Goal: Task Accomplishment & Management: Use online tool/utility

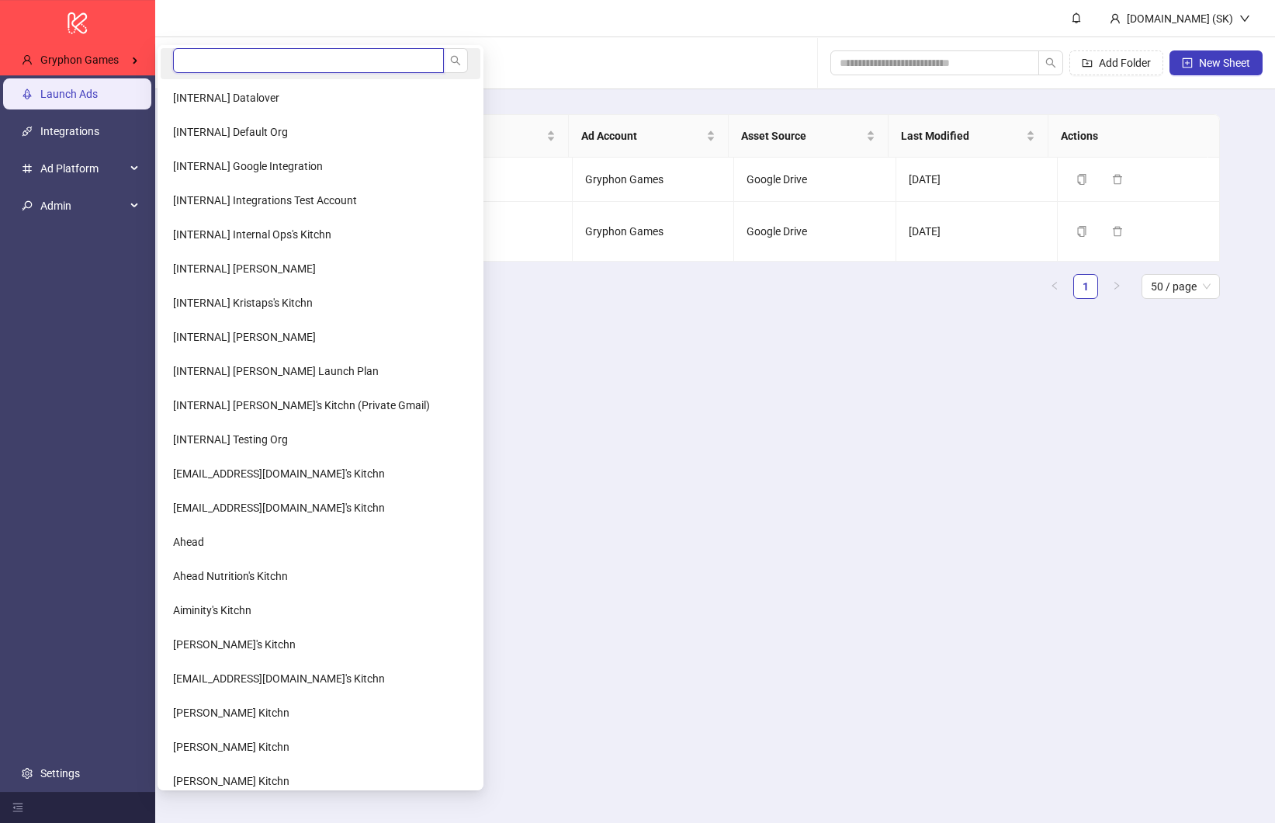
click at [220, 61] on input "search" at bounding box center [308, 60] width 271 height 25
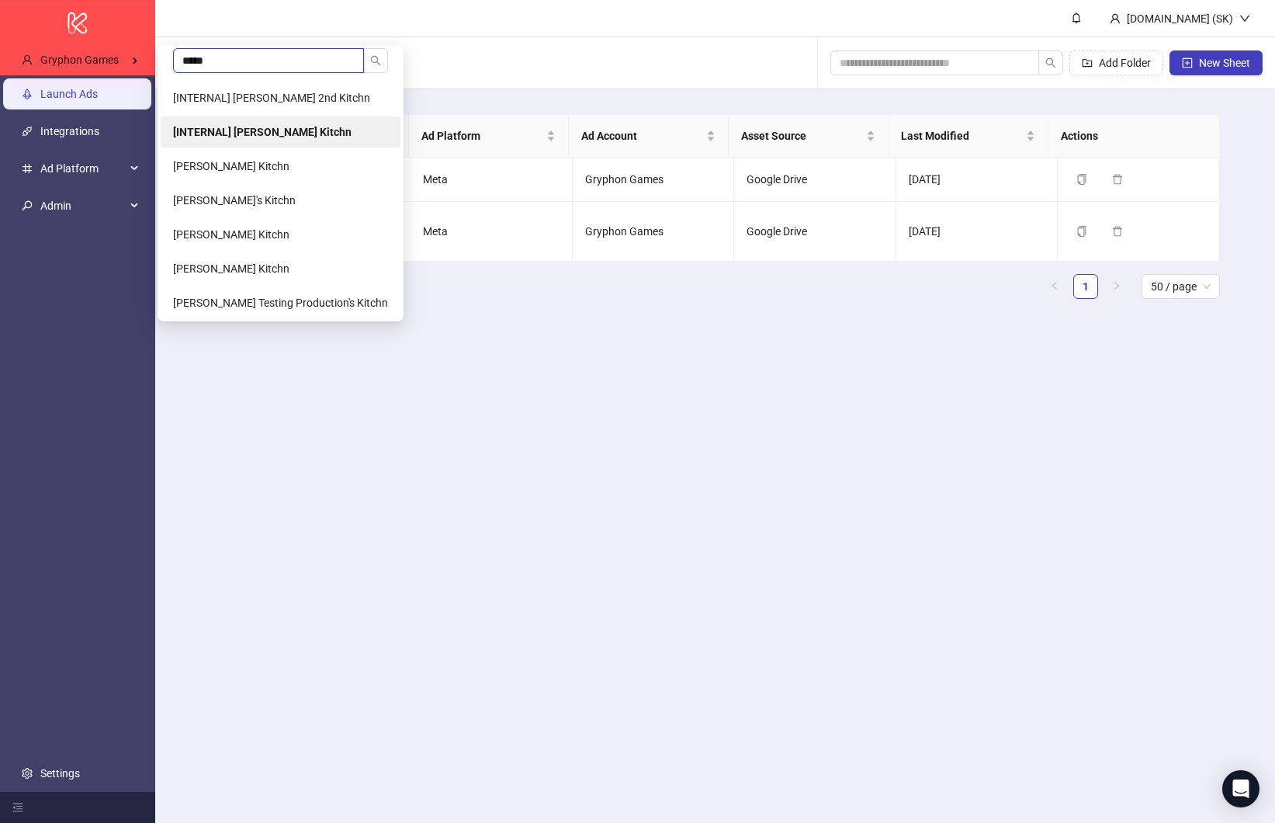
type input "*****"
click at [227, 122] on li "[INTERNAL] Simon's Kitchn" at bounding box center [281, 131] width 240 height 31
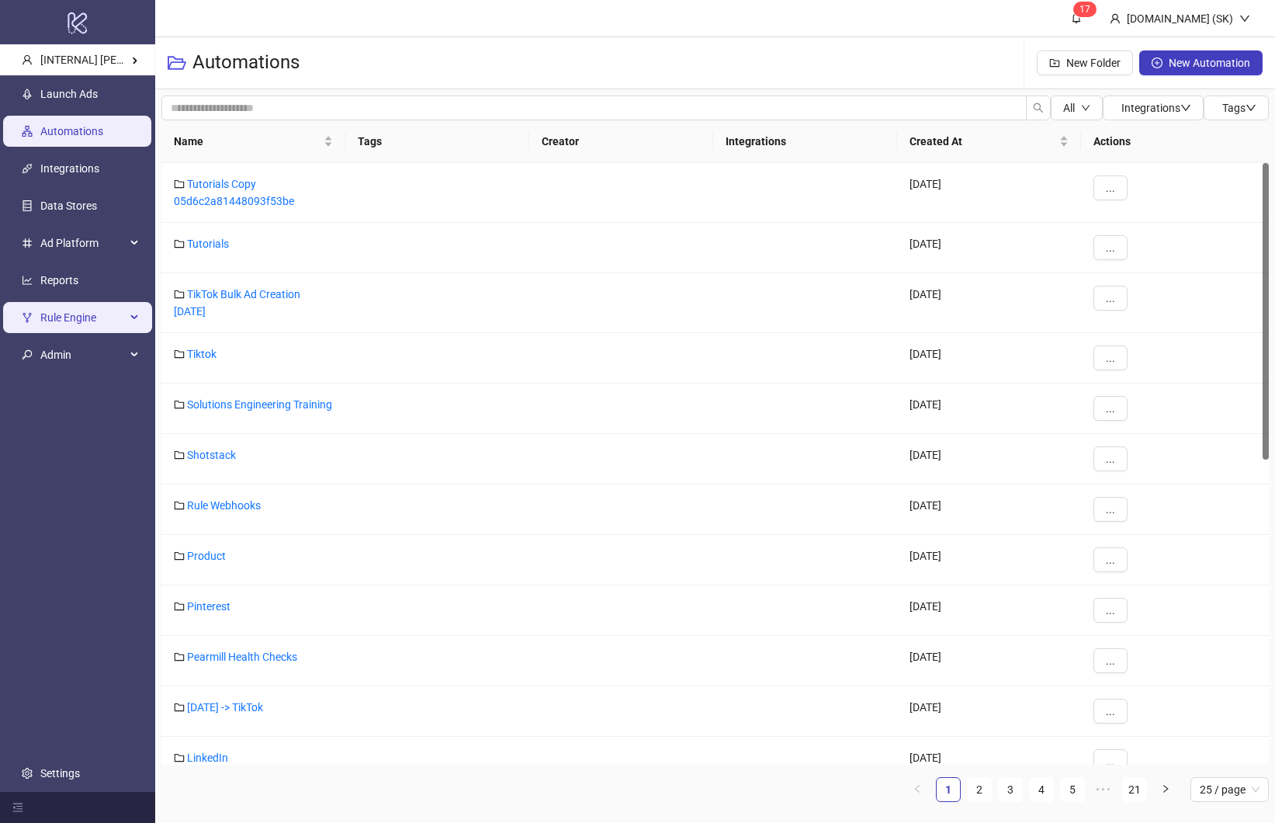
click at [85, 331] on span "Rule Engine" at bounding box center [82, 318] width 85 height 31
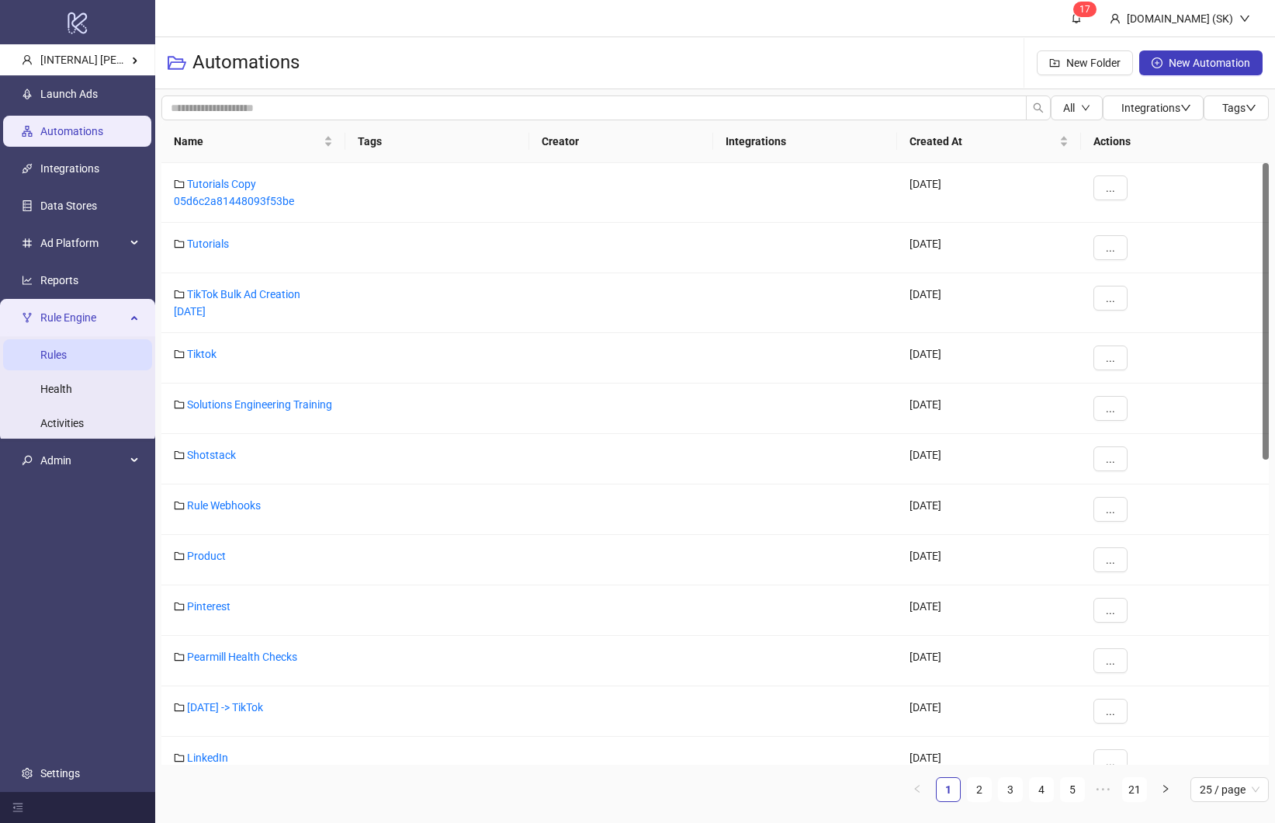
click at [67, 349] on link "Rules" at bounding box center [53, 355] width 26 height 12
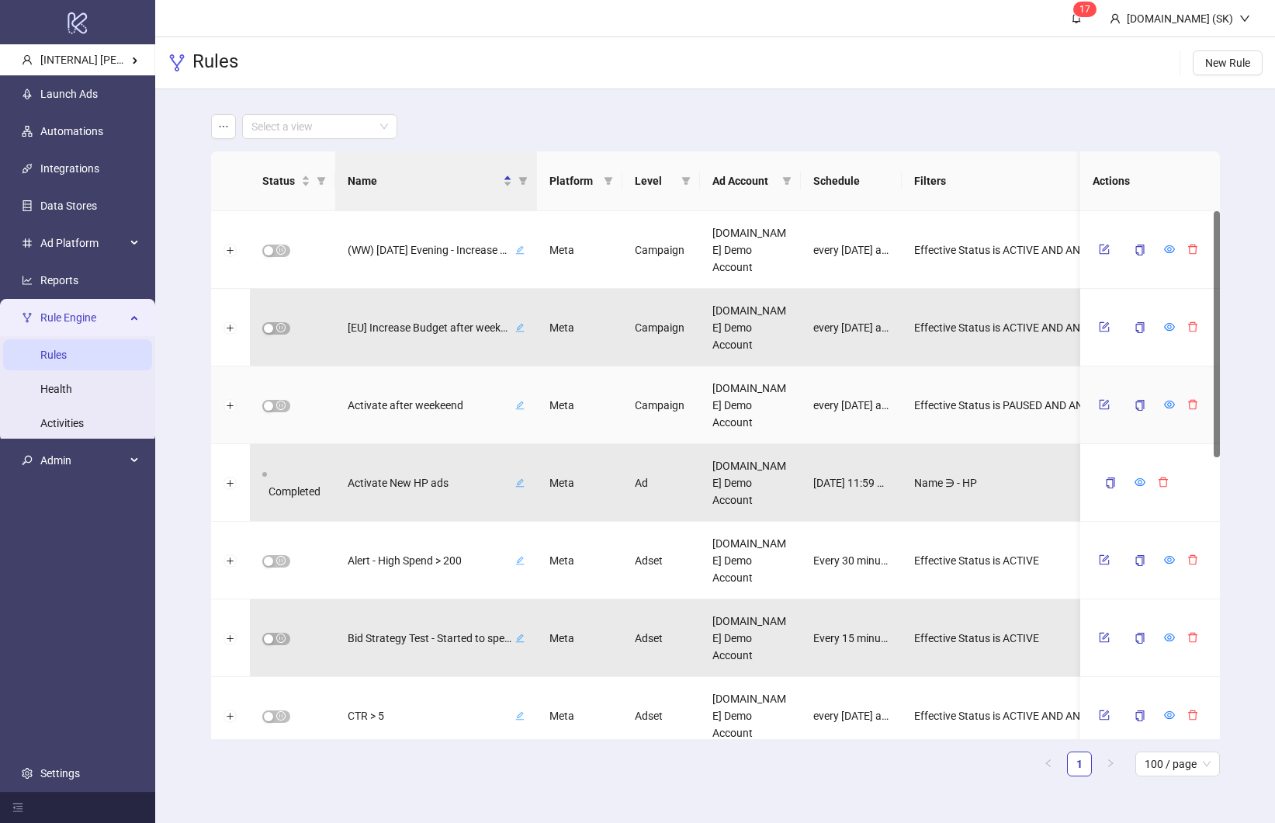
scroll to position [601, 0]
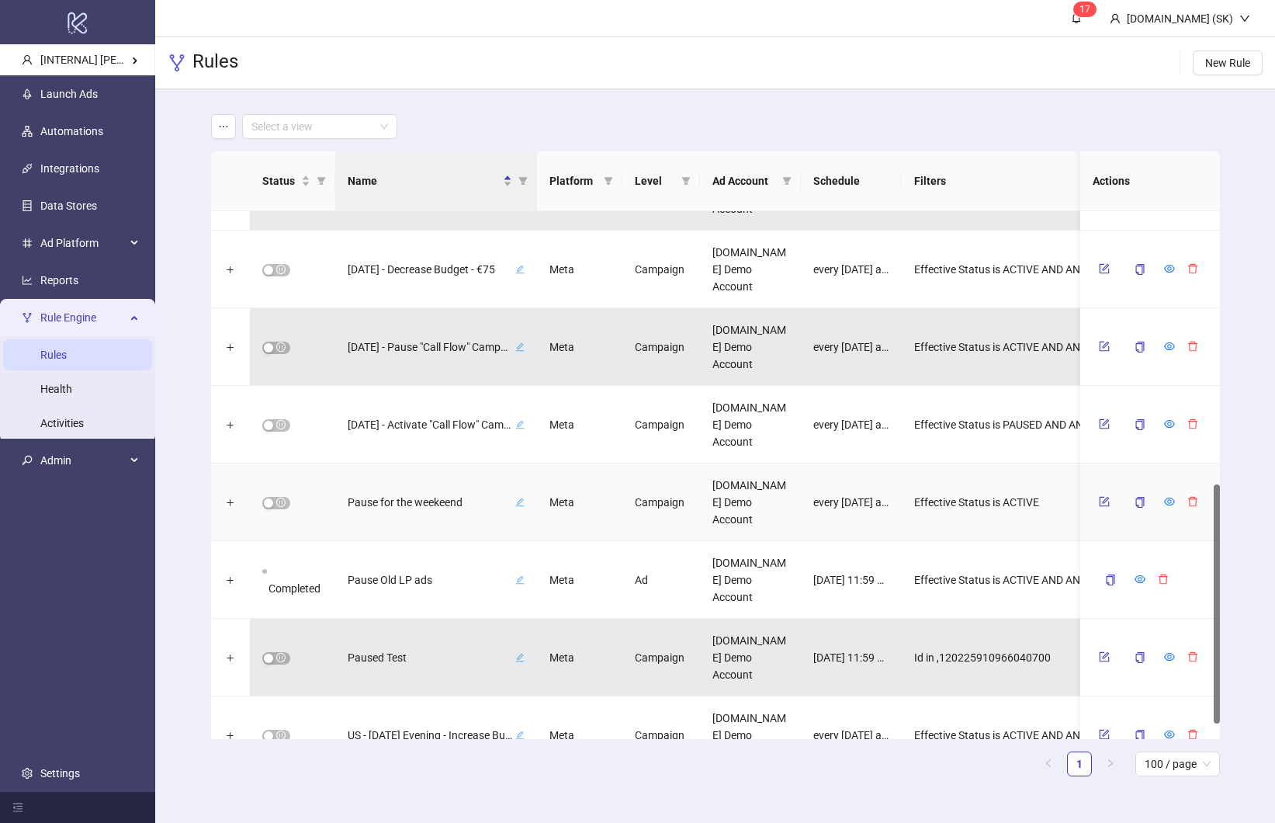
click at [403, 503] on span "Pause for the weekeend" at bounding box center [430, 502] width 165 height 17
click at [441, 504] on span "Pause for the weekeend" at bounding box center [430, 502] width 165 height 17
click at [449, 504] on input "**********" at bounding box center [414, 502] width 115 height 19
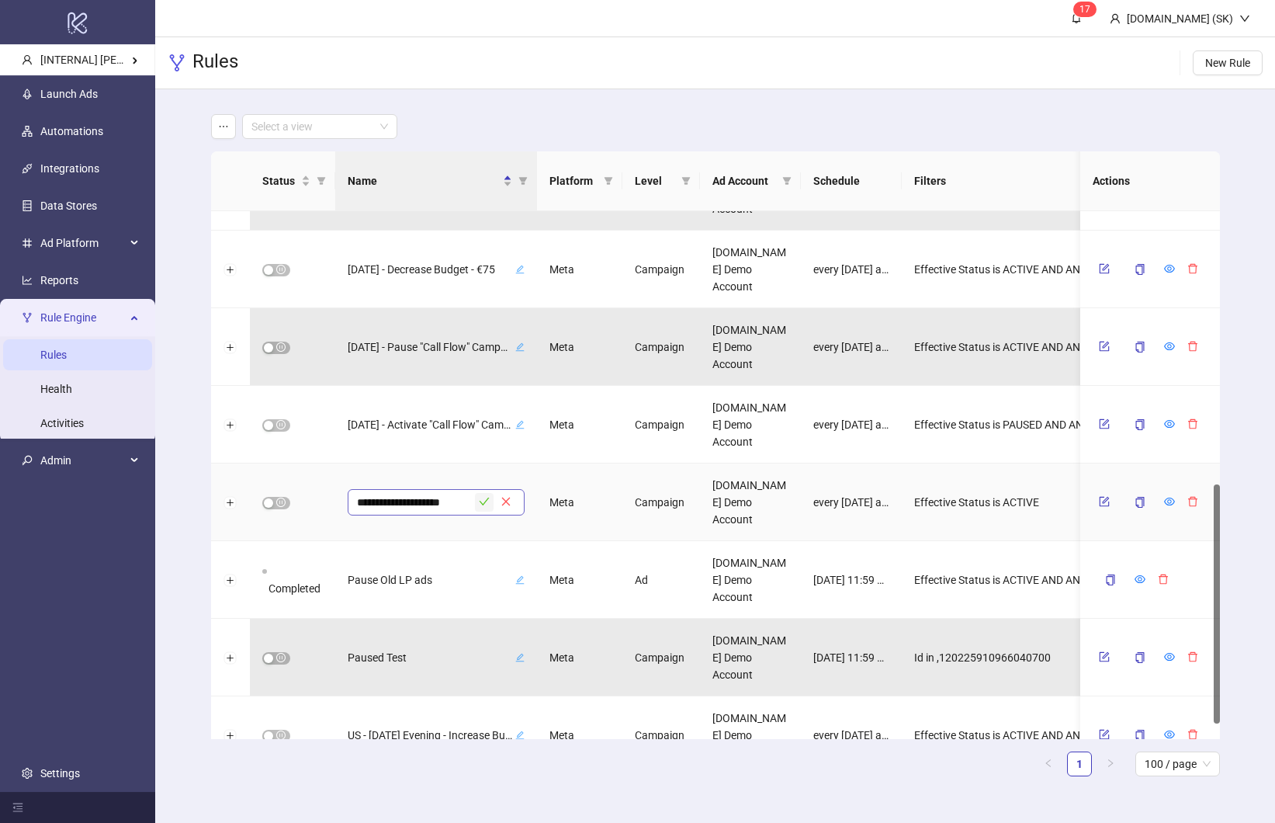
type input "**********"
click at [484, 498] on icon "check" at bounding box center [484, 501] width 11 height 11
click at [1105, 502] on icon "form" at bounding box center [1104, 501] width 11 height 11
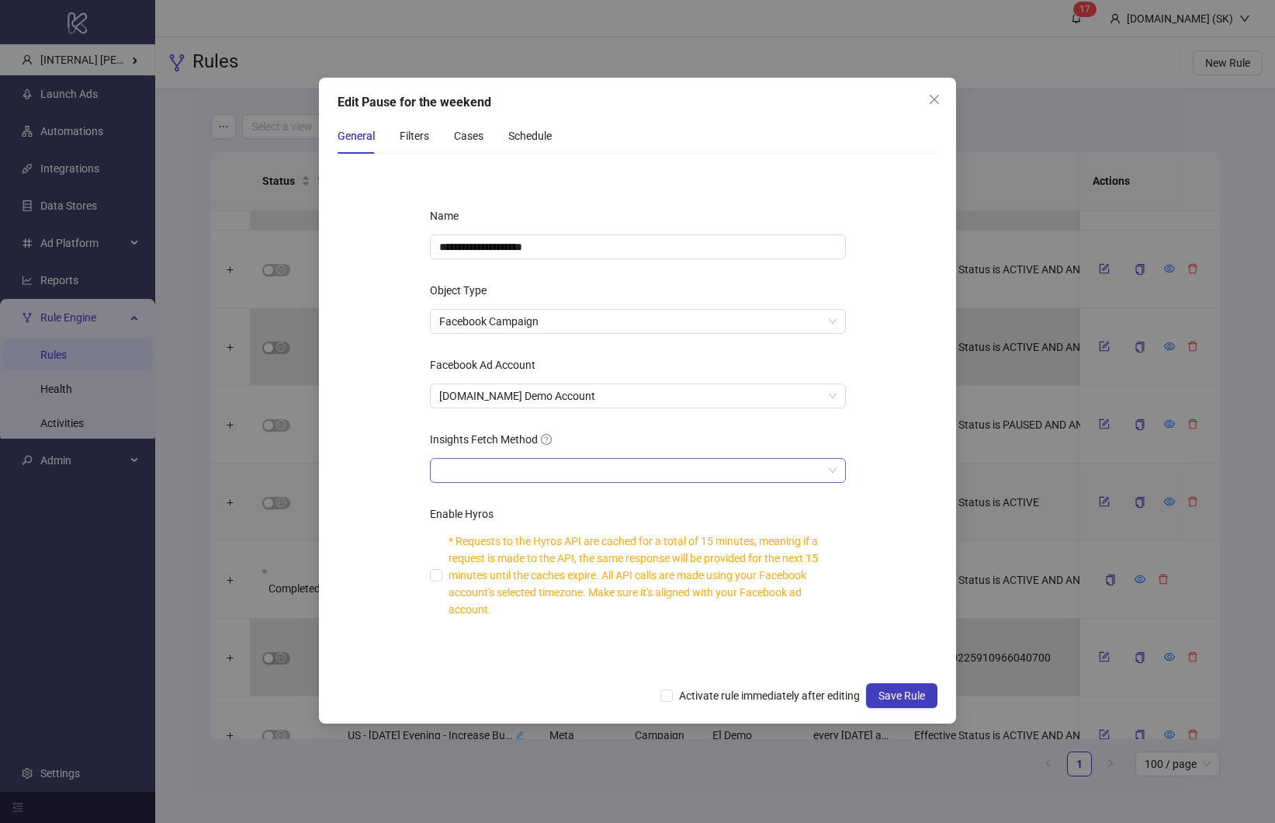
click at [598, 480] on input "Insights Fetch Method" at bounding box center [630, 470] width 383 height 23
click at [603, 466] on input "Insights Fetch Method" at bounding box center [630, 470] width 383 height 23
click at [604, 439] on div "Insights Fetch Method" at bounding box center [638, 442] width 416 height 31
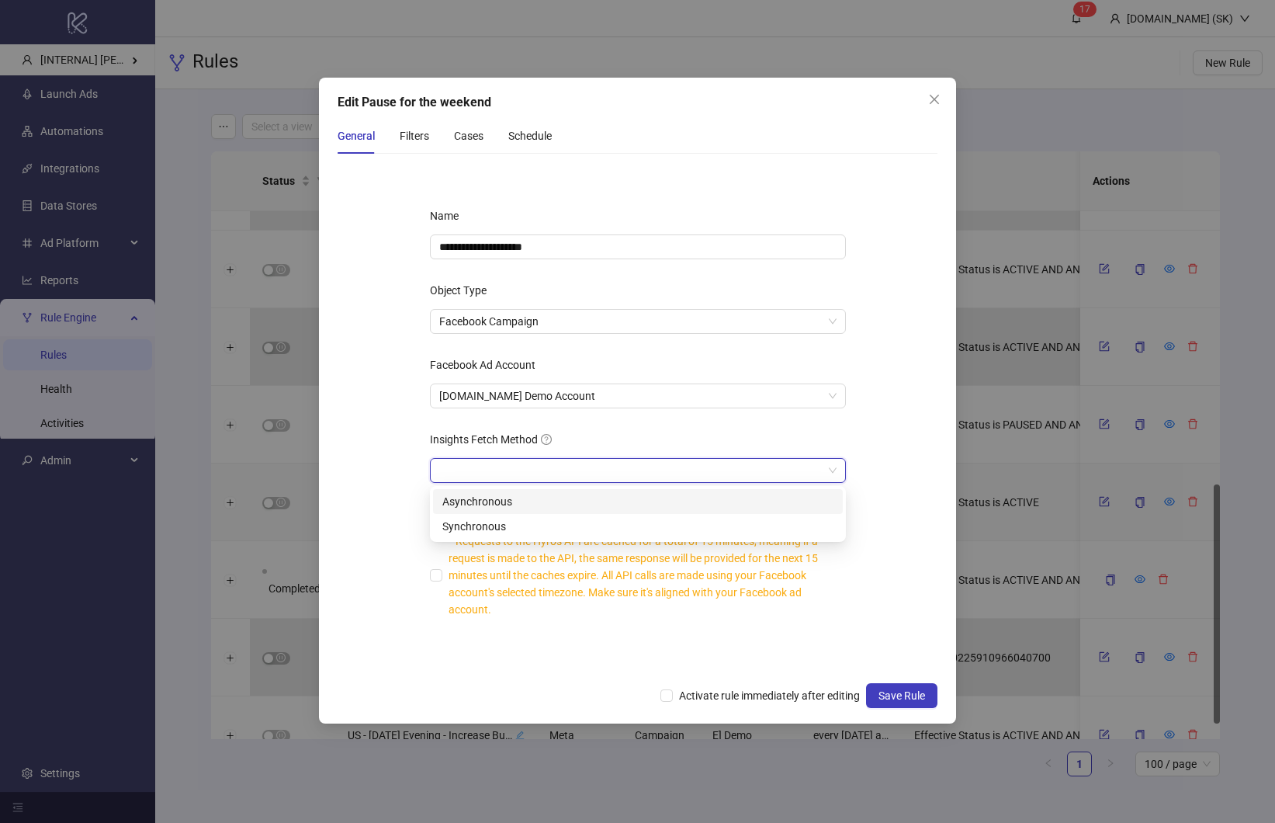
click at [577, 466] on input "Insights Fetch Method" at bounding box center [630, 470] width 383 height 23
click at [579, 524] on div "Synchronous" at bounding box center [637, 526] width 391 height 17
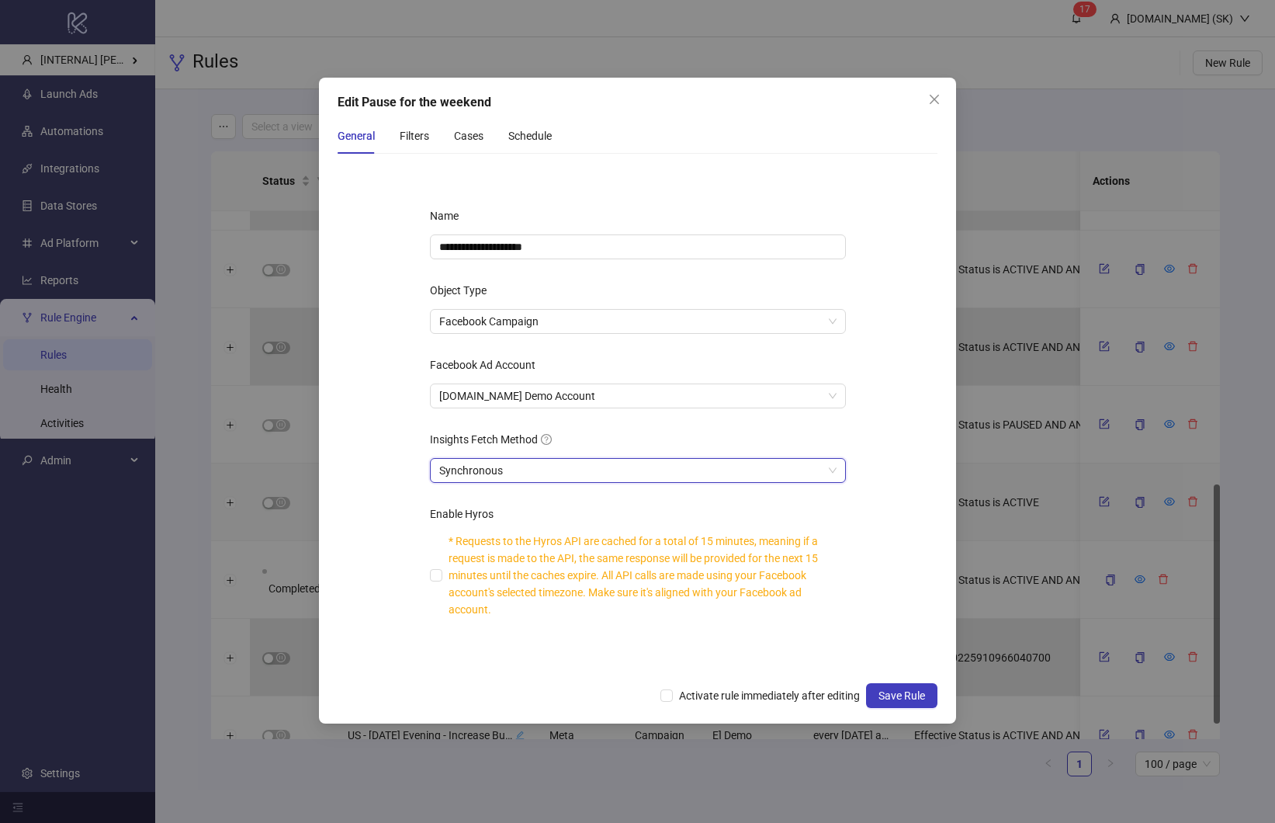
click at [890, 422] on form "**********" at bounding box center [638, 419] width 601 height 507
click at [413, 140] on div "Filters" at bounding box center [414, 135] width 29 height 17
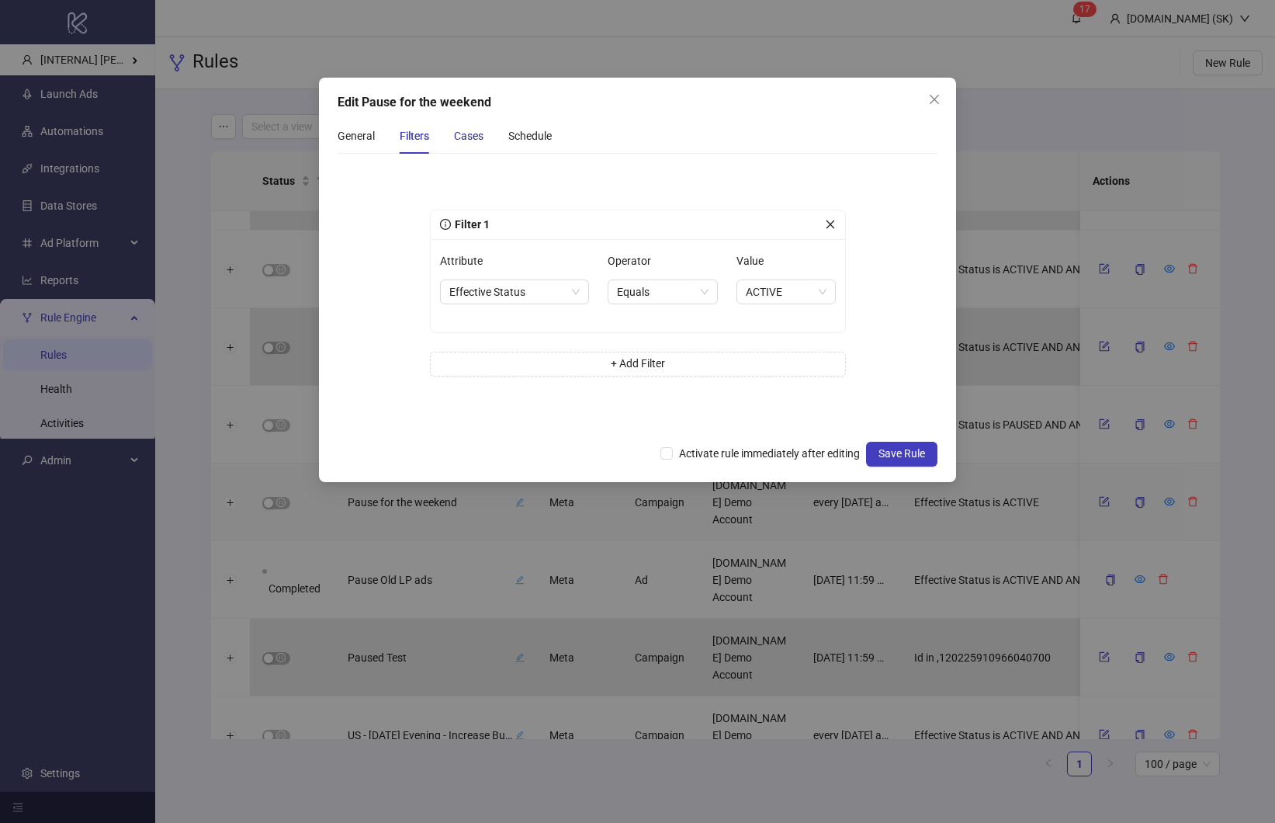
click at [459, 140] on div "Cases" at bounding box center [468, 135] width 29 height 17
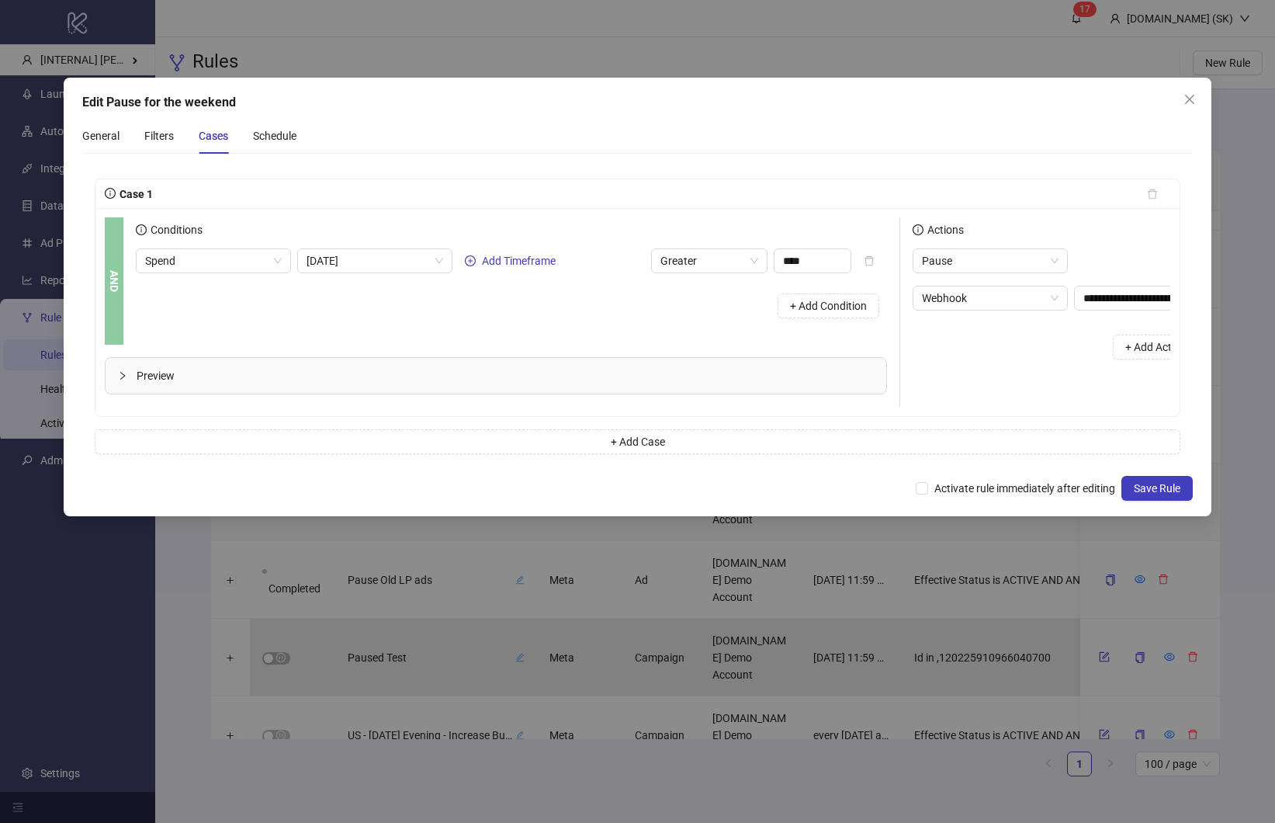
scroll to position [0, 126]
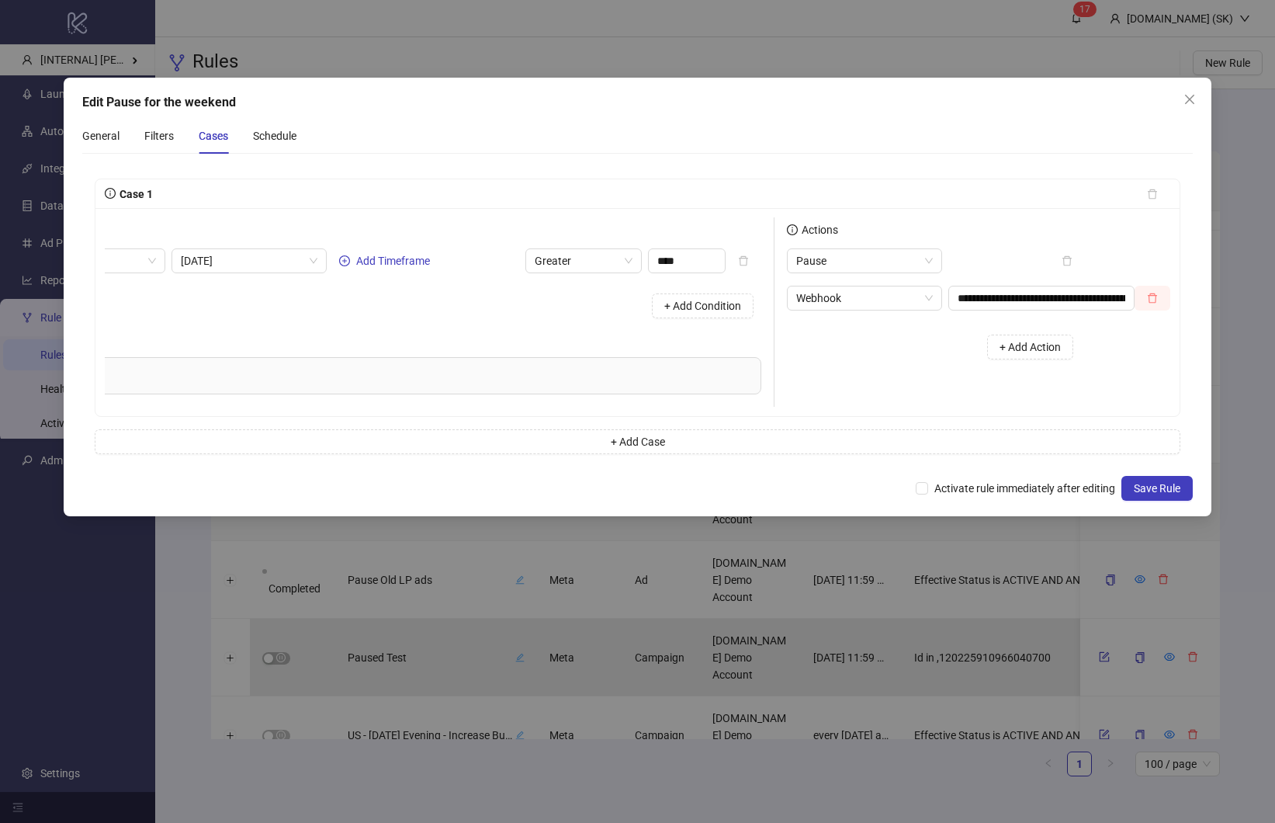
click at [1154, 296] on icon "delete" at bounding box center [1152, 298] width 11 height 11
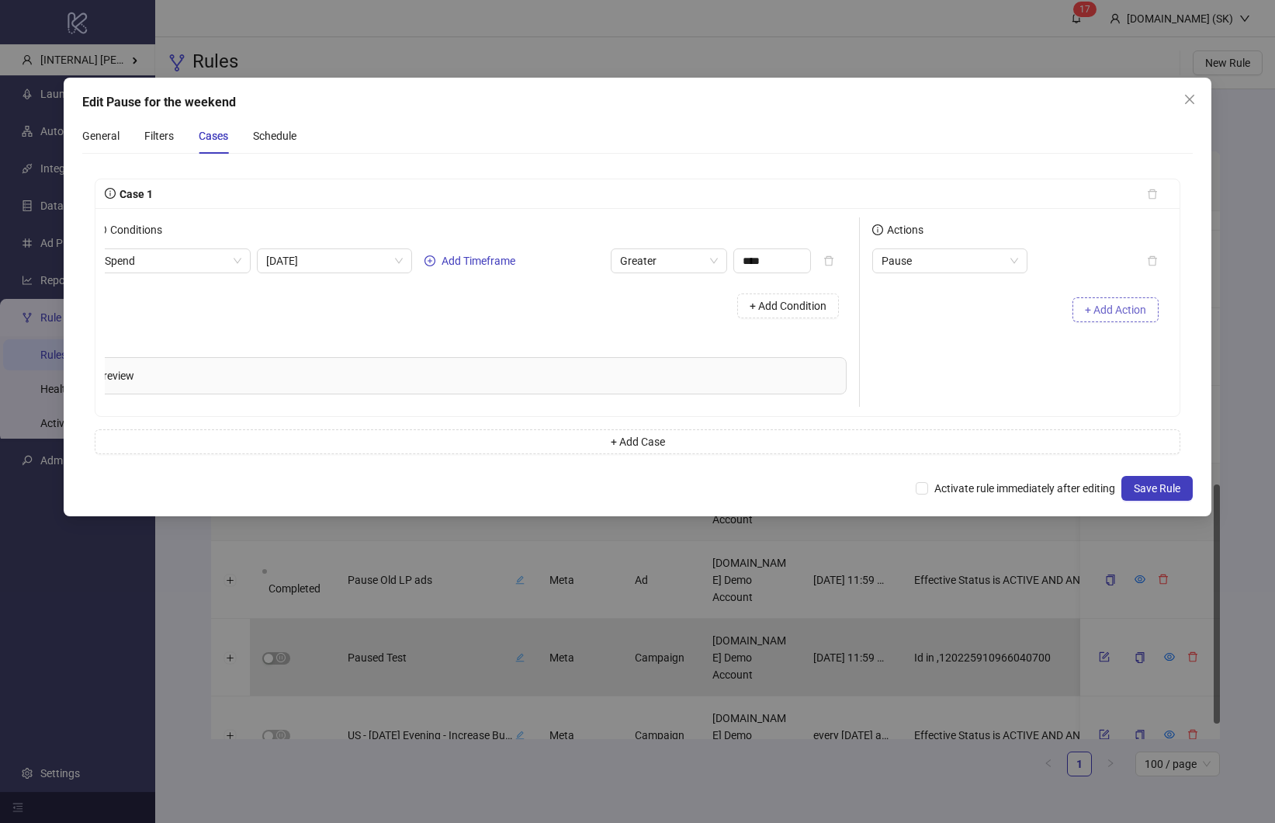
click at [1097, 313] on span "+ Add Action" at bounding box center [1115, 309] width 61 height 12
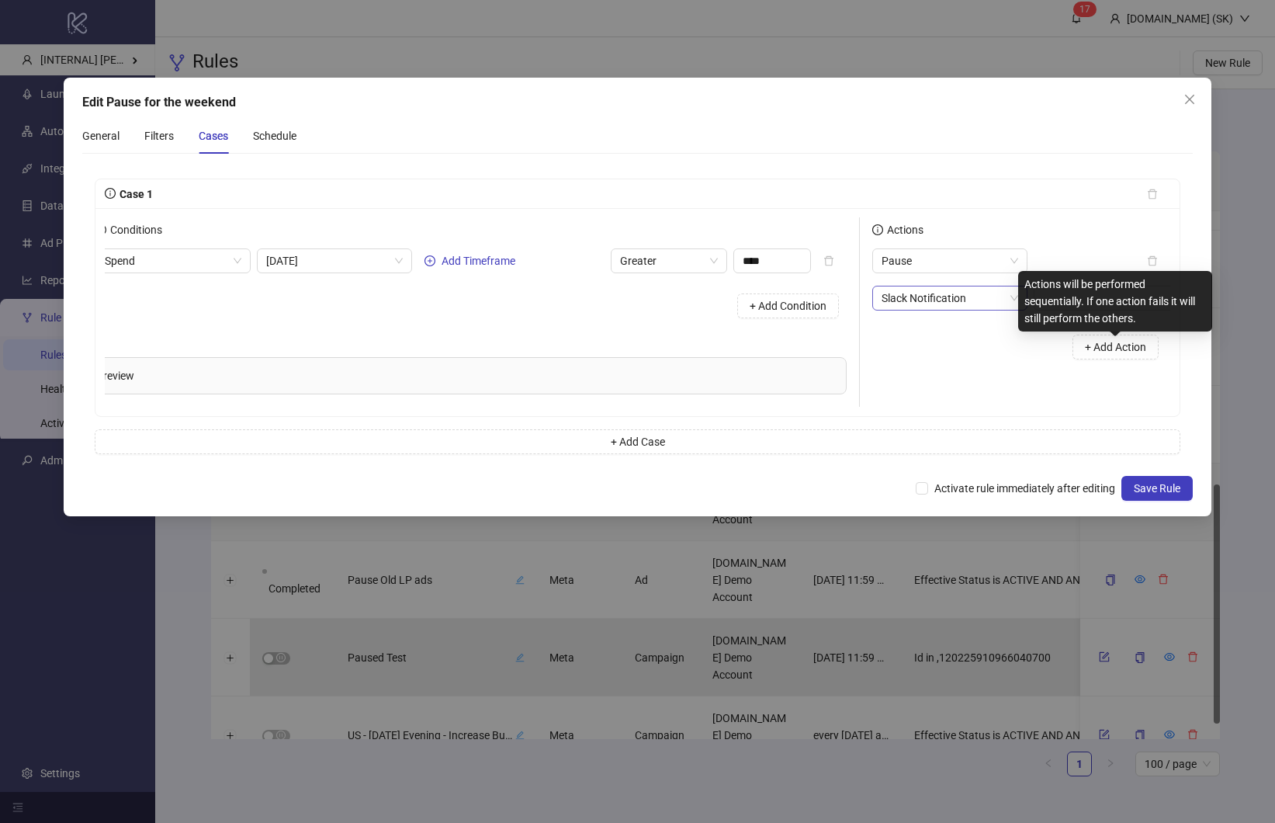
click at [959, 296] on span "Slack Notification" at bounding box center [949, 297] width 137 height 23
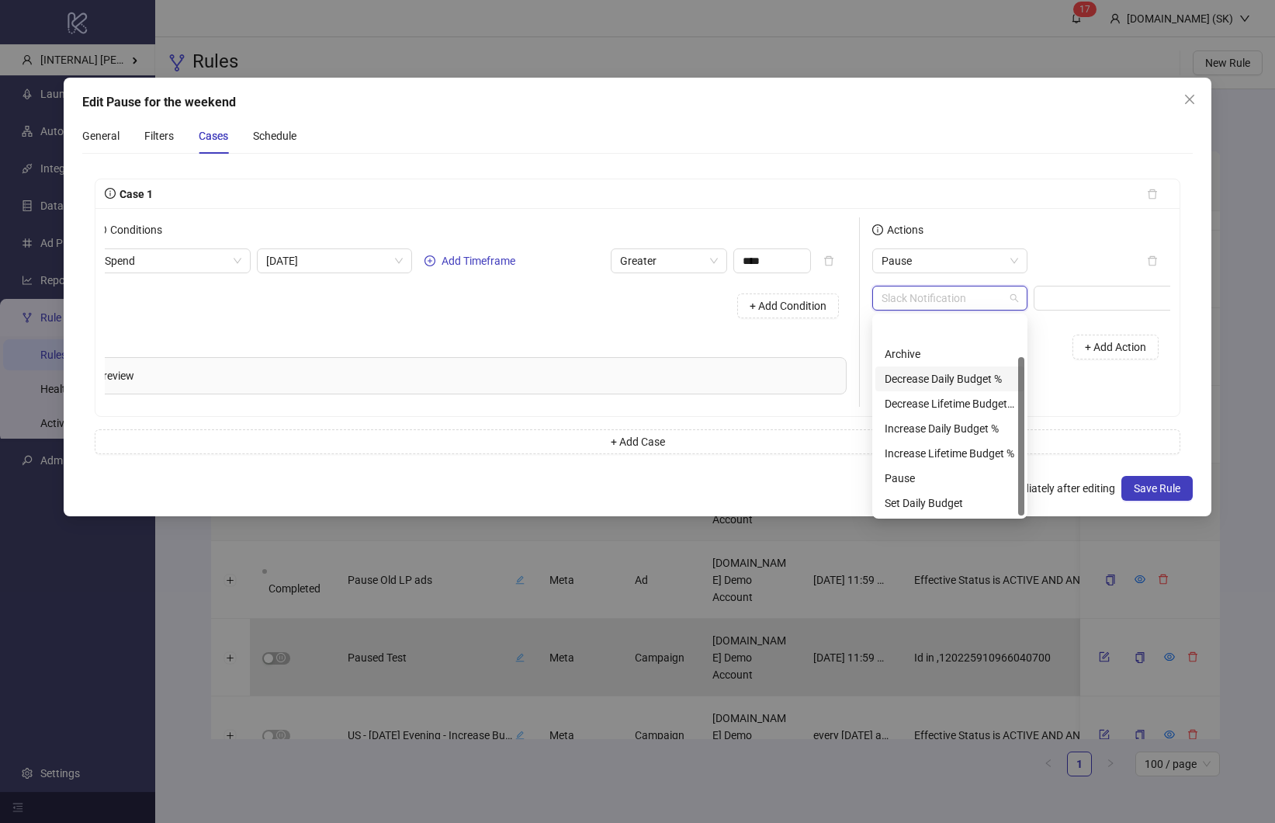
scroll to position [50, 0]
click at [1057, 371] on div "Actions Pause Slack Notification + Add Action" at bounding box center [1015, 311] width 310 height 189
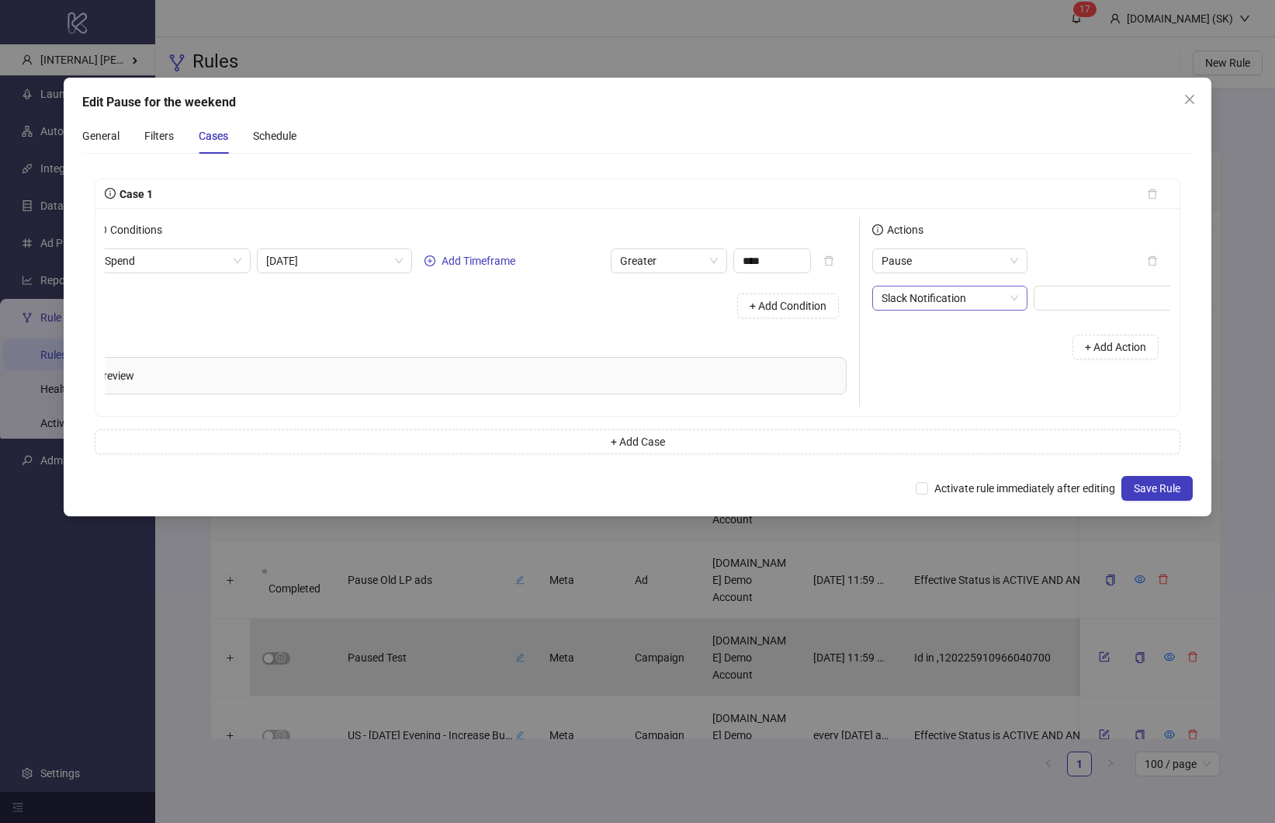
click at [971, 293] on span "Slack Notification" at bounding box center [949, 297] width 137 height 23
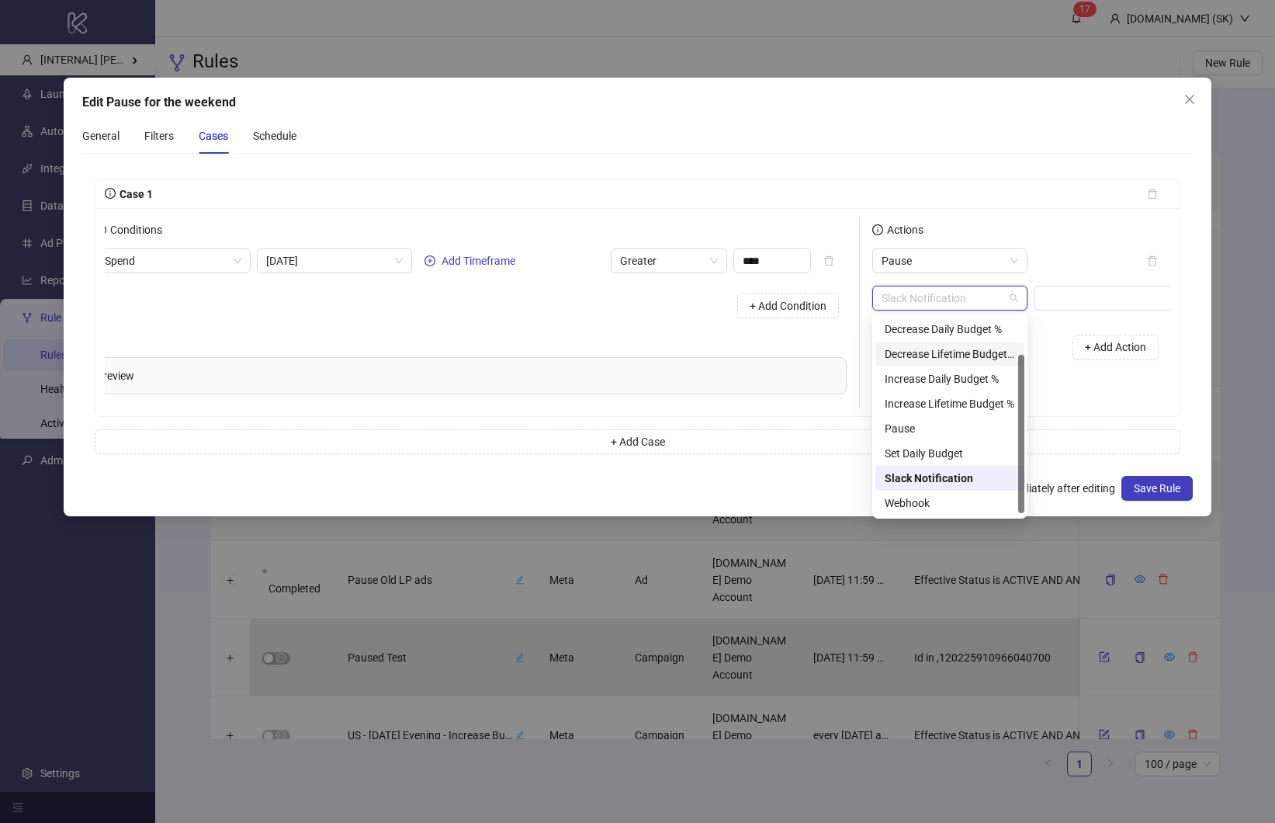
scroll to position [0, 0]
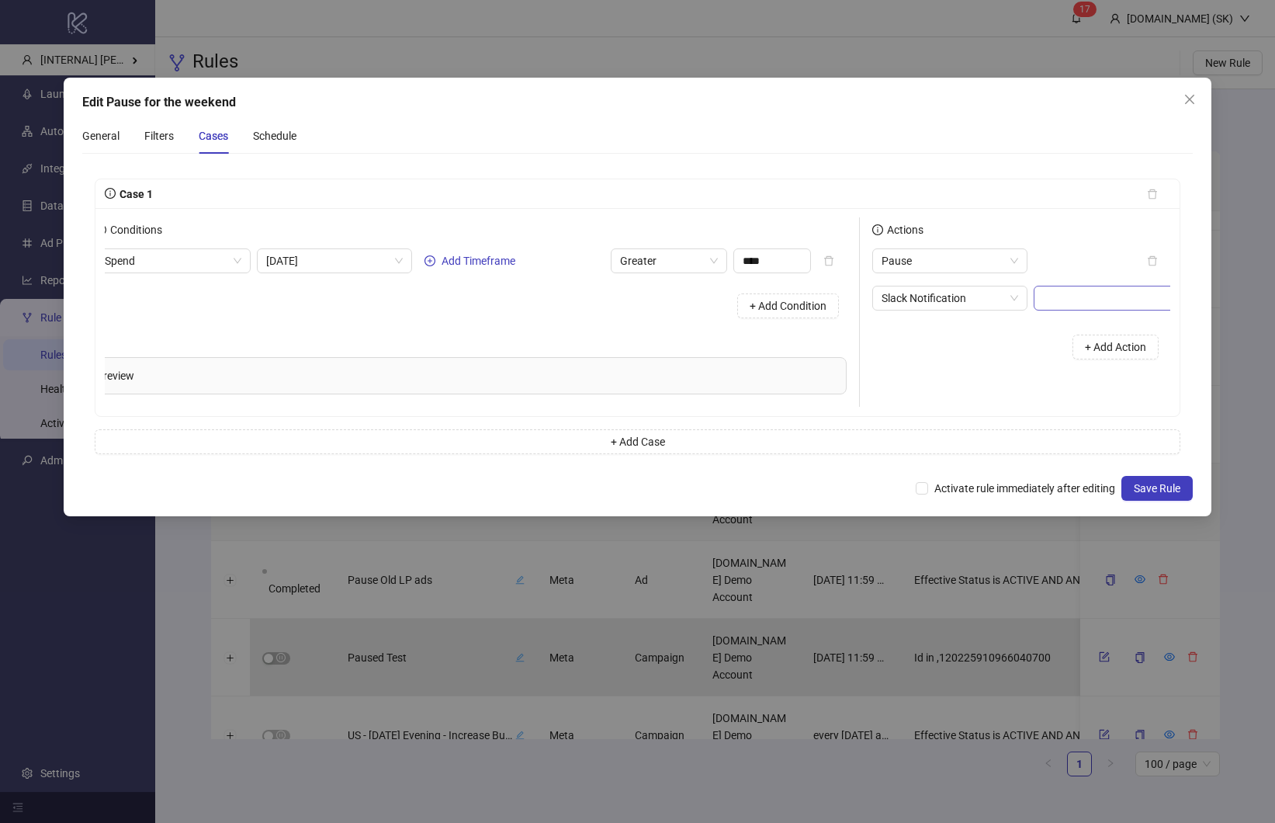
drag, startPoint x: 1051, startPoint y: 324, endPoint x: 1119, endPoint y: 299, distance: 72.2
click at [1051, 324] on div "+ Add Action" at bounding box center [1021, 347] width 298 height 48
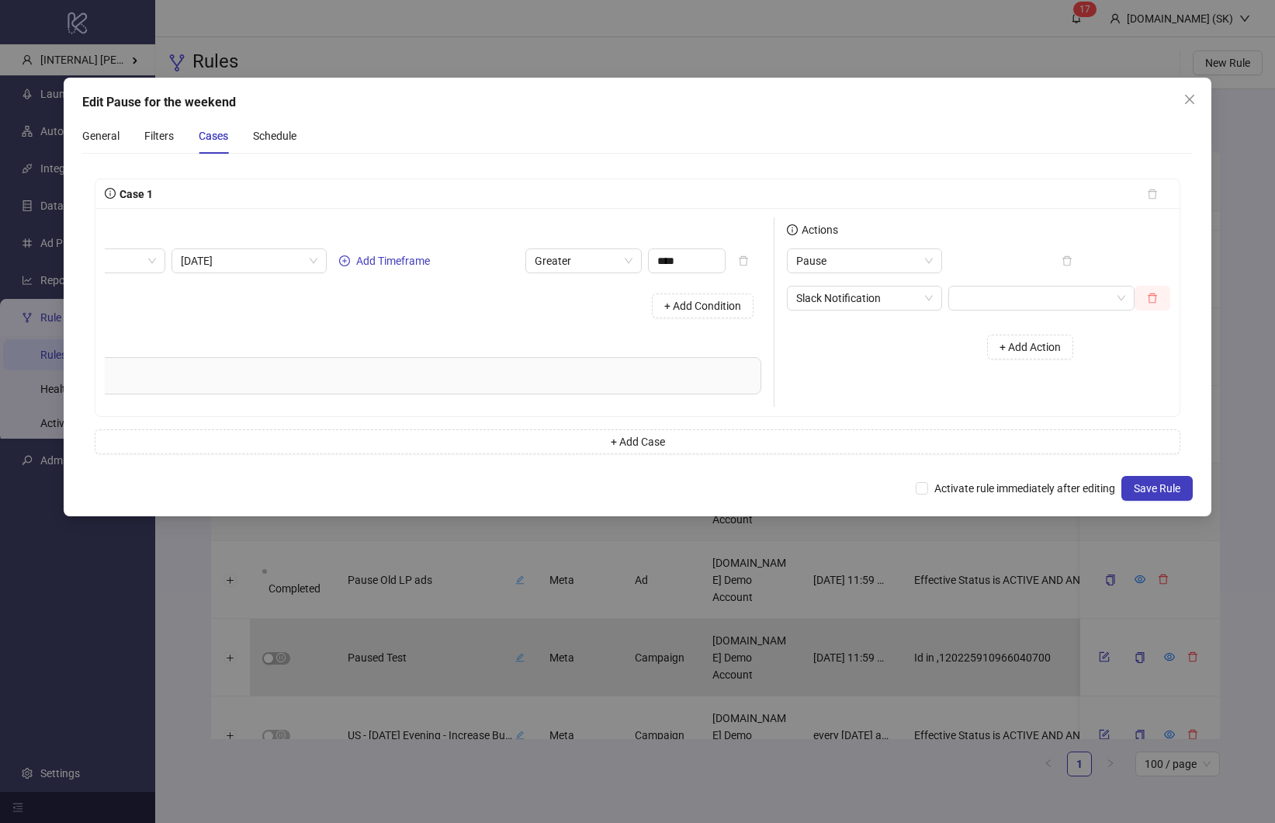
click at [1155, 298] on icon "delete" at bounding box center [1152, 298] width 11 height 11
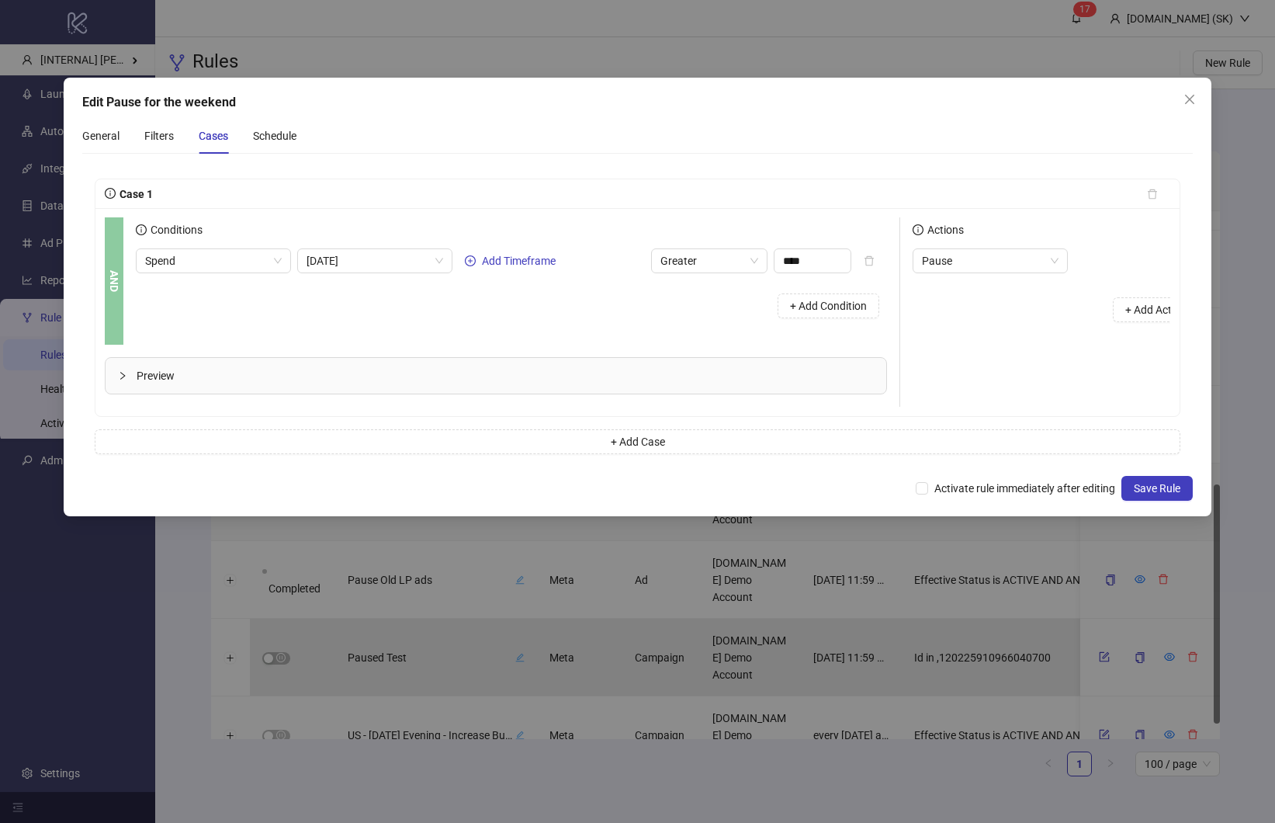
scroll to position [0, 5]
drag, startPoint x: 952, startPoint y: 329, endPoint x: 947, endPoint y: 315, distance: 15.0
click at [947, 315] on div "+ Add Action" at bounding box center [1057, 310] width 298 height 48
click at [255, 133] on div "Schedule" at bounding box center [274, 135] width 43 height 17
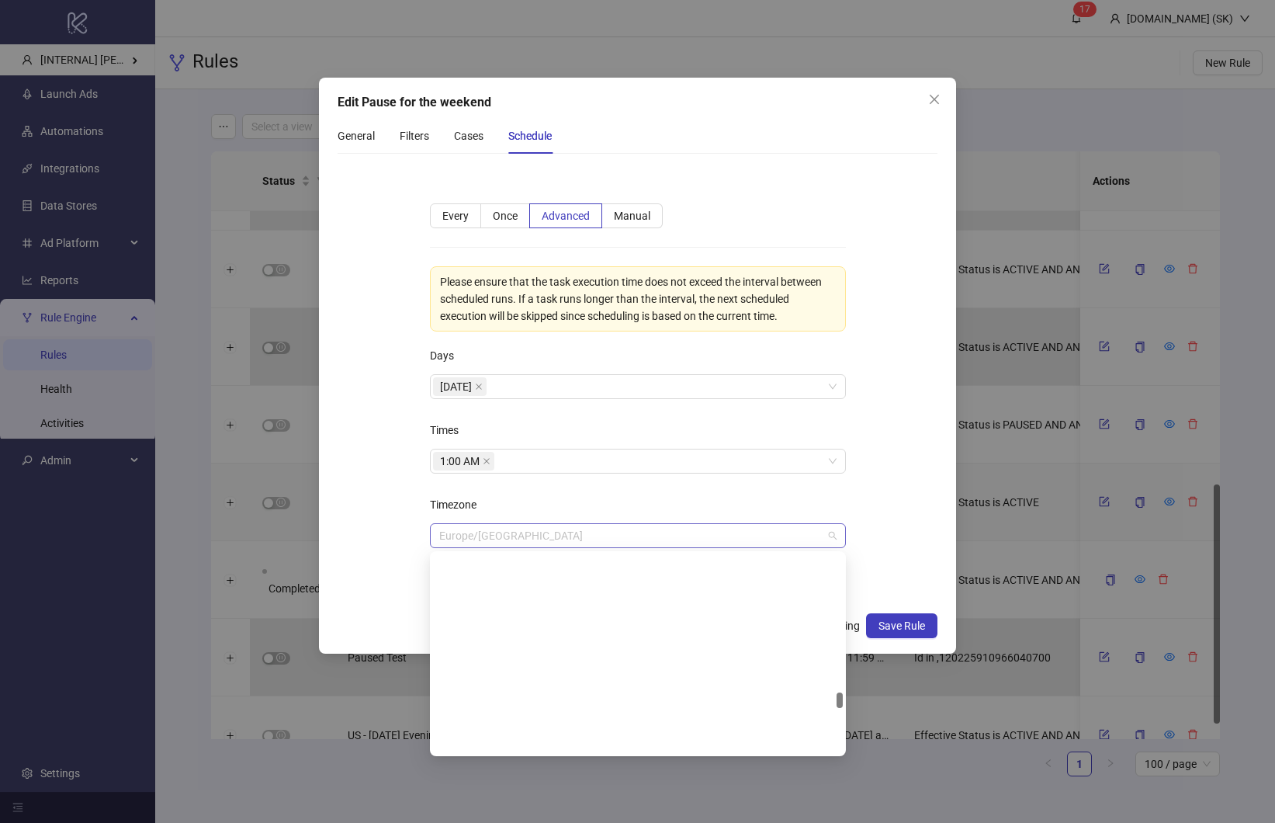
click at [572, 537] on span "Europe/Berlin" at bounding box center [637, 535] width 397 height 23
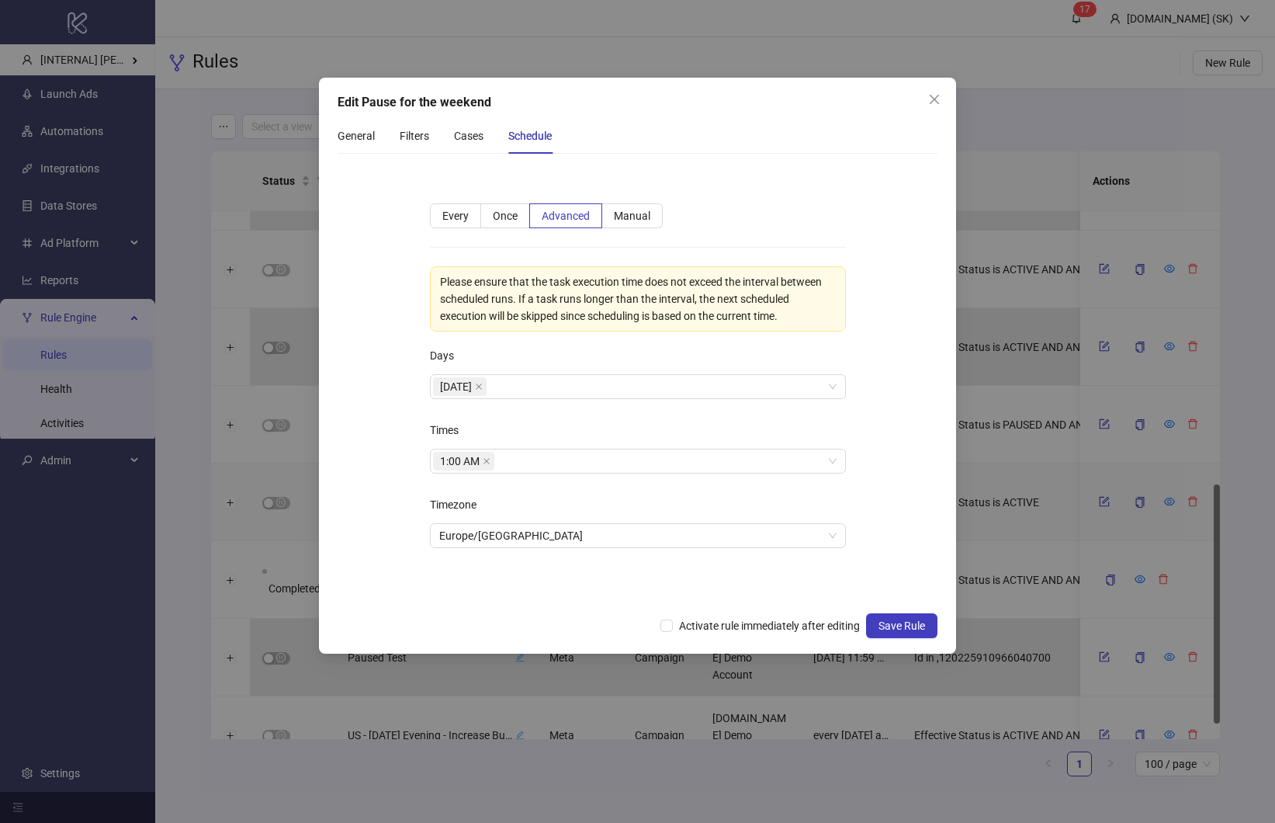
click at [371, 413] on form "**********" at bounding box center [638, 385] width 601 height 438
click at [351, 375] on form "**********" at bounding box center [638, 385] width 601 height 438
click at [814, 636] on div "Activate rule immediately after editing Save Rule" at bounding box center [638, 625] width 601 height 25
click at [826, 624] on span "Activate rule immediately after editing" at bounding box center [769, 625] width 193 height 17
click at [894, 621] on span "Save Rule" at bounding box center [901, 625] width 47 height 12
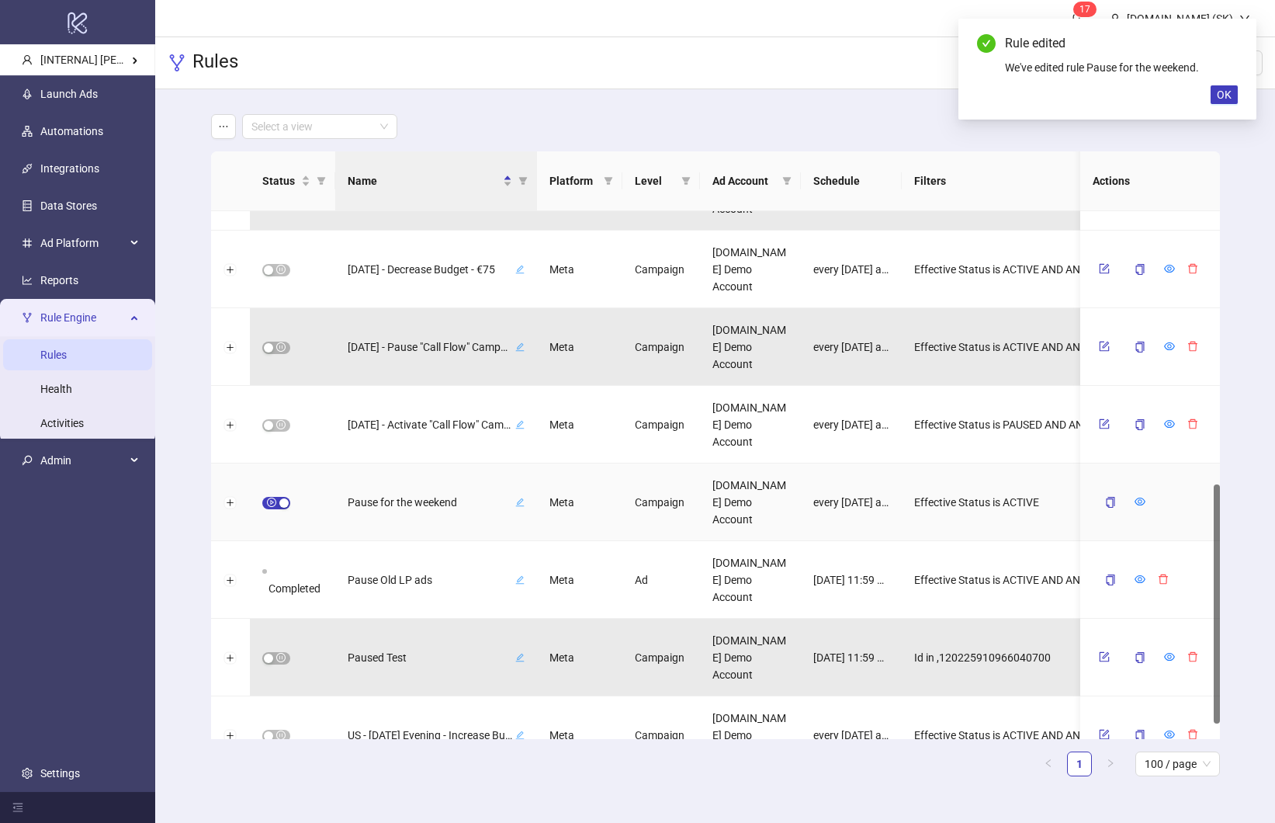
scroll to position [134, 0]
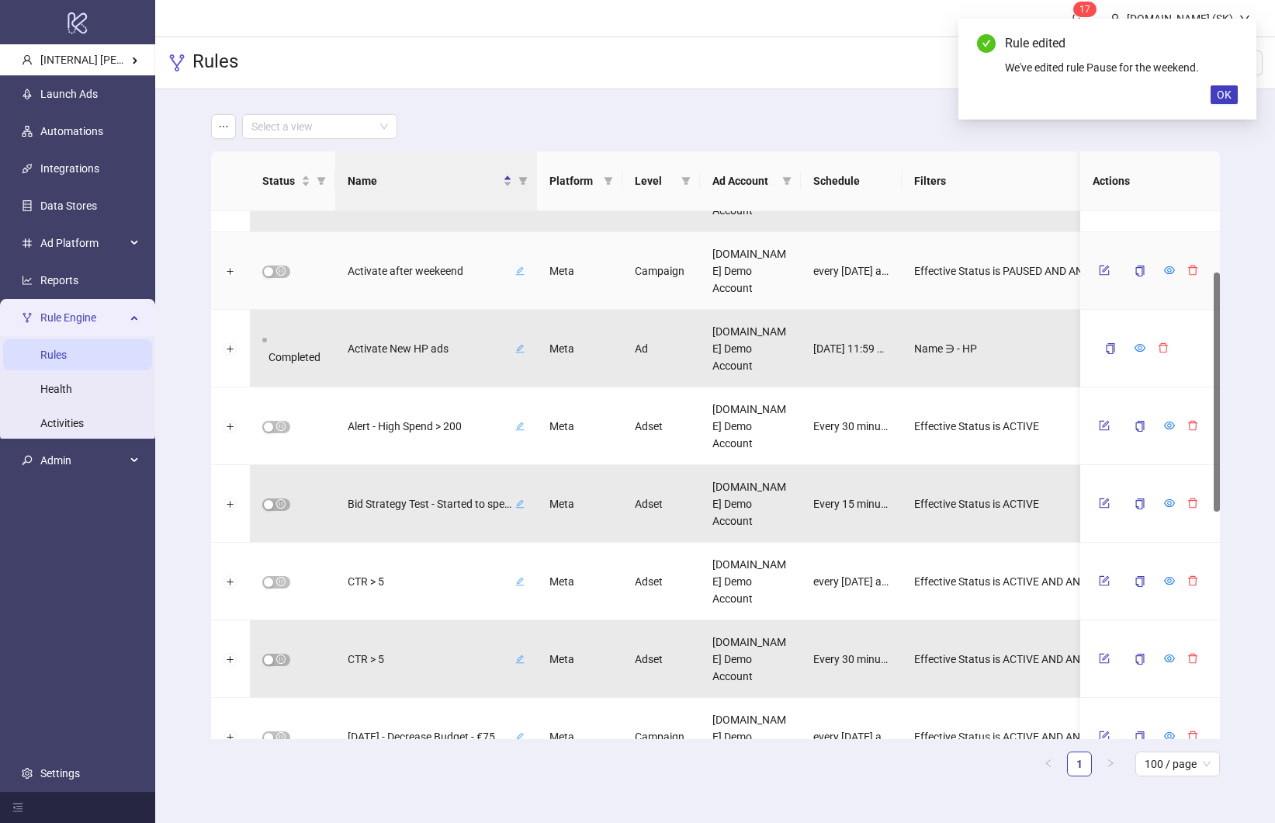
click at [447, 272] on span "Activate after weekeend" at bounding box center [430, 270] width 165 height 17
click at [453, 268] on input "**********" at bounding box center [414, 270] width 115 height 19
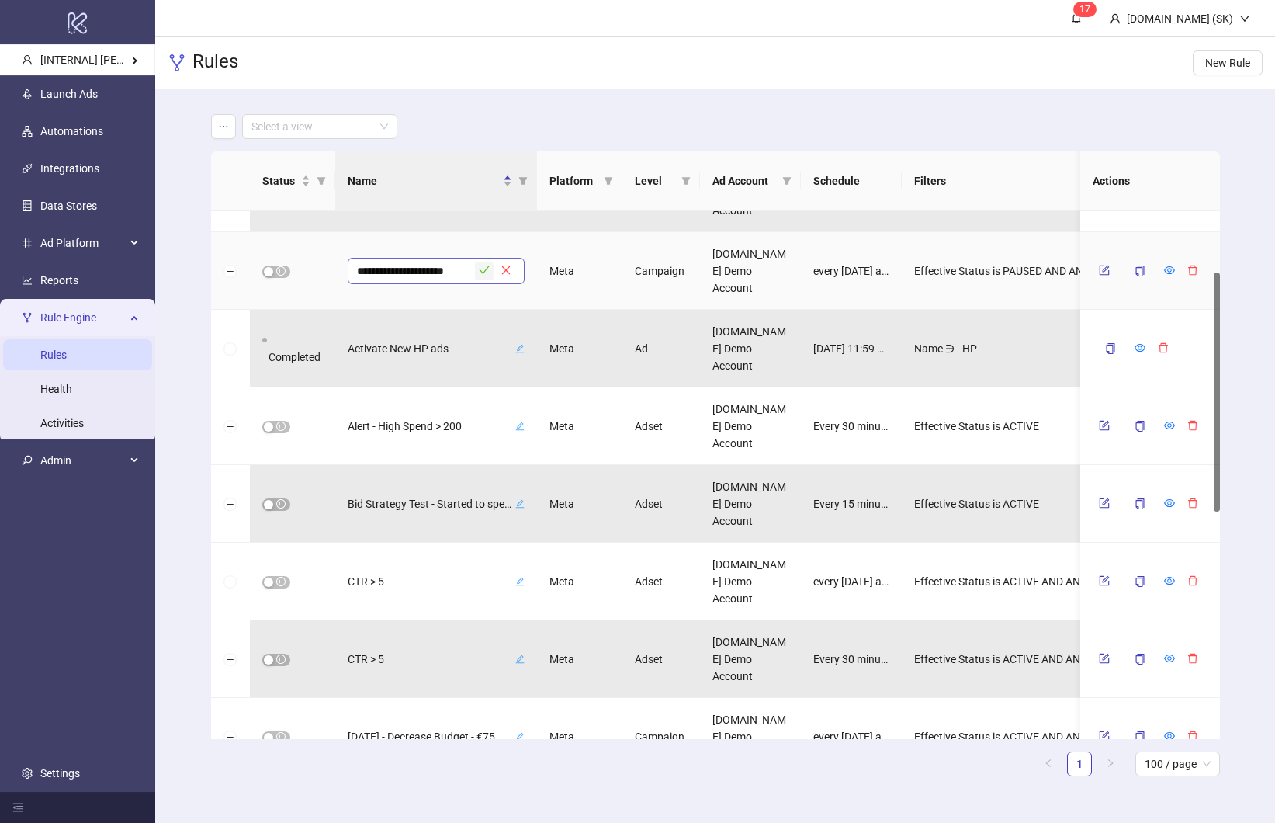
type input "**********"
click at [480, 272] on icon "check" at bounding box center [484, 270] width 11 height 11
click at [1107, 272] on icon "form" at bounding box center [1104, 270] width 11 height 11
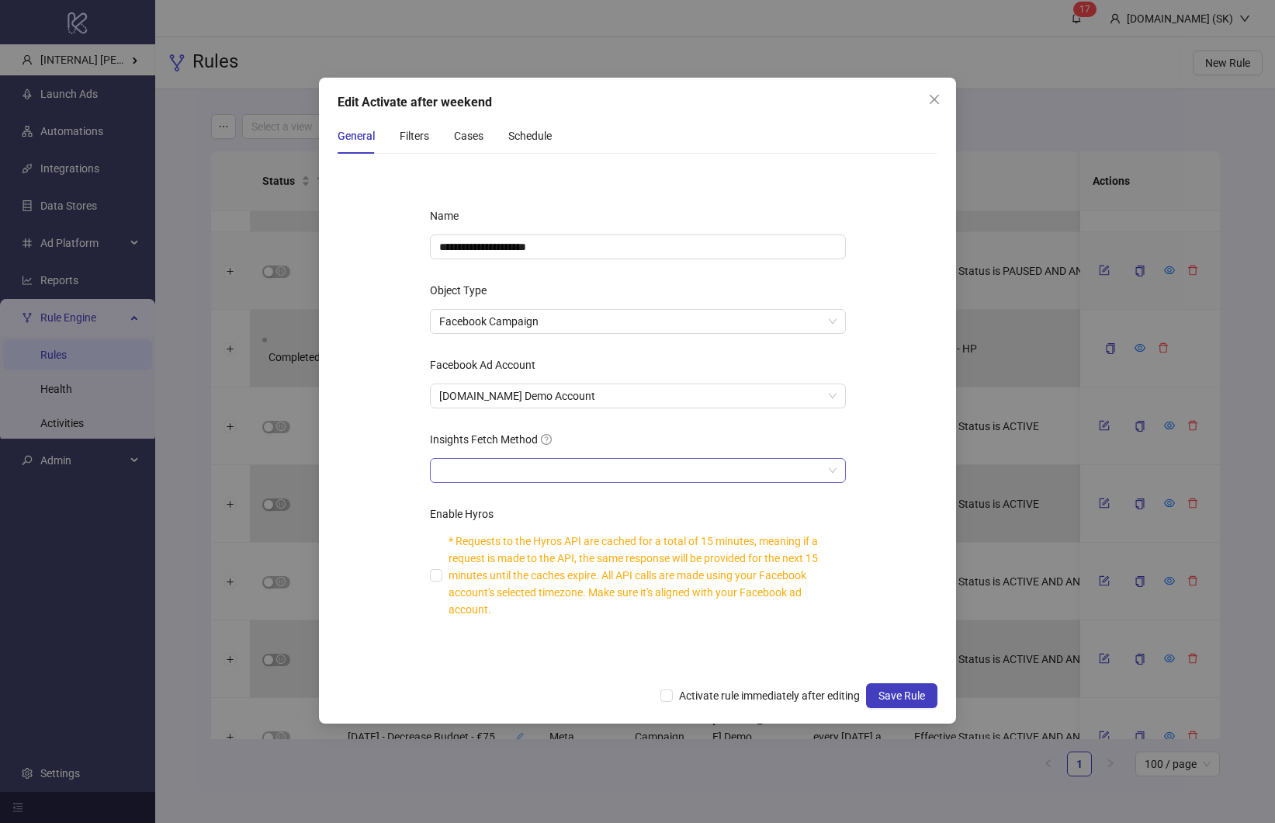
click at [560, 466] on input "Insights Fetch Method" at bounding box center [630, 470] width 383 height 23
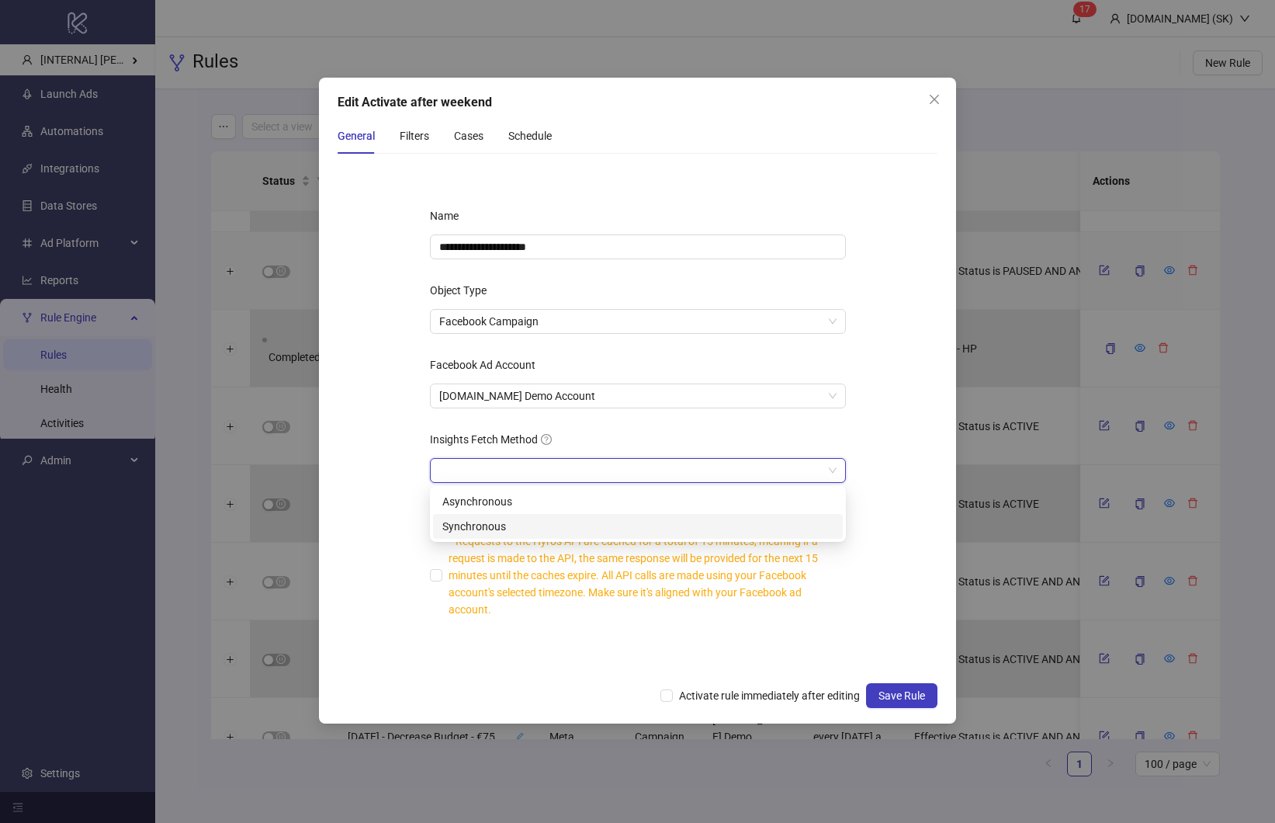
click at [536, 525] on div "Synchronous" at bounding box center [637, 526] width 391 height 17
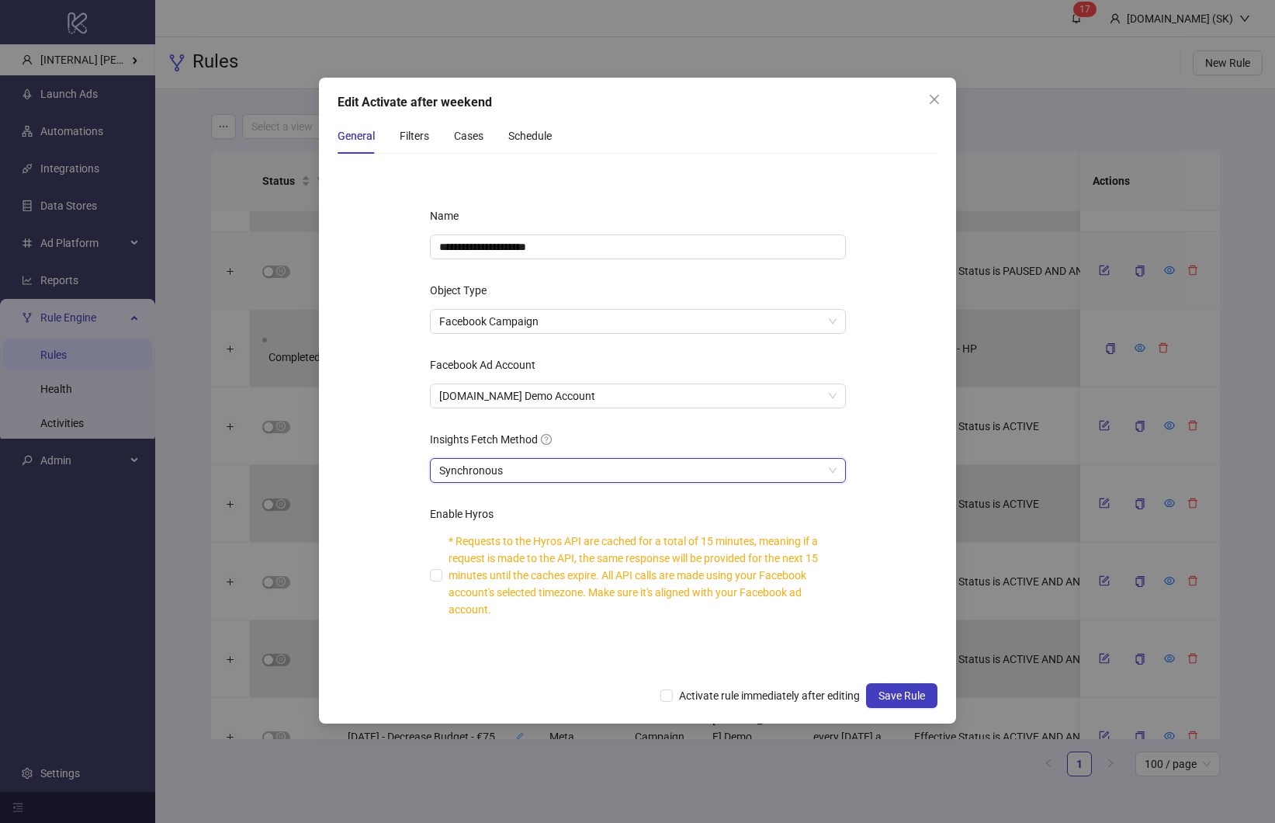
click at [352, 318] on form "**********" at bounding box center [638, 419] width 601 height 507
click at [430, 138] on div "General Filters Cases Schedule" at bounding box center [445, 136] width 214 height 36
click at [424, 135] on div "Filters" at bounding box center [414, 135] width 29 height 17
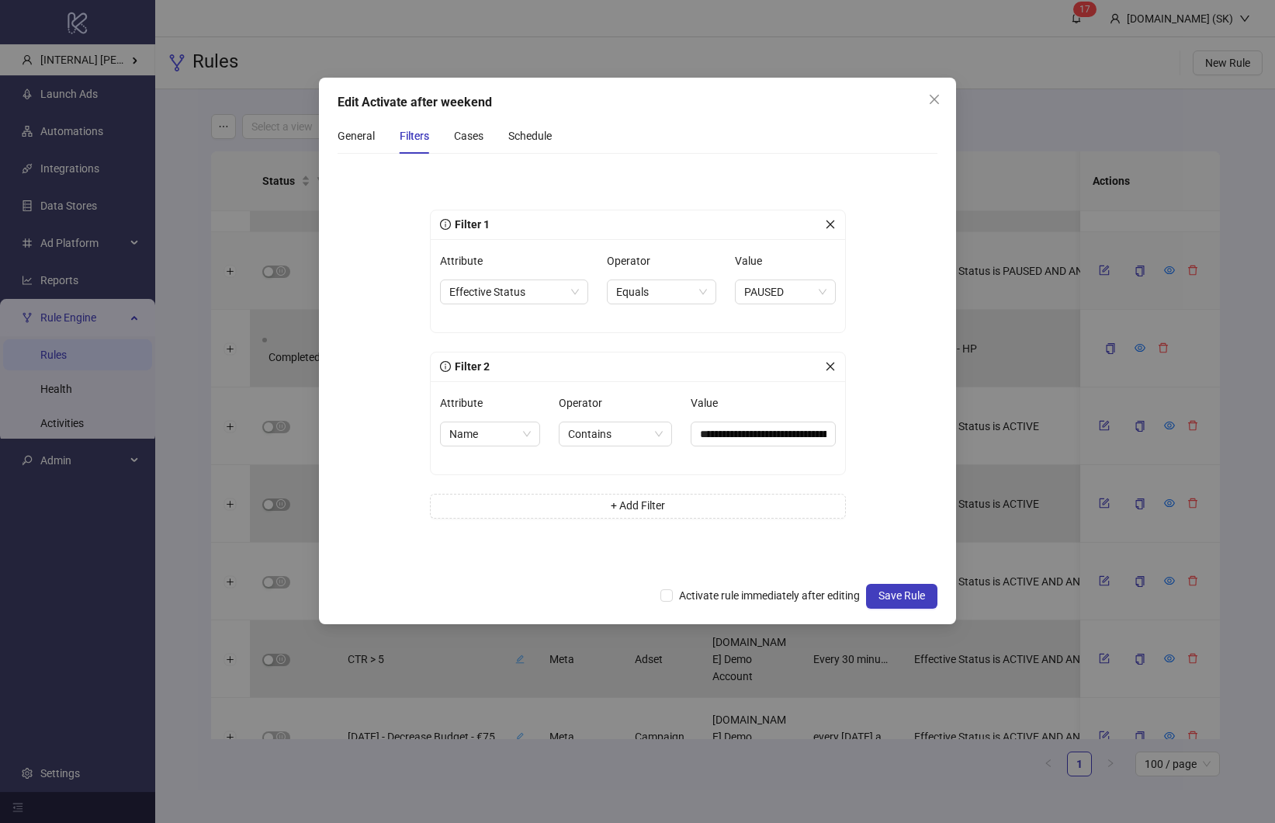
click at [829, 363] on icon "close" at bounding box center [830, 366] width 11 height 11
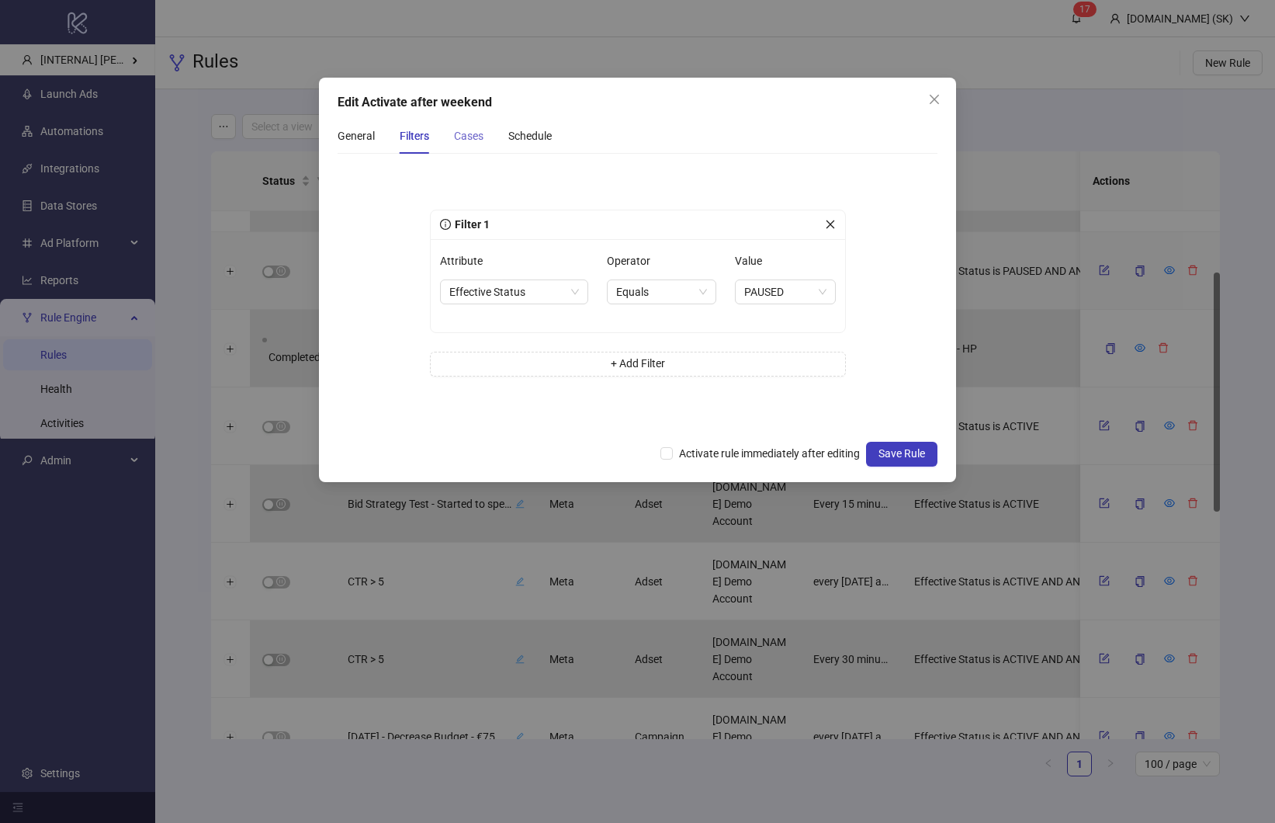
click at [477, 144] on div "Cases" at bounding box center [468, 136] width 29 height 36
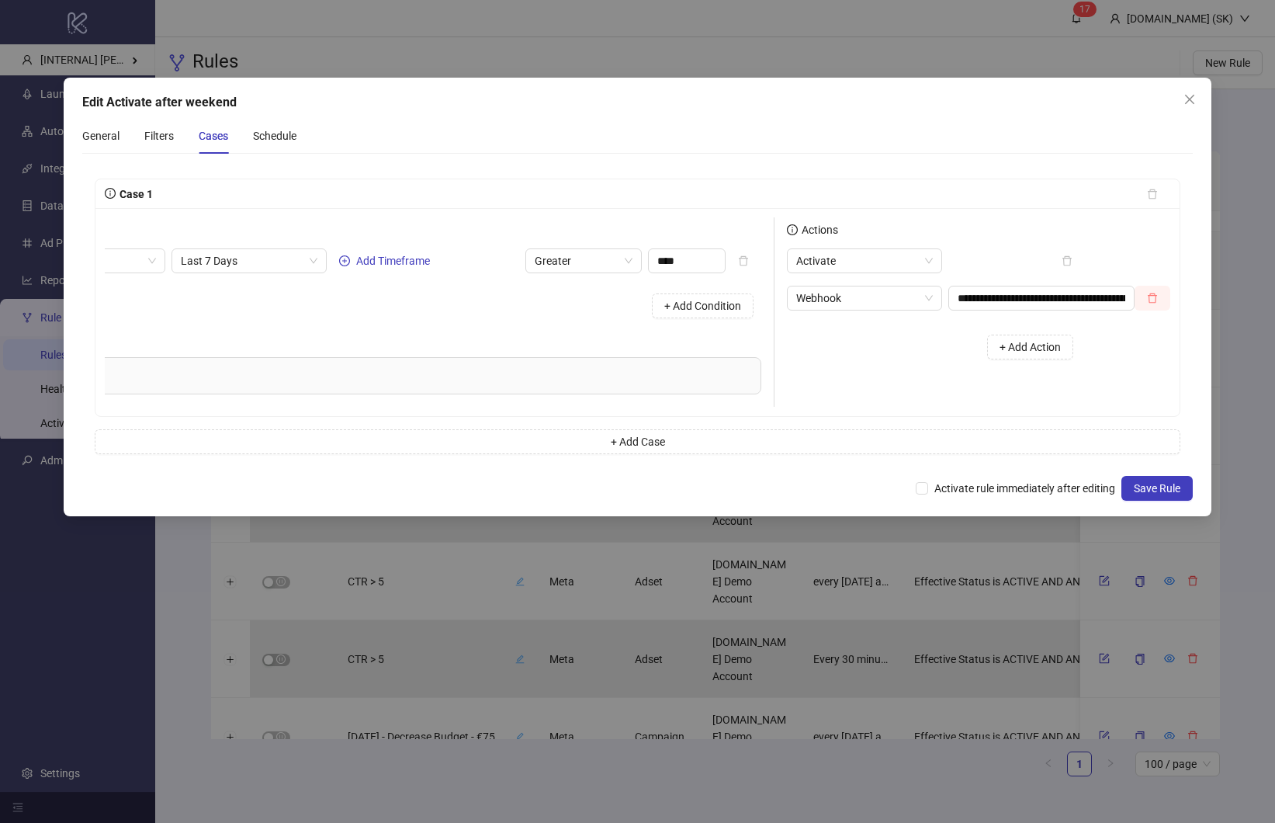
click at [1155, 294] on icon "delete" at bounding box center [1152, 298] width 11 height 11
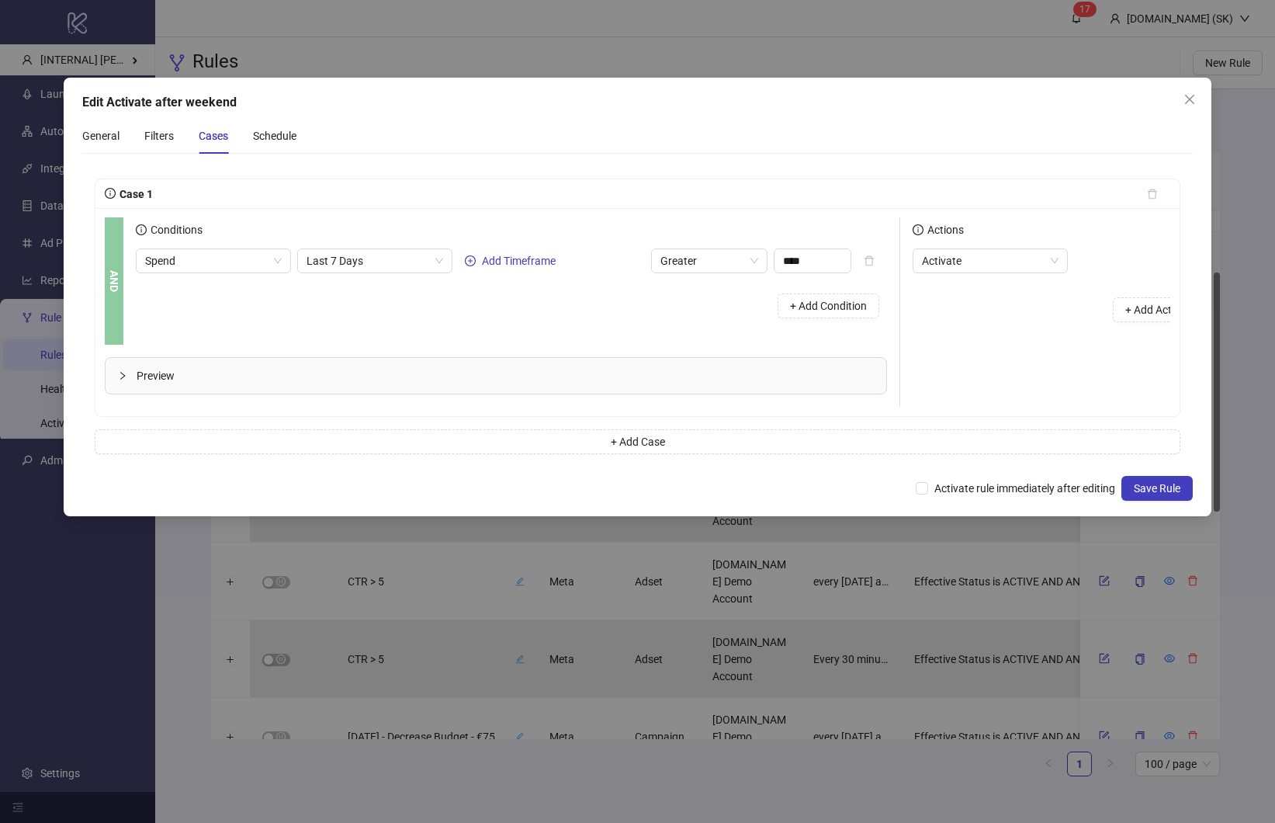
drag, startPoint x: 620, startPoint y: 290, endPoint x: 609, endPoint y: 283, distance: 12.9
click at [608, 282] on div "Spend Last 7 Days Add Timeframe Greater **** + Add Condition" at bounding box center [511, 287] width 751 height 78
click at [1145, 308] on span "+ Add Action" at bounding box center [1155, 309] width 61 height 12
click at [984, 297] on span "Slack Notification" at bounding box center [990, 297] width 137 height 23
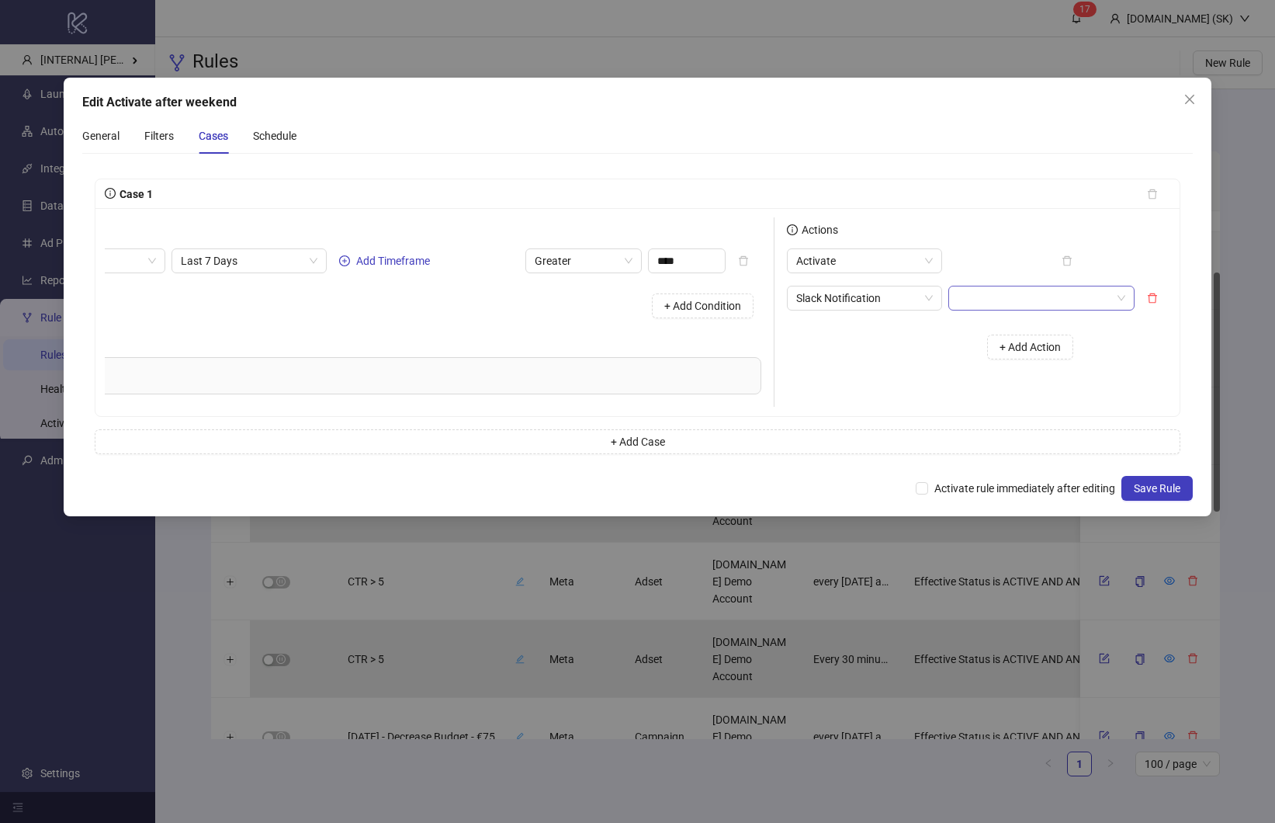
click at [1029, 288] on input "search" at bounding box center [1035, 297] width 154 height 23
click at [985, 293] on input "search" at bounding box center [1035, 297] width 154 height 23
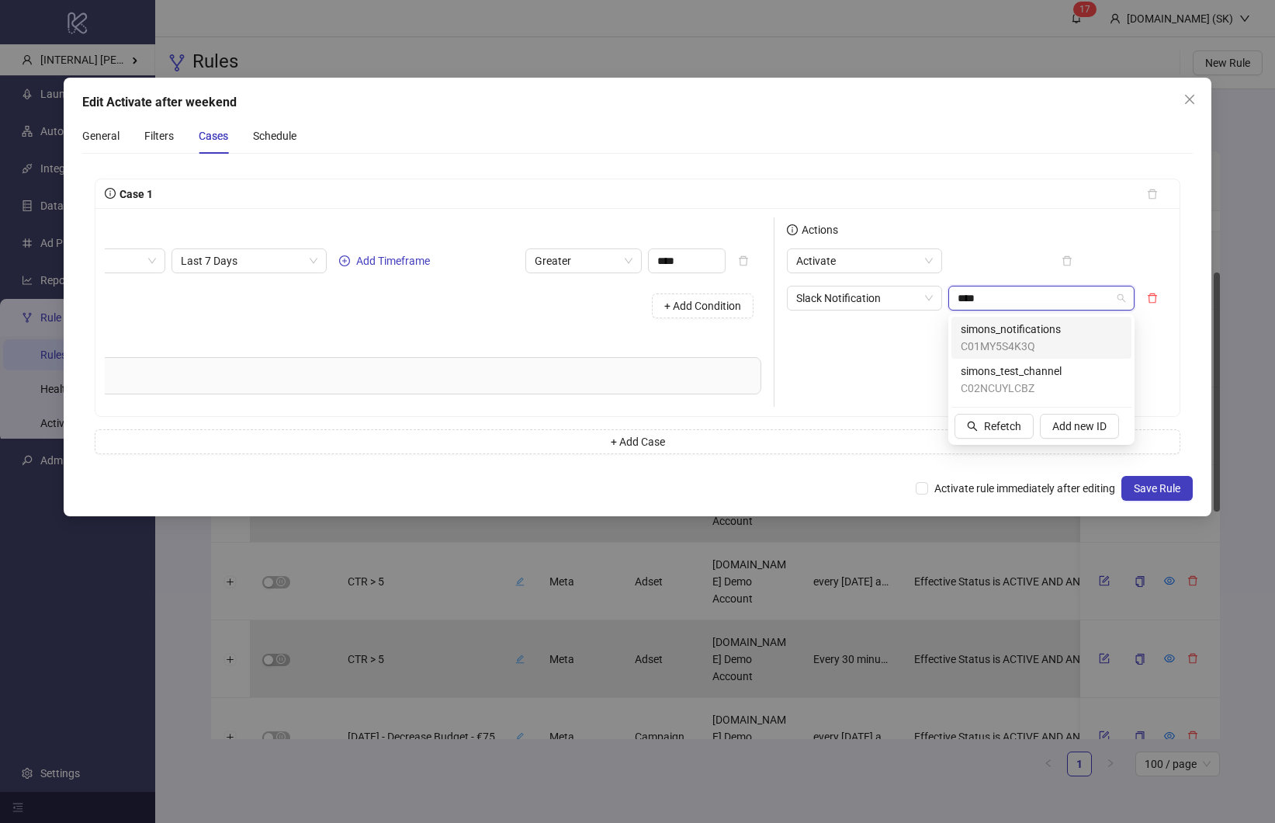
type input "*****"
click at [1076, 338] on div "simons_notifications C01MY5S4K3Q" at bounding box center [1041, 337] width 161 height 34
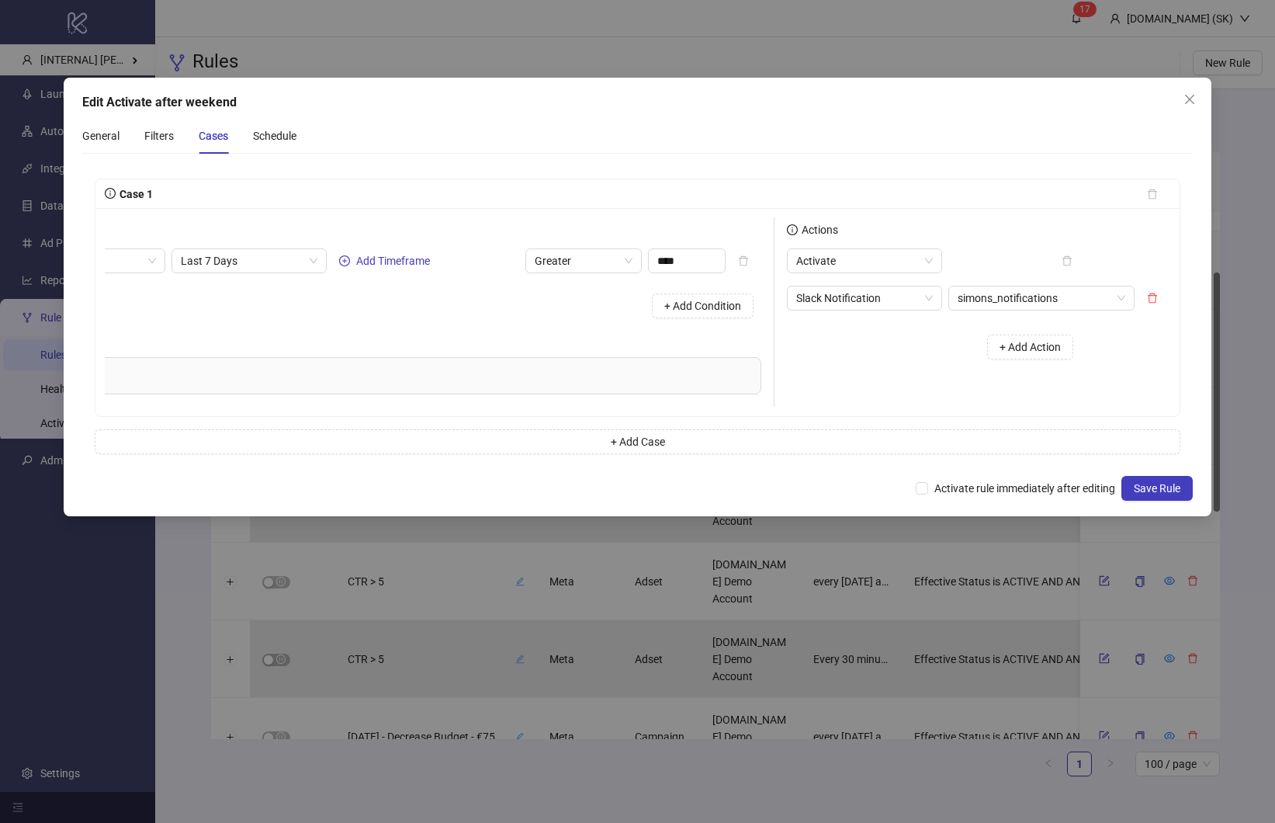
scroll to position [0, 0]
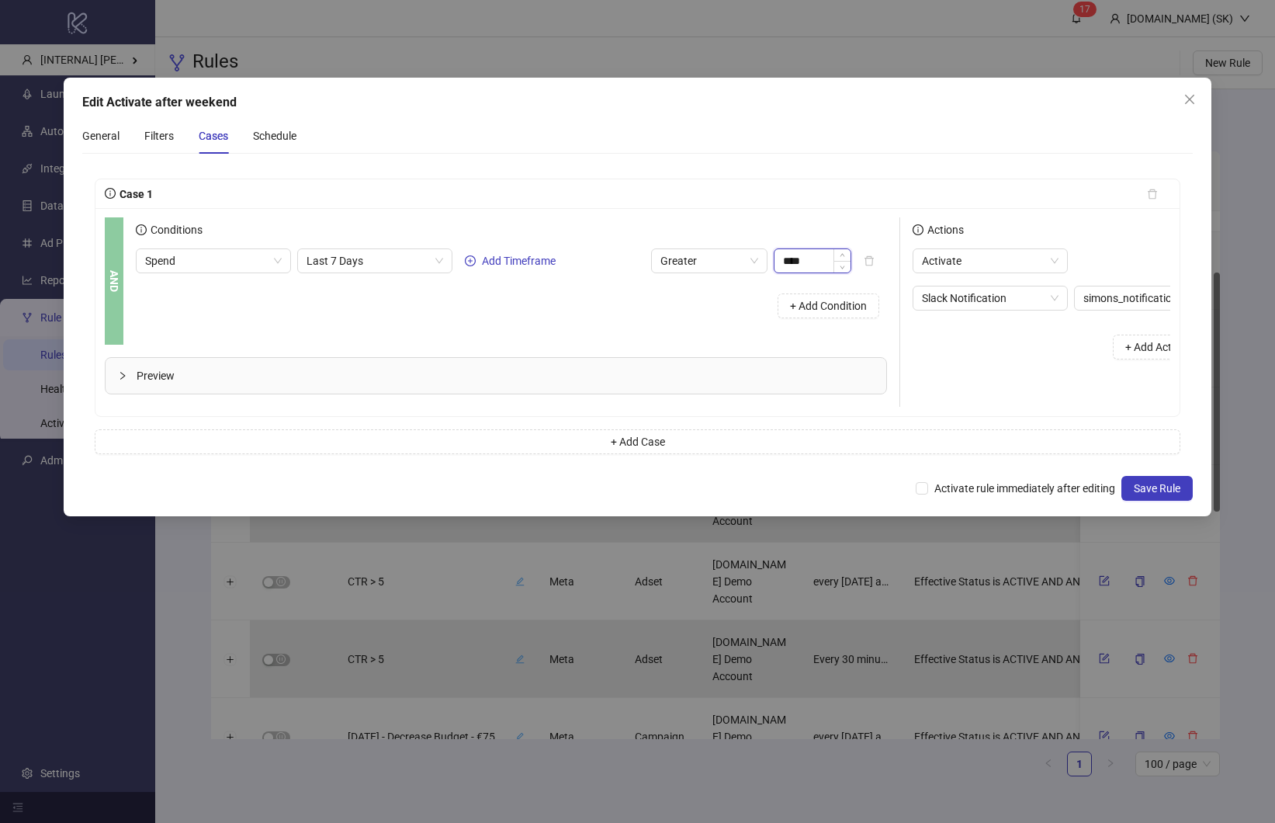
click at [803, 255] on input "****" at bounding box center [812, 260] width 76 height 23
click at [378, 257] on span "Last 7 Days" at bounding box center [375, 260] width 137 height 23
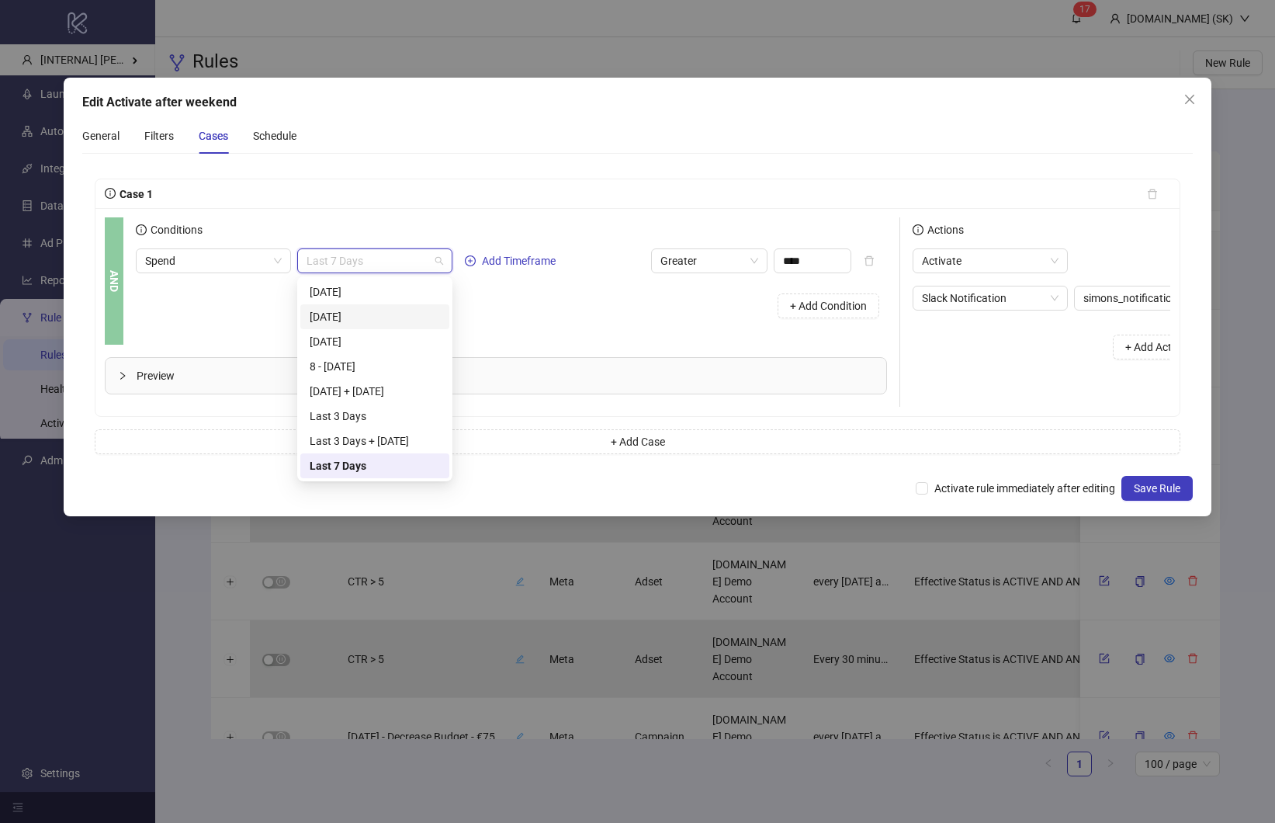
click at [376, 320] on div "2 Days ago" at bounding box center [375, 316] width 130 height 17
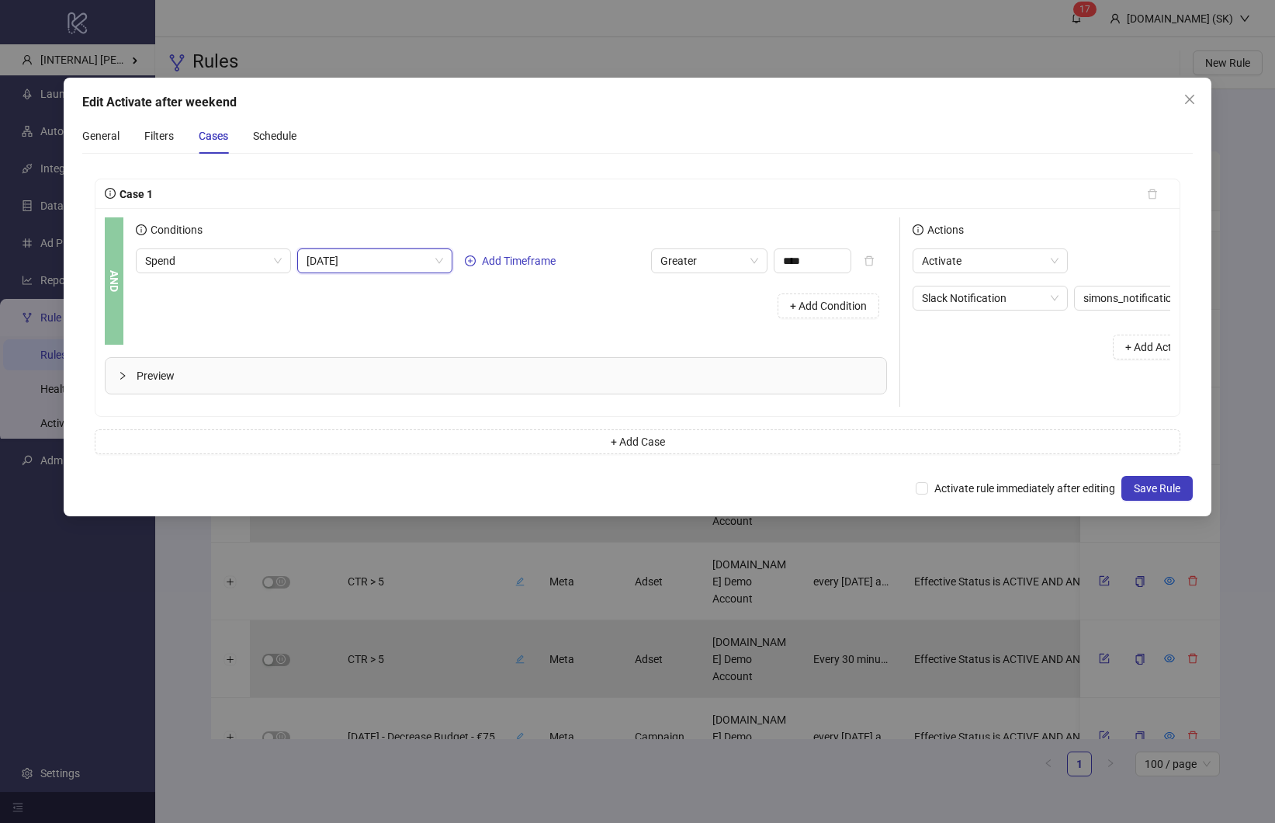
click at [467, 309] on div "+ Add Condition" at bounding box center [511, 306] width 751 height 40
click at [113, 130] on div "General" at bounding box center [100, 135] width 37 height 17
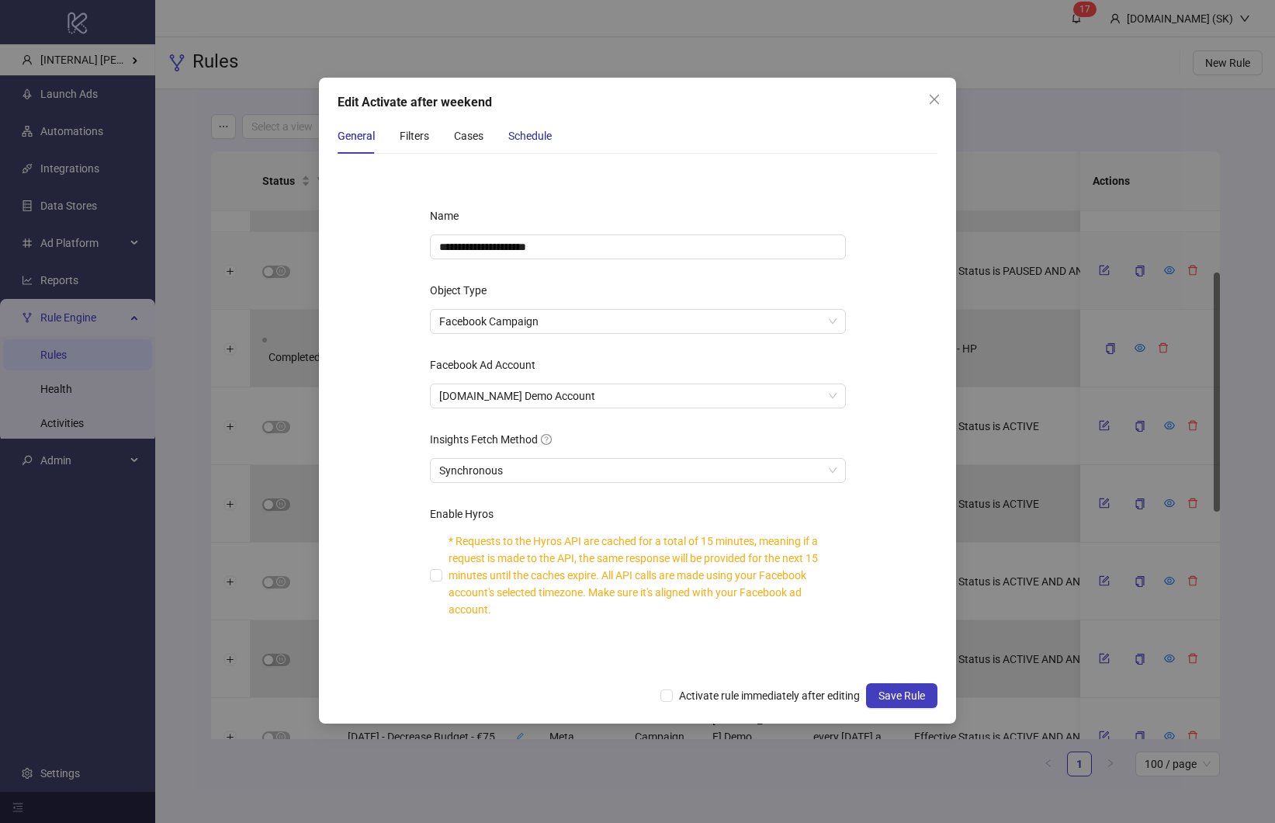
click at [539, 130] on div "Schedule" at bounding box center [529, 135] width 43 height 17
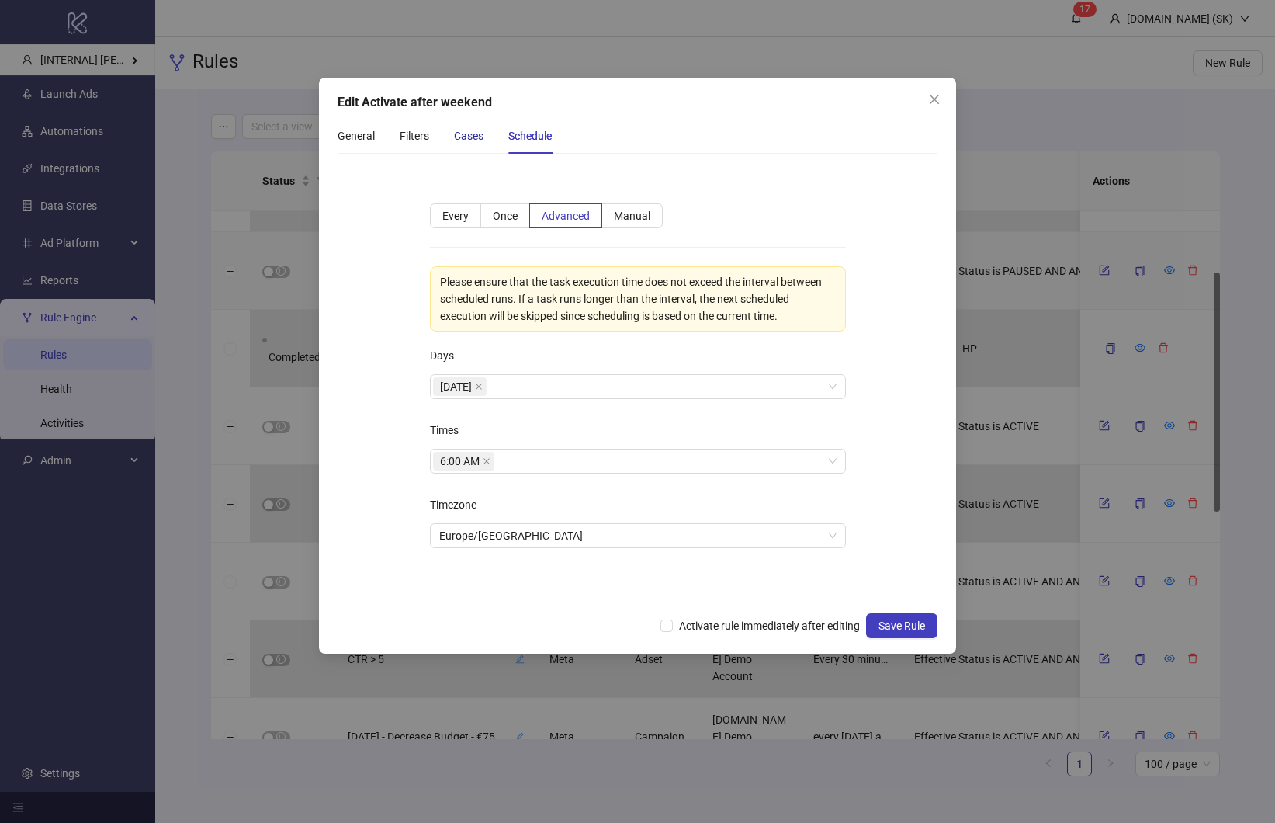
click at [483, 143] on div "Cases" at bounding box center [468, 135] width 29 height 17
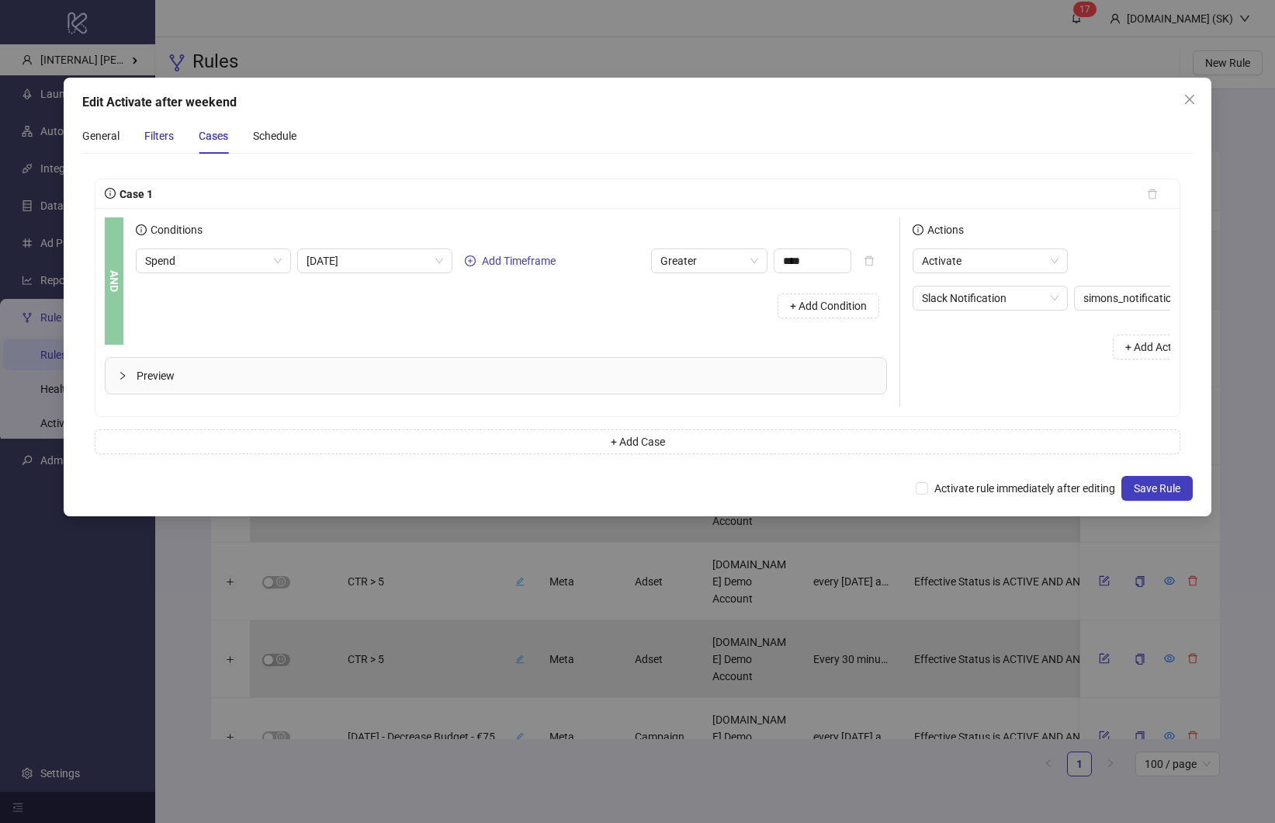
click at [165, 137] on div "Filters" at bounding box center [158, 135] width 29 height 17
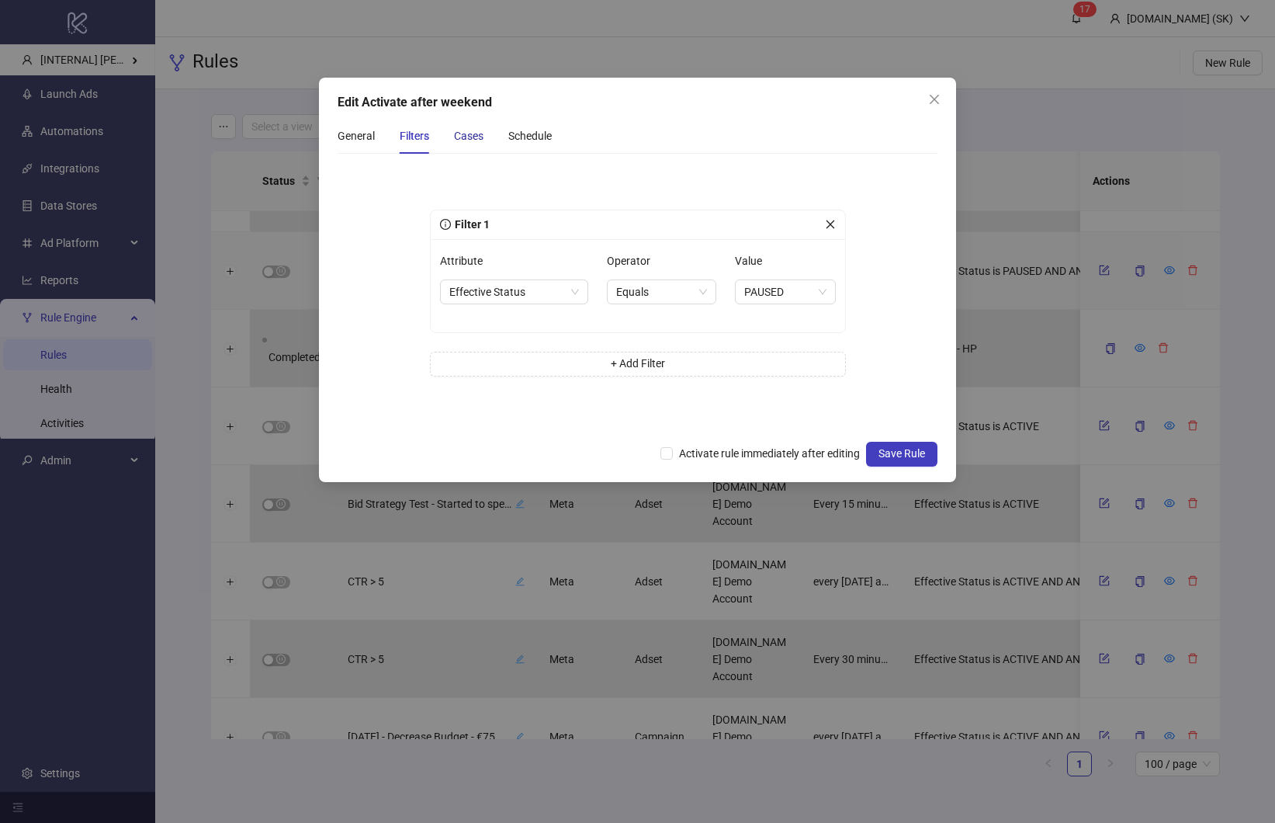
click at [462, 137] on div "Cases" at bounding box center [468, 135] width 29 height 17
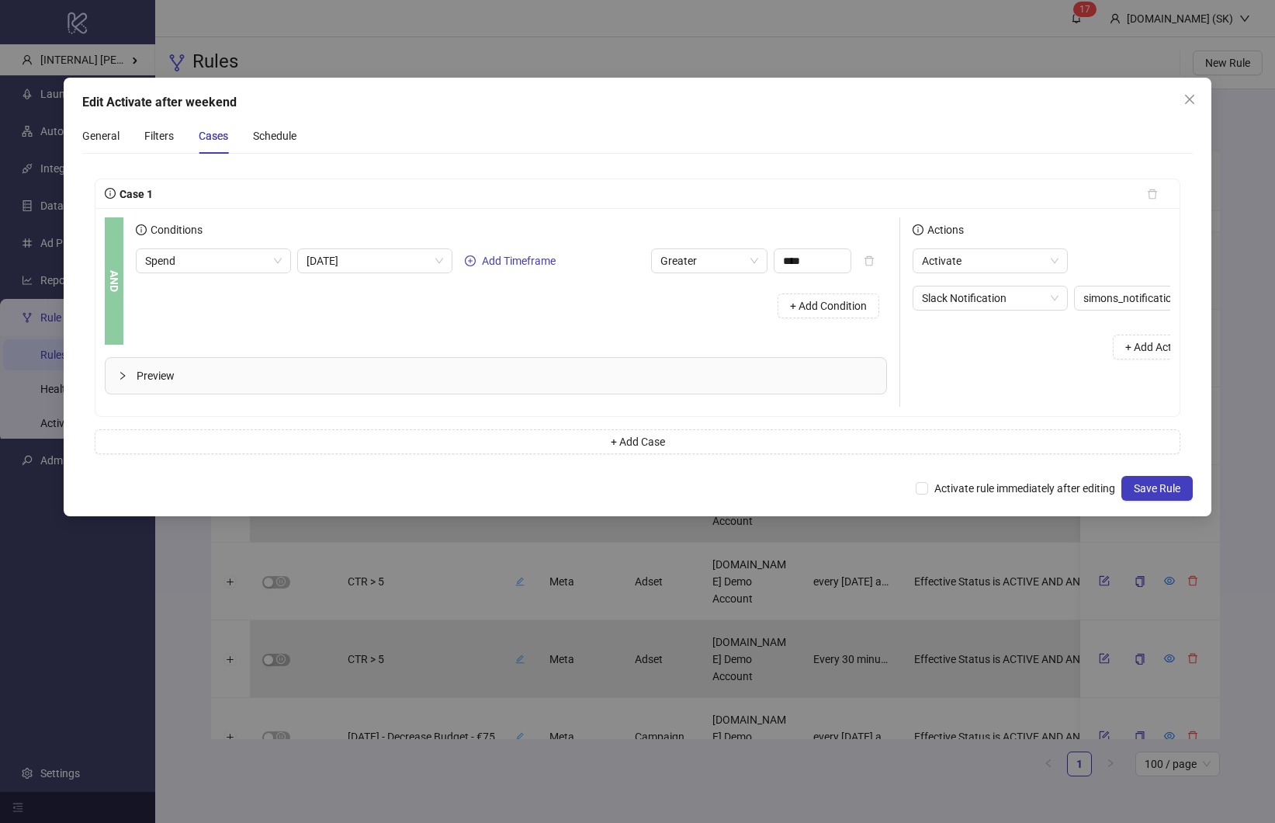
scroll to position [0, 126]
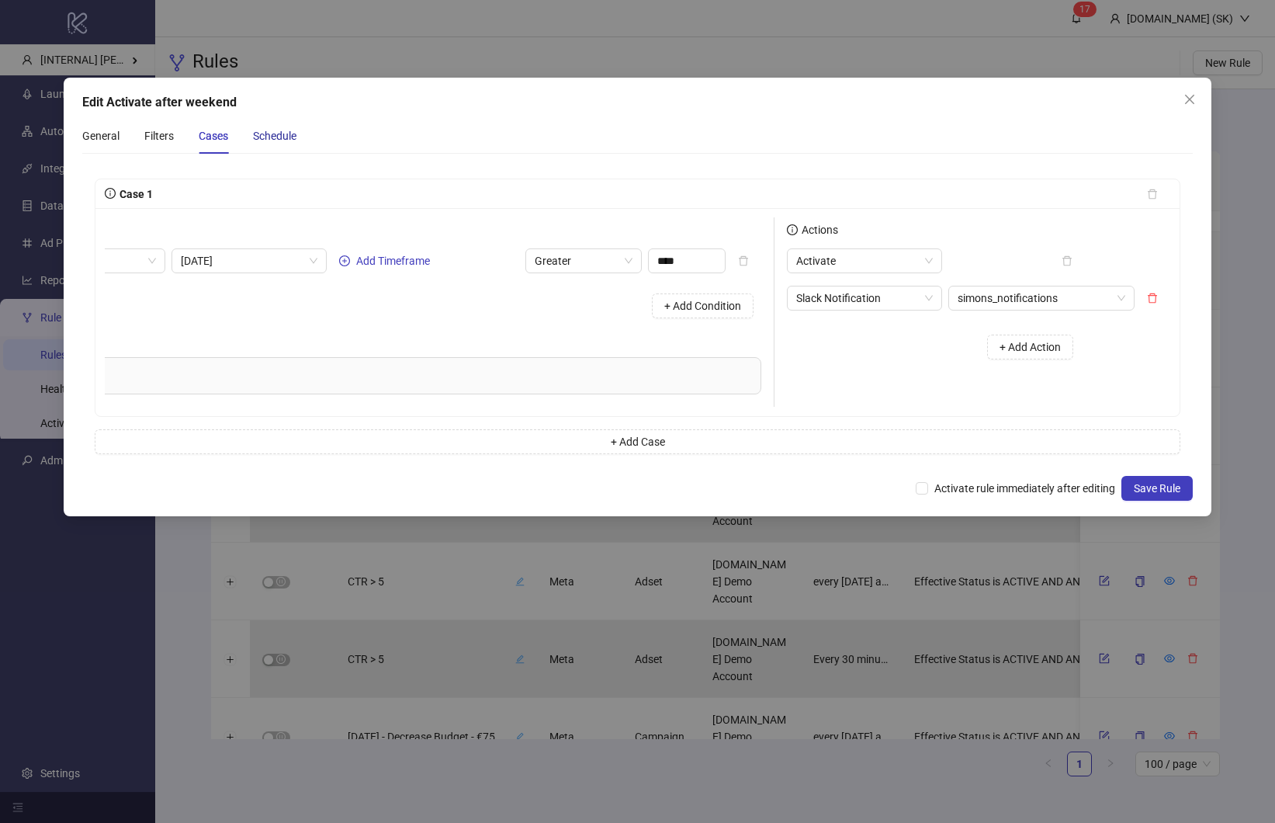
click at [282, 130] on div "Schedule" at bounding box center [274, 135] width 43 height 17
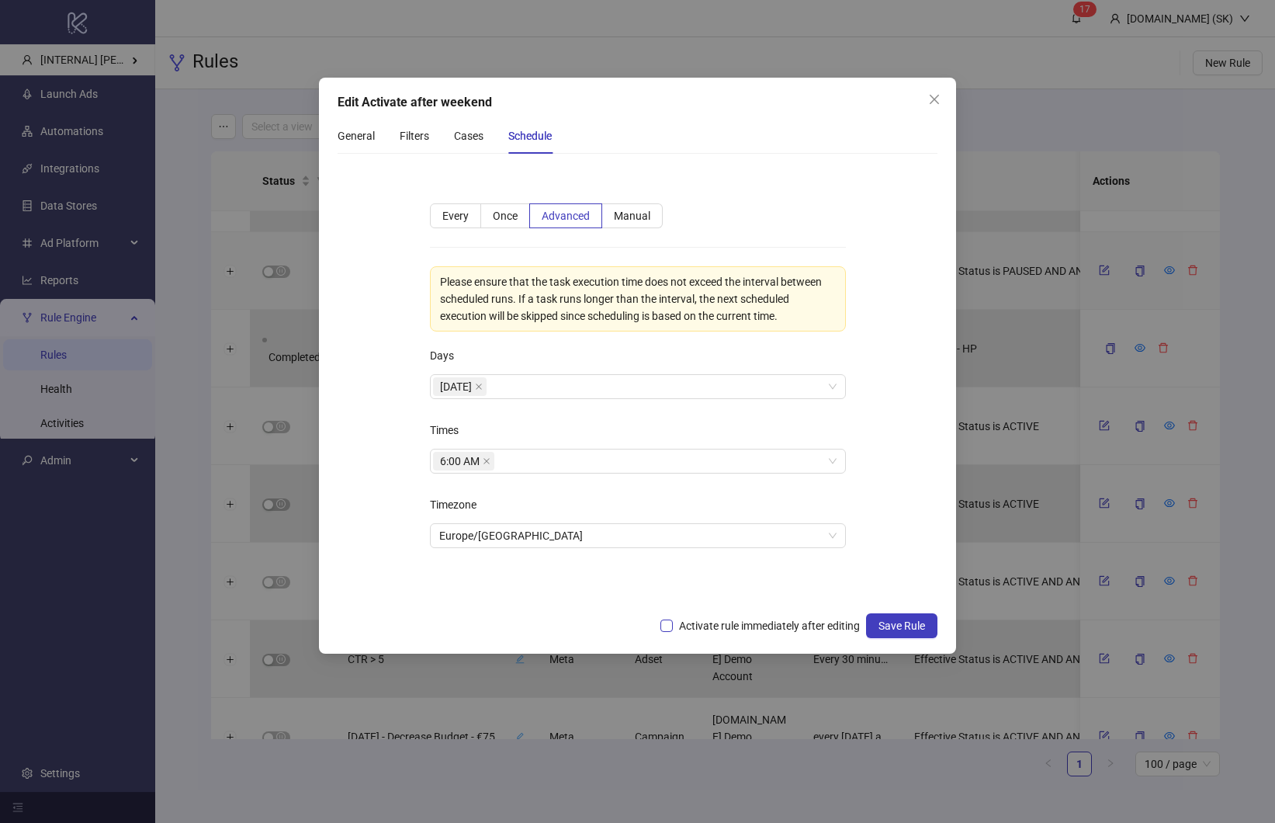
click at [832, 625] on span "Activate rule immediately after editing" at bounding box center [769, 625] width 193 height 17
click at [887, 624] on span "Save Rule" at bounding box center [901, 625] width 47 height 12
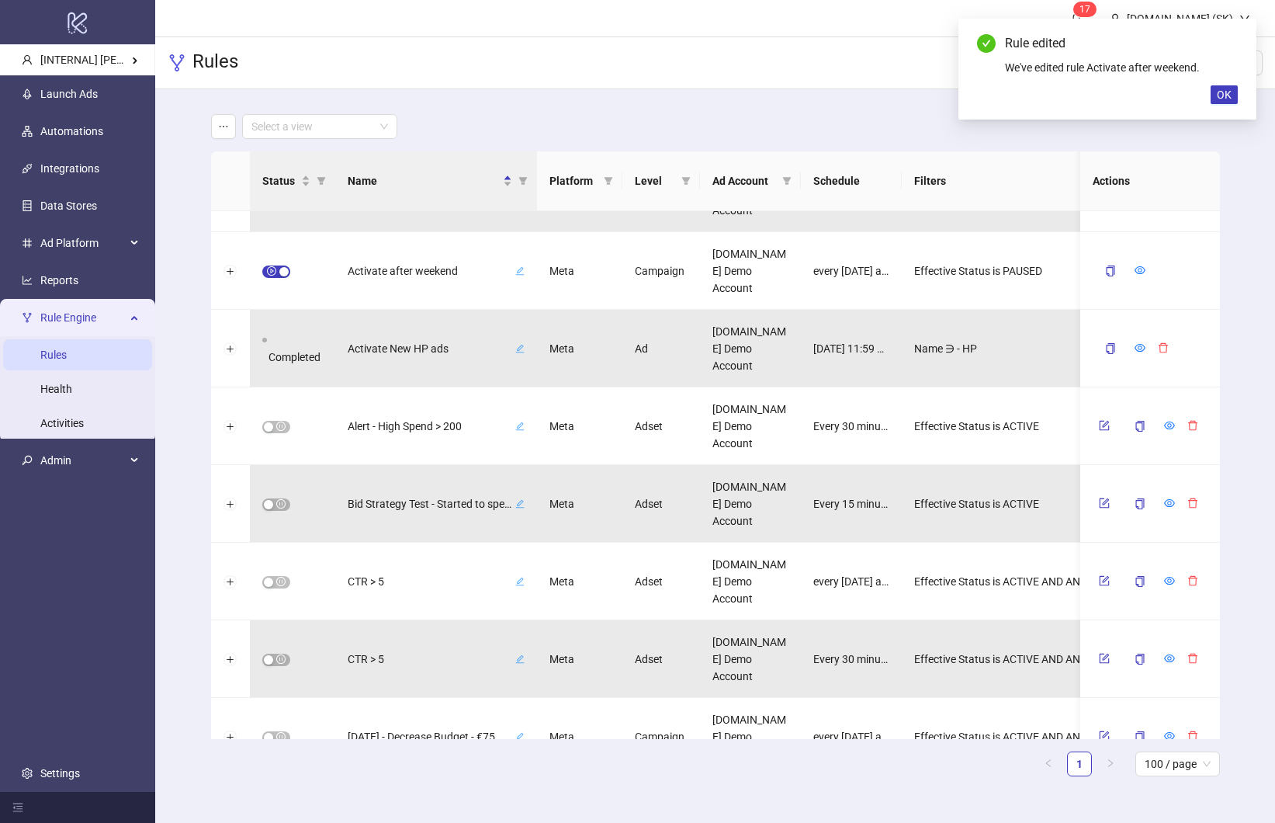
drag, startPoint x: 303, startPoint y: 197, endPoint x: 310, endPoint y: 191, distance: 9.9
click at [303, 197] on th "Status" at bounding box center [292, 181] width 85 height 60
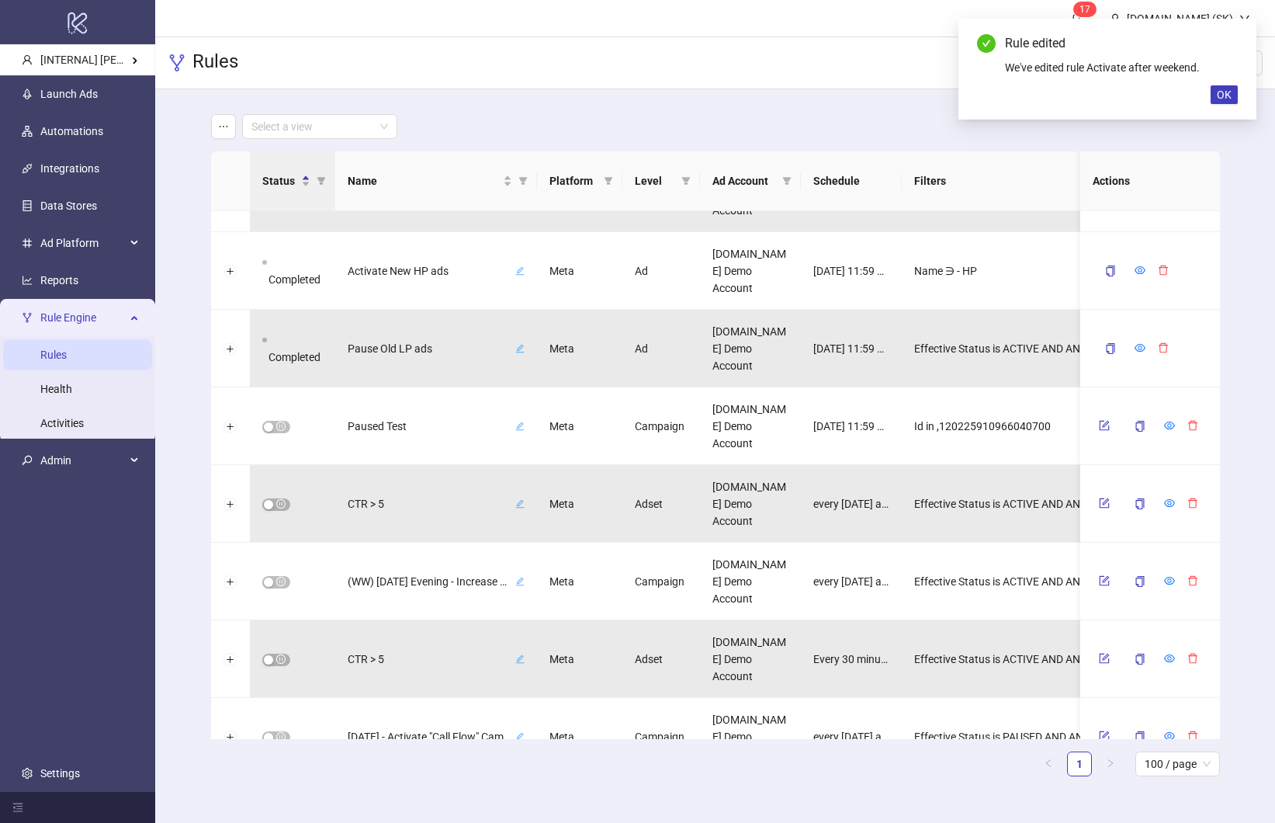
click at [311, 189] on div "Status" at bounding box center [292, 180] width 61 height 17
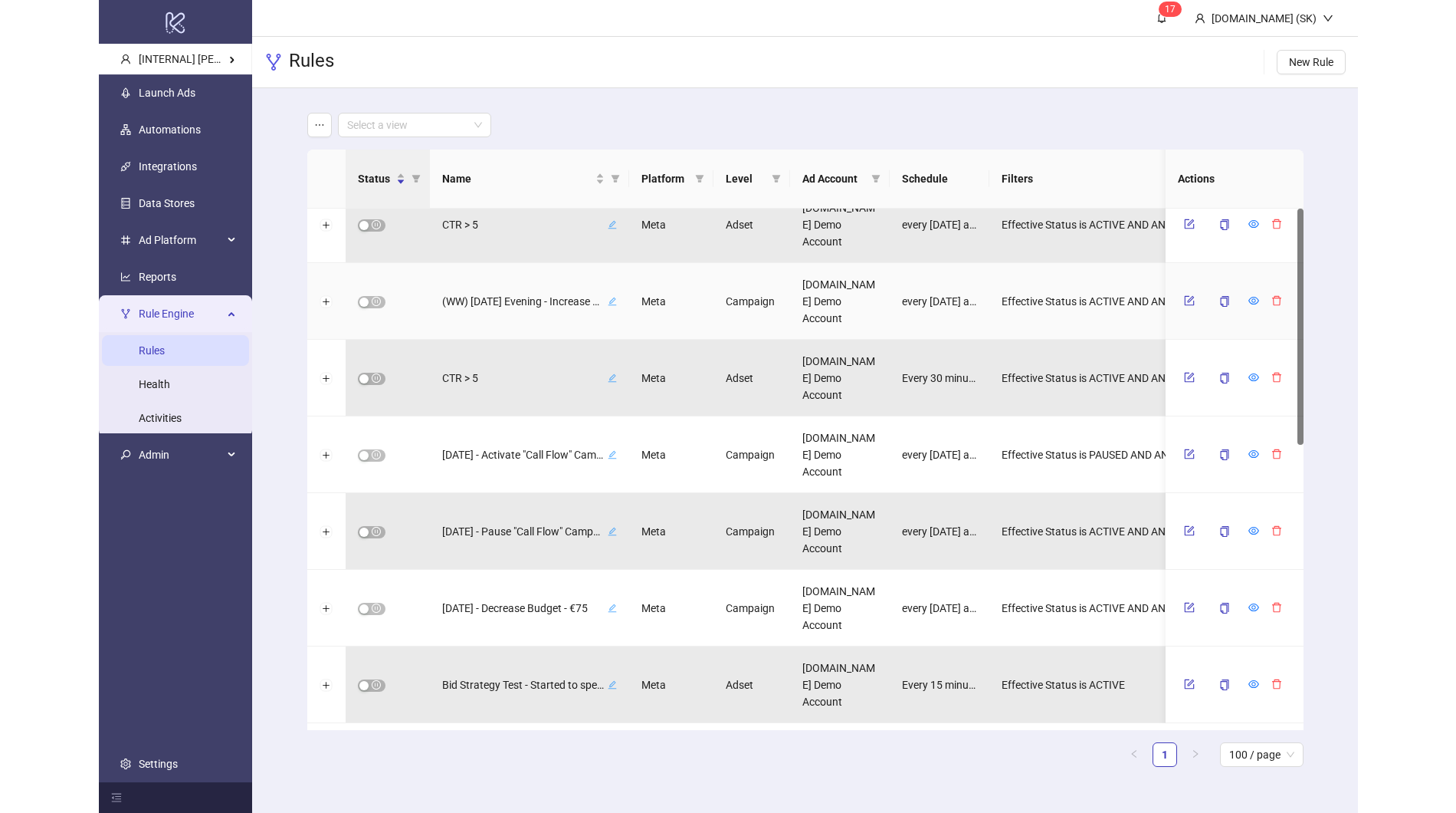
scroll to position [0, 0]
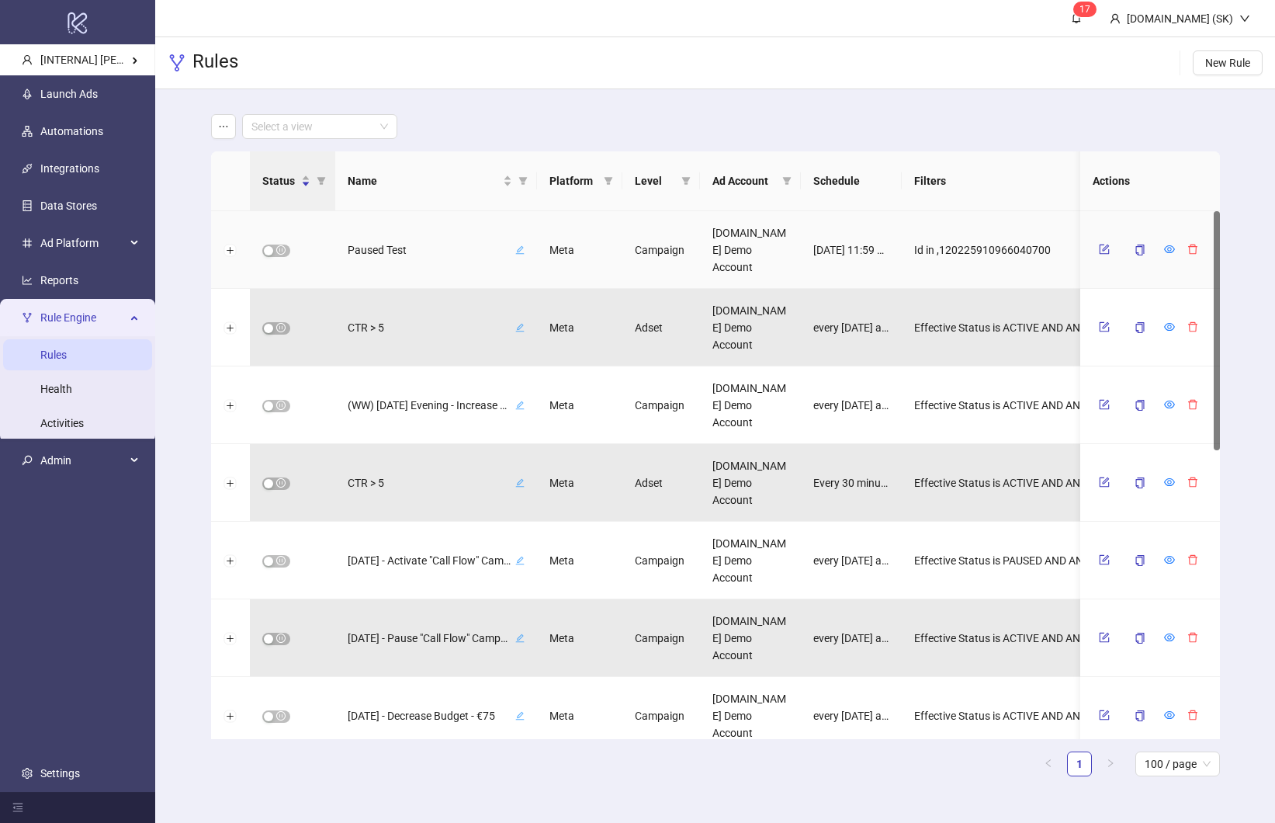
click at [320, 199] on th "Status" at bounding box center [292, 181] width 85 height 60
click at [319, 197] on th "Status" at bounding box center [292, 181] width 85 height 60
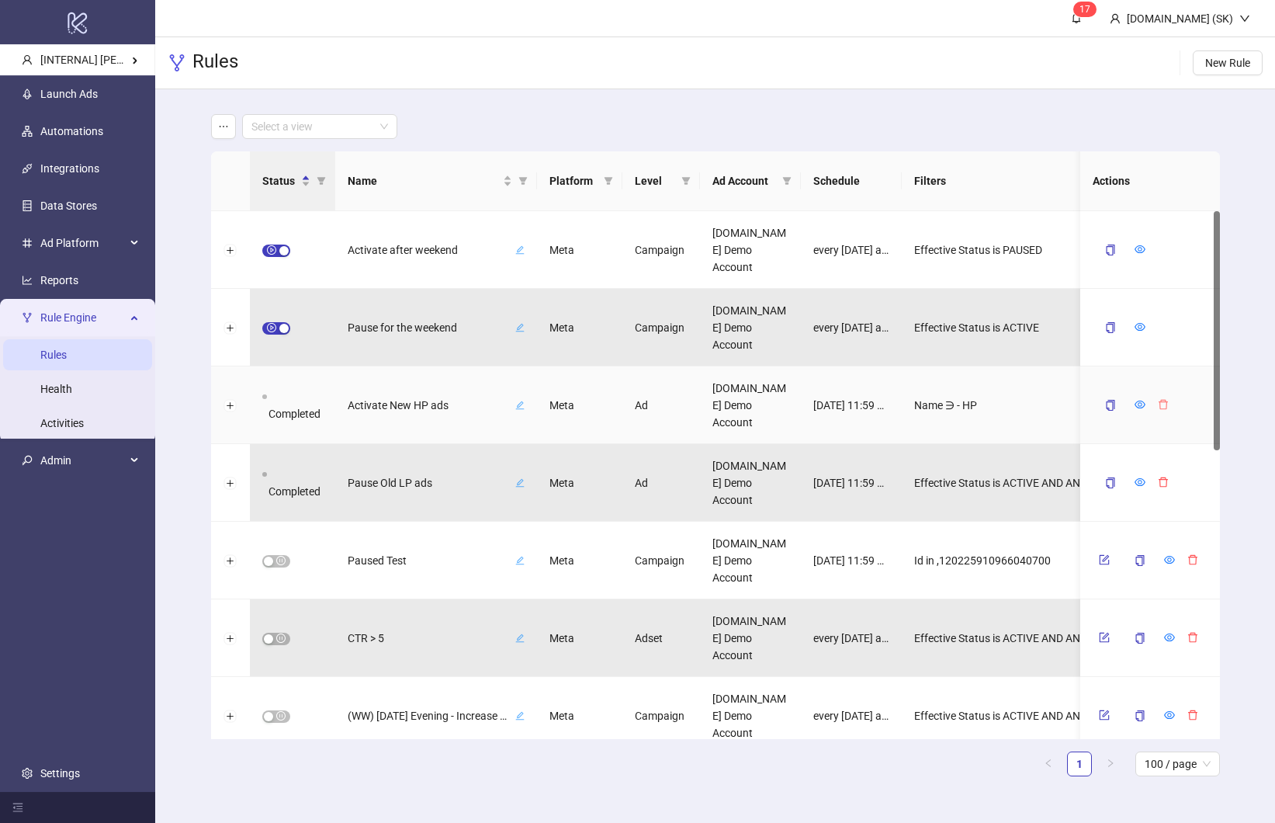
click at [1161, 407] on icon "delete" at bounding box center [1163, 404] width 11 height 11
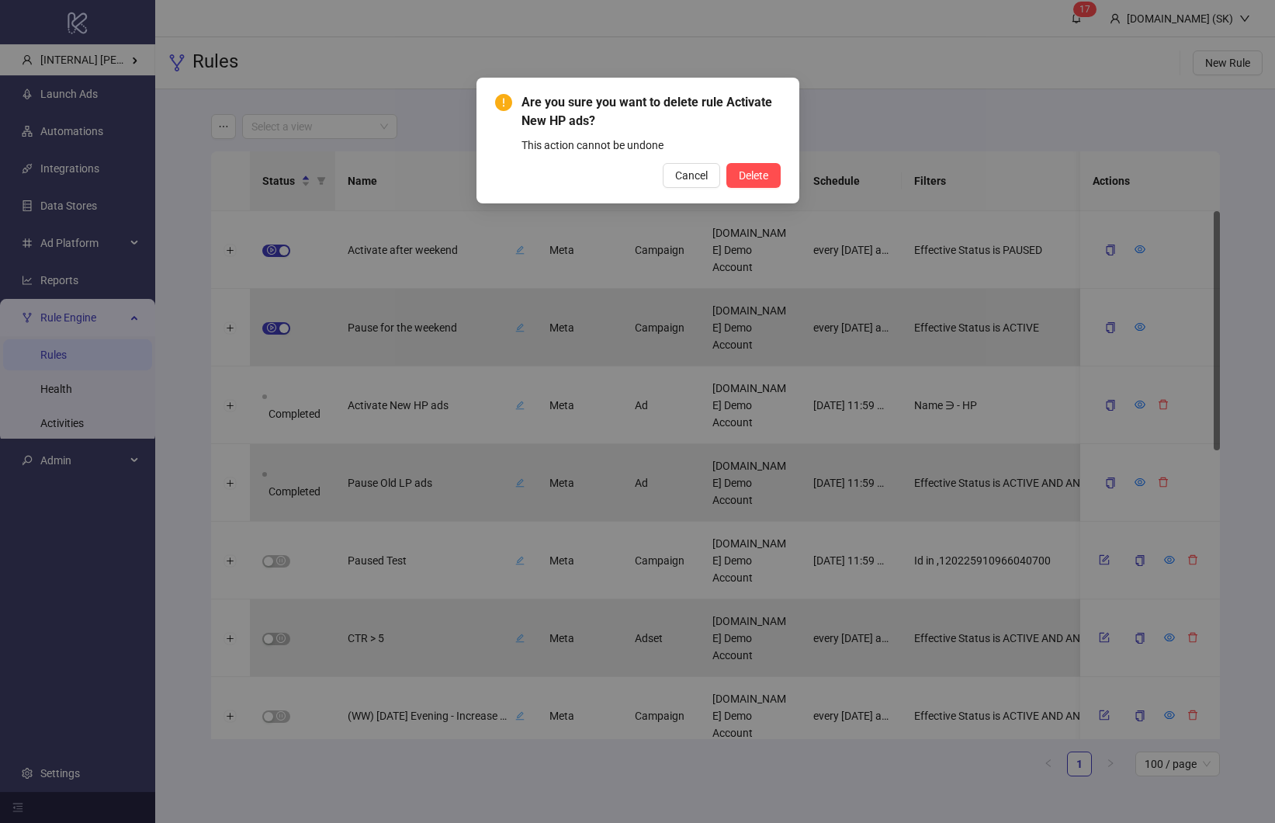
click at [726, 163] on button "Delete" at bounding box center [753, 175] width 54 height 25
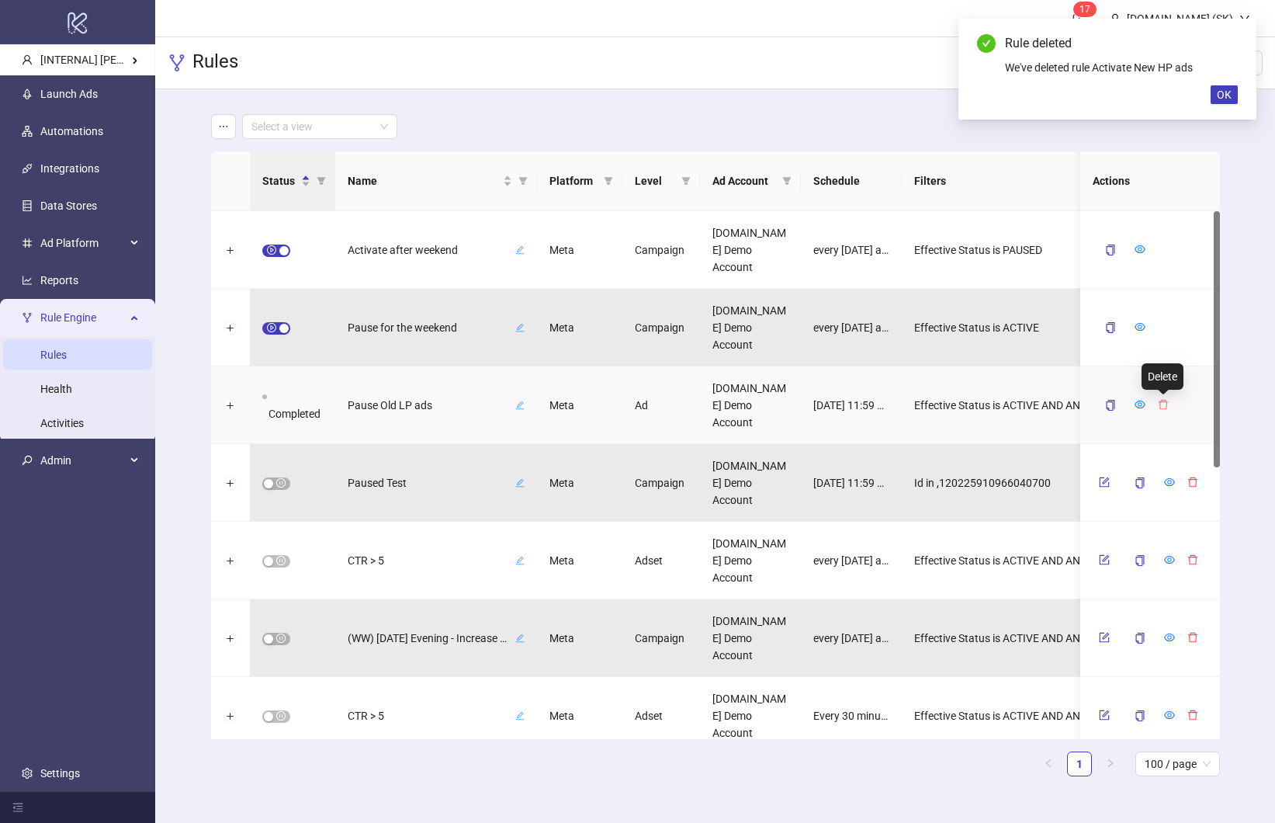
click at [1163, 405] on icon "delete" at bounding box center [1163, 404] width 11 height 11
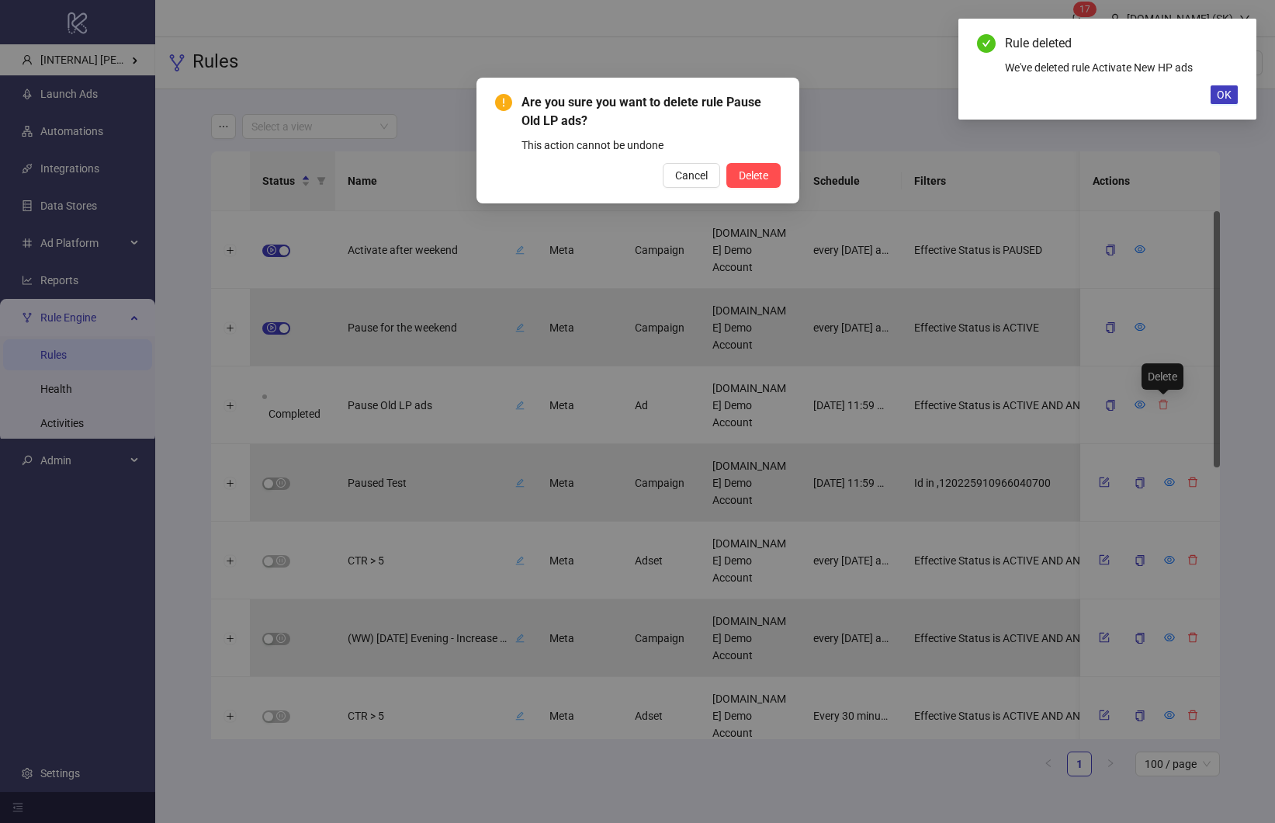
click at [726, 163] on button "Delete" at bounding box center [753, 175] width 54 height 25
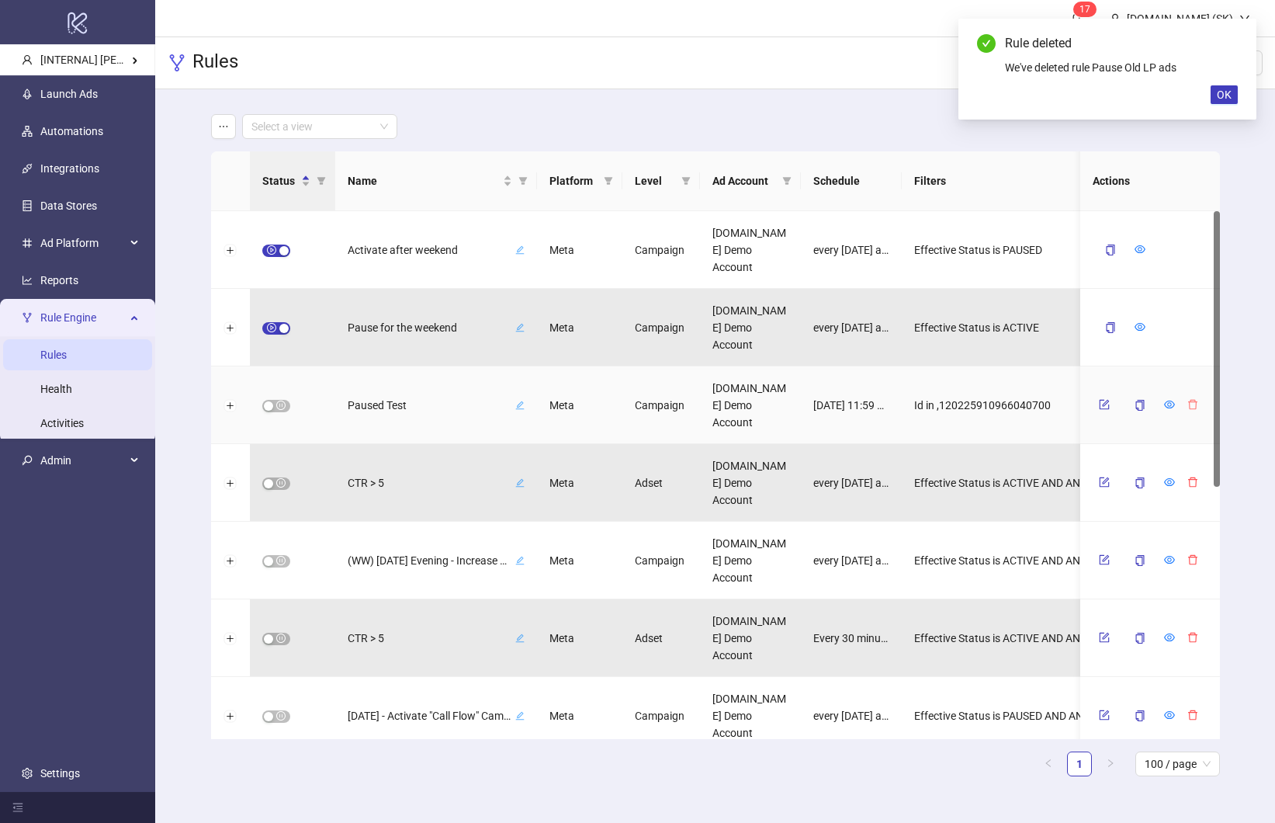
click at [1200, 401] on button "button" at bounding box center [1192, 404] width 23 height 19
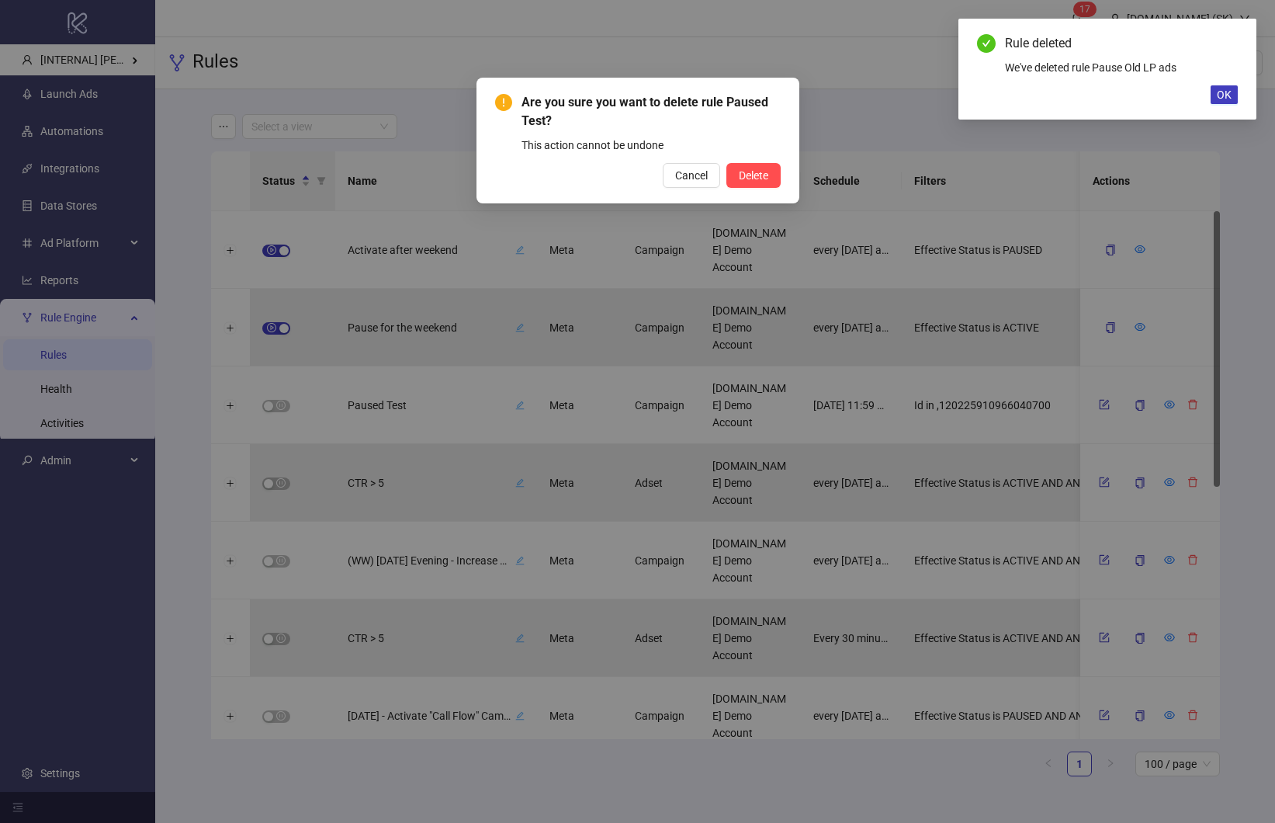
click at [726, 163] on button "Delete" at bounding box center [753, 175] width 54 height 25
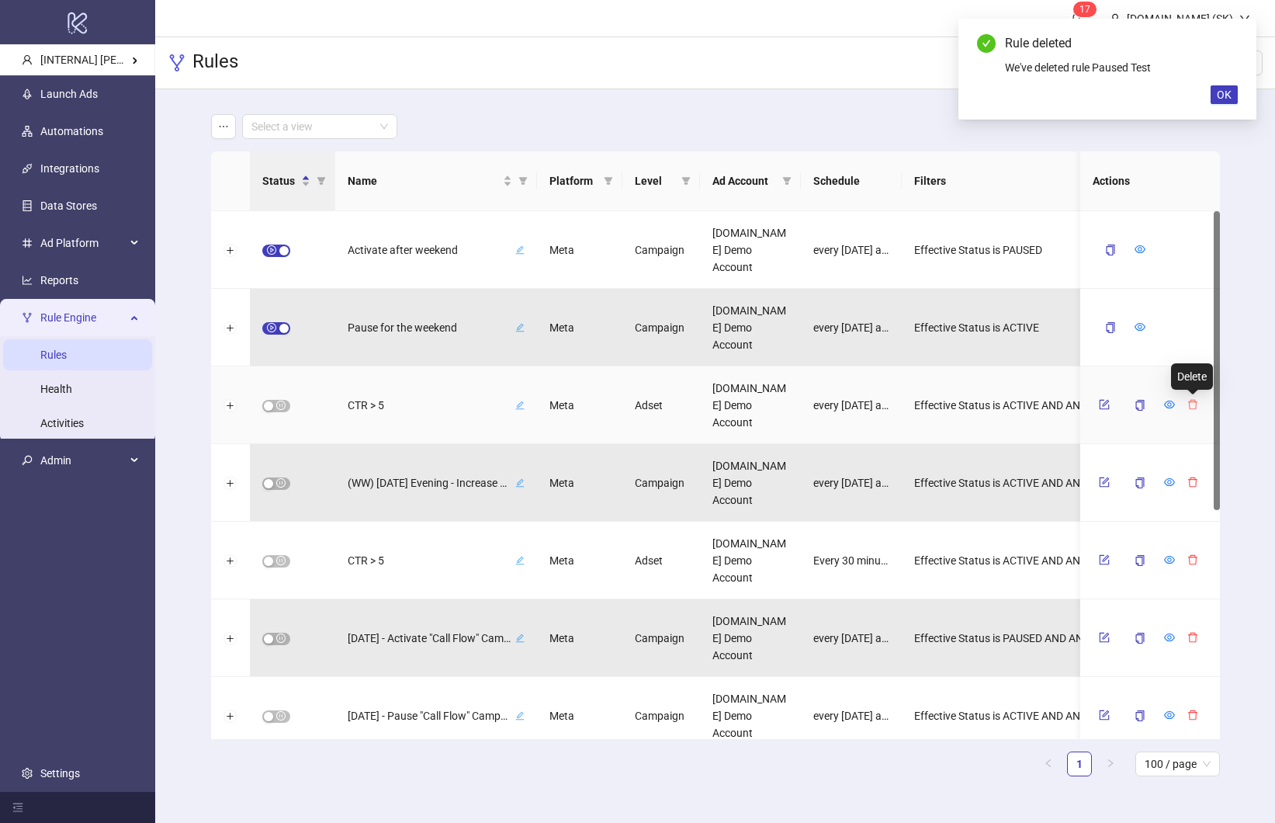
click at [1197, 403] on icon "delete" at bounding box center [1192, 404] width 11 height 11
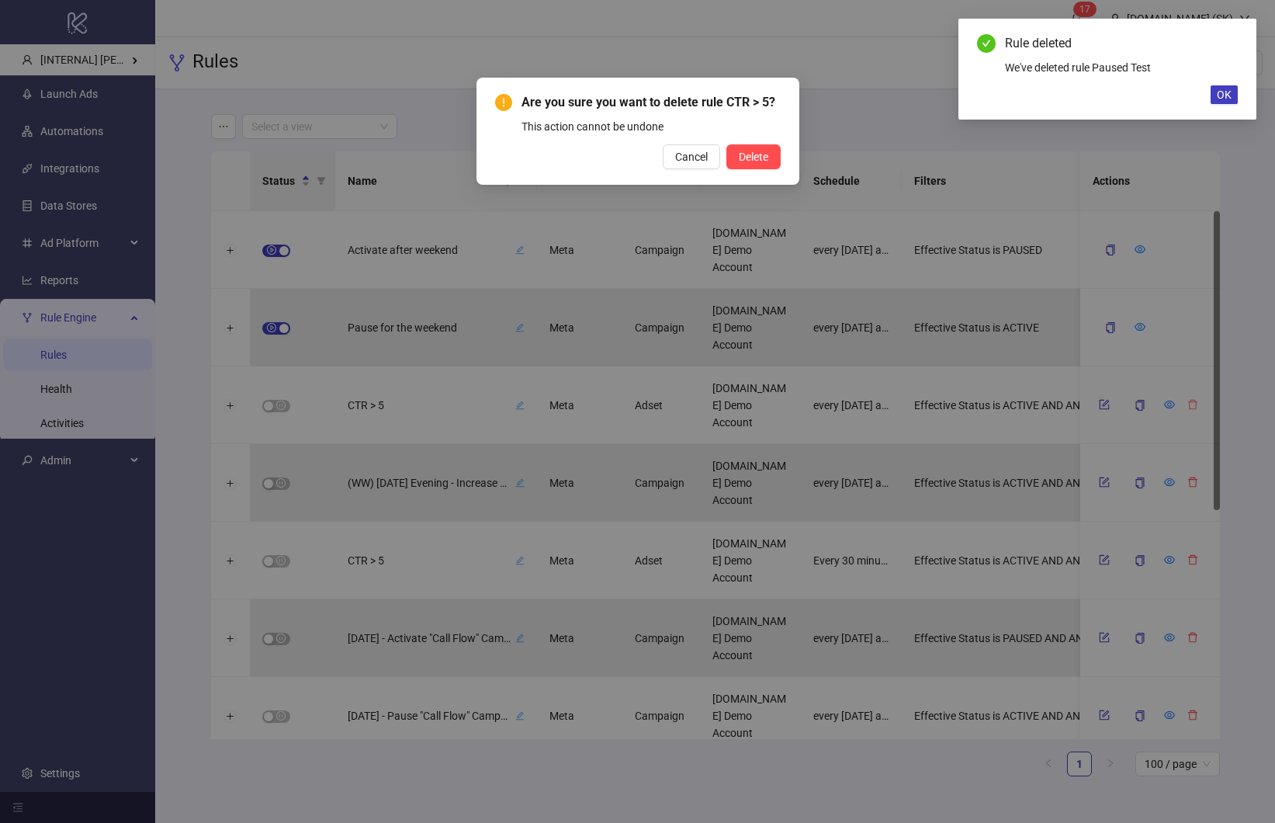
click at [726, 144] on button "Delete" at bounding box center [753, 156] width 54 height 25
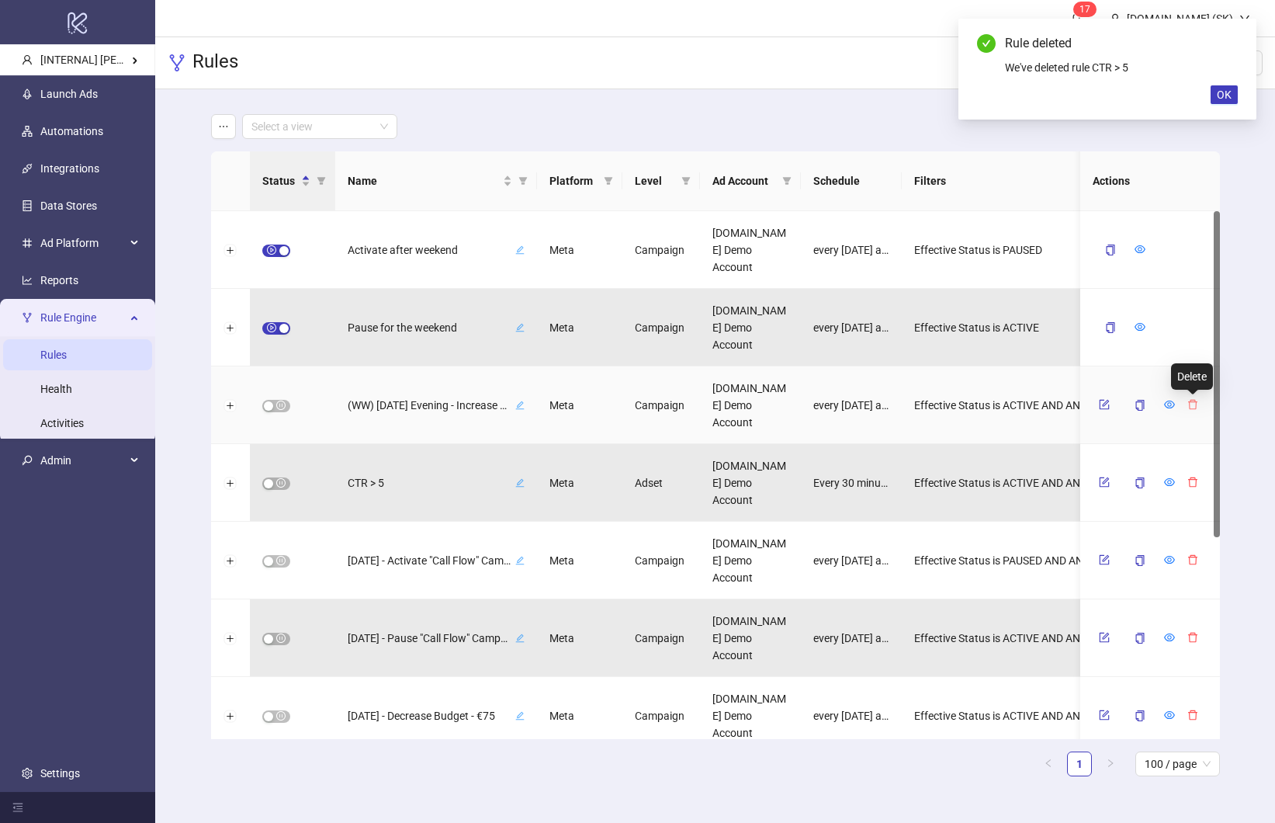
click at [1190, 401] on icon "delete" at bounding box center [1192, 405] width 9 height 10
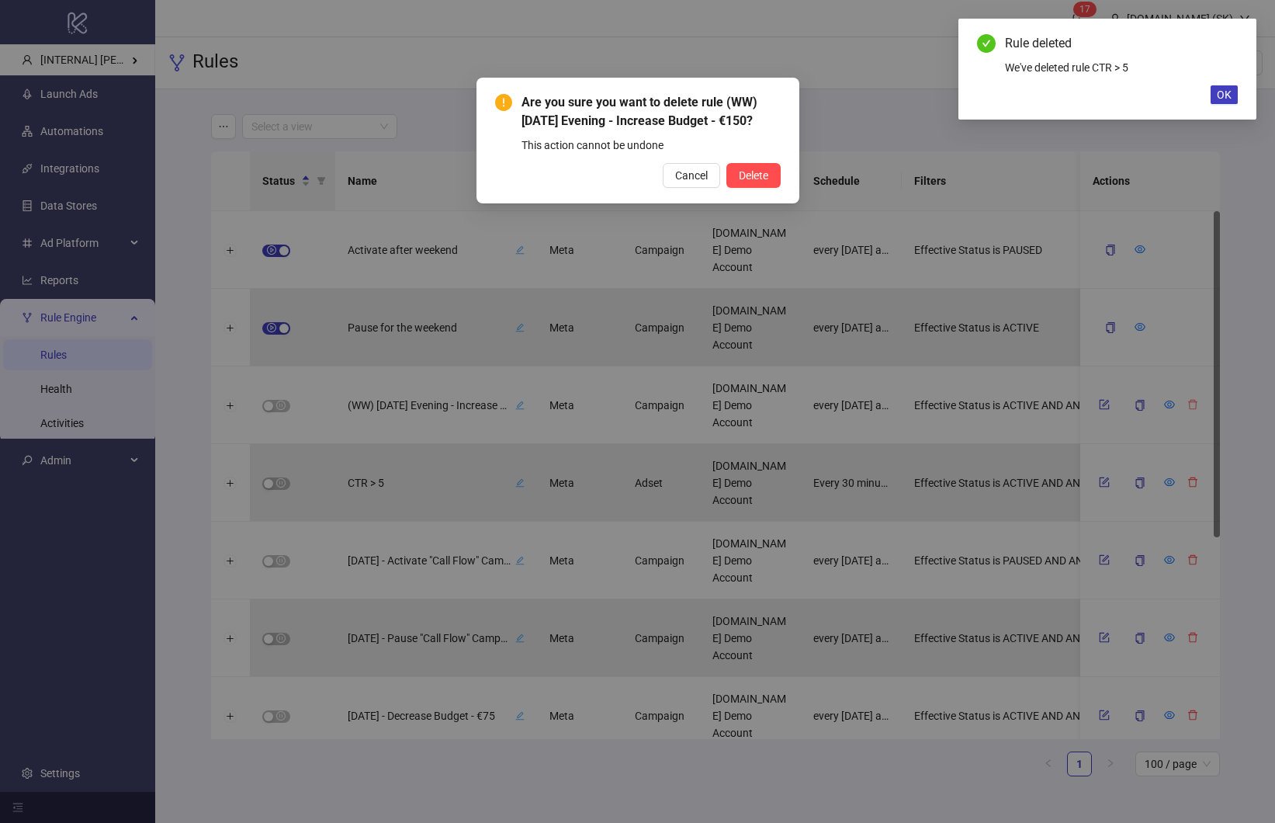
click at [726, 163] on button "Delete" at bounding box center [753, 175] width 54 height 25
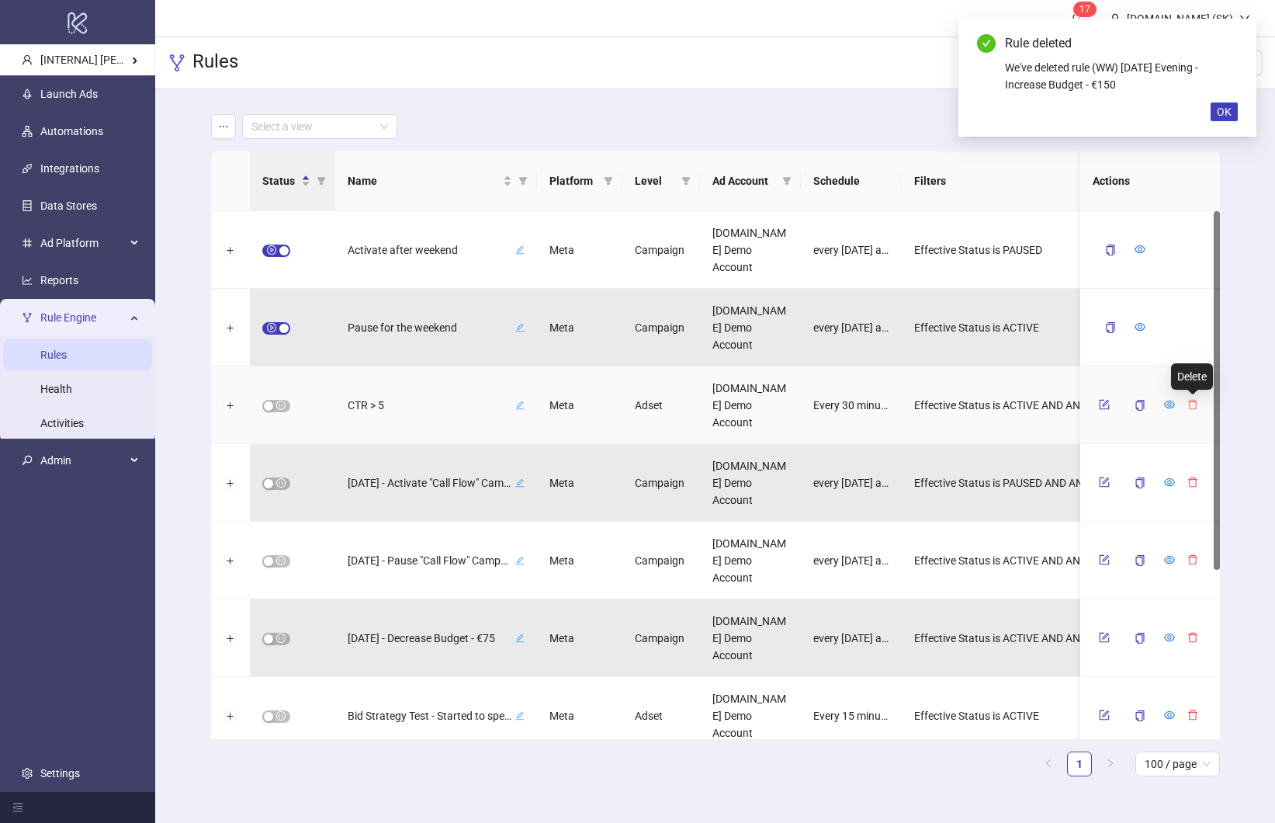
click at [1191, 404] on icon "delete" at bounding box center [1192, 404] width 11 height 11
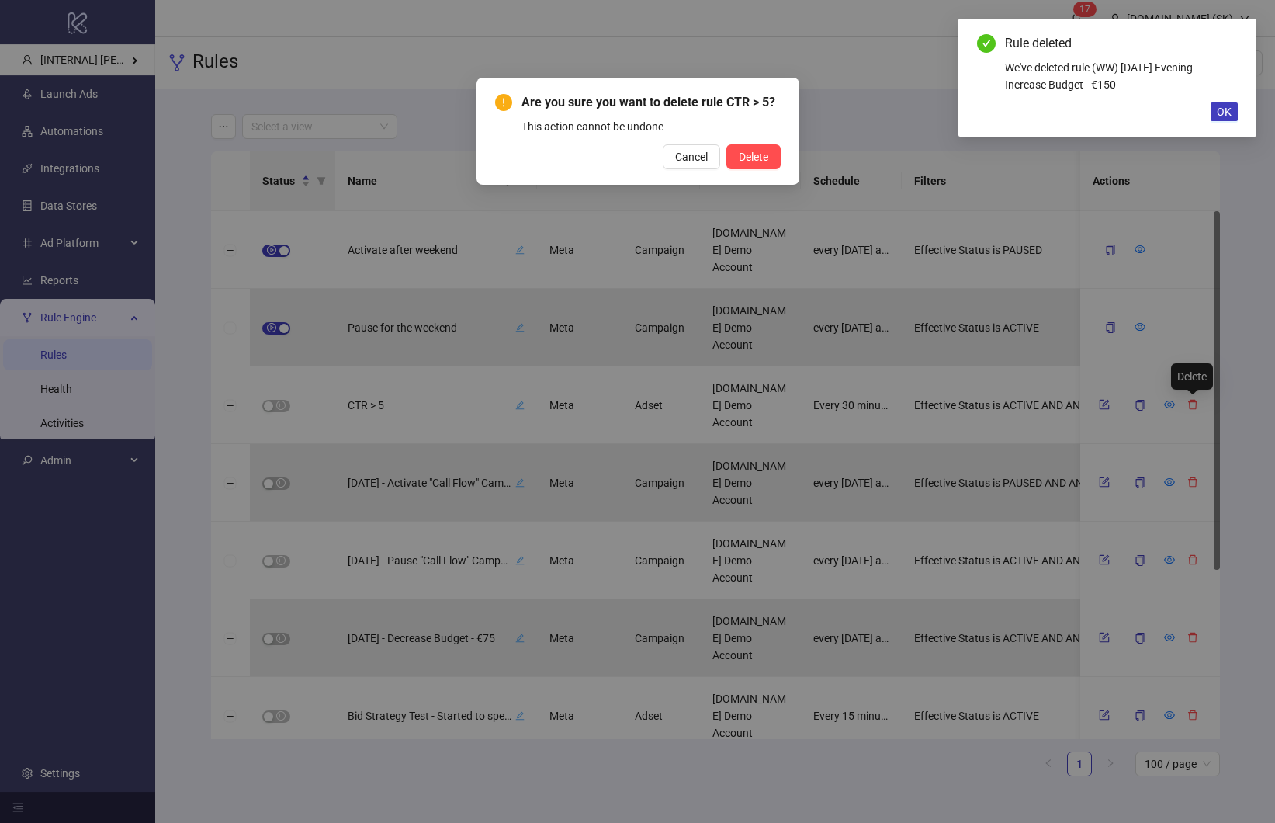
click at [726, 144] on button "Delete" at bounding box center [753, 156] width 54 height 25
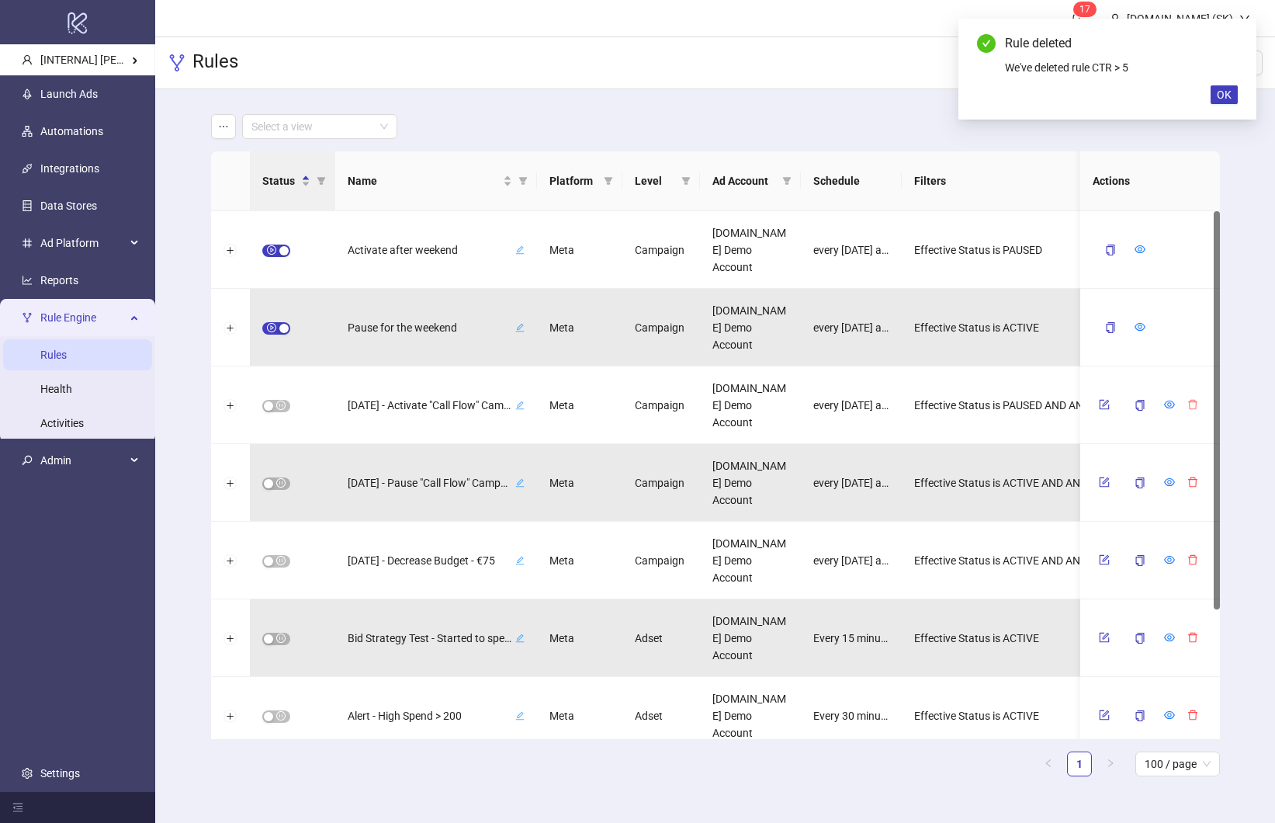
click at [1191, 404] on icon "delete" at bounding box center [1192, 404] width 11 height 11
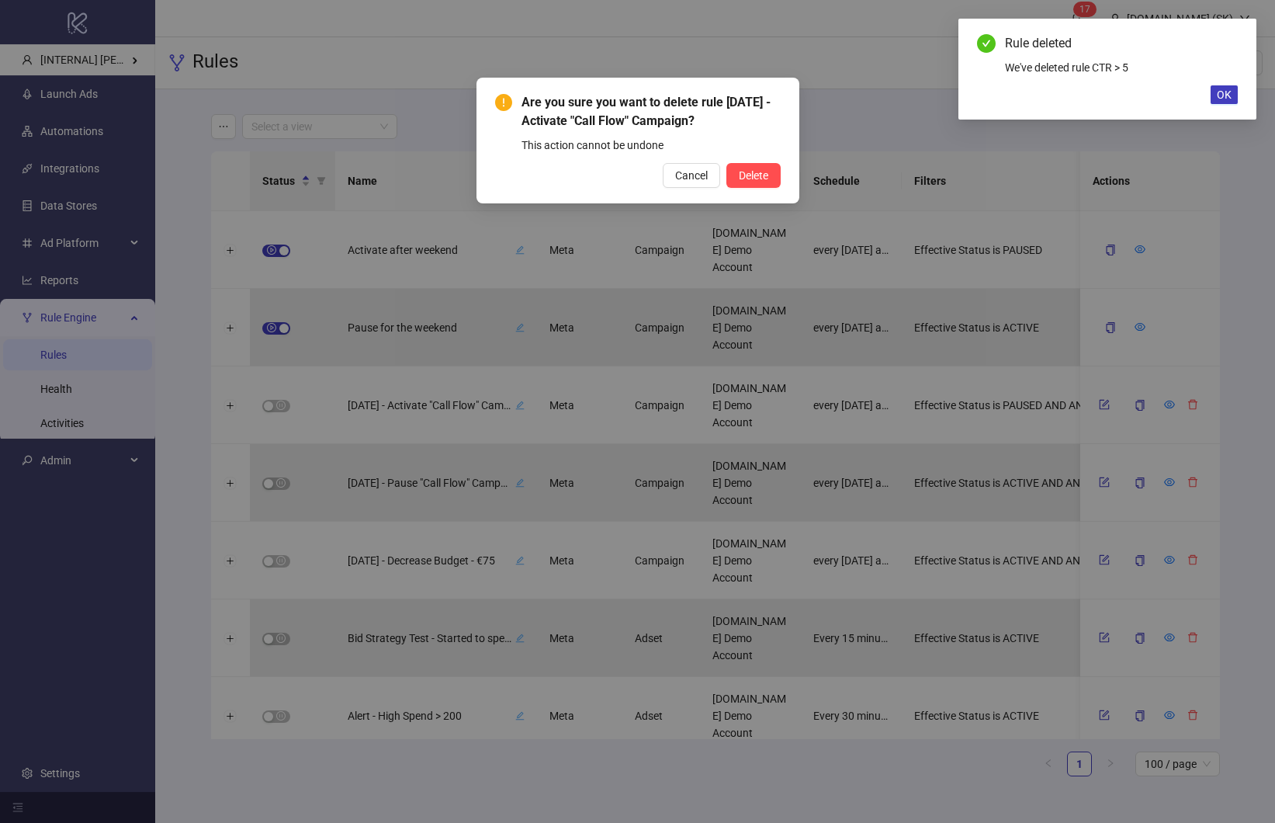
click at [726, 163] on button "Delete" at bounding box center [753, 175] width 54 height 25
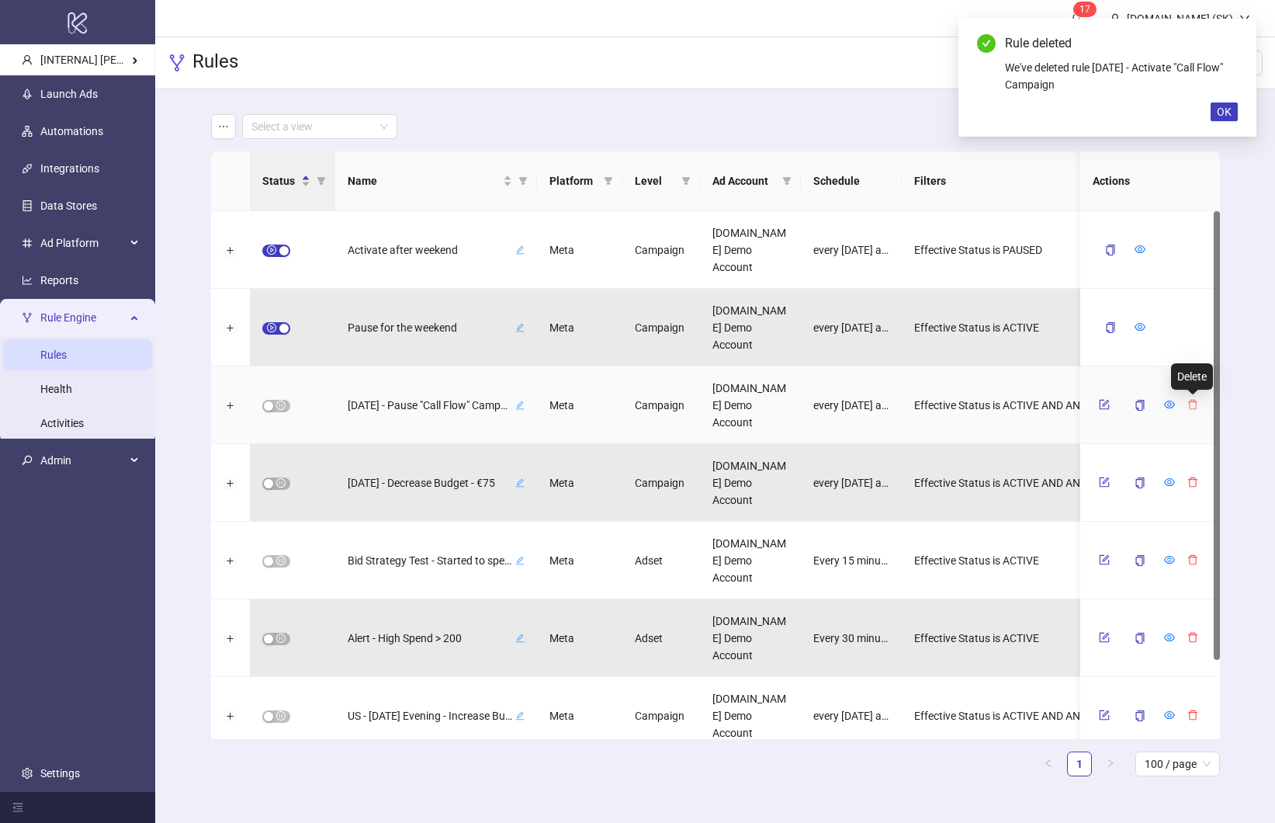
click at [1191, 404] on icon "delete" at bounding box center [1192, 404] width 11 height 11
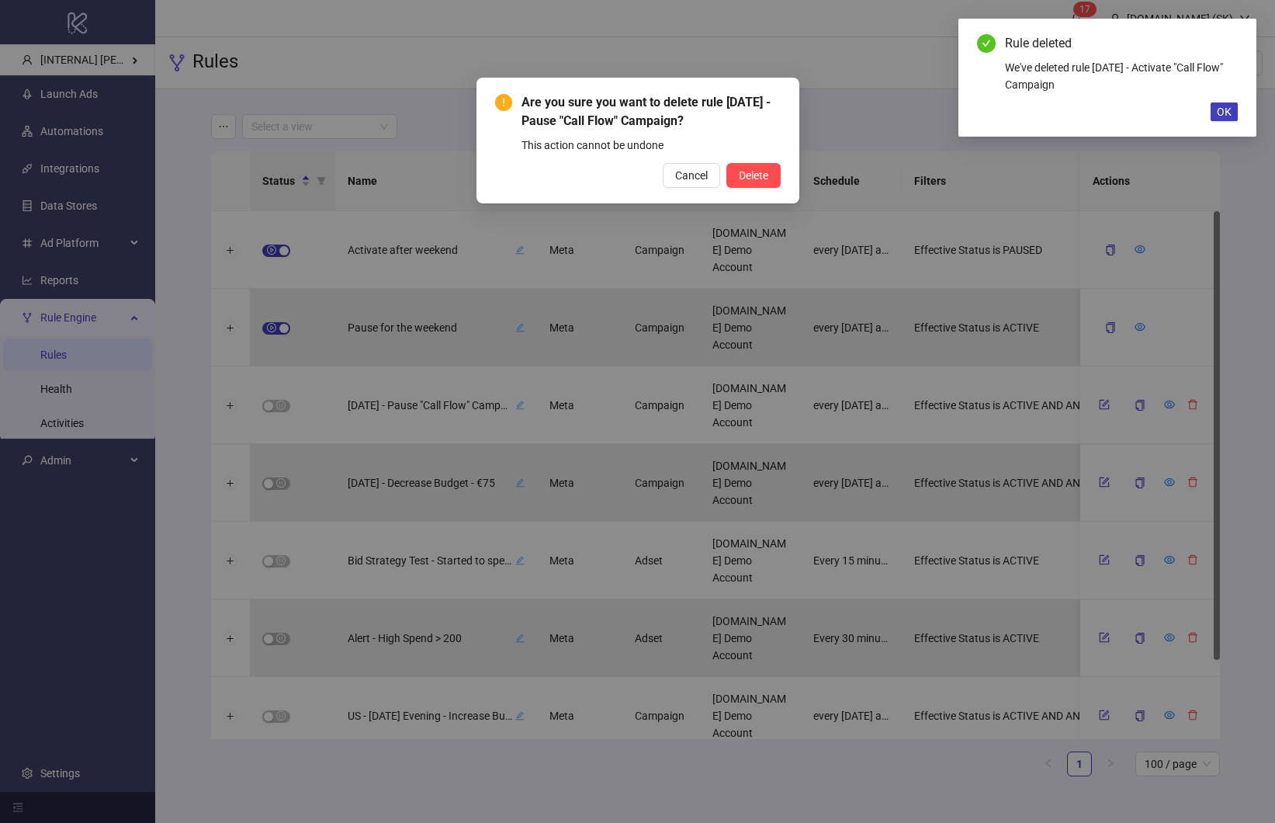
click at [726, 163] on button "Delete" at bounding box center [753, 175] width 54 height 25
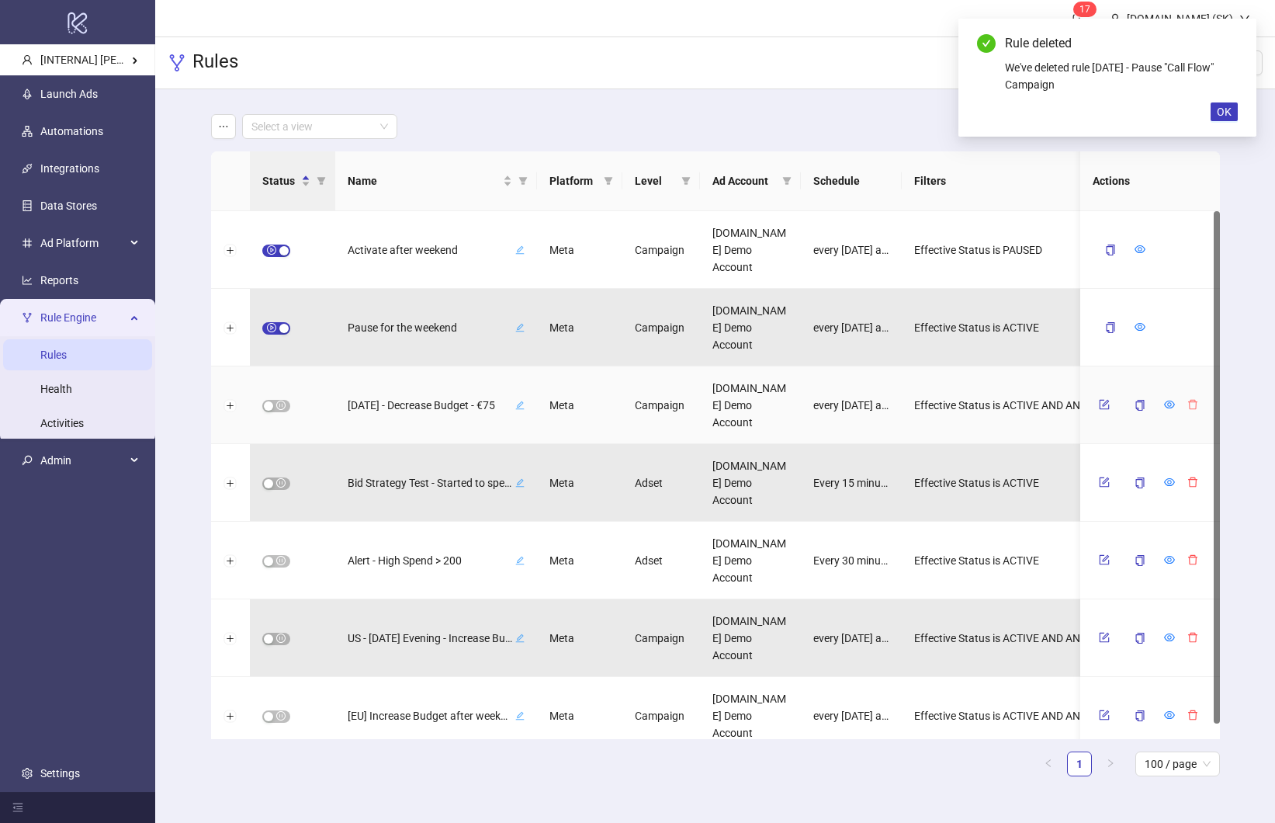
click at [1192, 404] on icon "delete" at bounding box center [1192, 404] width 11 height 11
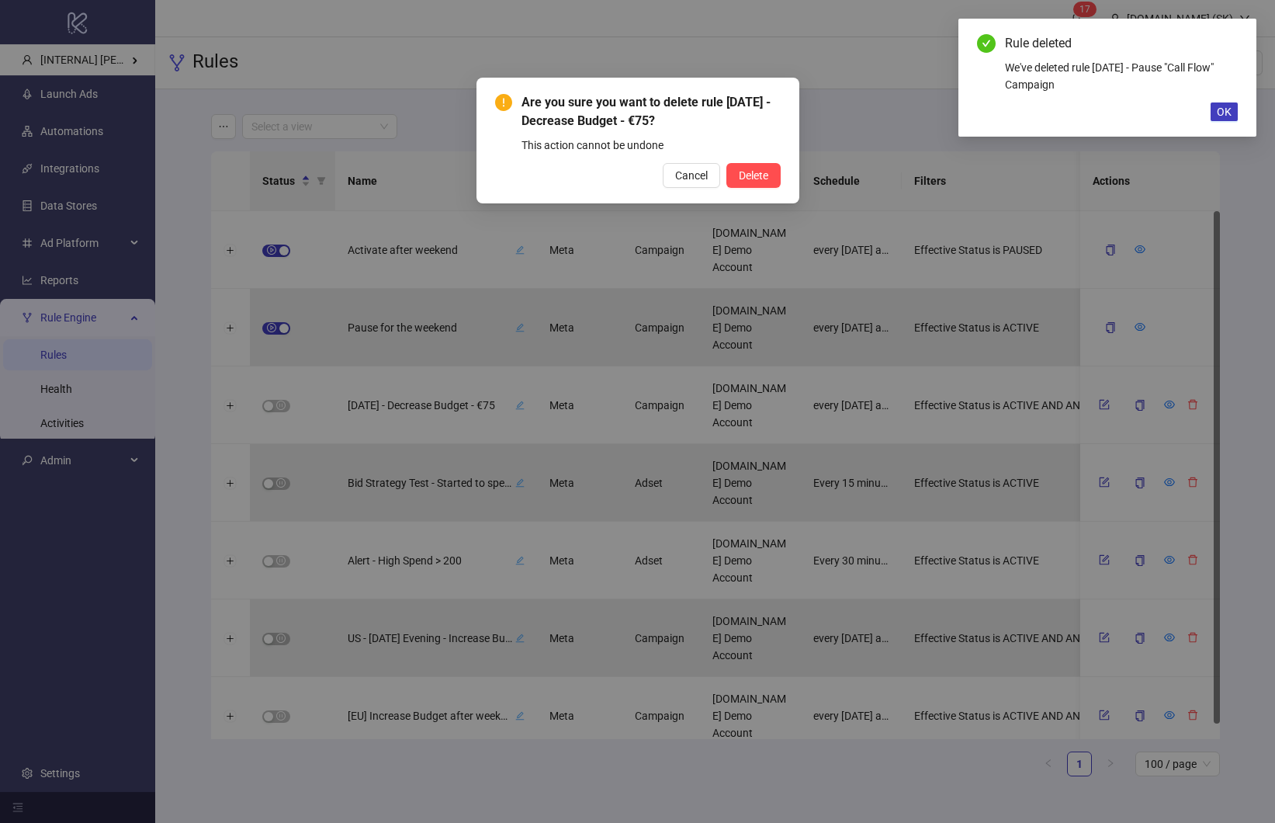
click at [726, 163] on button "Delete" at bounding box center [753, 175] width 54 height 25
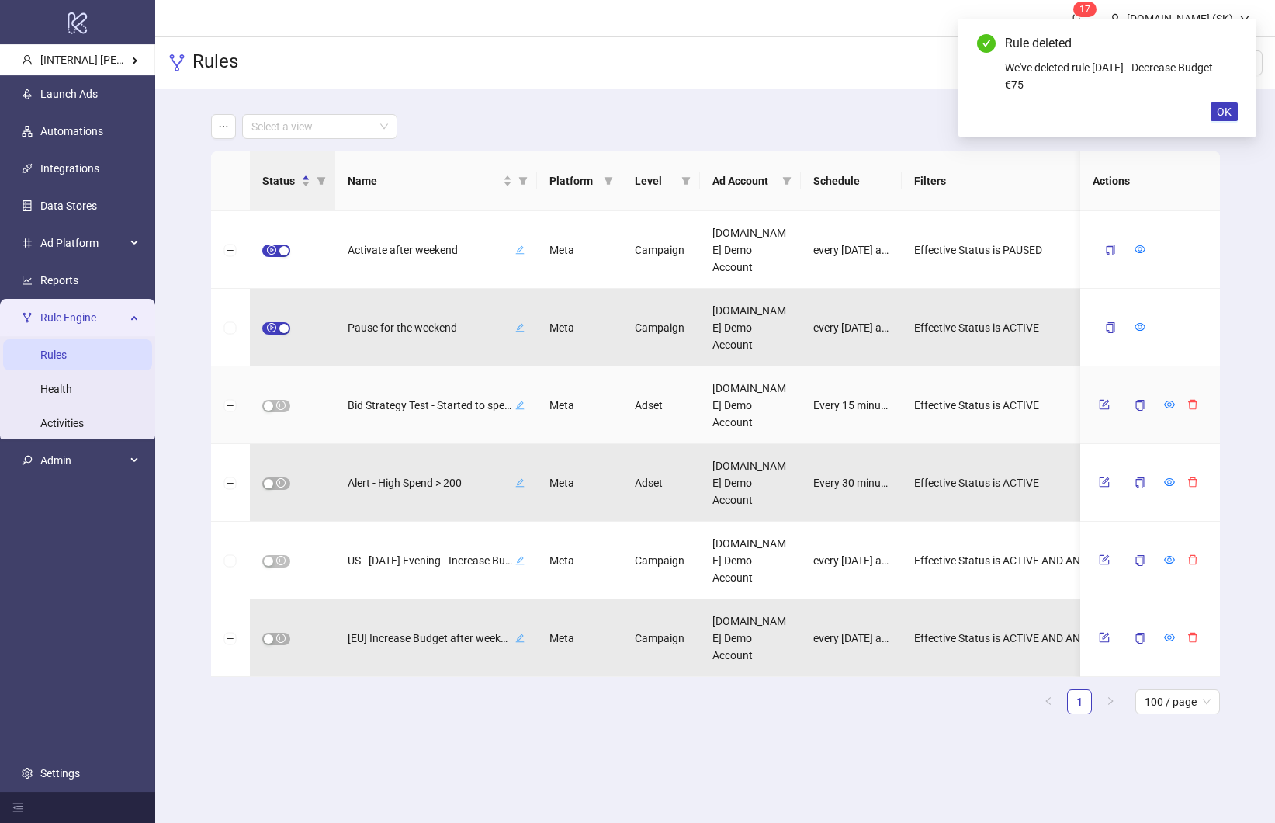
click at [1192, 403] on icon "delete" at bounding box center [1192, 404] width 11 height 11
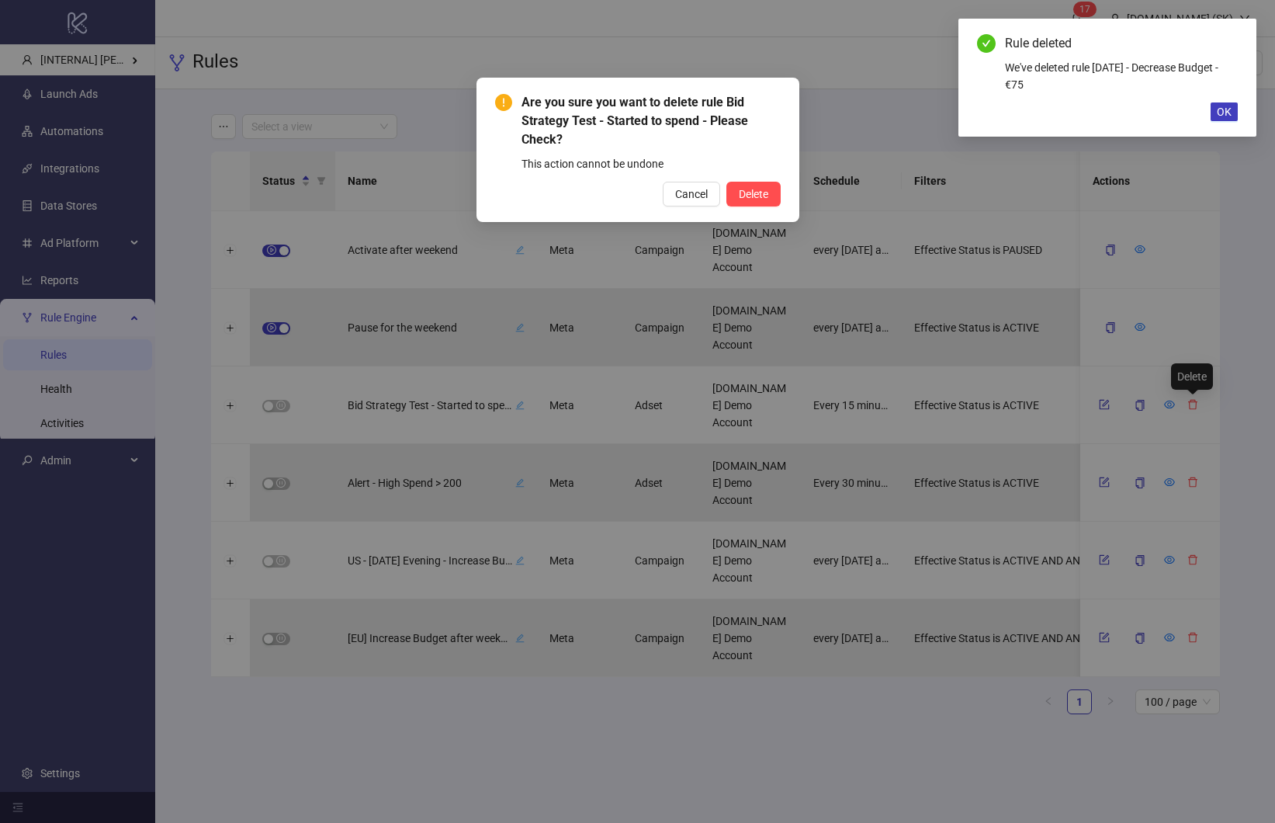
click at [726, 182] on button "Delete" at bounding box center [753, 194] width 54 height 25
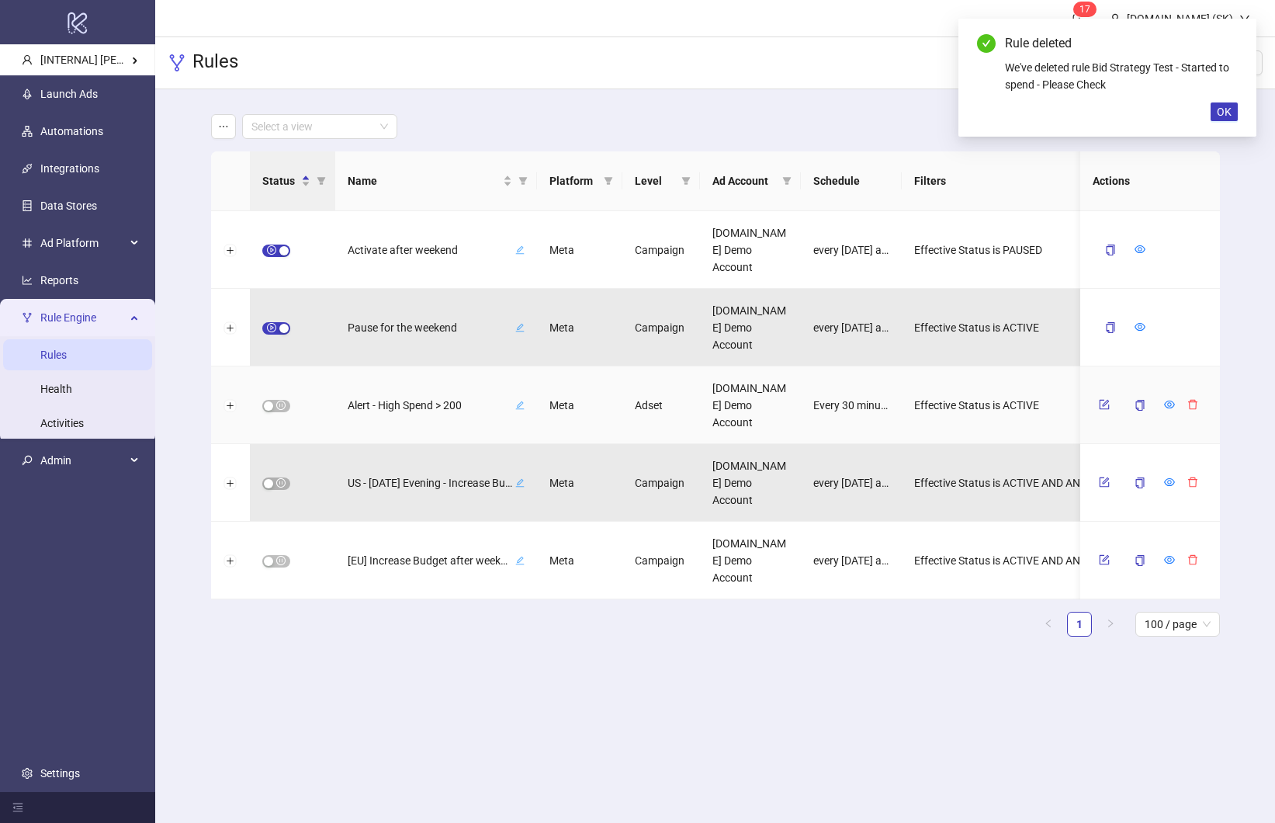
click at [1192, 403] on icon "delete" at bounding box center [1192, 404] width 11 height 11
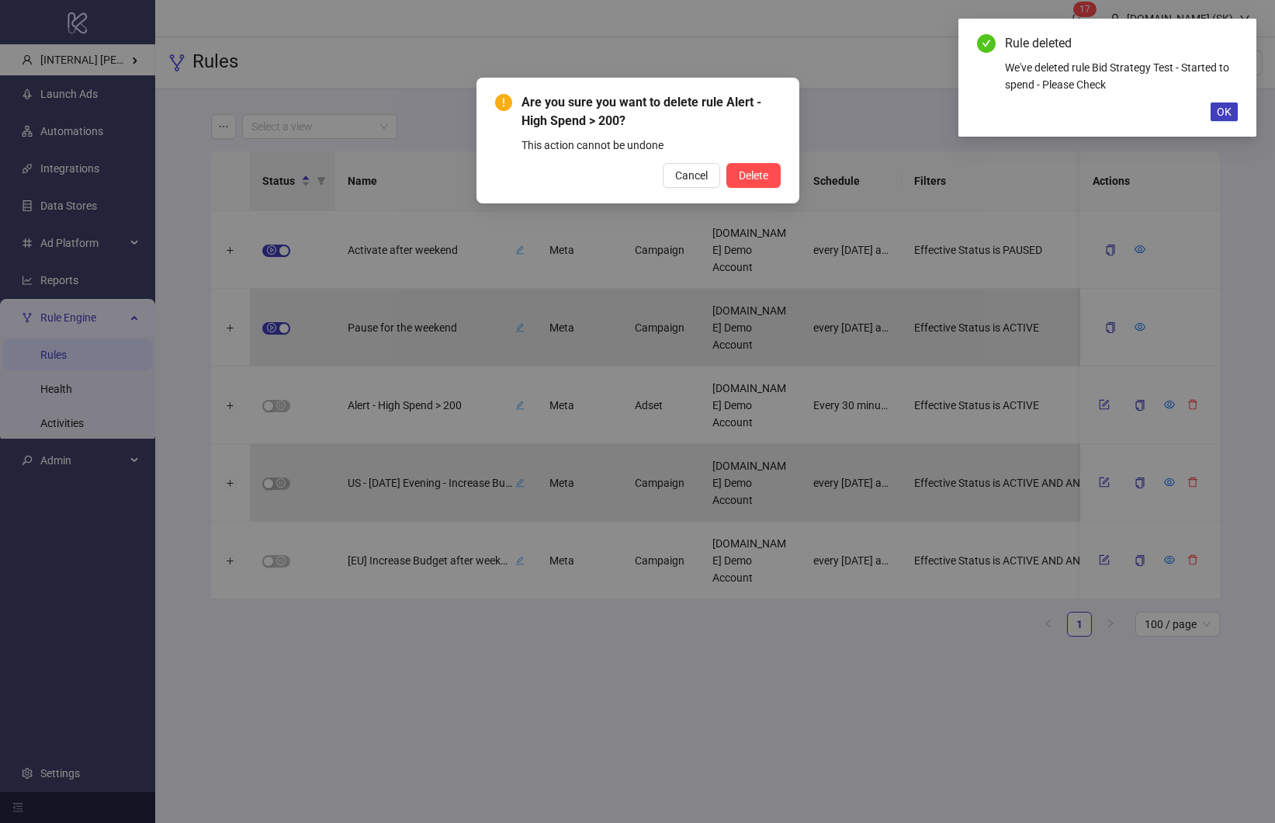
click at [726, 163] on button "Delete" at bounding box center [753, 175] width 54 height 25
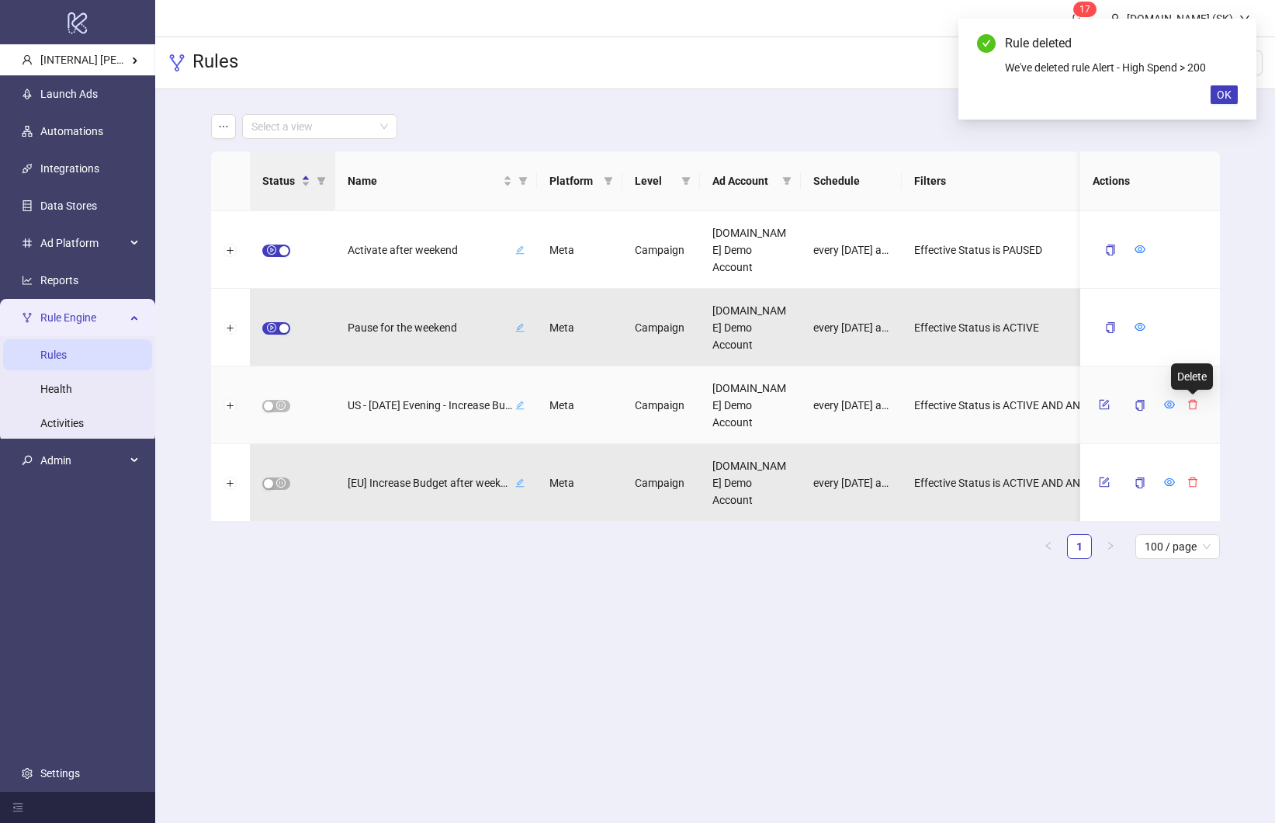
click at [1192, 403] on icon "delete" at bounding box center [1192, 404] width 11 height 11
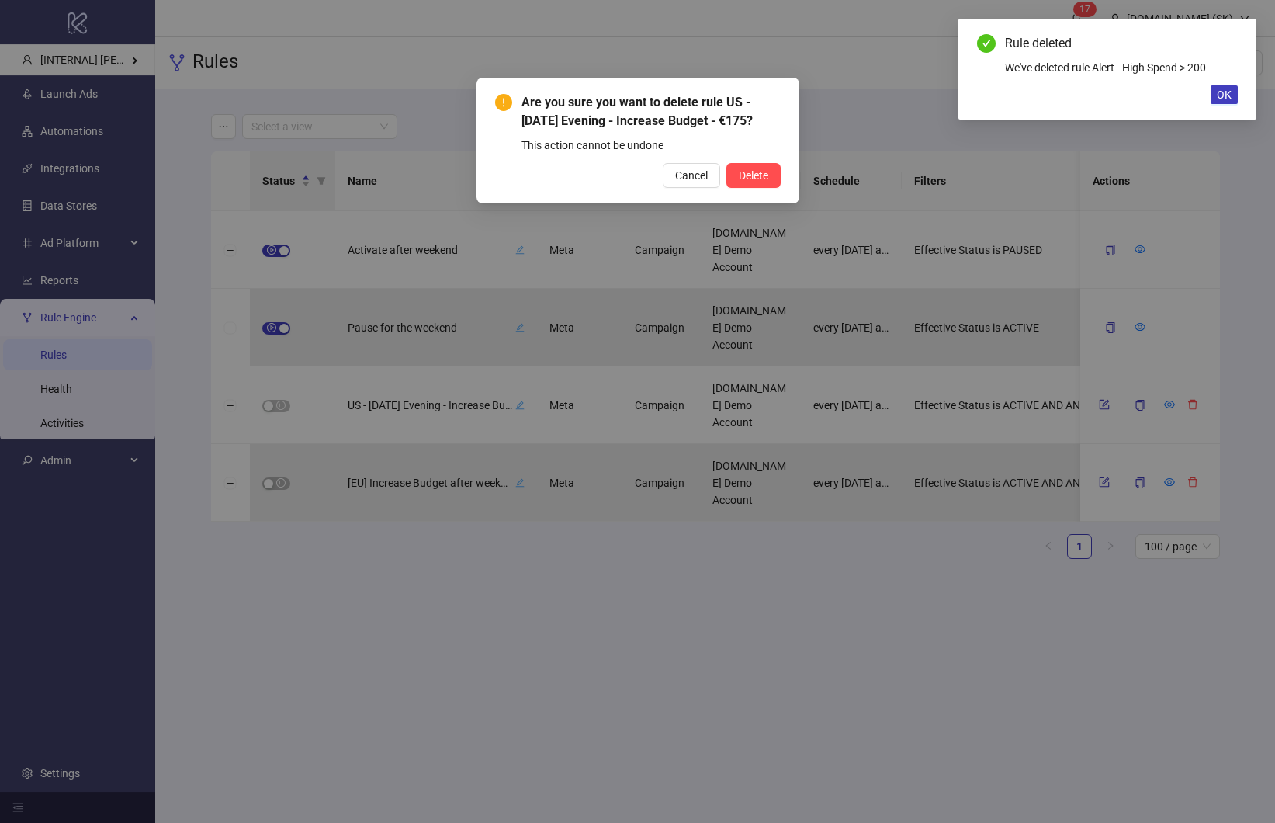
click at [726, 163] on button "Delete" at bounding box center [753, 175] width 54 height 25
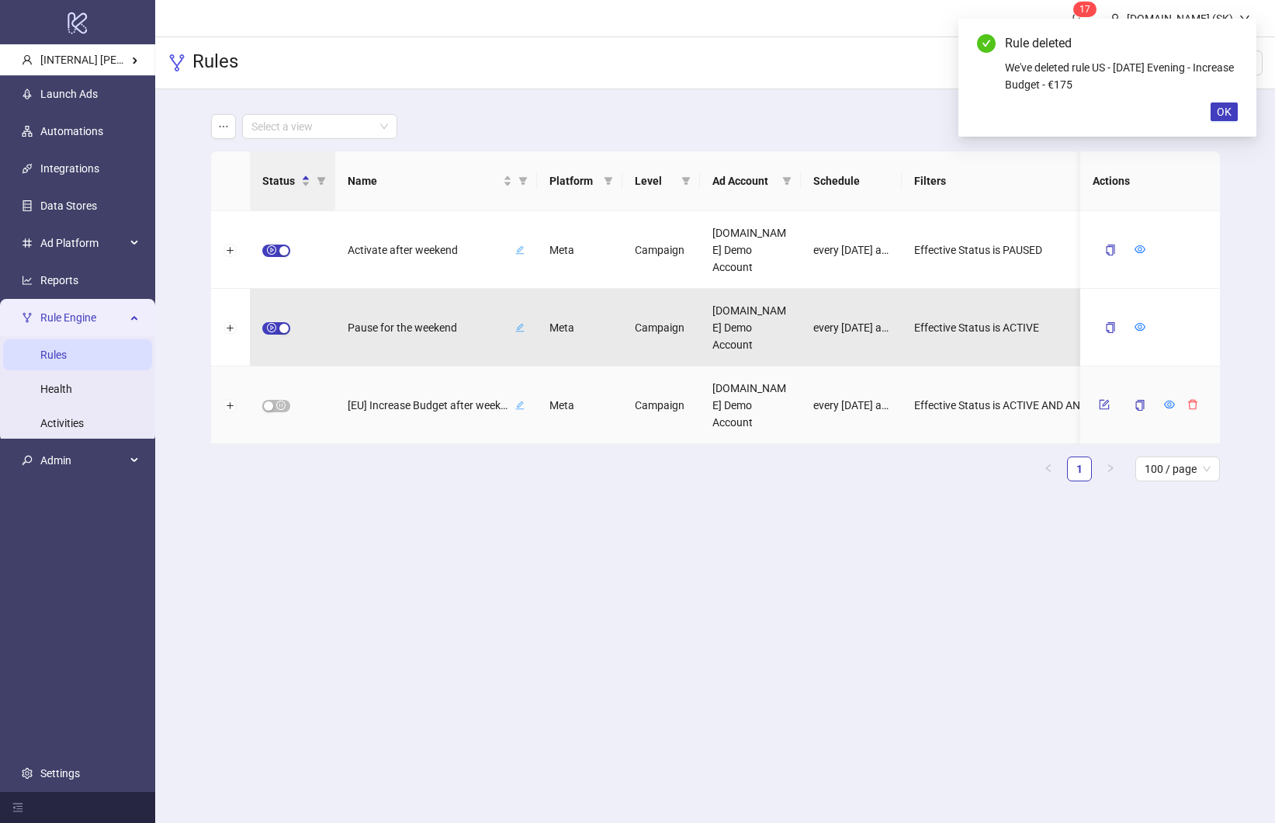
click at [1192, 403] on icon "delete" at bounding box center [1192, 404] width 11 height 11
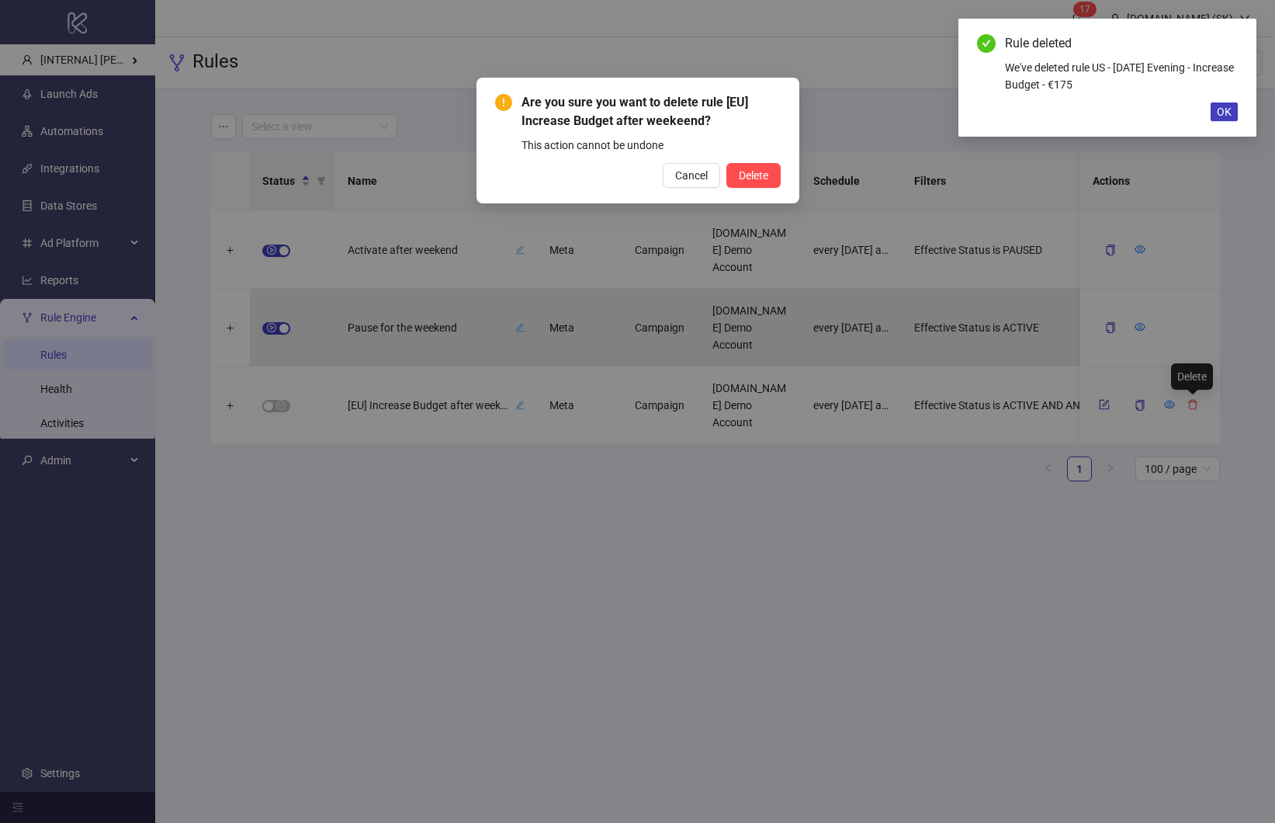
click at [726, 163] on button "Delete" at bounding box center [753, 175] width 54 height 25
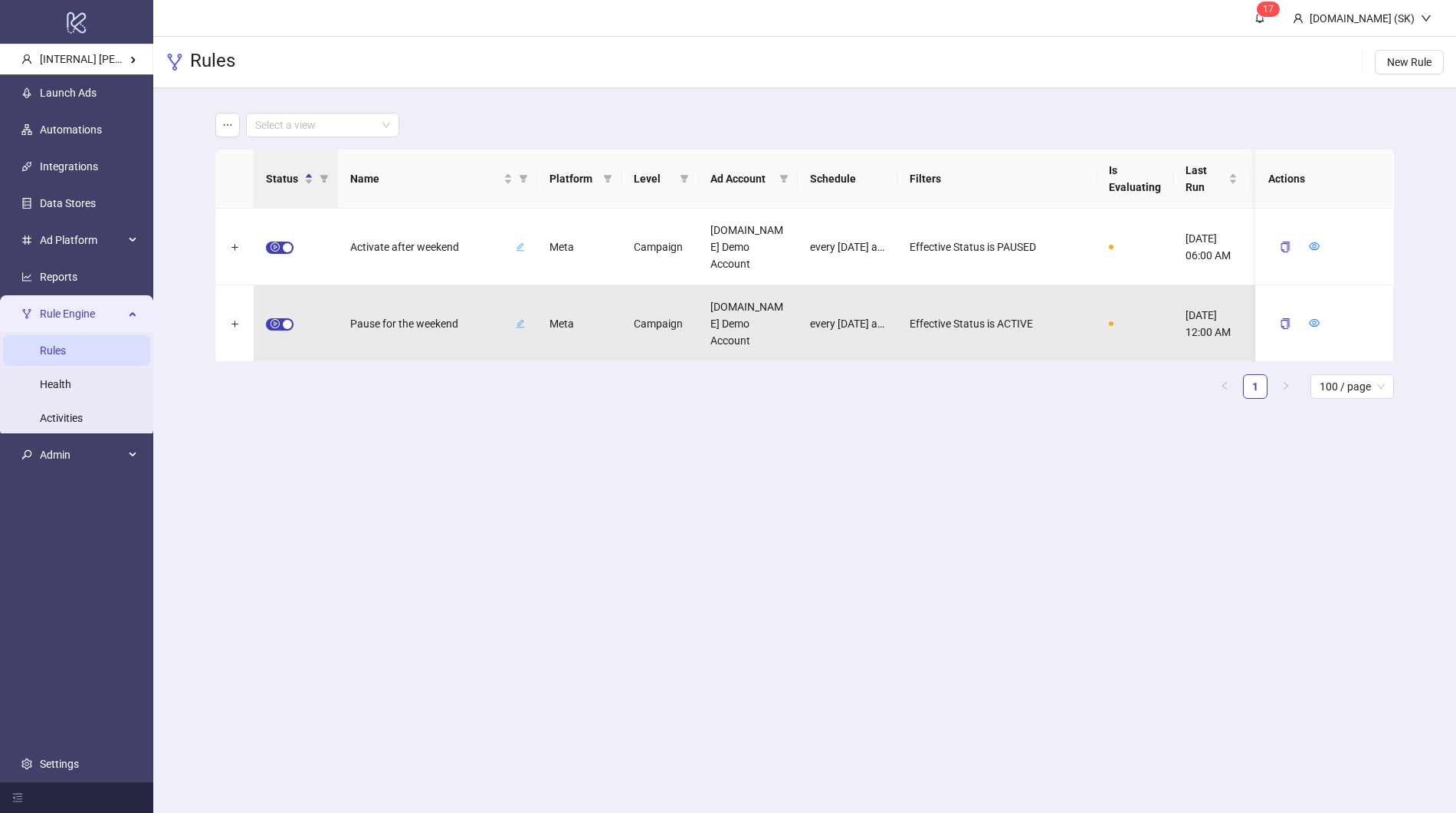
click at [597, 400] on div "Status Name Platform Level Ad Account Schedule Filters Is Evaluating Last Run N…" at bounding box center [804, 280] width 1178 height 262
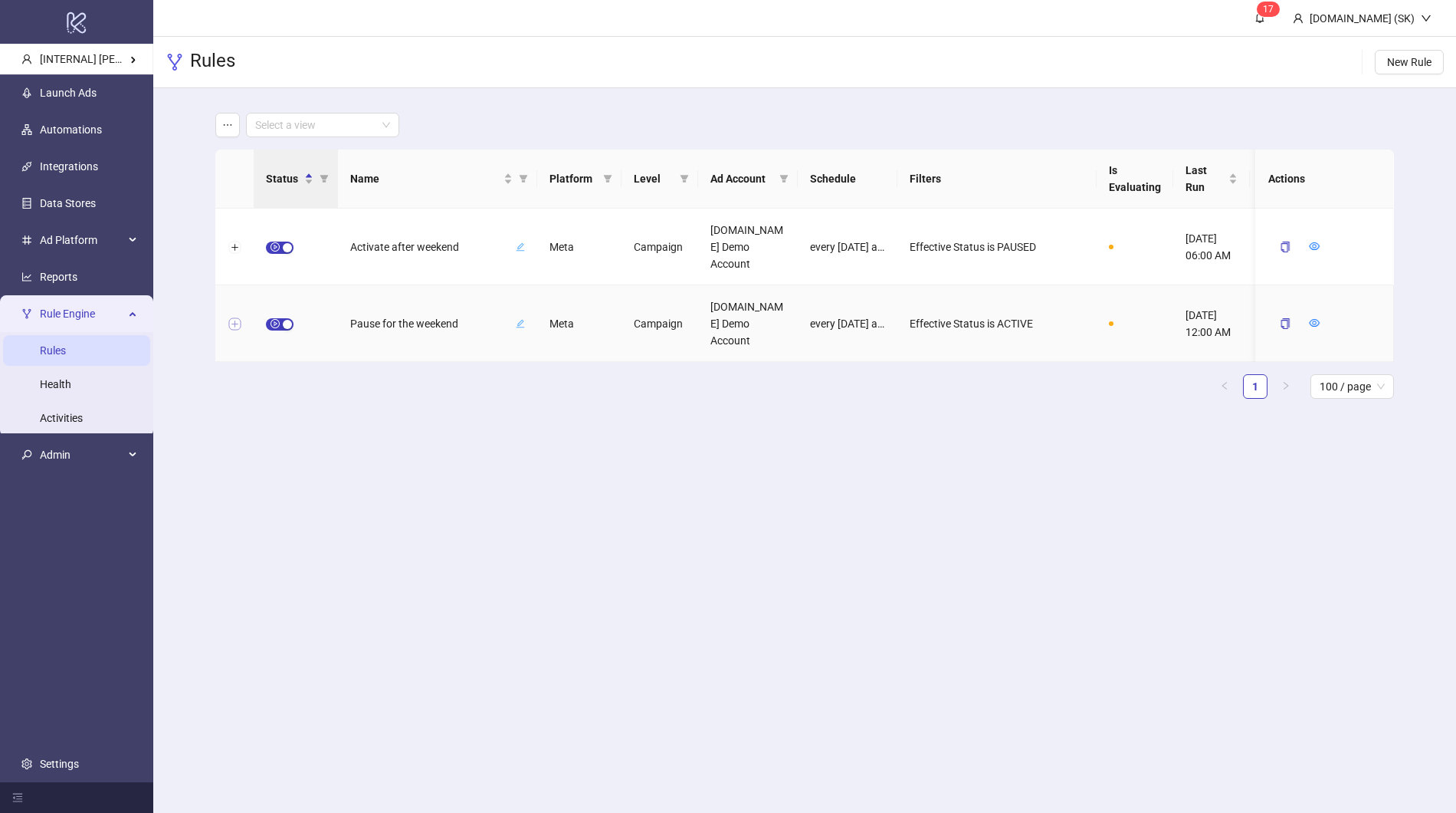
click at [230, 327] on button "Expand row" at bounding box center [234, 324] width 12 height 12
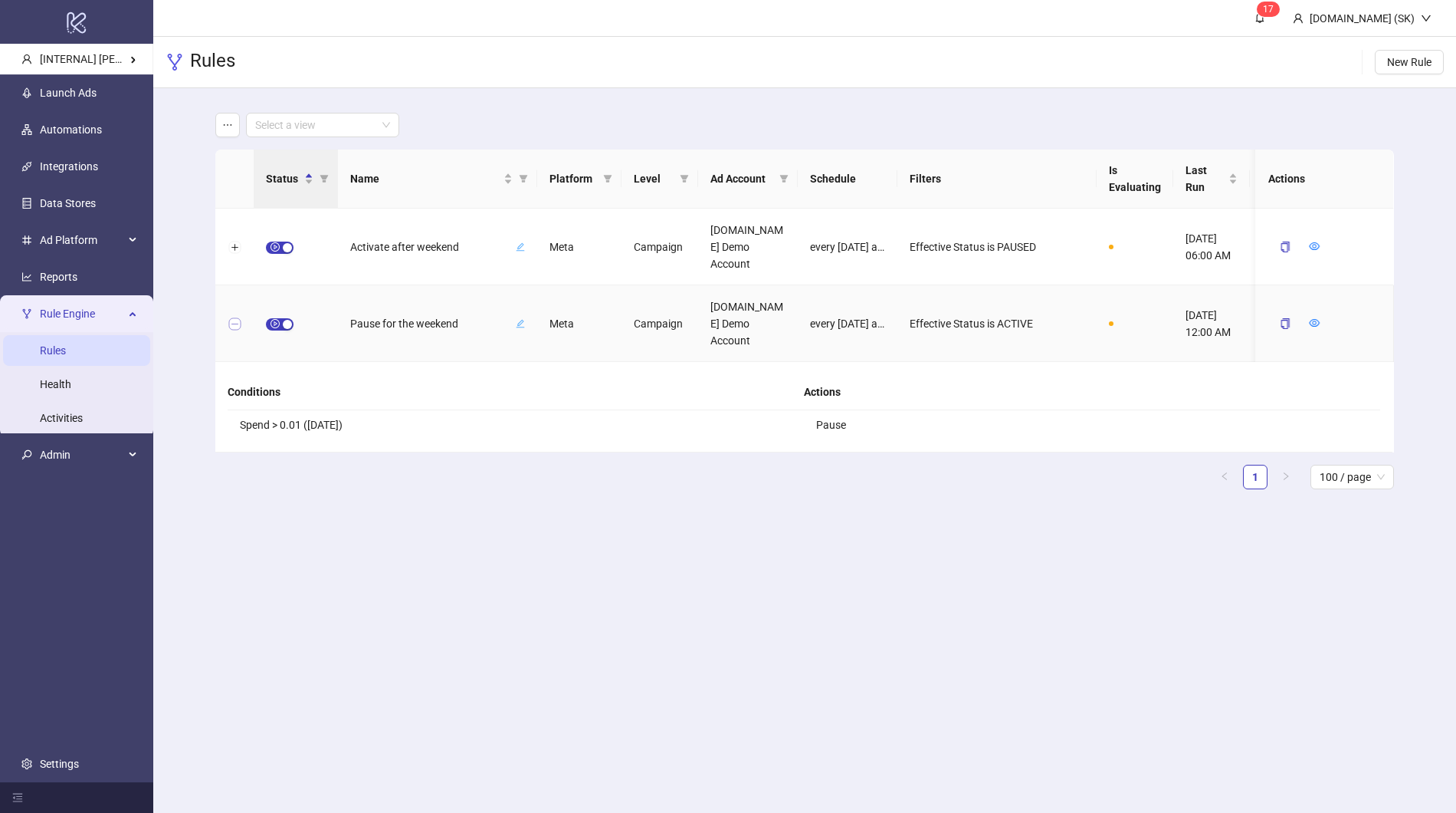
click at [231, 322] on button "Collapse row" at bounding box center [234, 324] width 12 height 12
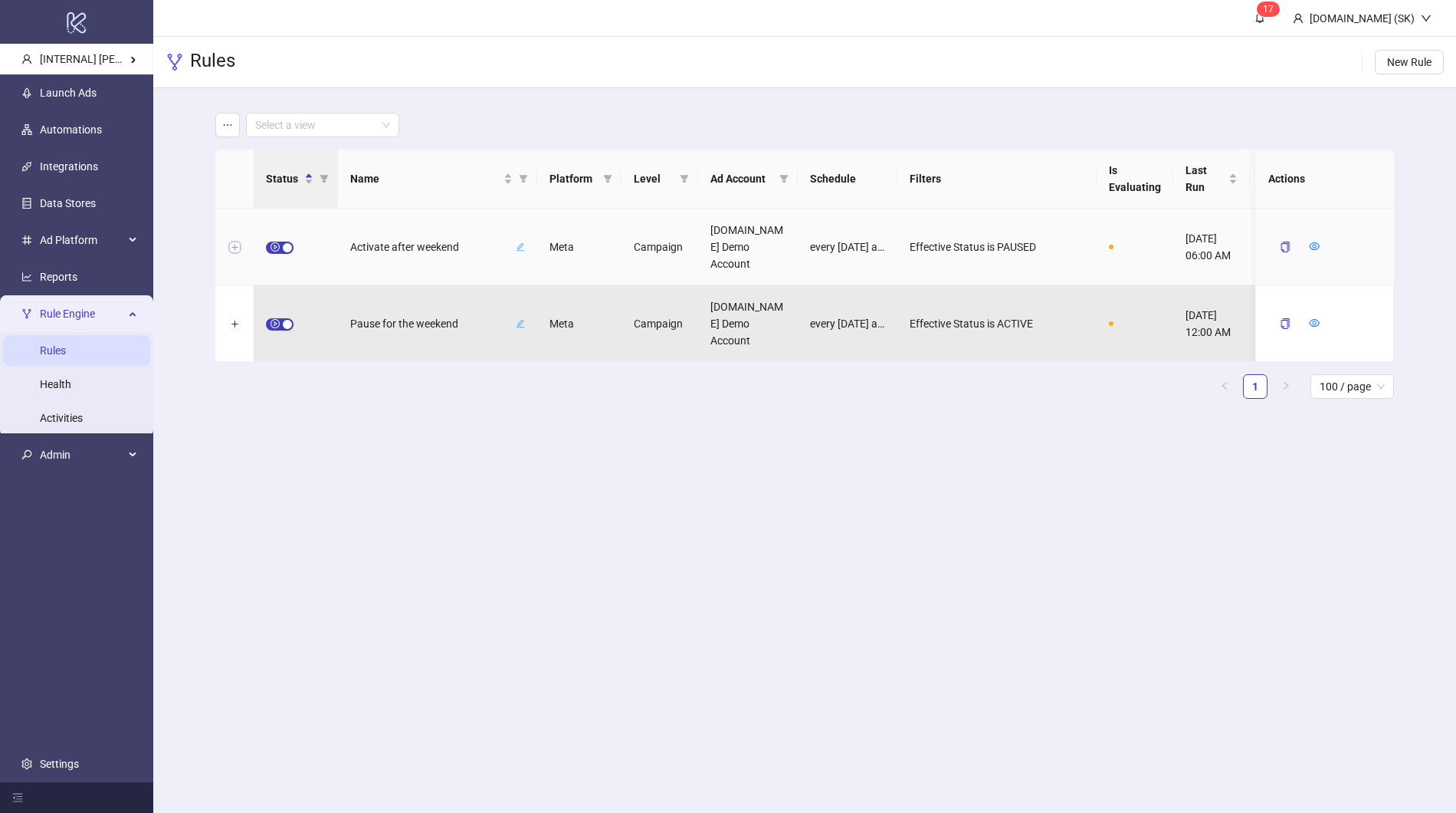
click at [231, 244] on button "Expand row" at bounding box center [234, 247] width 12 height 12
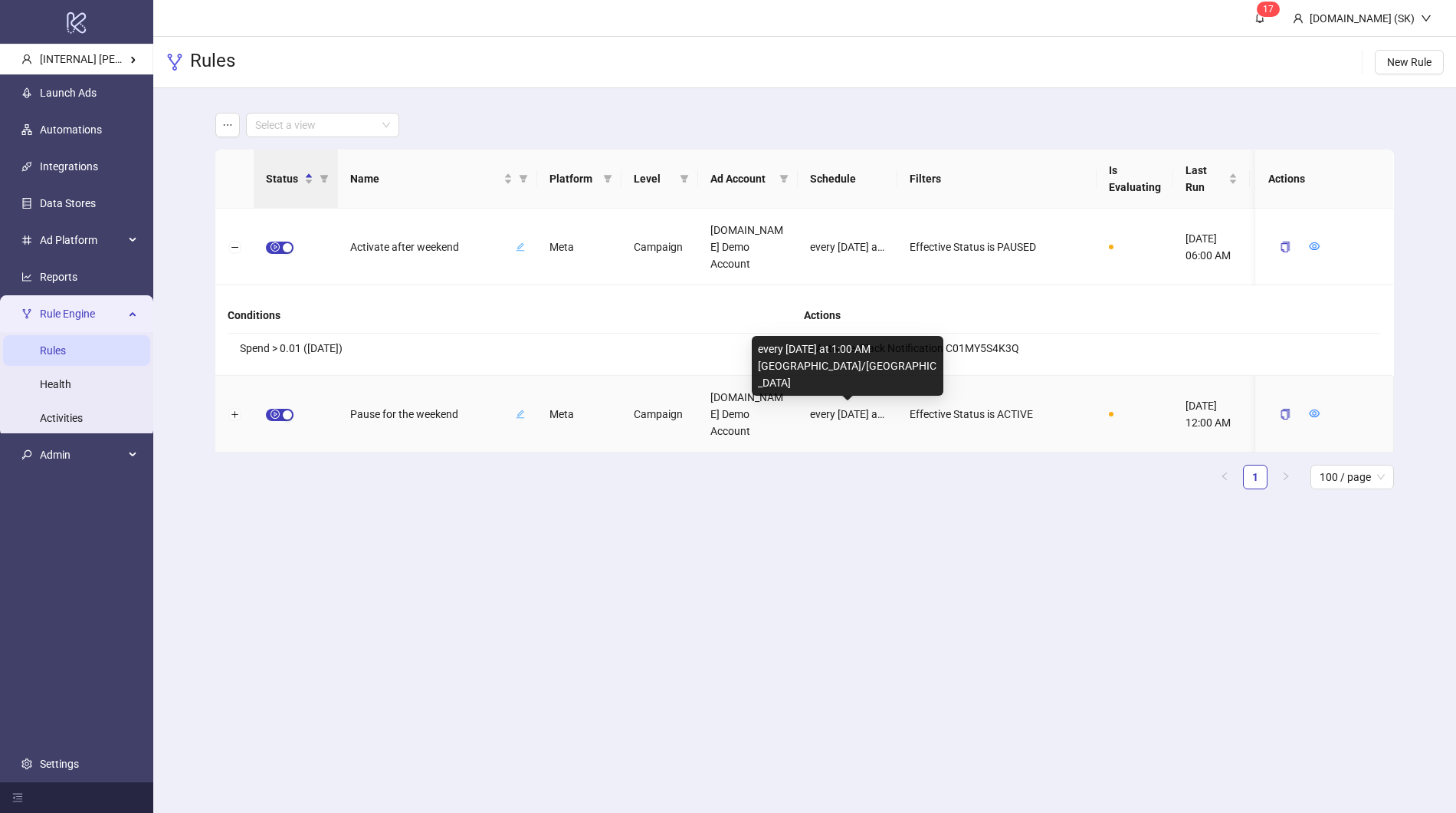
click at [838, 502] on main "Select a view Status Name Platform Level Ad Account Schedule Filters Is Evaluat…" at bounding box center [804, 306] width 1202 height 438
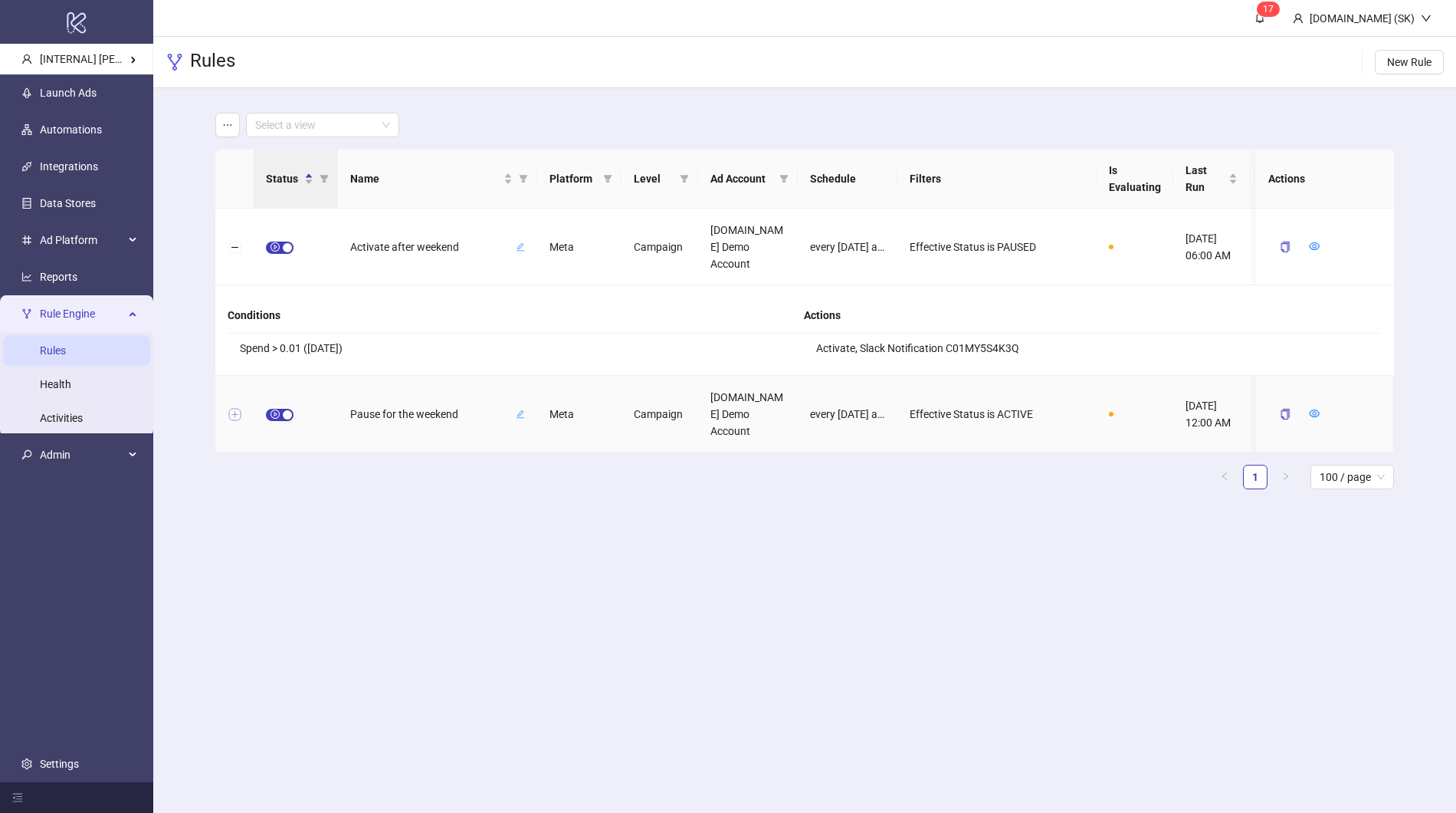
click at [231, 414] on button "Expand row" at bounding box center [234, 415] width 12 height 12
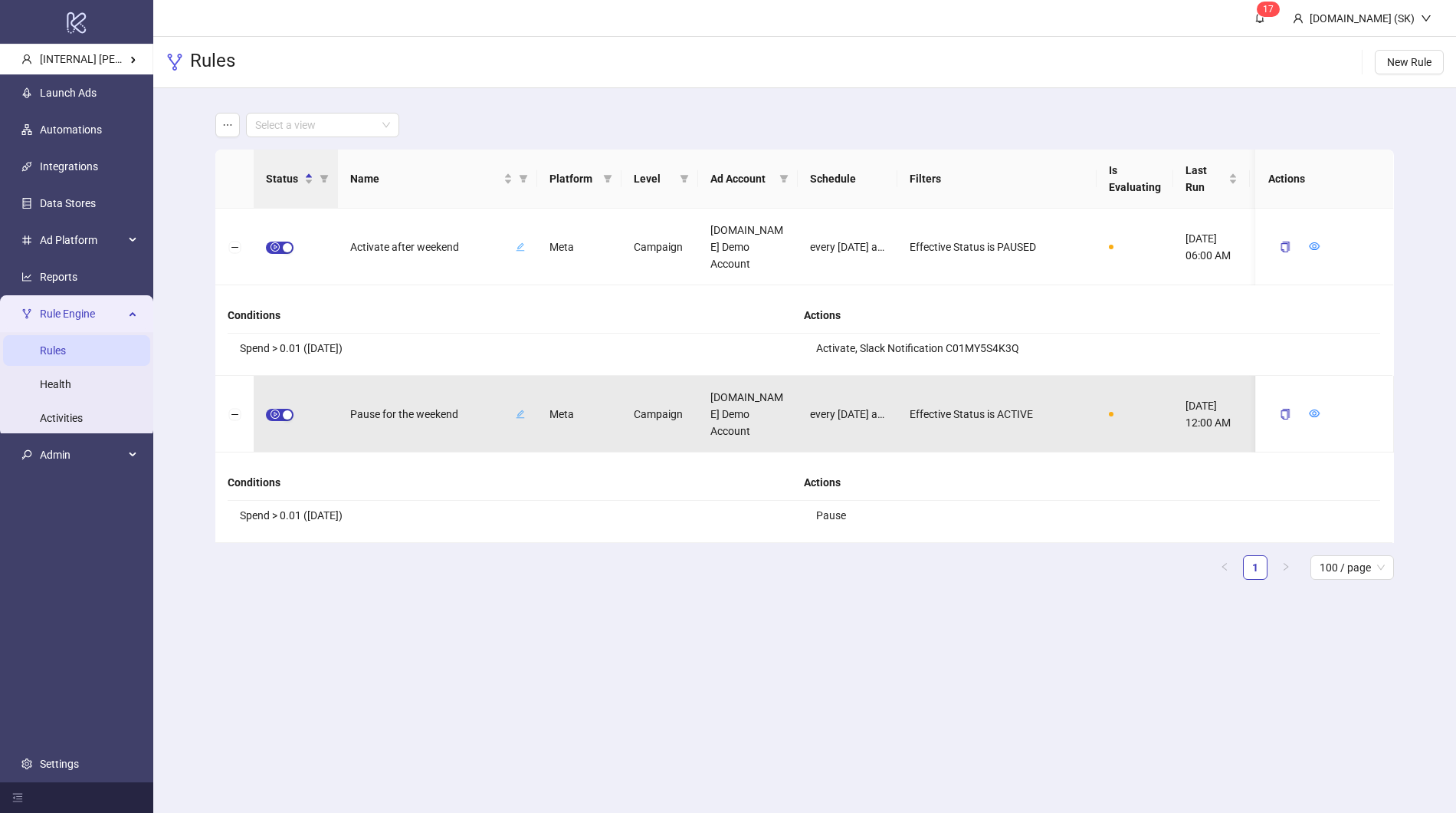
drag, startPoint x: 401, startPoint y: 558, endPoint x: 386, endPoint y: 547, distance: 18.6
click at [386, 551] on div "Status Name Platform Level Ad Account Schedule Filters Is Evaluating Last Run N…" at bounding box center [804, 364] width 1178 height 430
drag, startPoint x: 419, startPoint y: 350, endPoint x: 449, endPoint y: 350, distance: 30.0
click at [449, 350] on li "Spend > 0.01 (2 Days ago)" at bounding box center [516, 348] width 577 height 29
drag, startPoint x: 449, startPoint y: 350, endPoint x: 402, endPoint y: 309, distance: 62.4
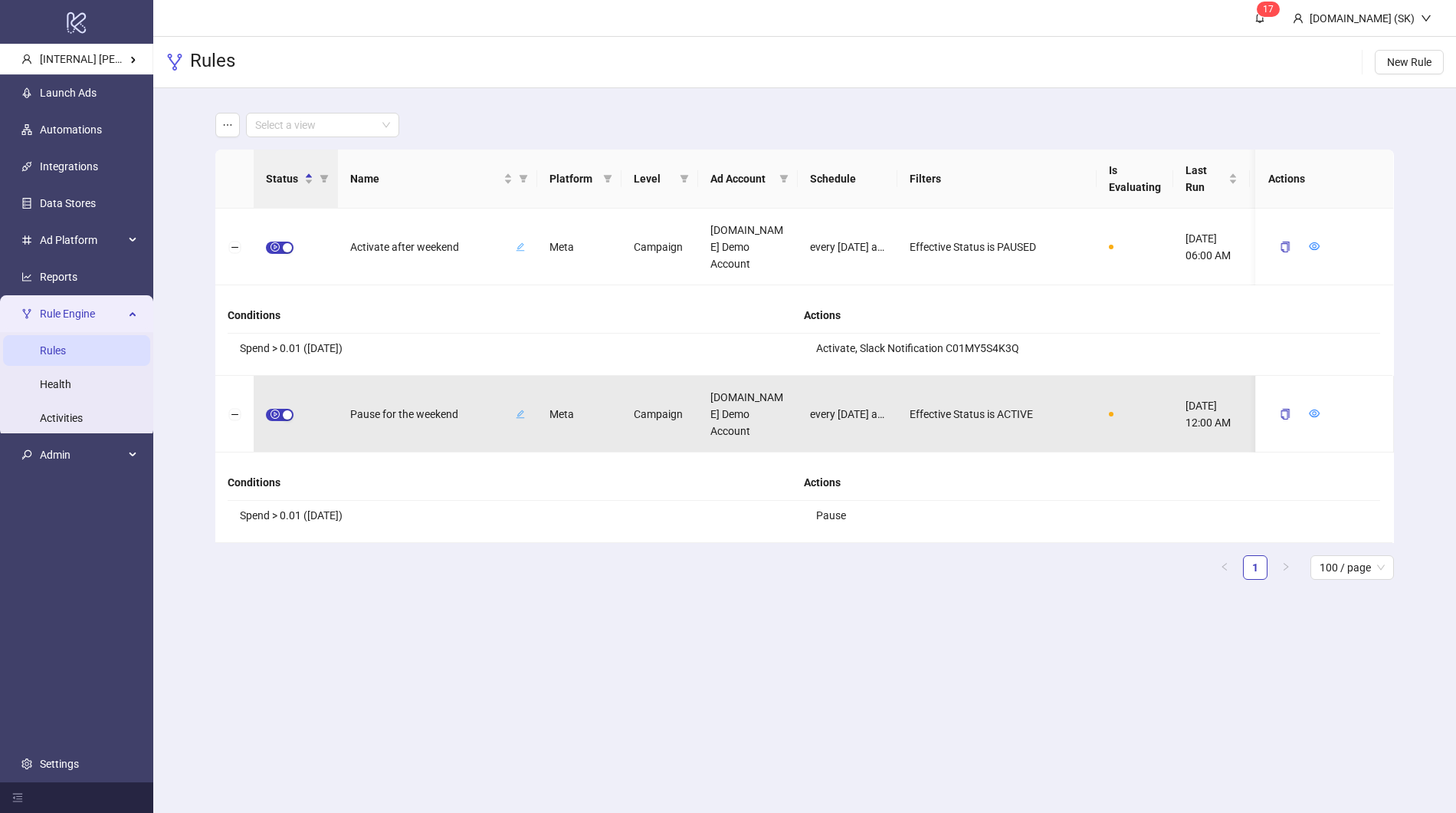
click at [449, 349] on li "Spend > 0.01 (2 Days ago)" at bounding box center [516, 348] width 577 height 29
click at [237, 252] on button "Collapse row" at bounding box center [234, 247] width 12 height 12
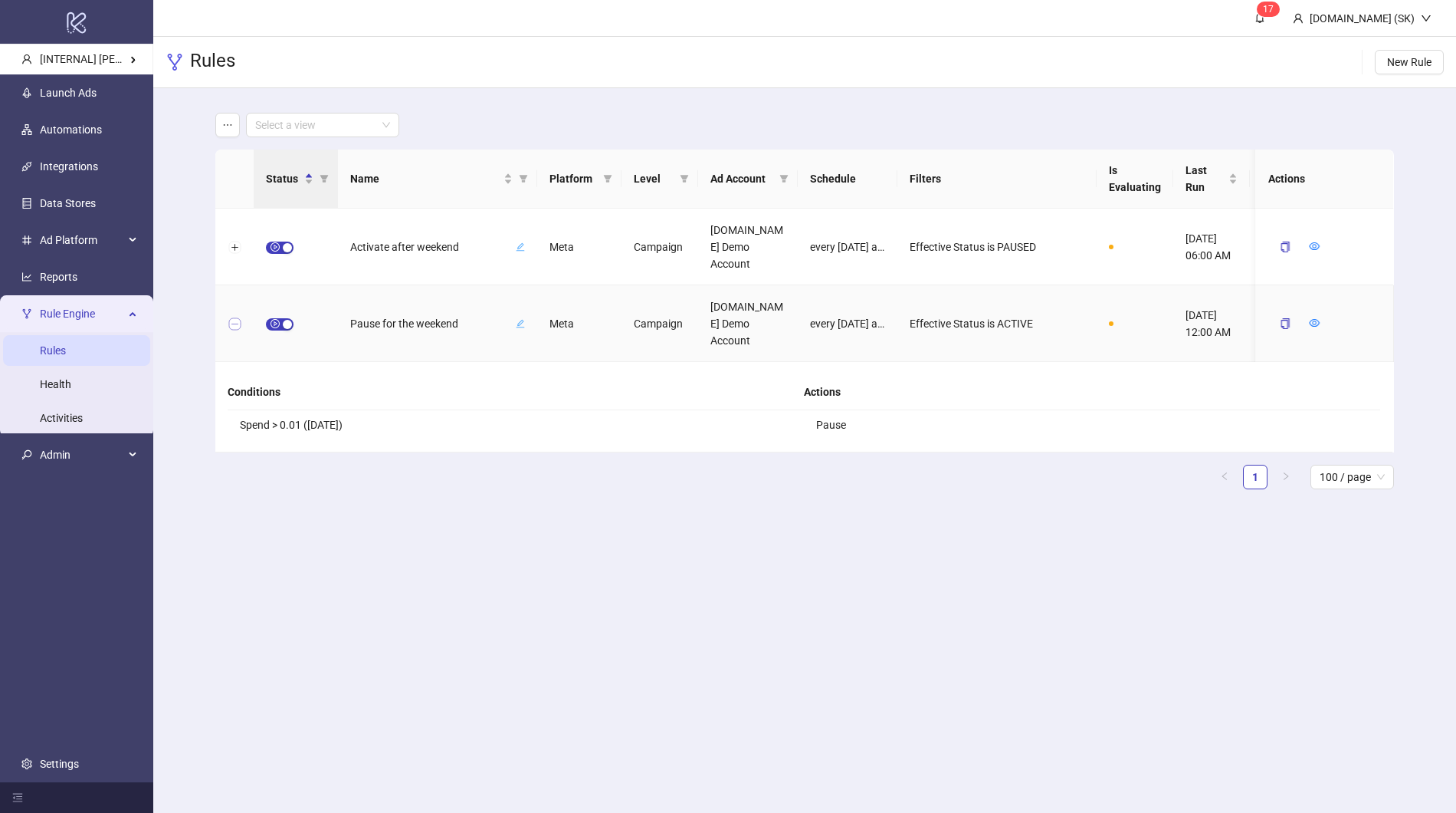
click at [235, 323] on button "Collapse row" at bounding box center [234, 324] width 12 height 12
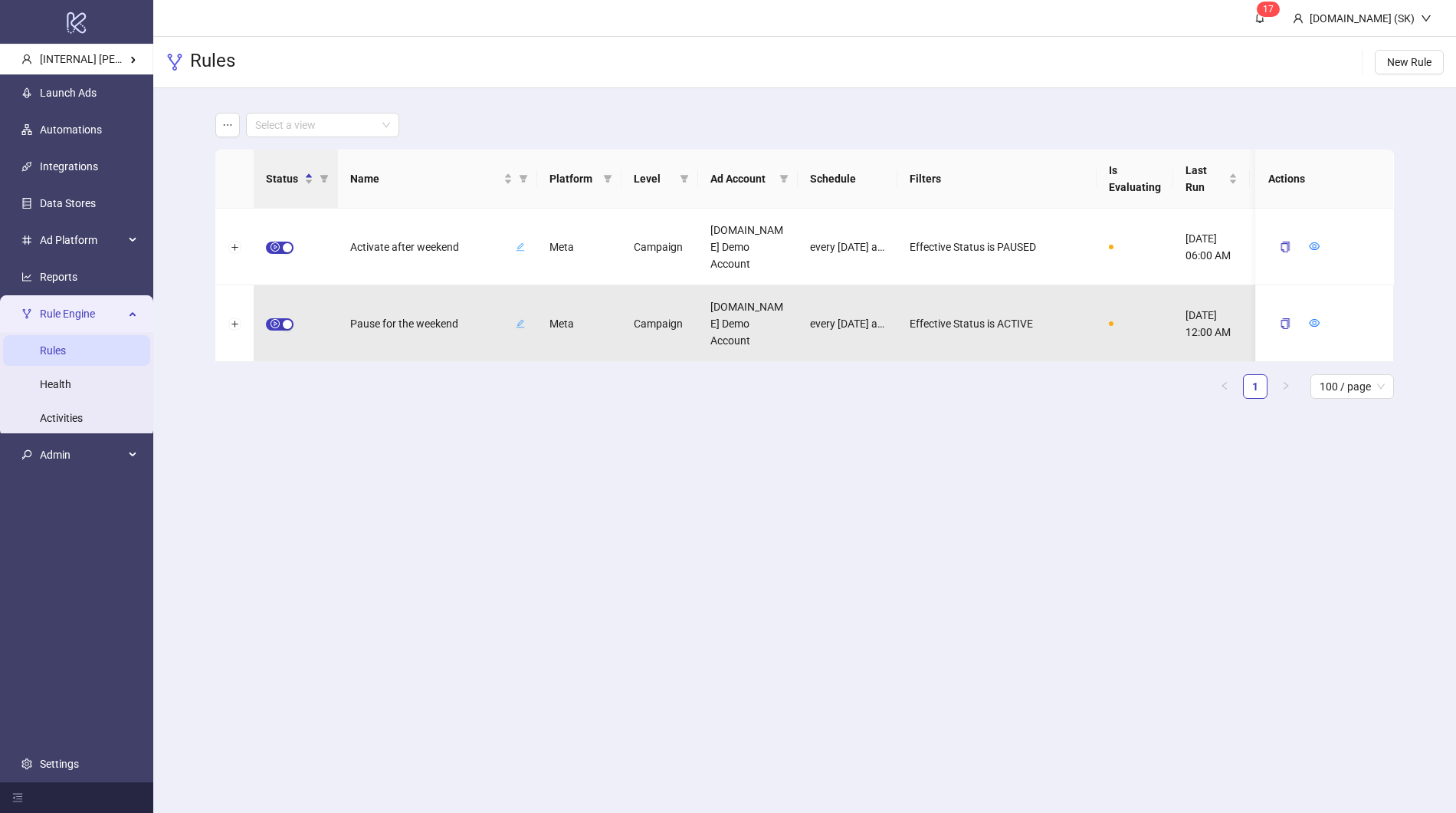
click at [445, 521] on main "1 7 Kitchn.io (SK) Rules New Rule Select a view Status Name Platform Level Ad A…" at bounding box center [804, 406] width 1303 height 813
click at [68, 389] on link "Health" at bounding box center [55, 384] width 32 height 12
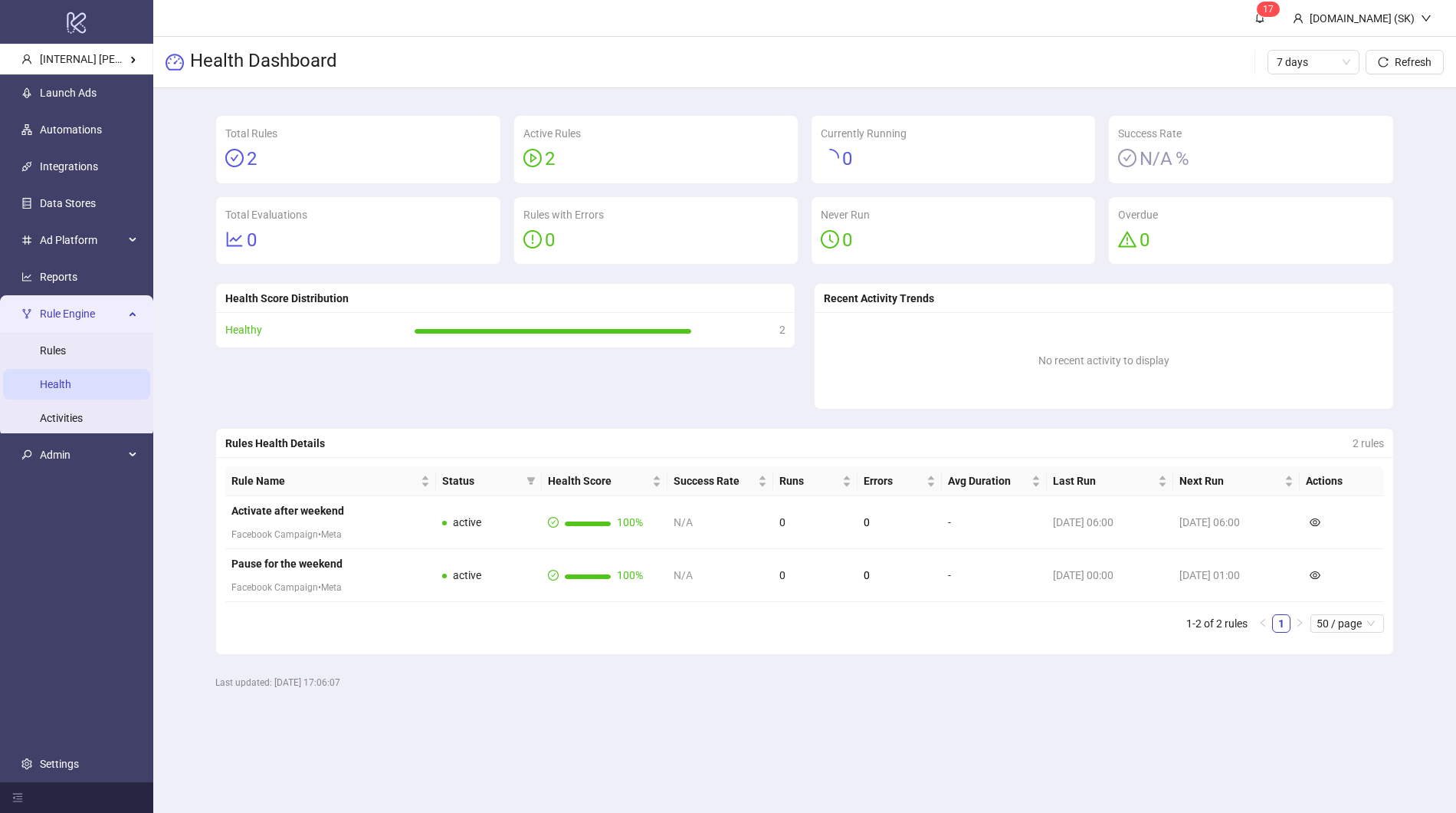
click at [83, 416] on link "Activities" at bounding box center [60, 418] width 42 height 12
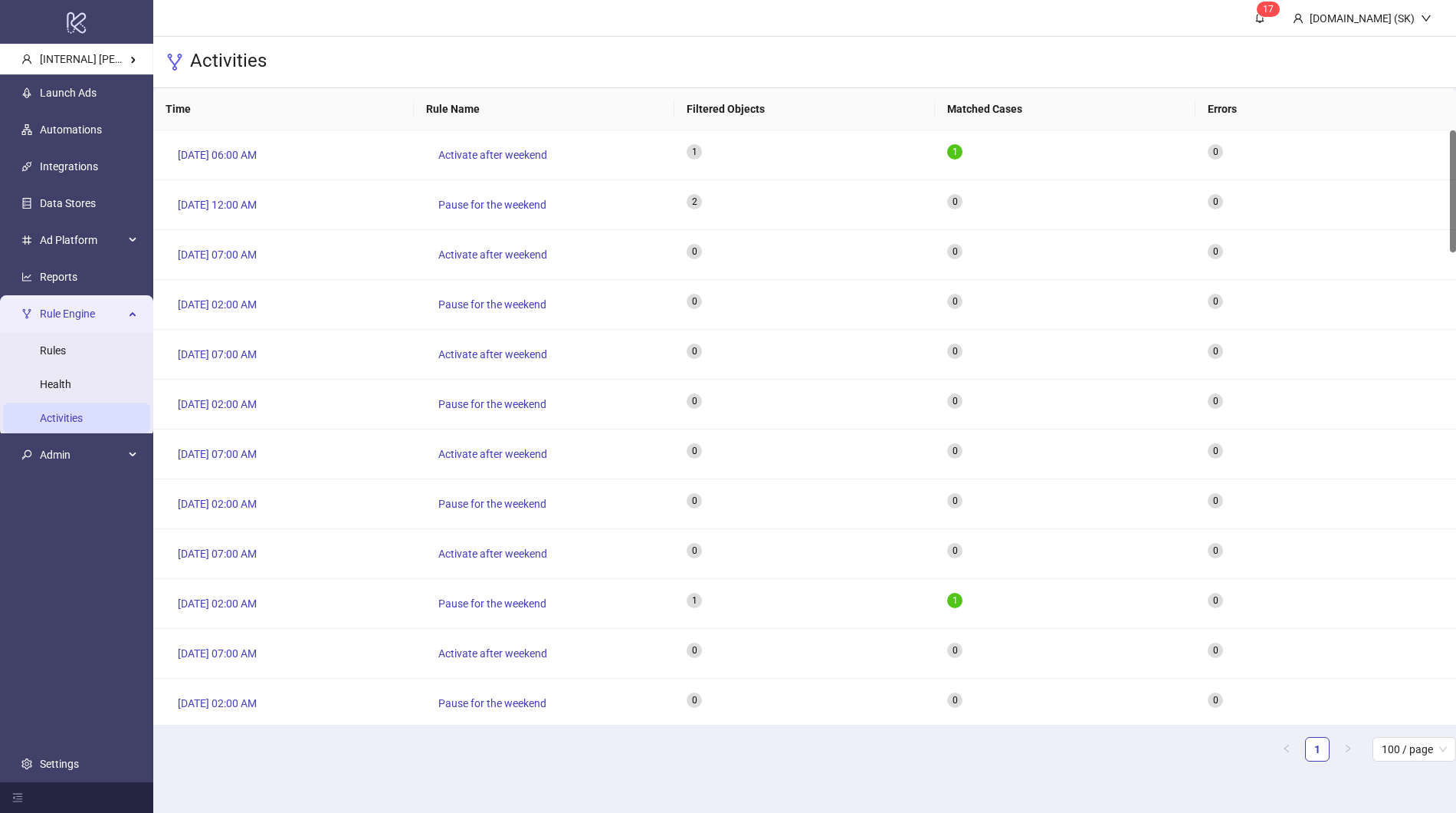
click at [94, 313] on span "Rule Engine" at bounding box center [81, 314] width 84 height 31
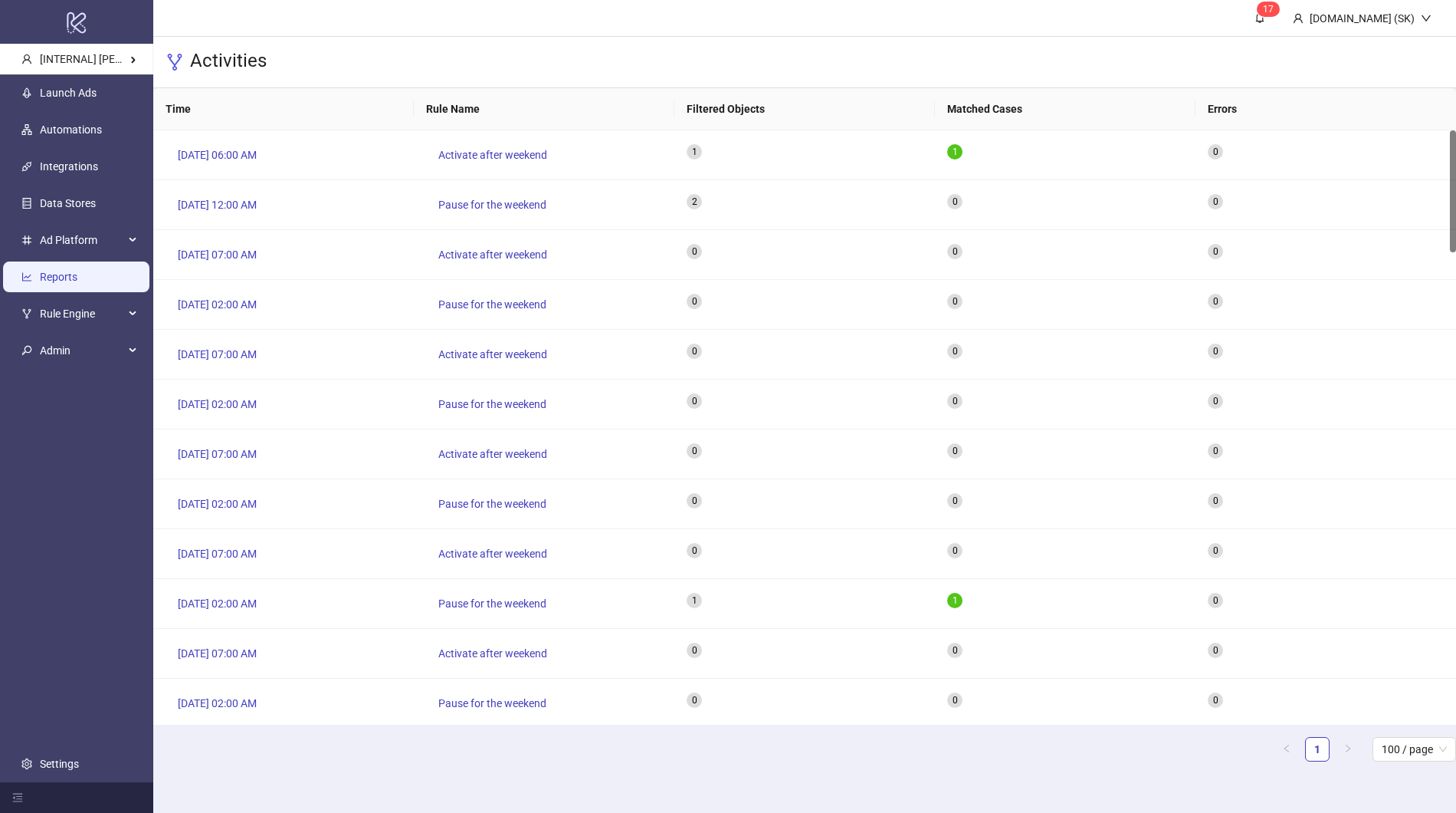
click at [77, 275] on link "Reports" at bounding box center [58, 278] width 38 height 12
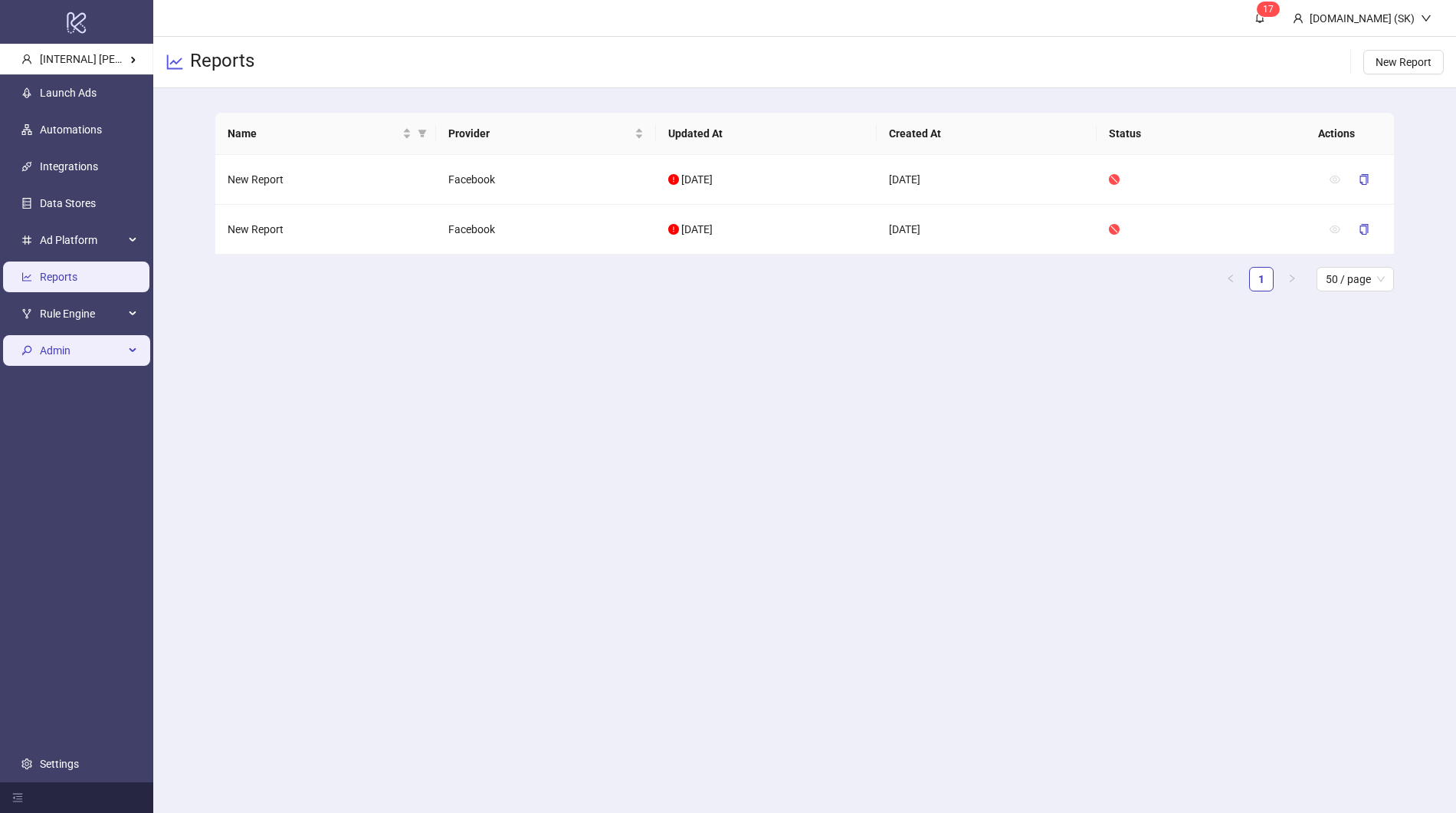
click at [114, 356] on span "Admin" at bounding box center [81, 351] width 84 height 31
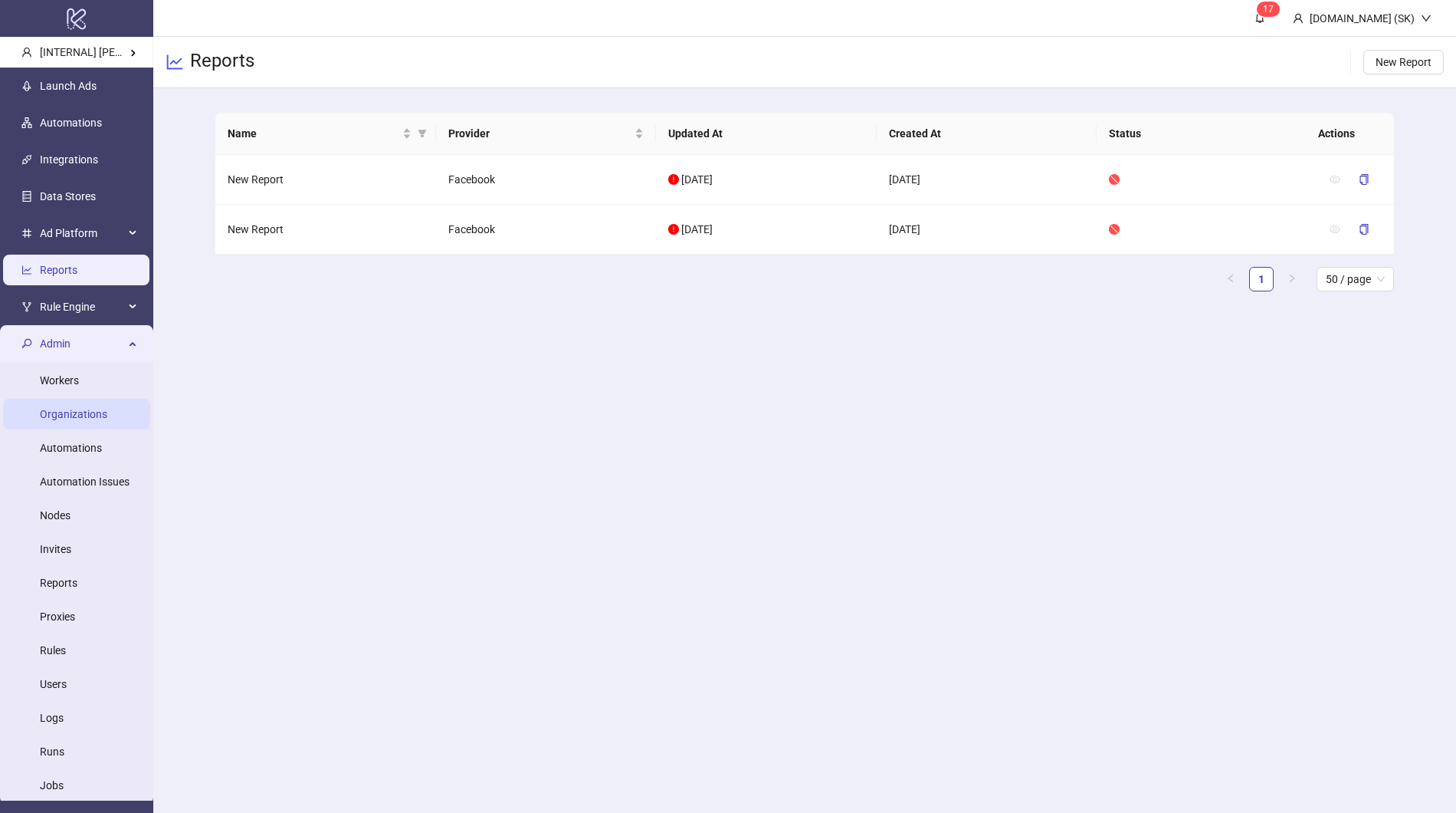
click at [80, 408] on link "Organizations" at bounding box center [73, 414] width 67 height 12
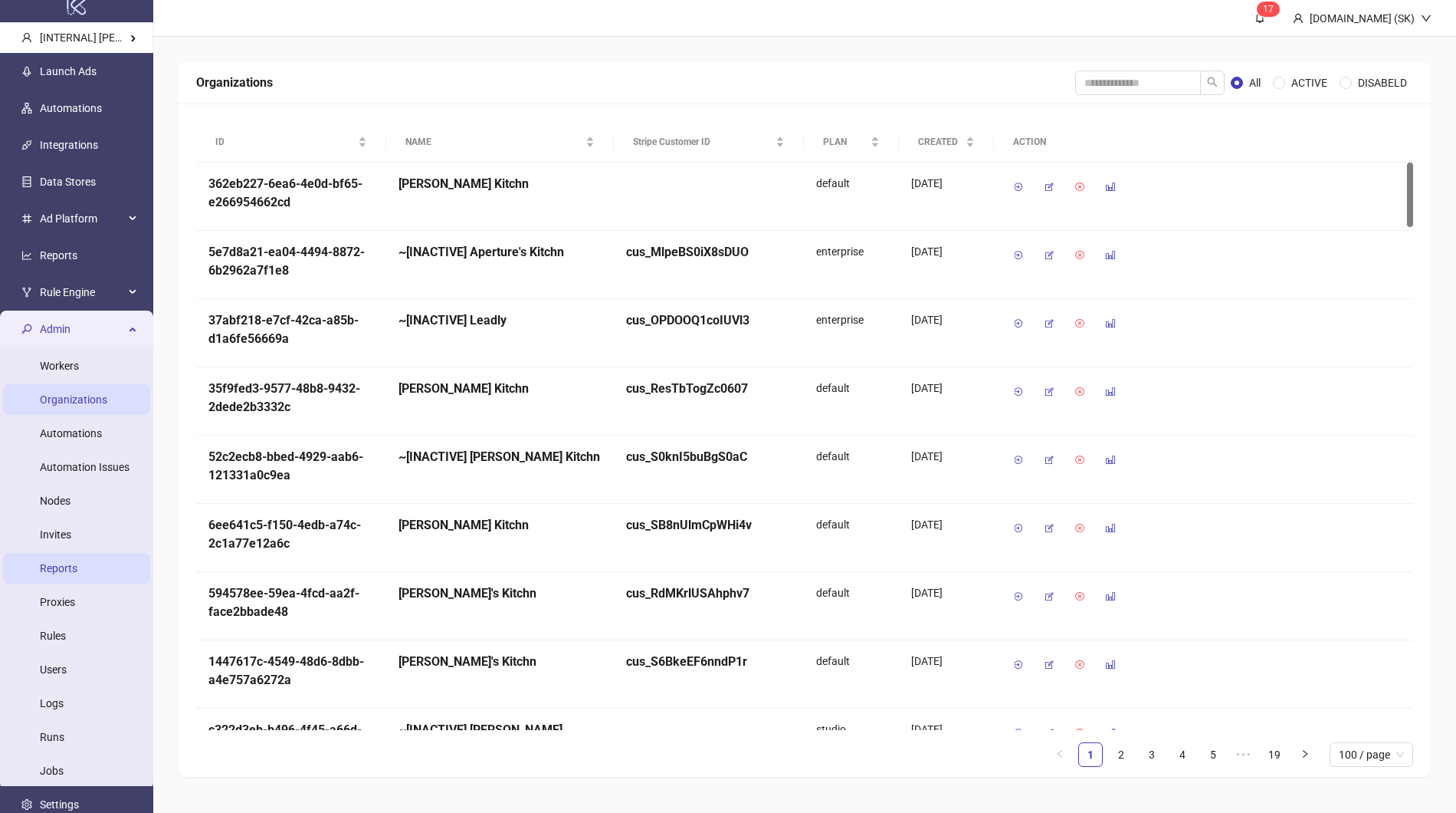
scroll to position [32, 0]
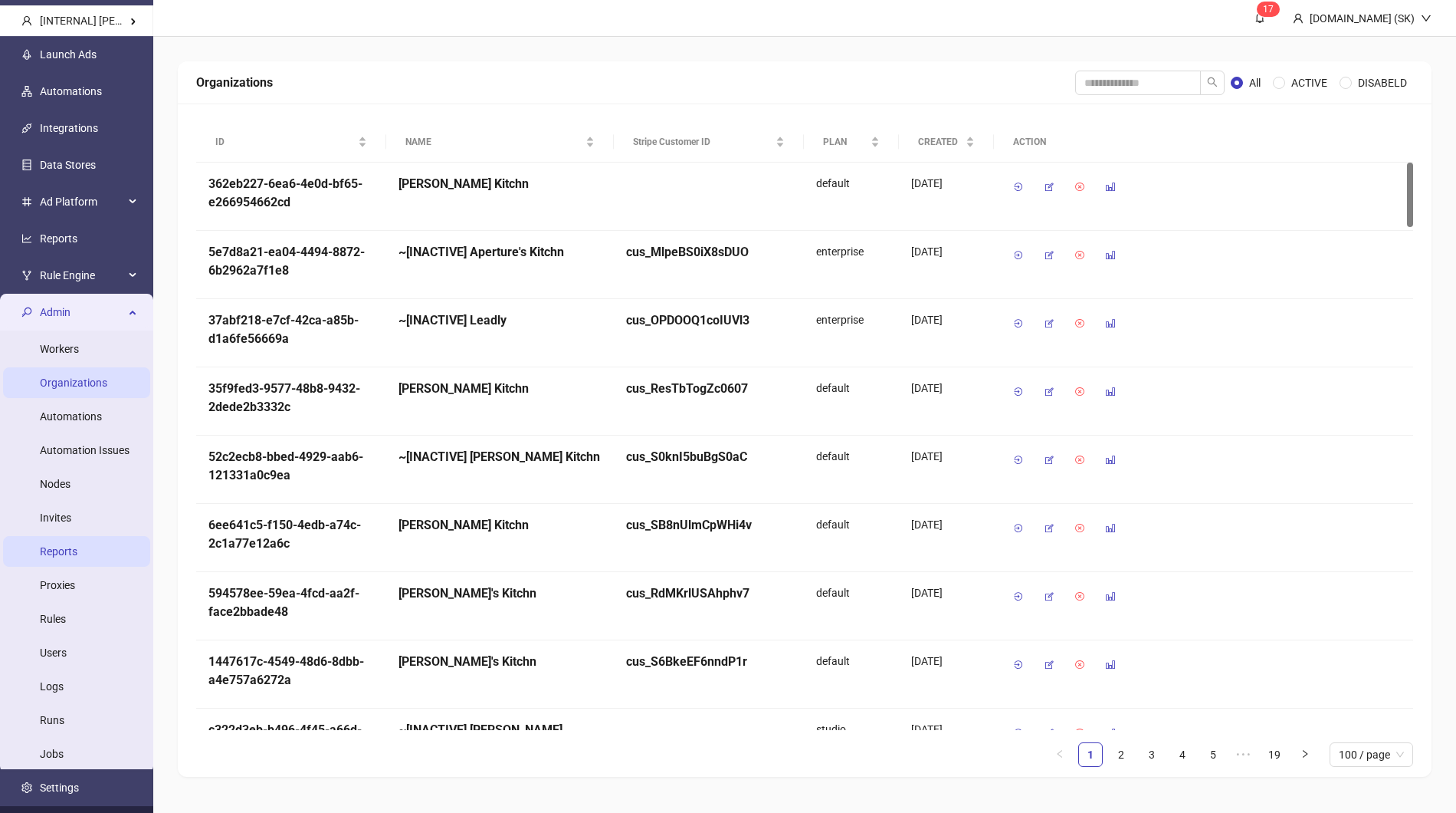
click at [69, 556] on link "Reports" at bounding box center [58, 551] width 38 height 12
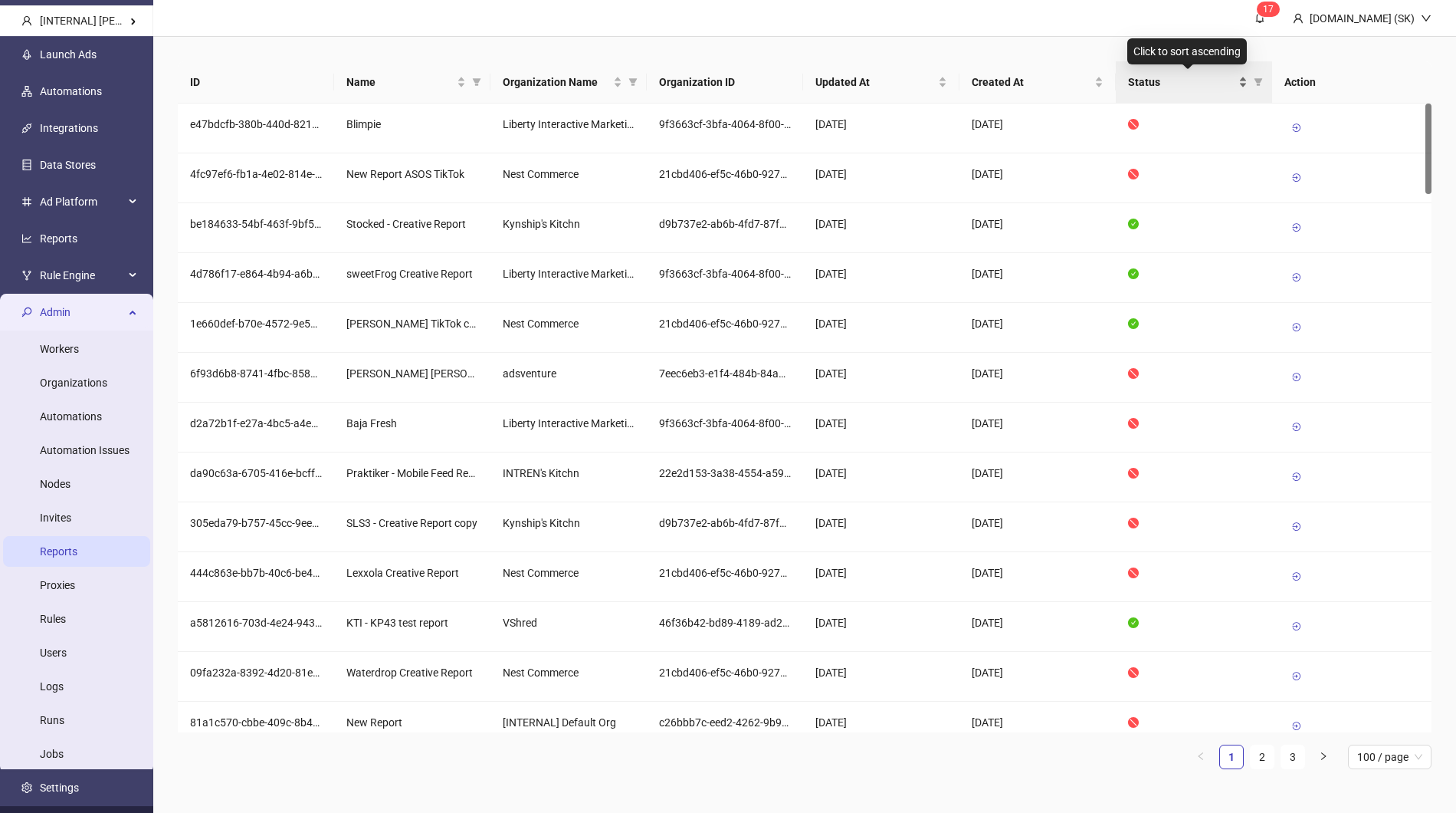
click at [1183, 87] on span "Status" at bounding box center [1181, 81] width 108 height 17
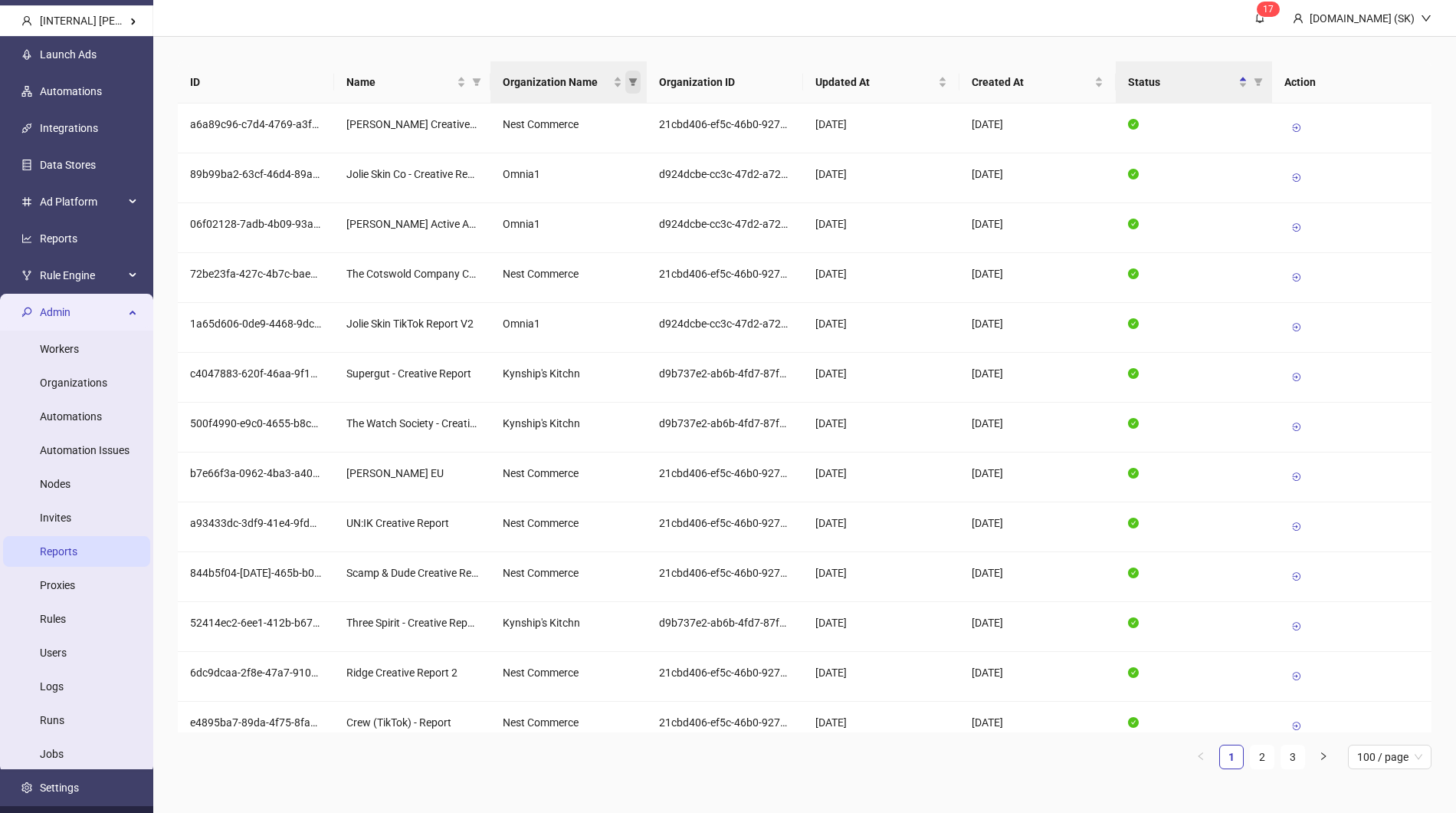
click at [634, 80] on icon "filter" at bounding box center [633, 82] width 9 height 8
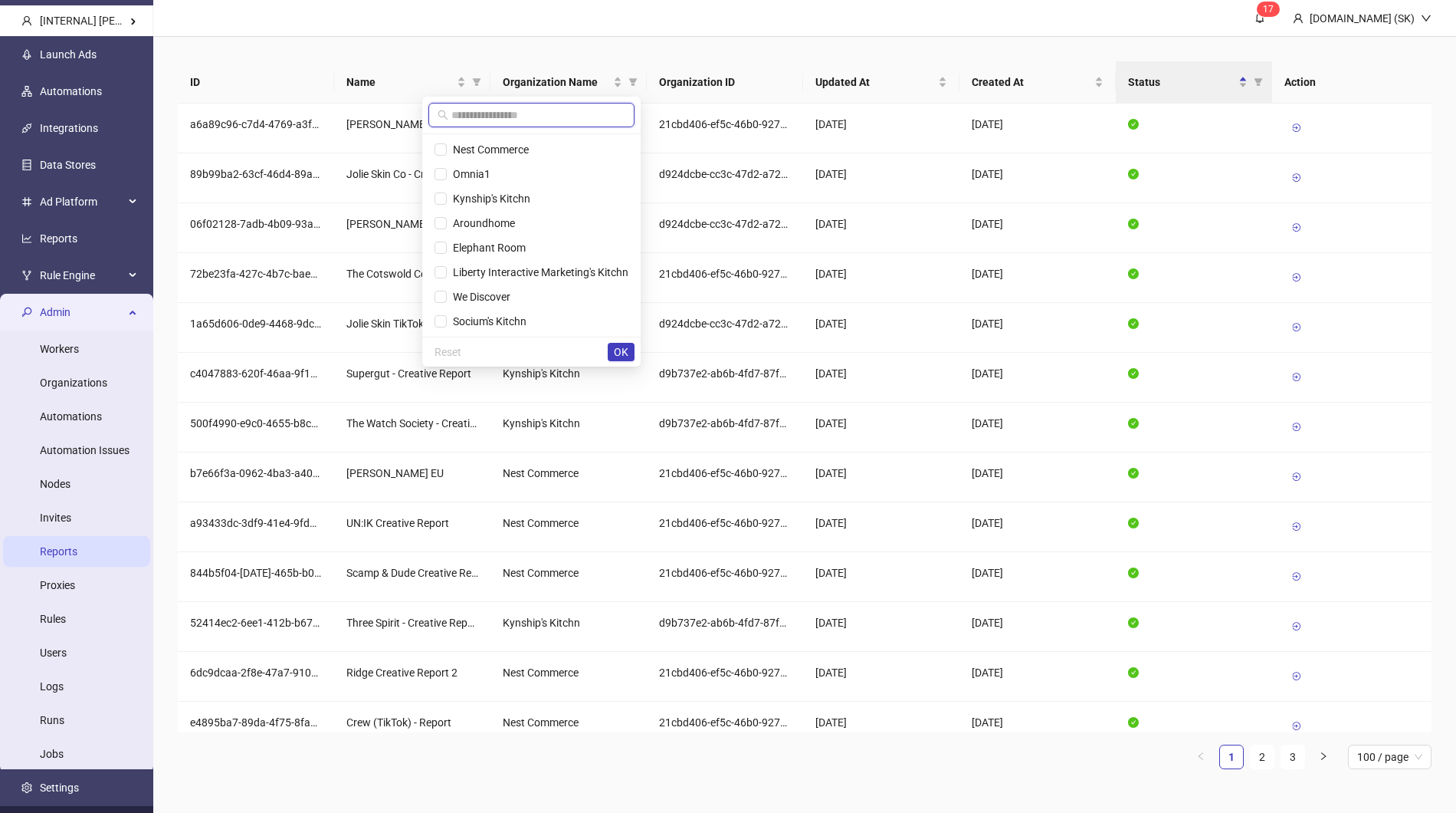
click at [558, 112] on input "text" at bounding box center [538, 115] width 174 height 17
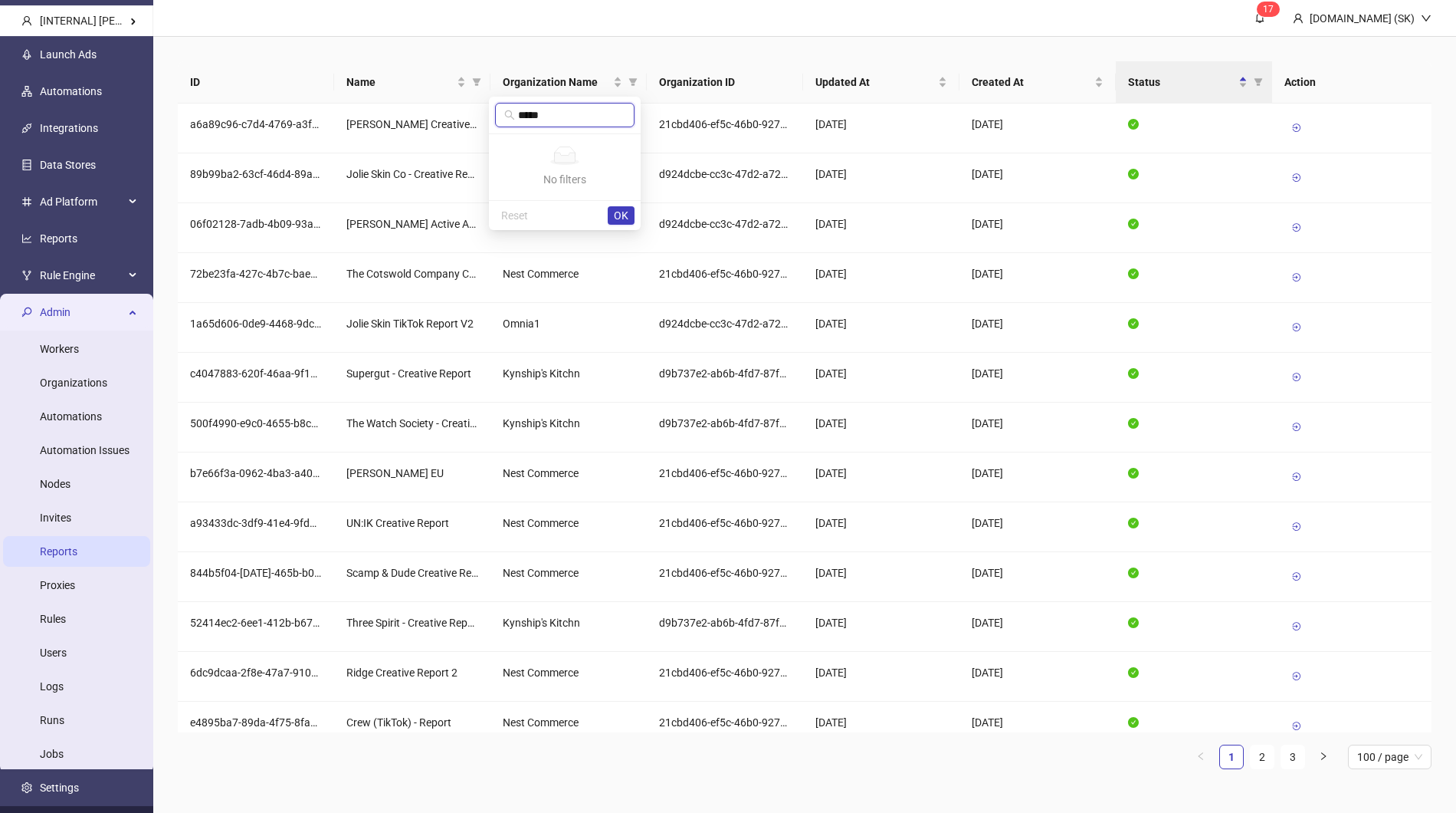
type input "*****"
click at [617, 210] on span "OK" at bounding box center [621, 215] width 15 height 12
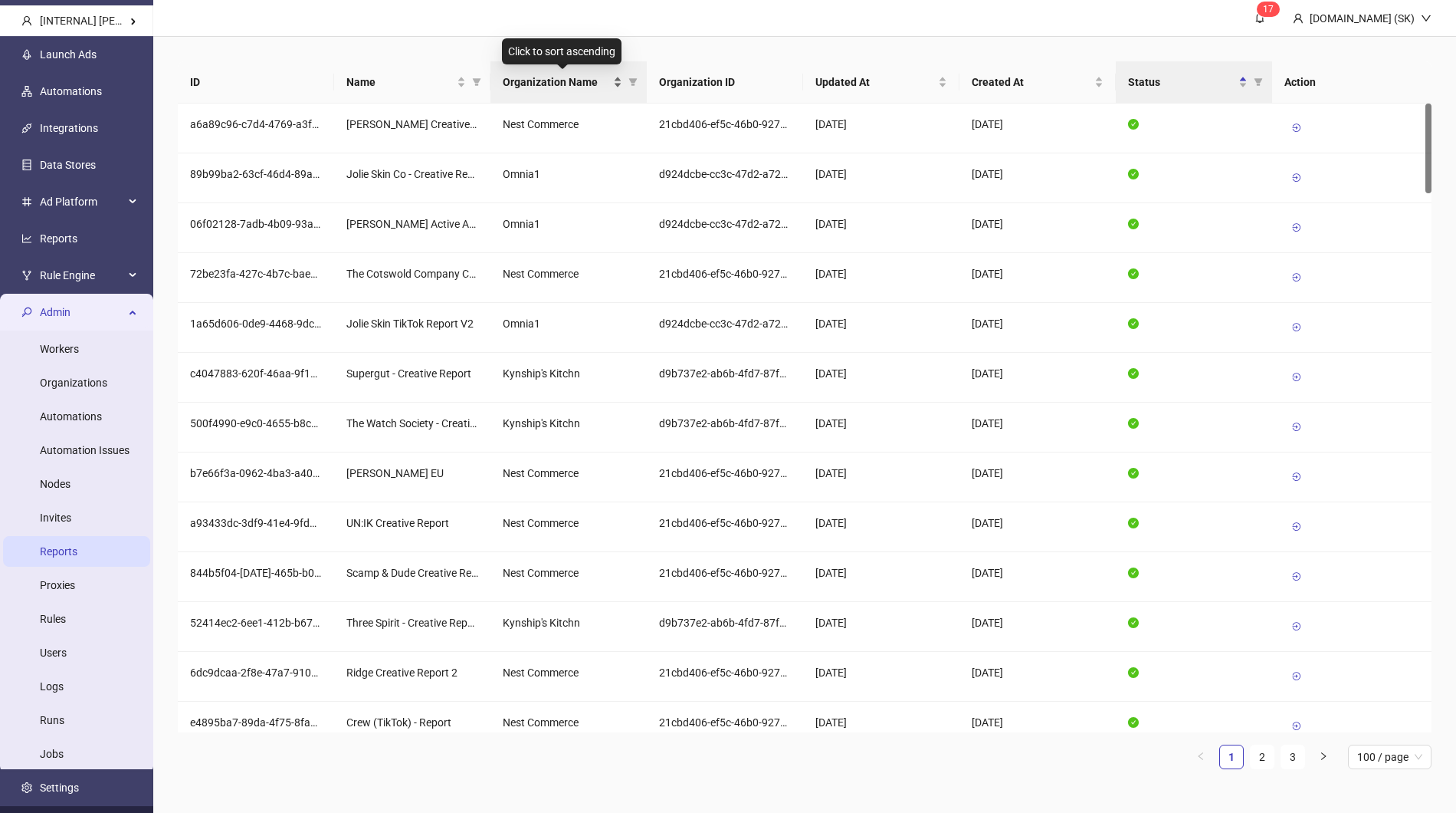
click at [590, 86] on span "Organization Name" at bounding box center [556, 81] width 108 height 17
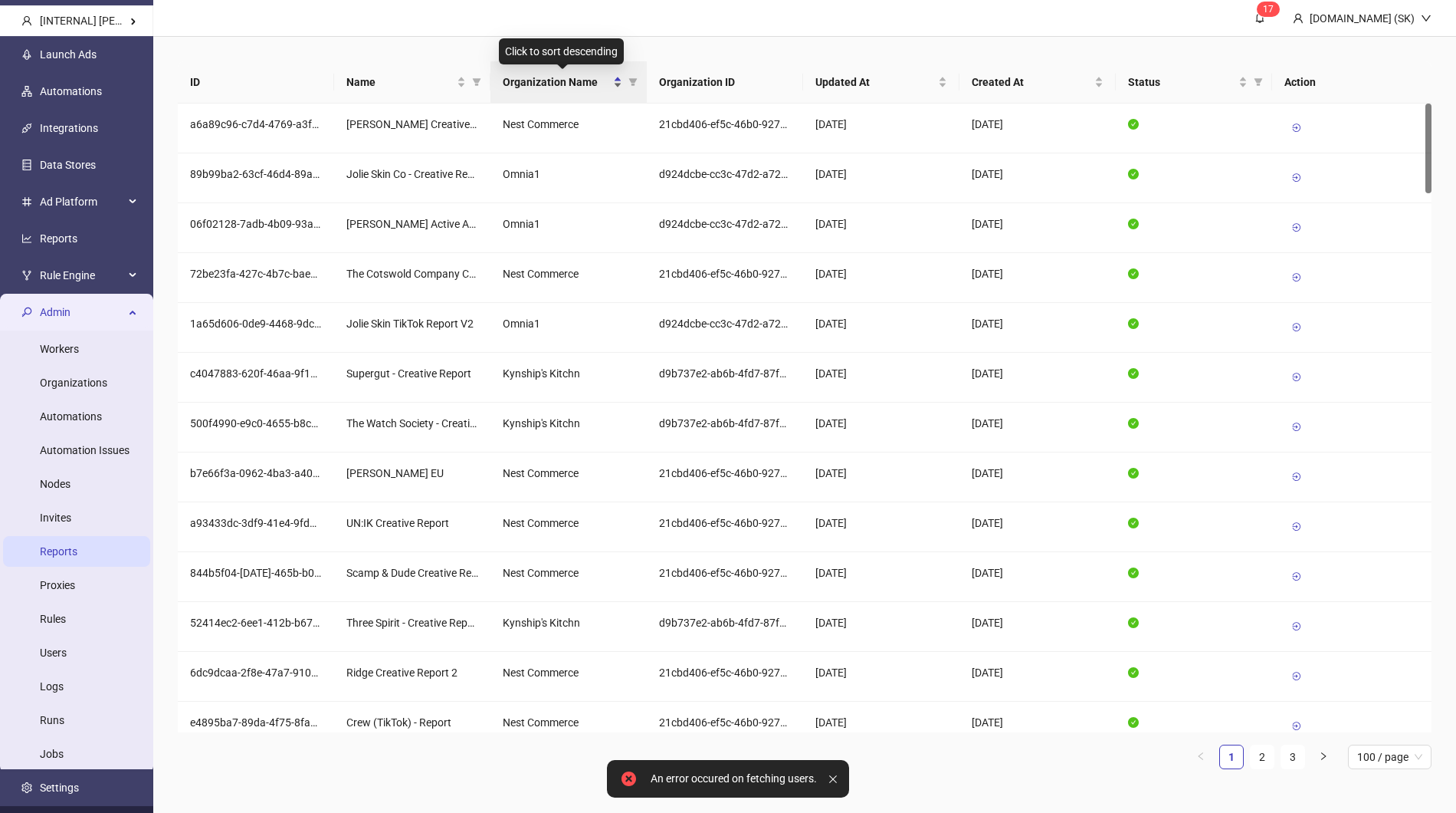
click at [589, 81] on span "Organization Name" at bounding box center [556, 81] width 108 height 17
click at [590, 84] on span "Organization Name" at bounding box center [556, 81] width 108 height 17
click at [599, 94] on th "Organization Name" at bounding box center [569, 82] width 156 height 42
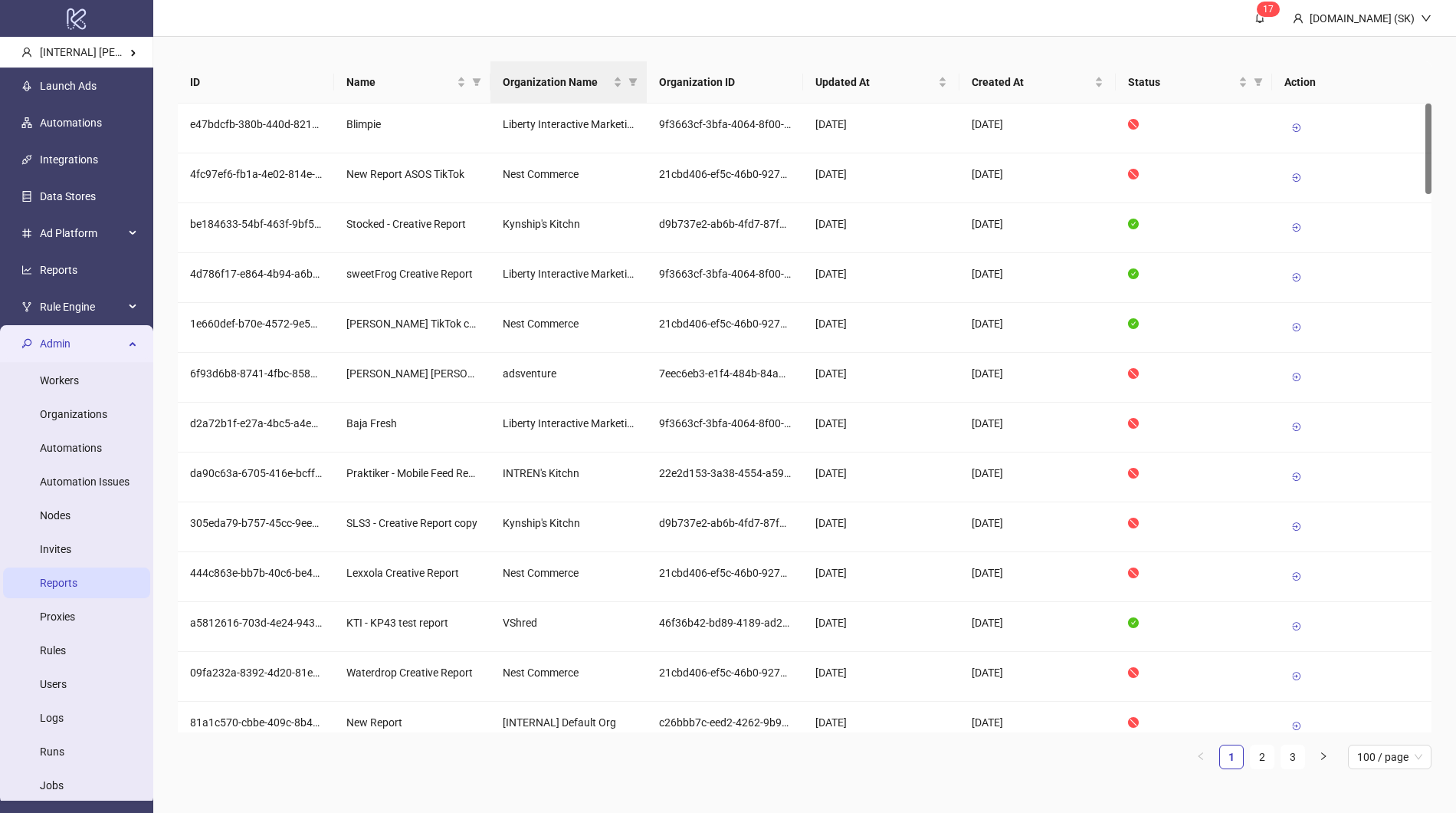
click at [569, 93] on th "Organization Name" at bounding box center [569, 82] width 156 height 42
click at [570, 91] on th "Organization Name" at bounding box center [569, 82] width 156 height 42
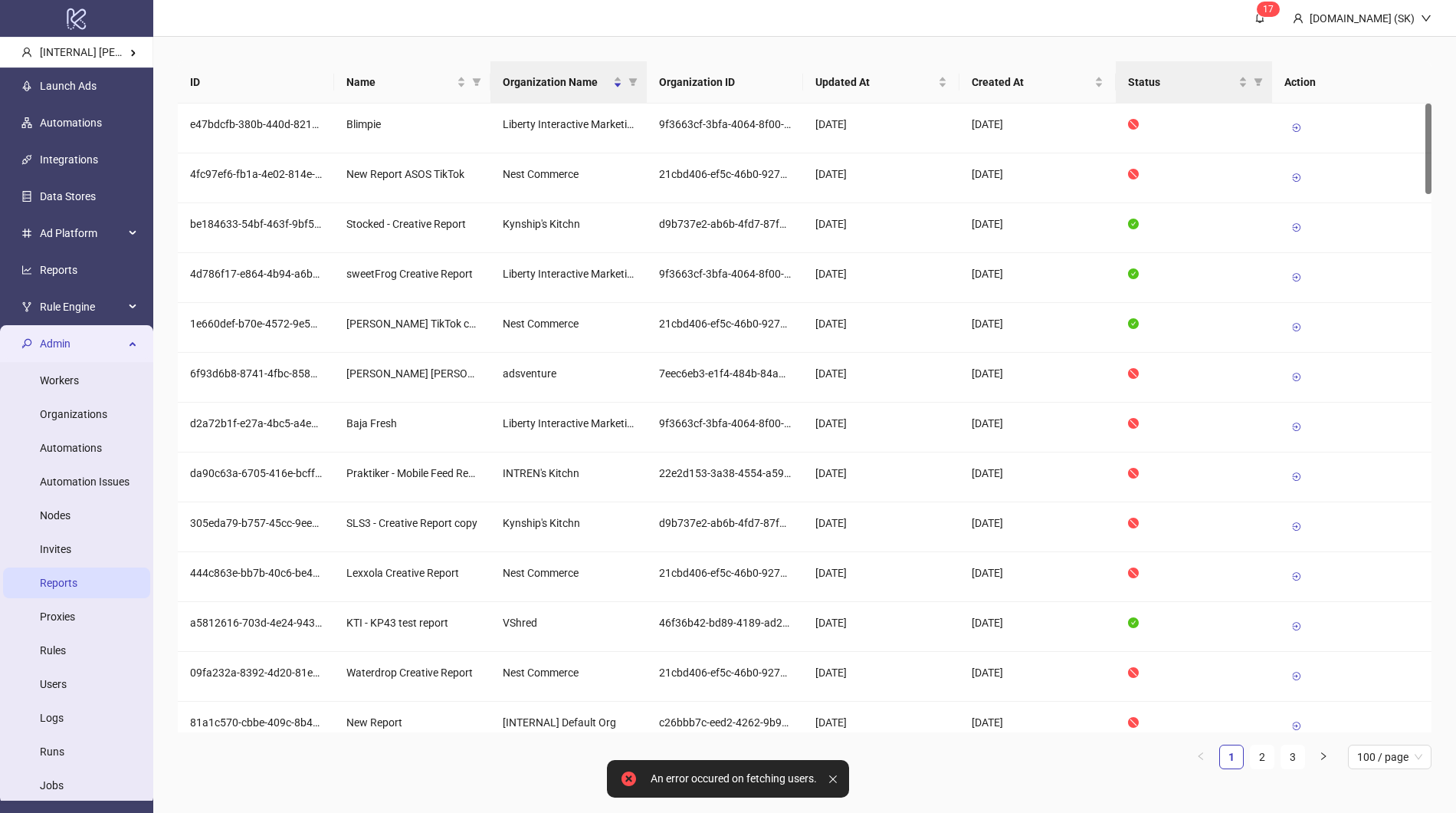
click at [1150, 91] on th "Status" at bounding box center [1194, 82] width 156 height 42
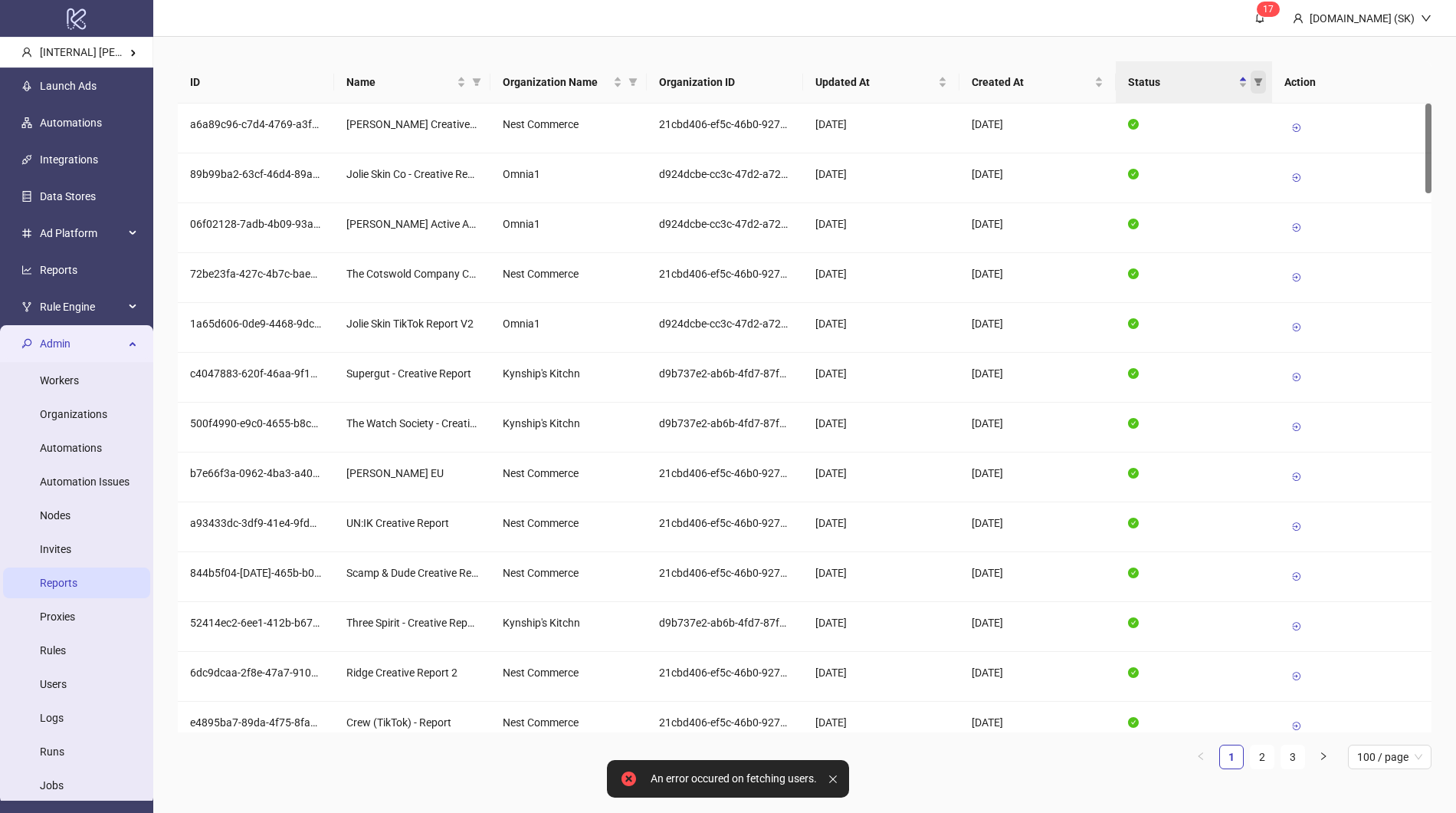
click at [1260, 80] on icon "filter" at bounding box center [1258, 82] width 9 height 8
click at [1231, 131] on span "Disabled" at bounding box center [1222, 136] width 46 height 12
click at [1251, 163] on span "OK" at bounding box center [1247, 167] width 15 height 12
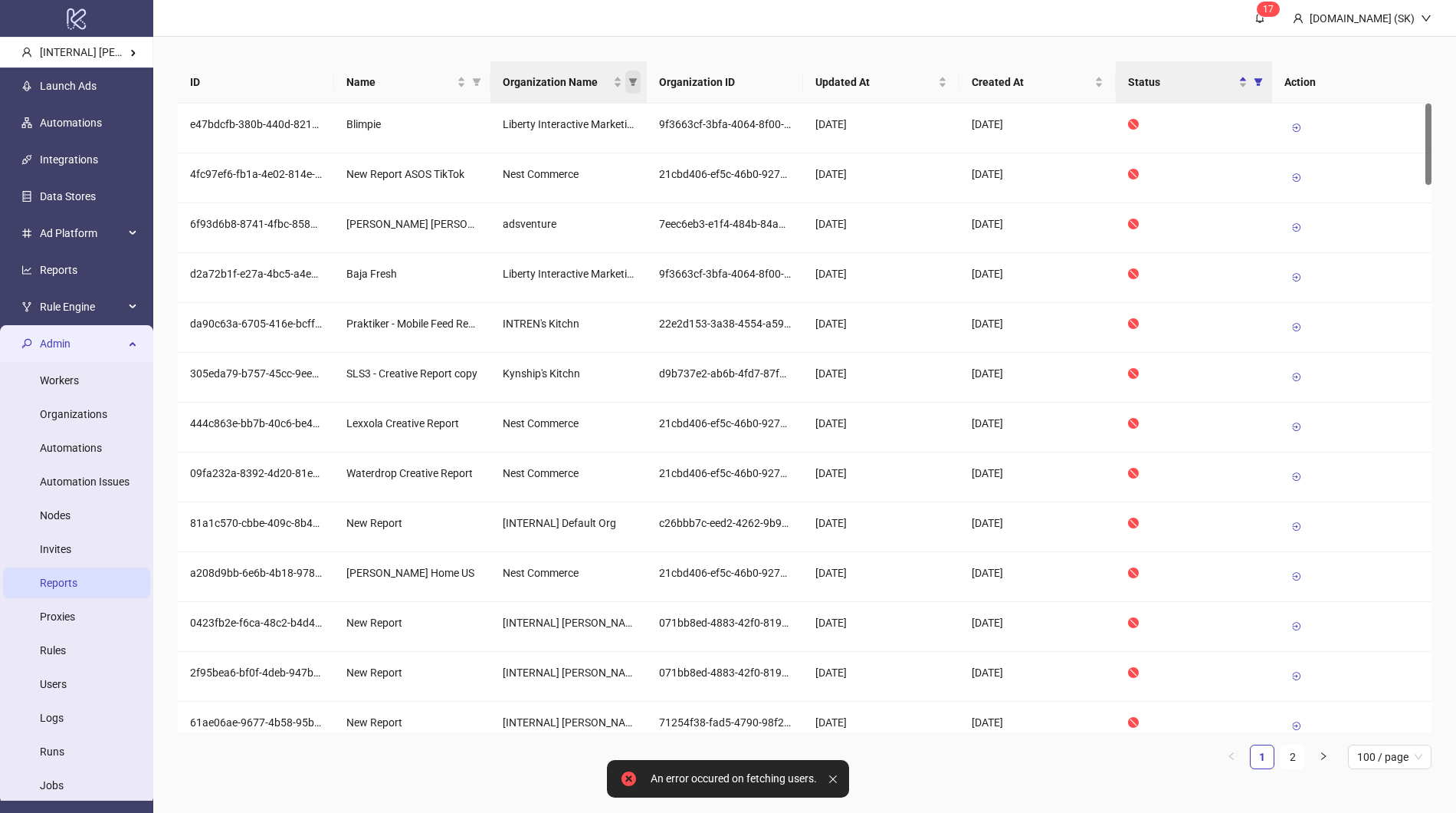
click at [636, 80] on icon "filter" at bounding box center [632, 81] width 9 height 9
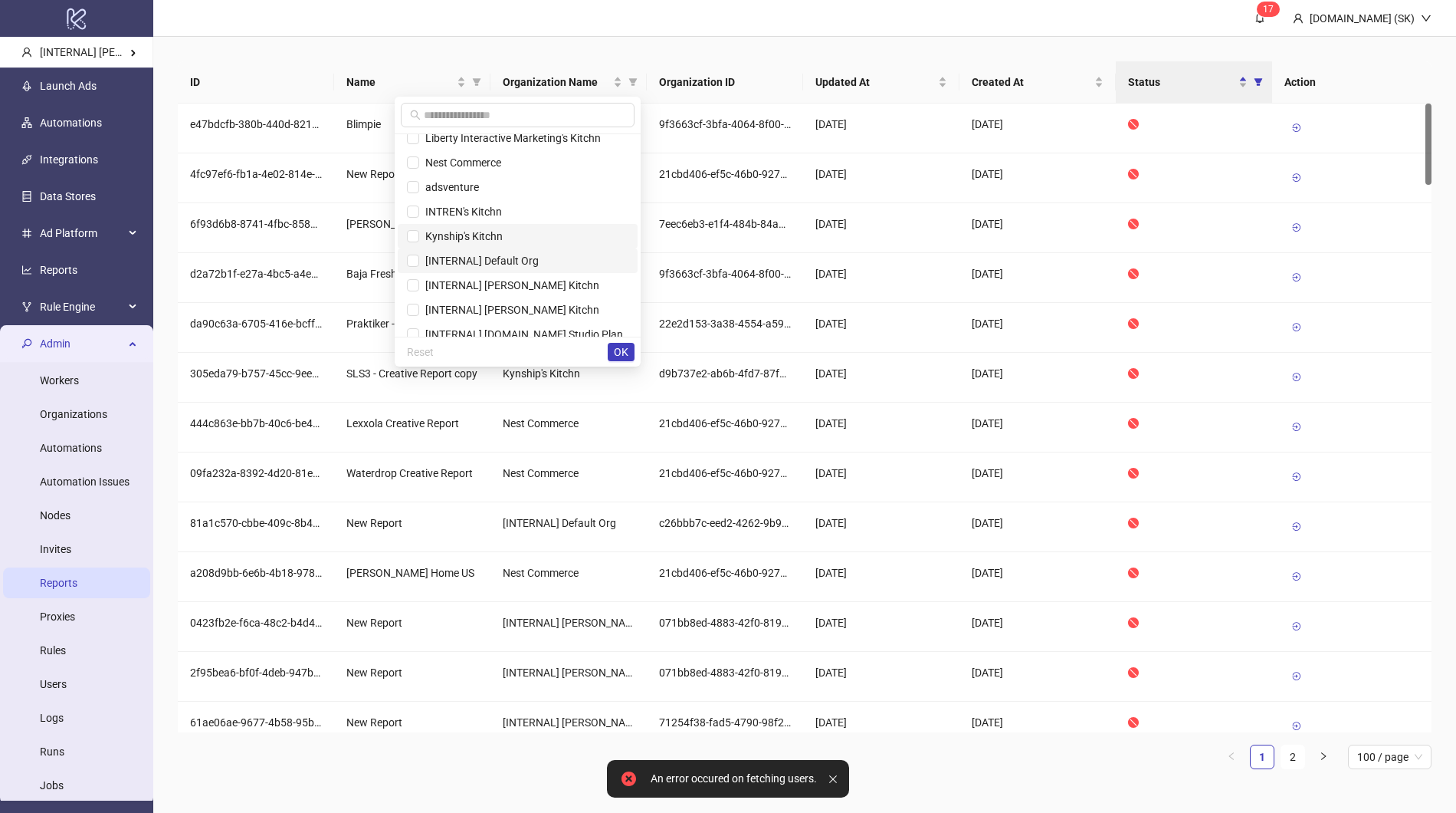
scroll to position [20, 0]
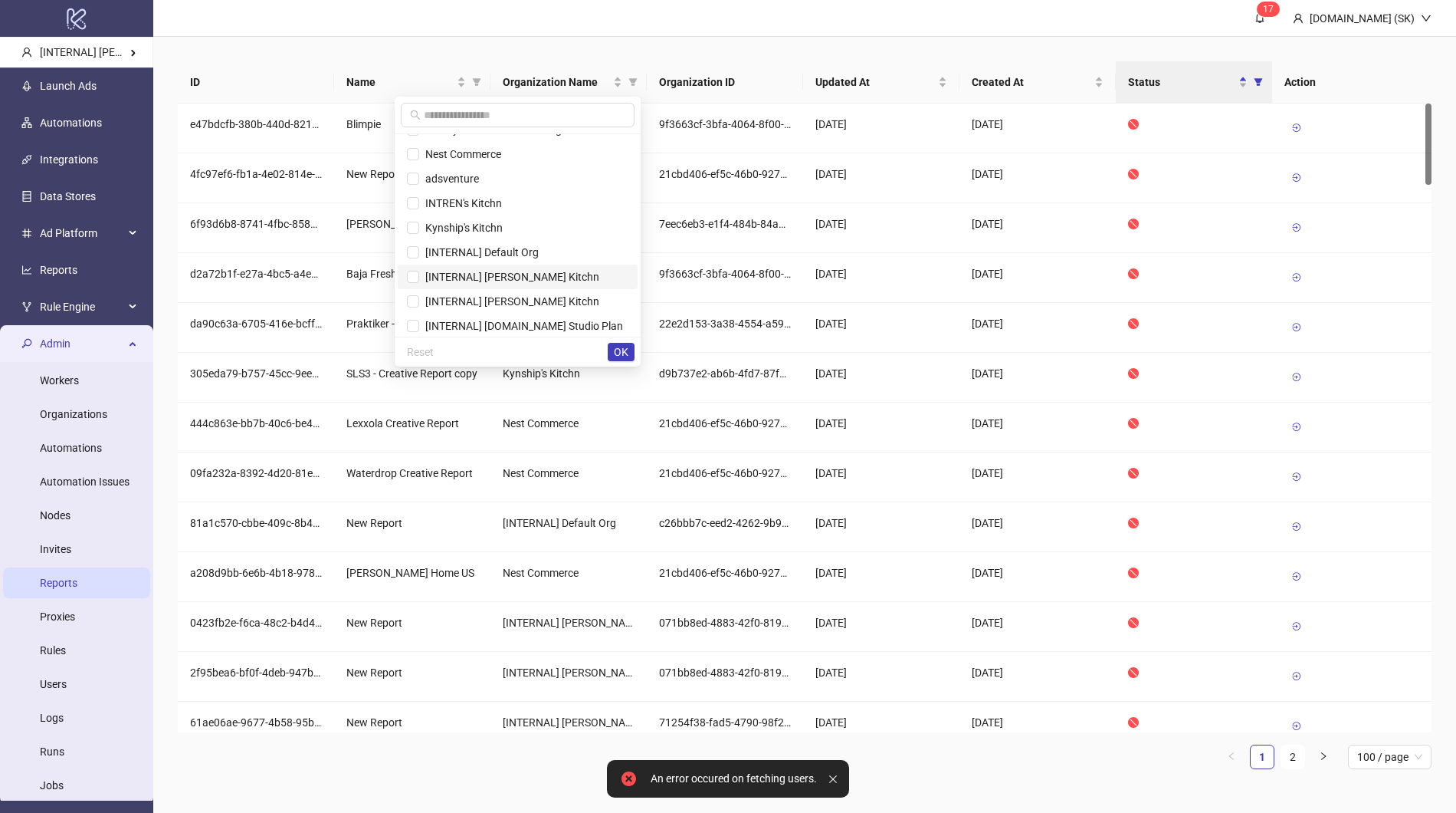
click at [519, 281] on span "[INTERNAL] Simon's Kitchn" at bounding box center [509, 277] width 180 height 12
click at [621, 347] on span "OK" at bounding box center [621, 352] width 15 height 12
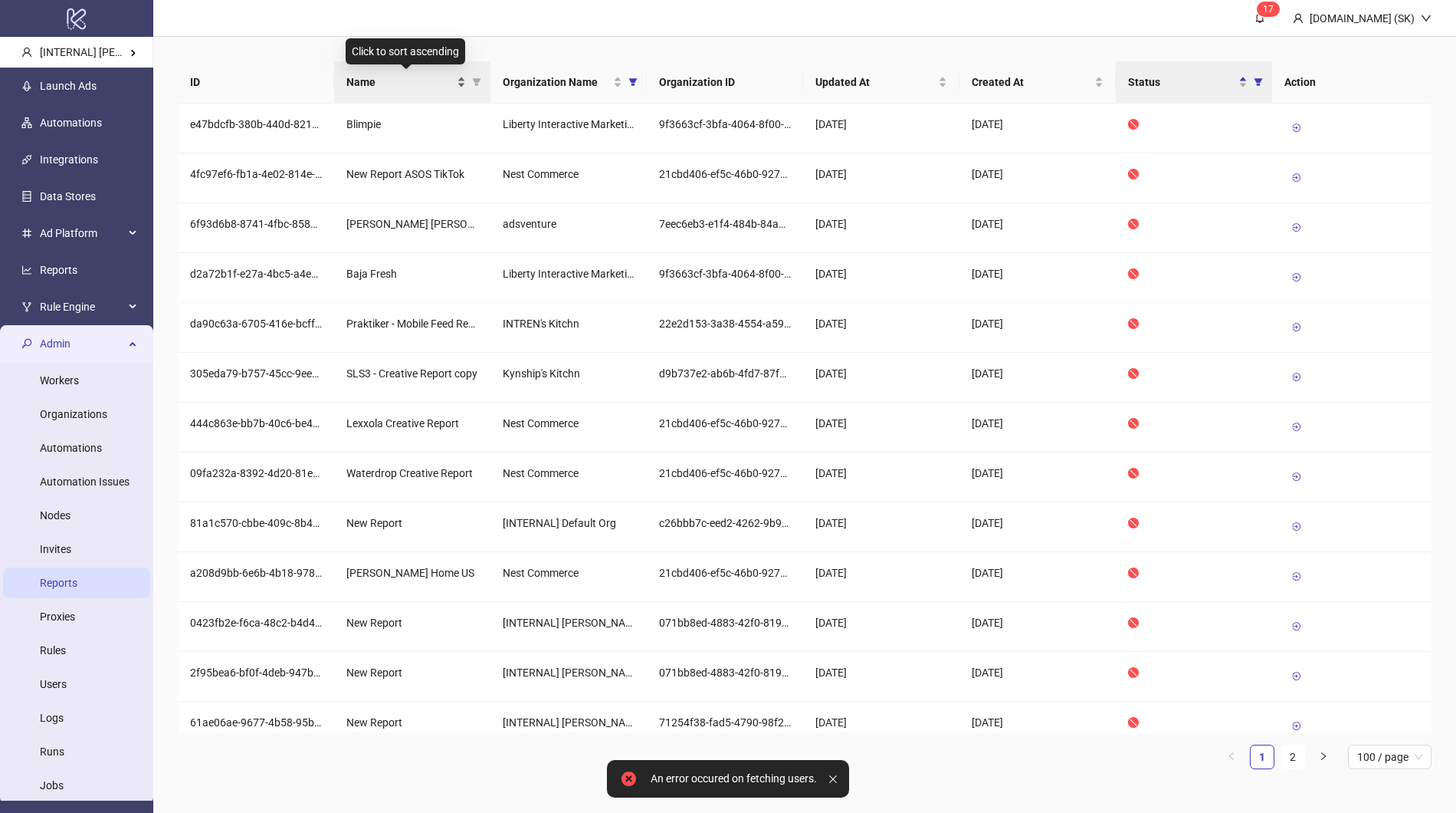
click at [409, 82] on span "Name" at bounding box center [400, 81] width 108 height 17
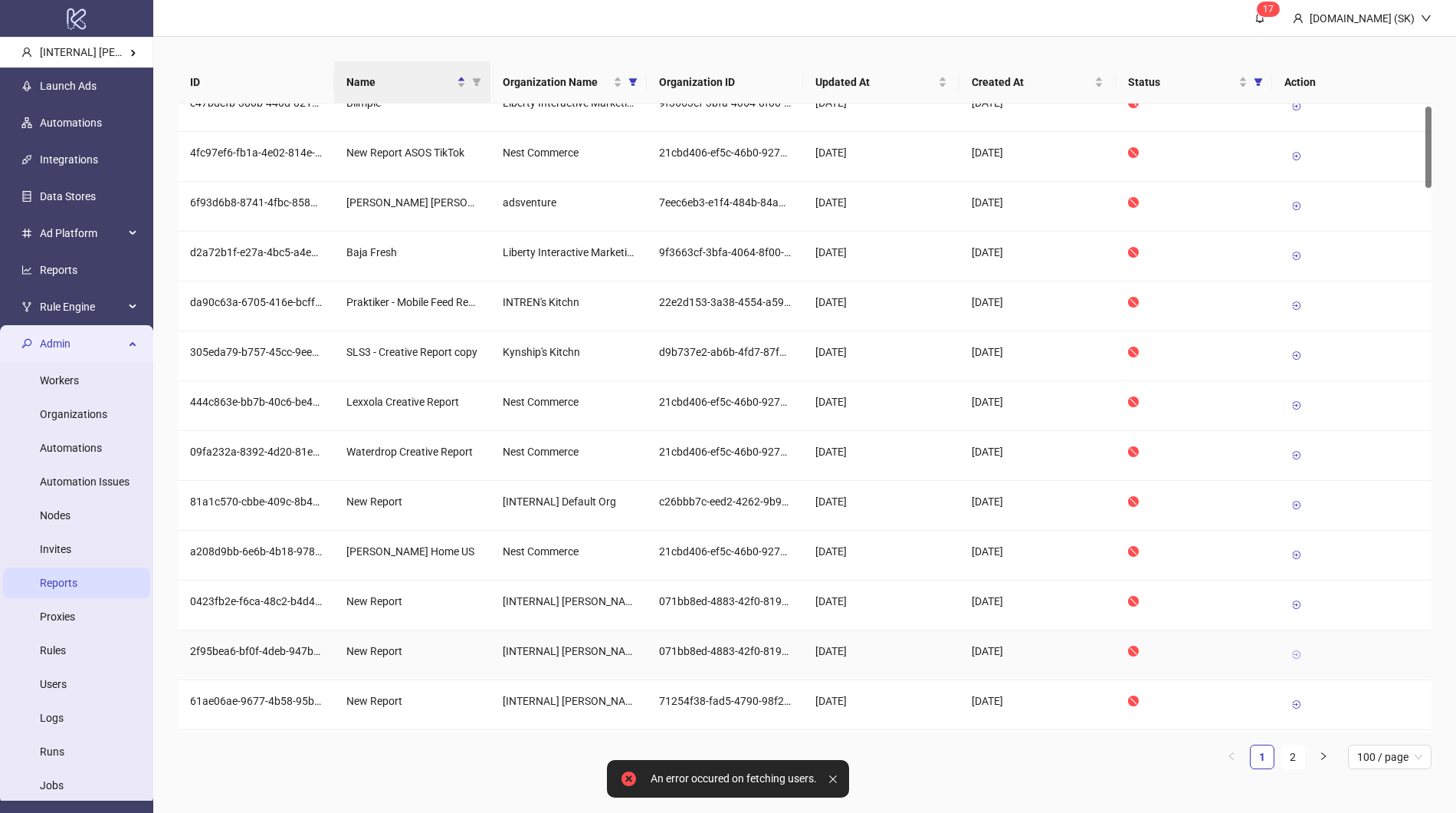
click at [1302, 654] on icon at bounding box center [1296, 654] width 11 height 11
click at [1298, 606] on icon at bounding box center [1296, 605] width 11 height 11
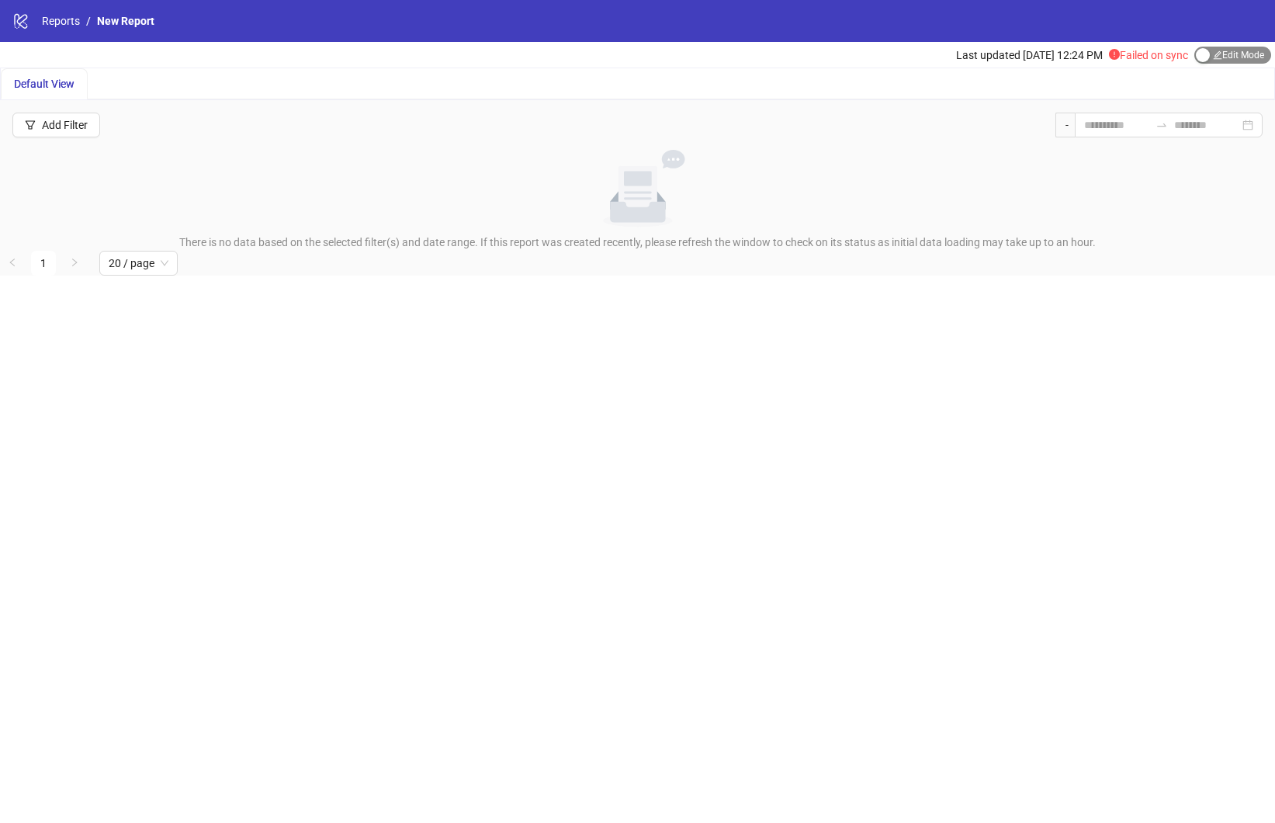
click at [1217, 47] on span "Edit Mode Edit Mode" at bounding box center [1232, 55] width 77 height 17
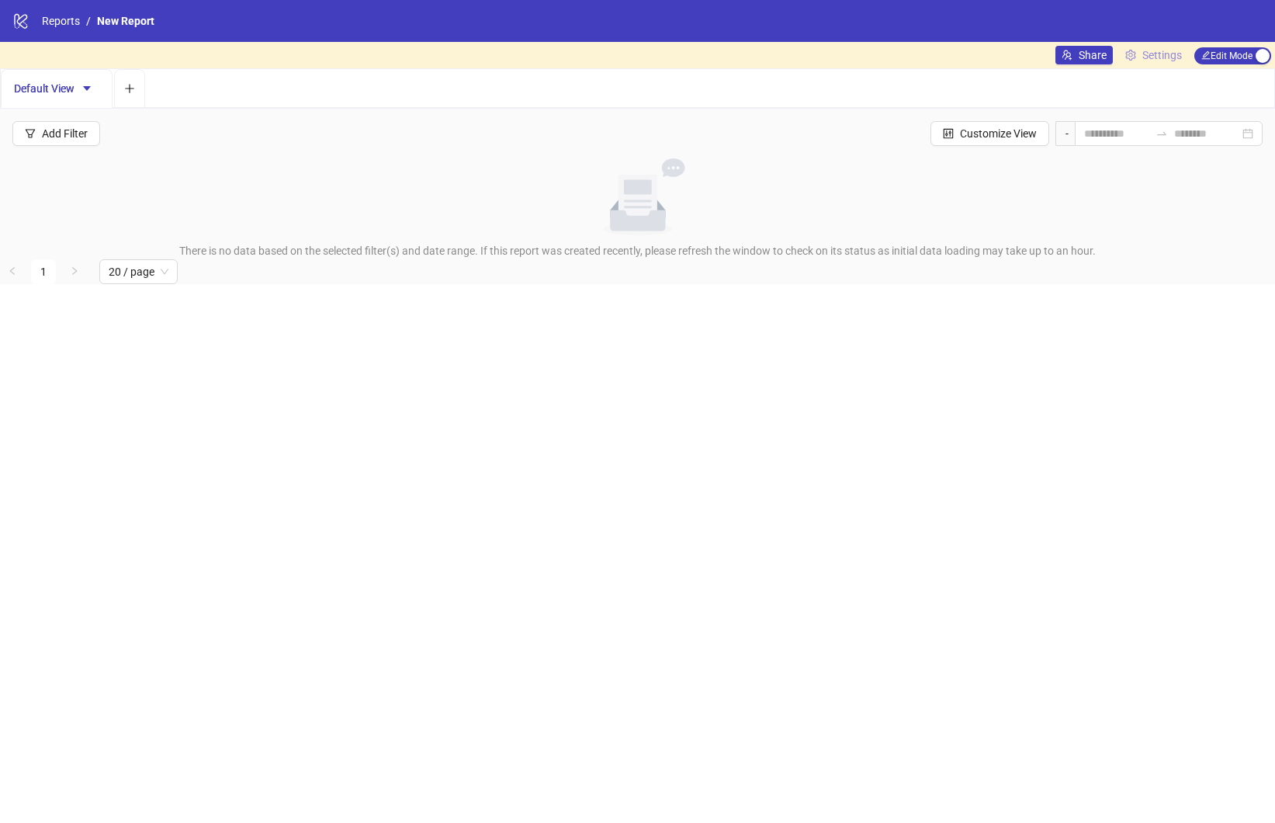
click at [1179, 54] on span "Settings" at bounding box center [1162, 55] width 40 height 17
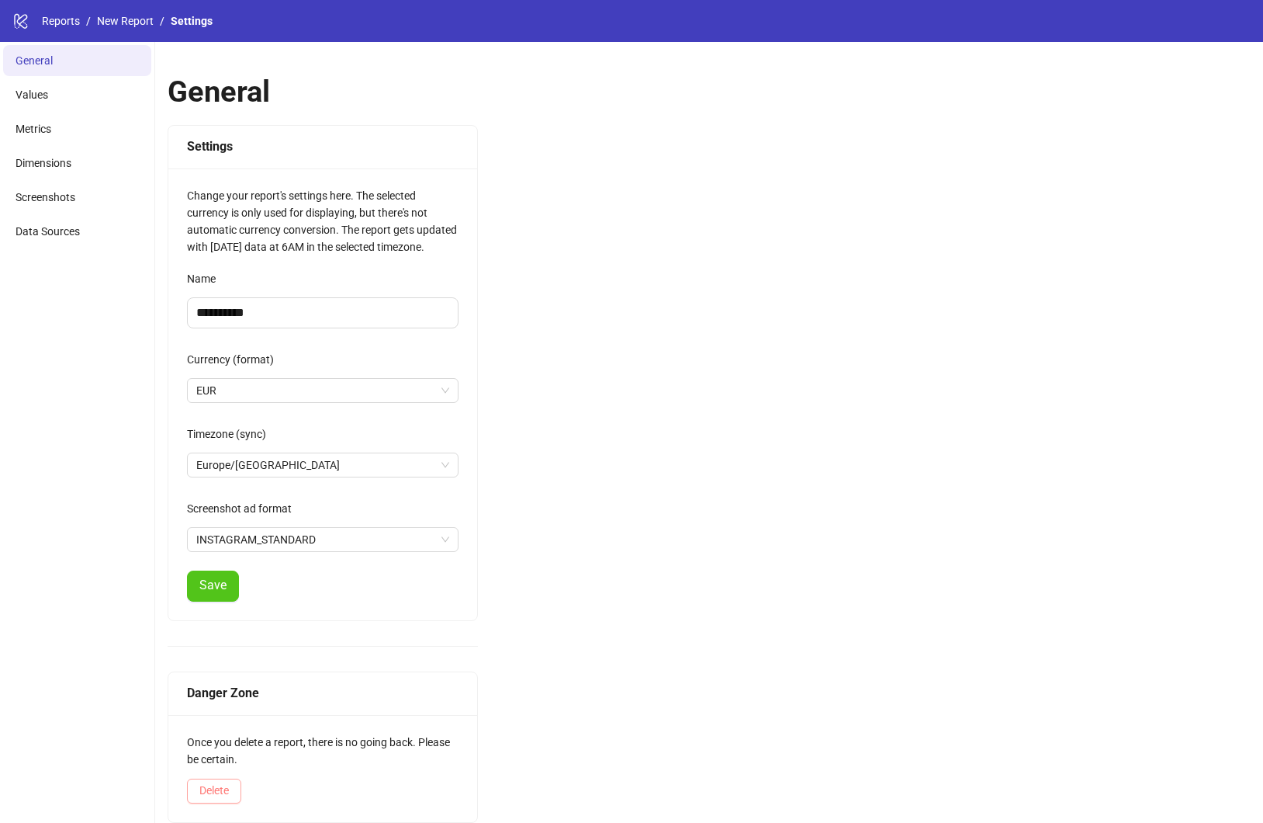
click at [223, 784] on span "Delete" at bounding box center [213, 790] width 29 height 12
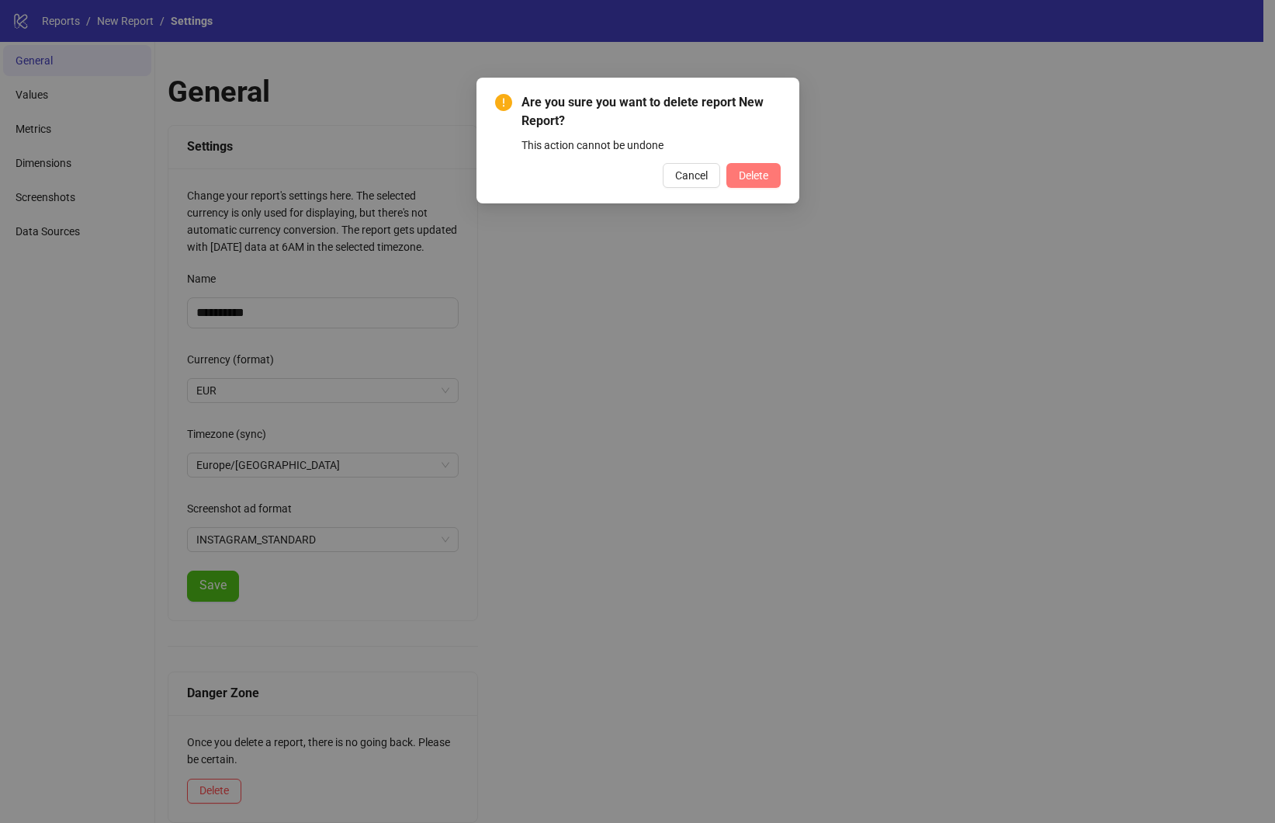
click at [757, 182] on button "Delete" at bounding box center [753, 175] width 54 height 25
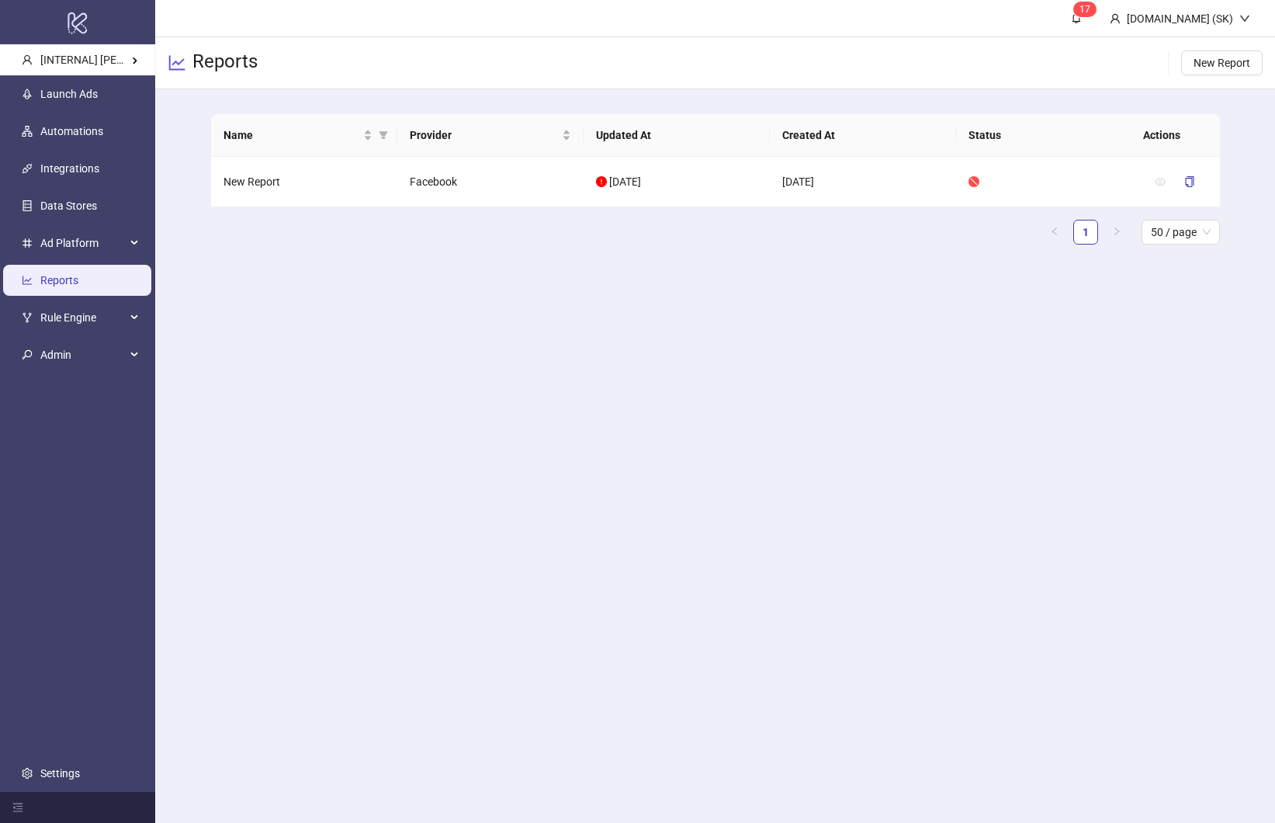
click at [375, 355] on main "1 7 [DOMAIN_NAME] (SK) Reports New Report Name Provider Updated At Created At S…" at bounding box center [715, 411] width 1120 height 823
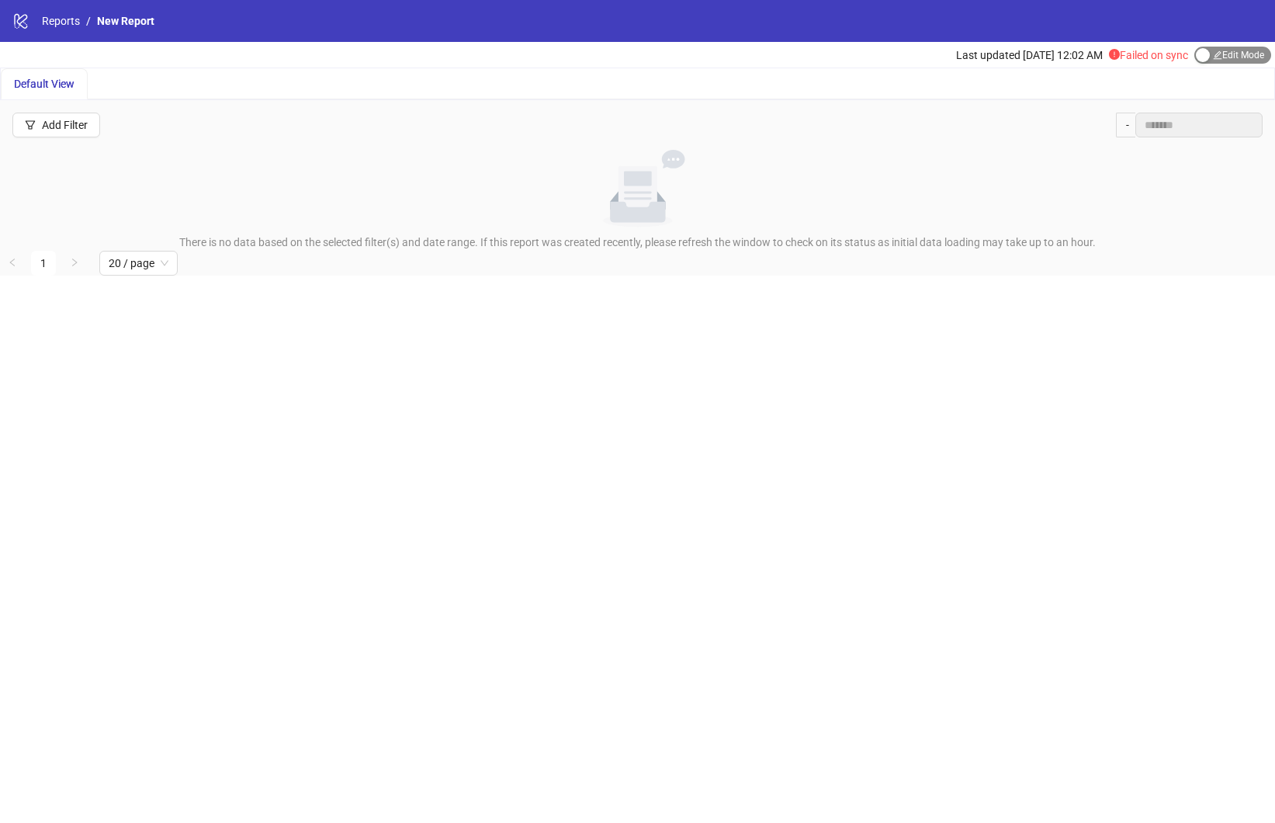
click at [1263, 58] on span "Edit Mode Edit Mode" at bounding box center [1232, 55] width 77 height 17
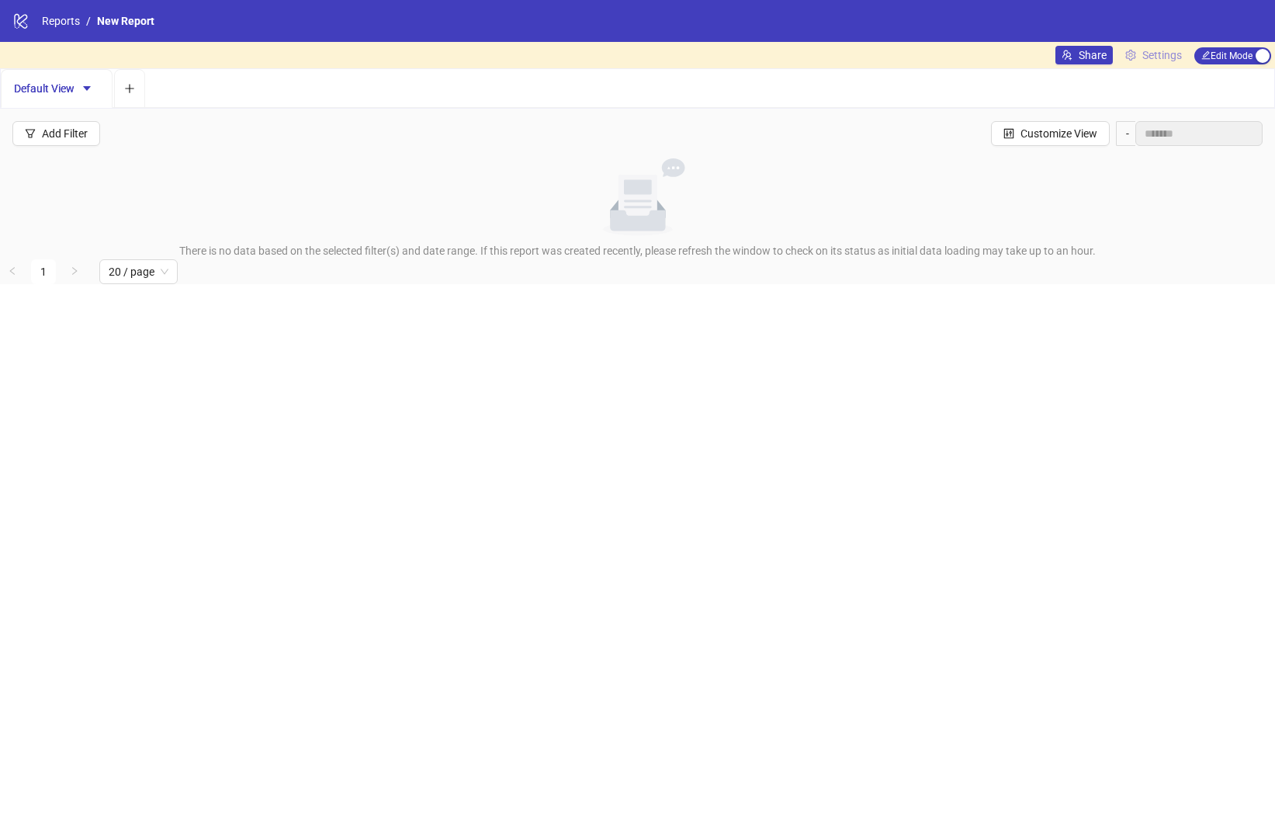
click at [1158, 55] on span "Settings" at bounding box center [1162, 55] width 40 height 17
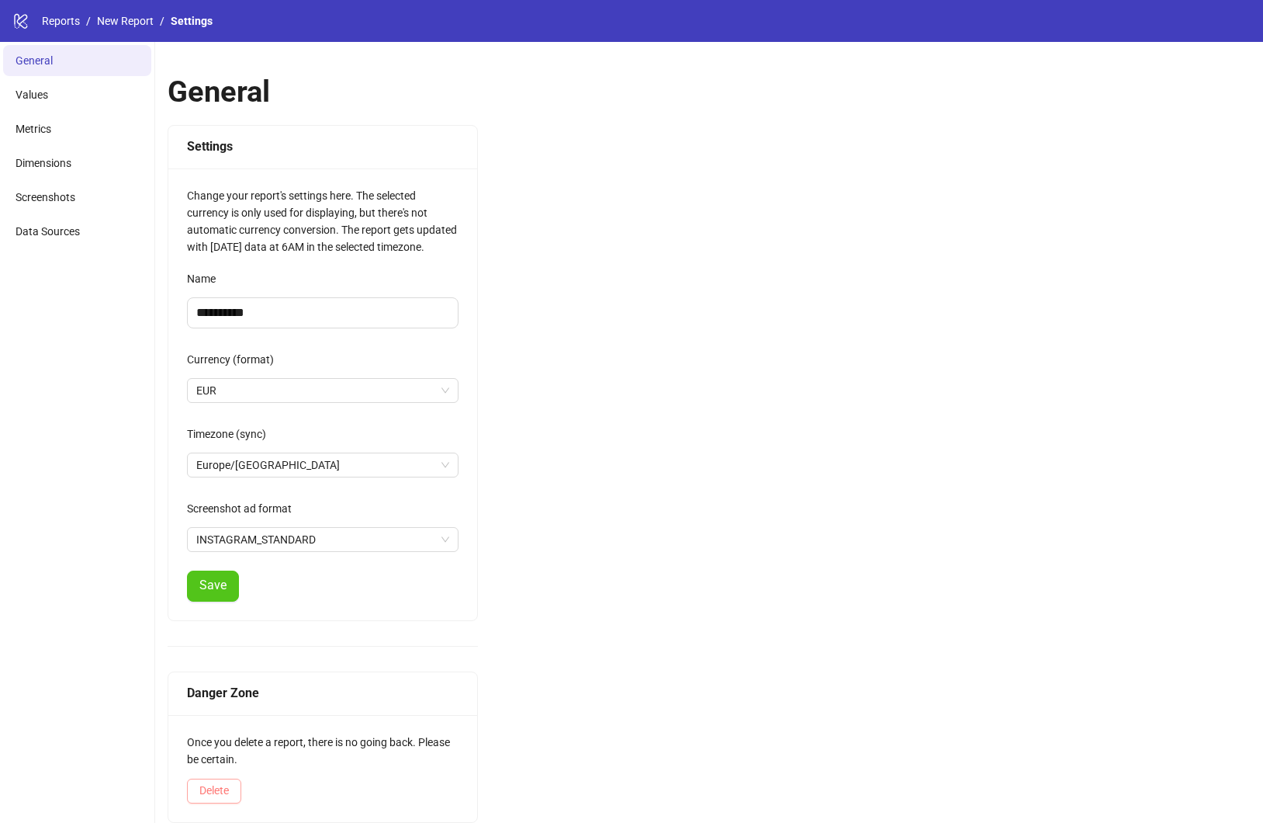
click at [230, 795] on button "Delete" at bounding box center [214, 790] width 54 height 25
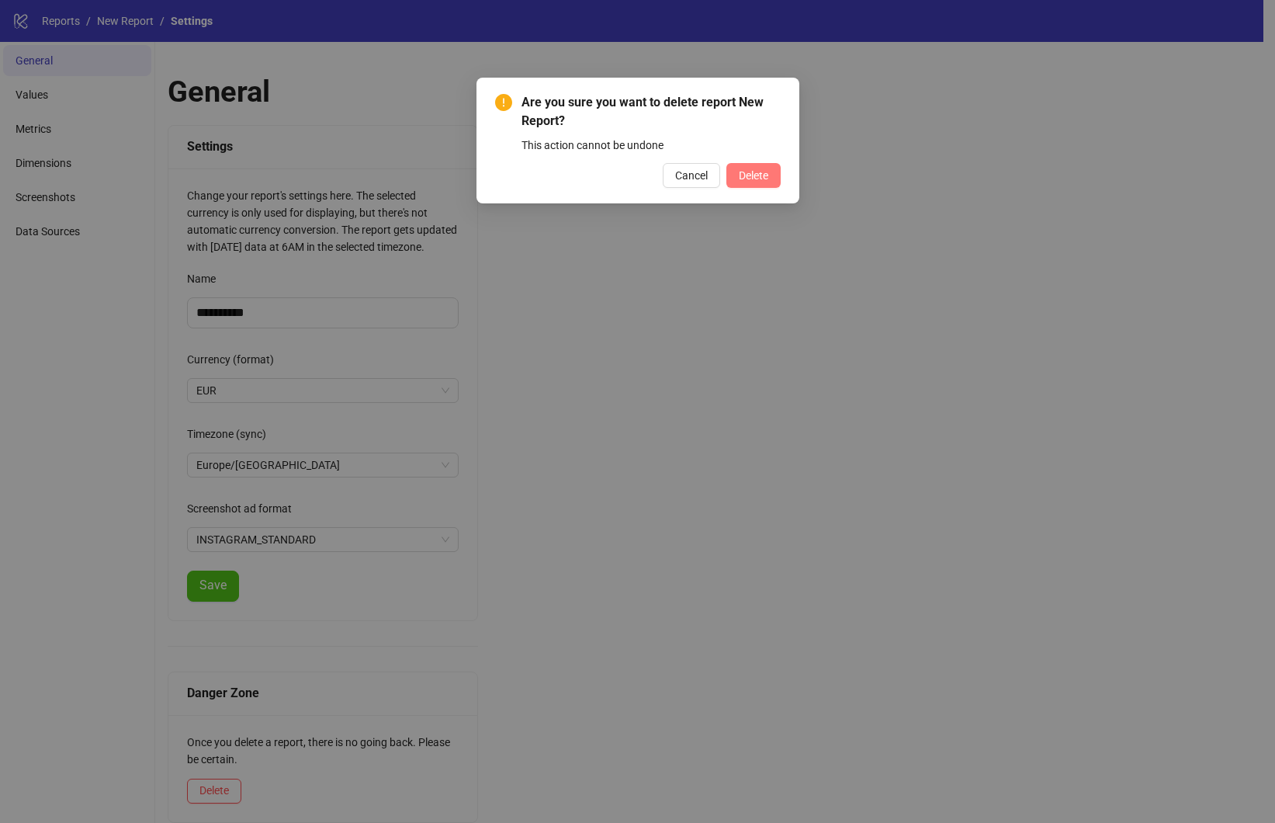
click at [746, 171] on span "Delete" at bounding box center [753, 175] width 29 height 12
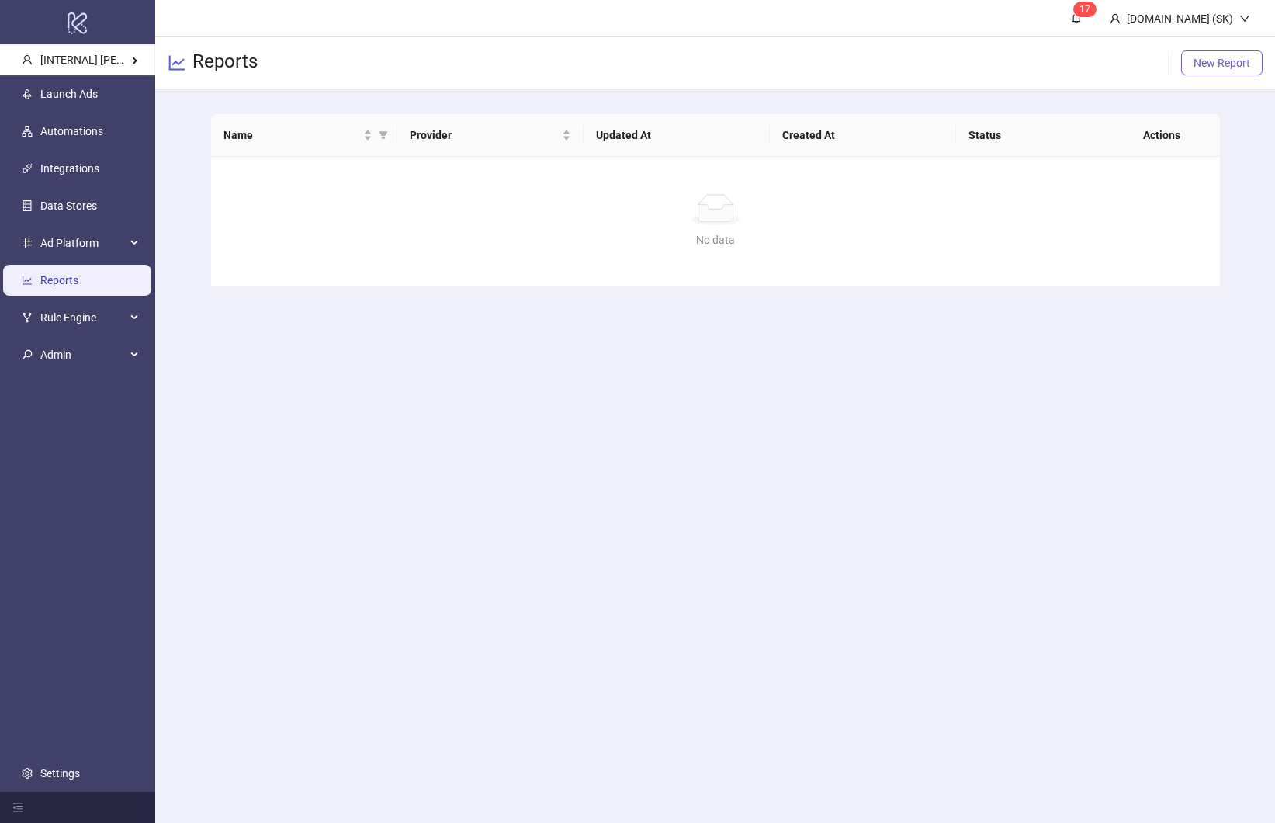
click at [1239, 67] on span "New Report" at bounding box center [1221, 63] width 57 height 12
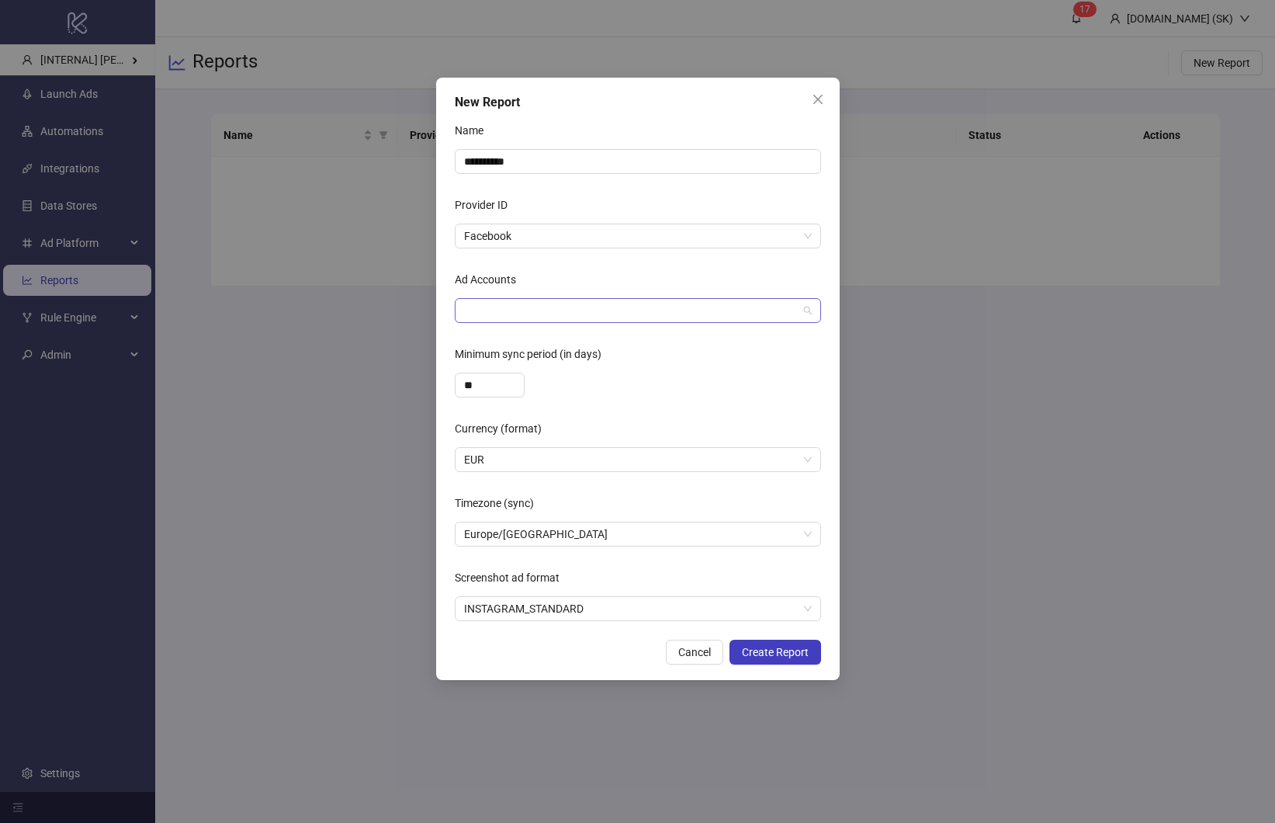
click at [592, 317] on div at bounding box center [630, 311] width 344 height 22
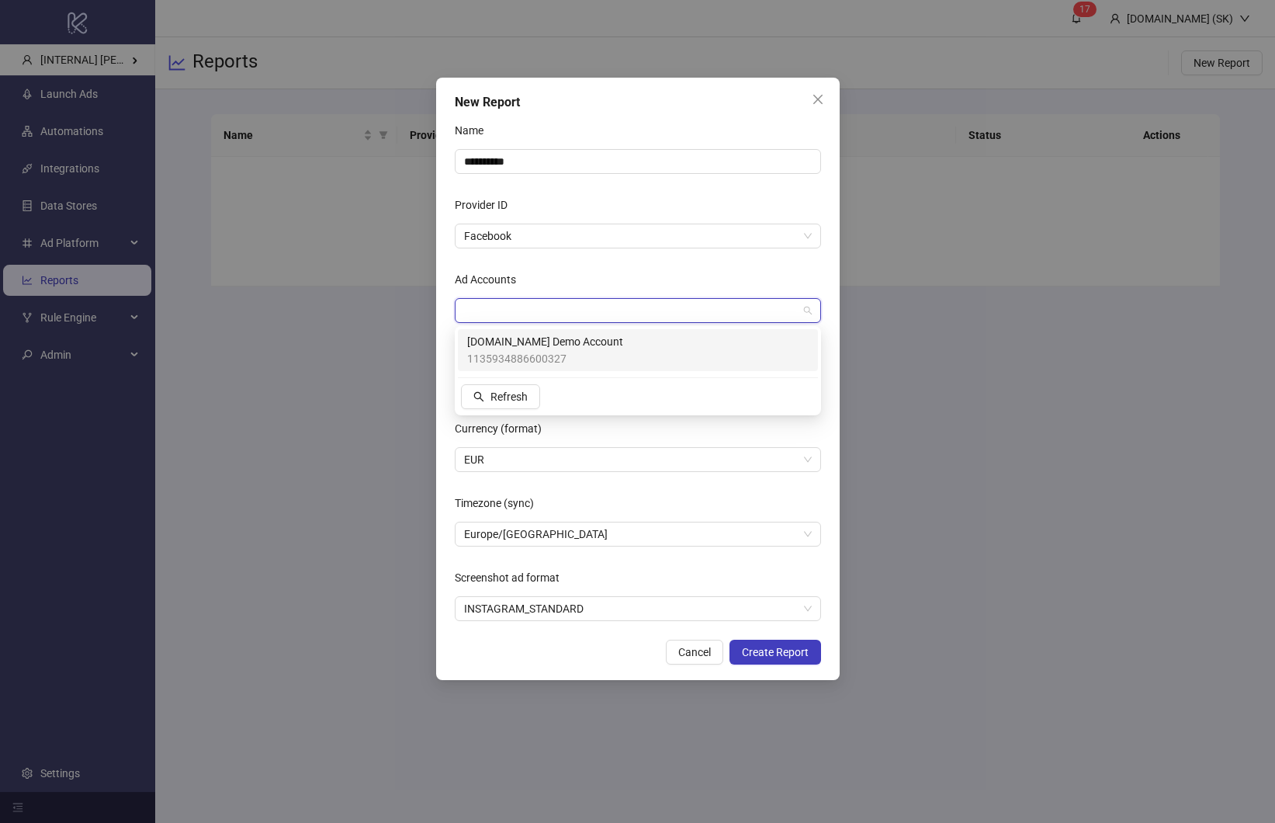
click at [617, 355] on div "[DOMAIN_NAME] Demo Account 1135934886600327" at bounding box center [637, 350] width 341 height 34
click at [638, 272] on div "Ad Accounts" at bounding box center [638, 282] width 366 height 31
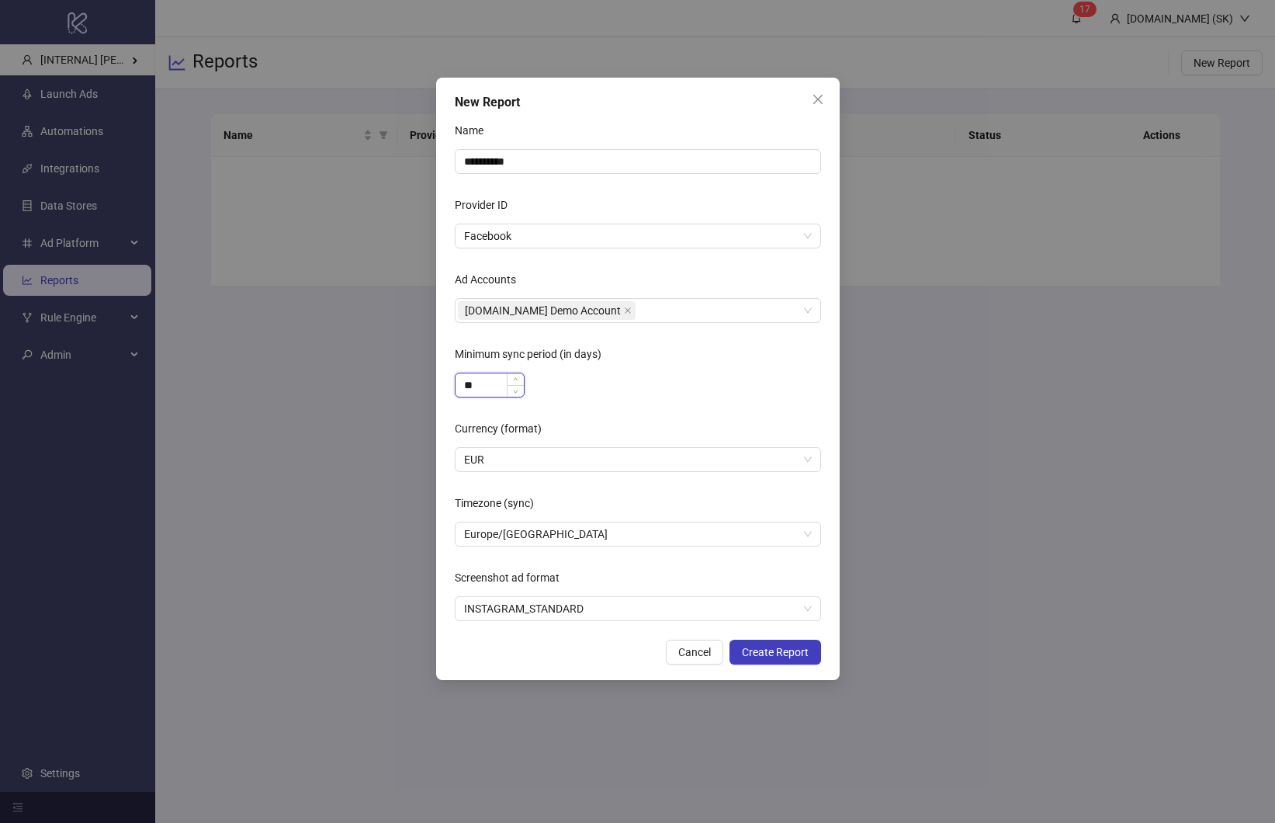
click at [483, 378] on input "**" at bounding box center [489, 384] width 68 height 23
click at [698, 380] on div "**" at bounding box center [638, 384] width 366 height 25
click at [500, 381] on input "**" at bounding box center [489, 384] width 68 height 23
drag, startPoint x: 689, startPoint y: 390, endPoint x: 632, endPoint y: 132, distance: 263.8
click at [689, 390] on div "**" at bounding box center [638, 384] width 366 height 25
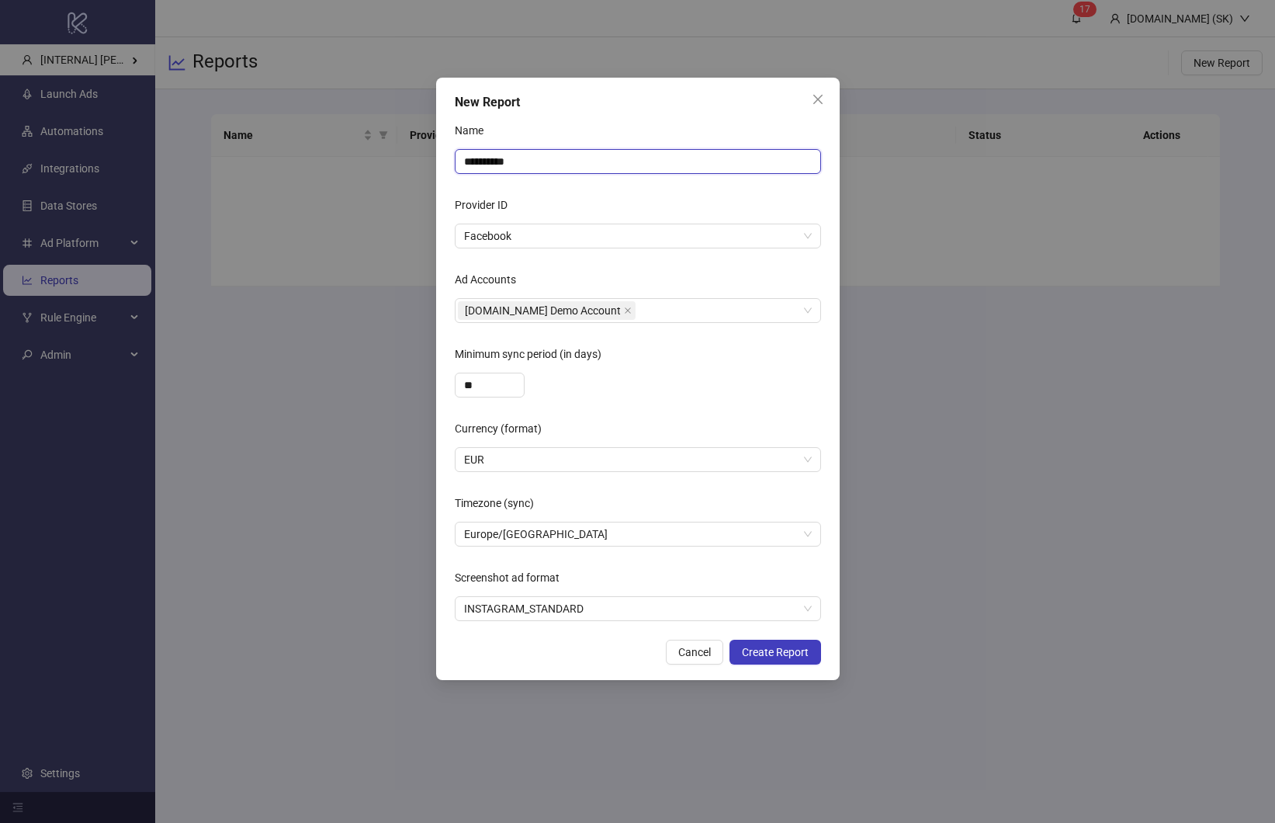
click at [615, 166] on input "**********" at bounding box center [638, 161] width 366 height 25
click at [619, 600] on span "INSTAGRAM_STANDARD" at bounding box center [638, 608] width 348 height 23
type input "*******"
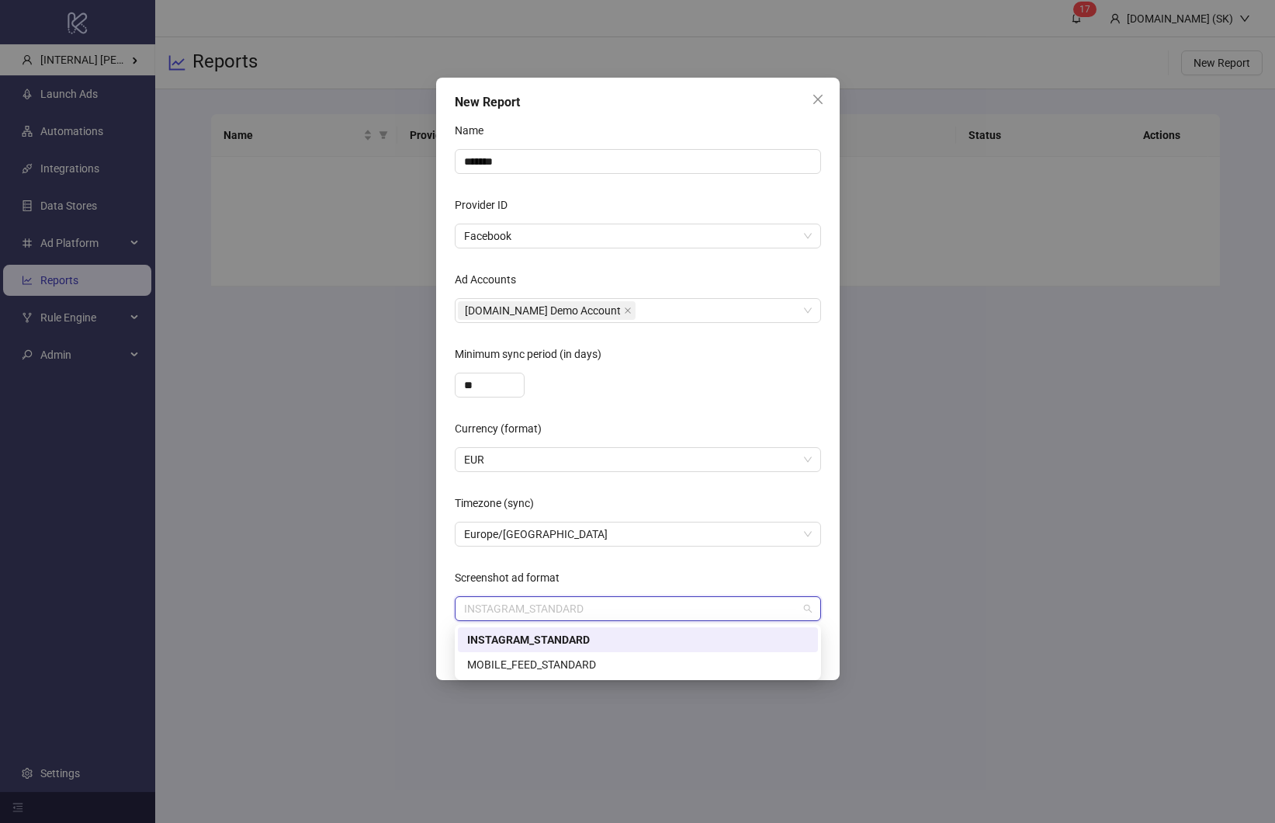
click at [657, 575] on div "Screenshot ad format" at bounding box center [638, 580] width 366 height 31
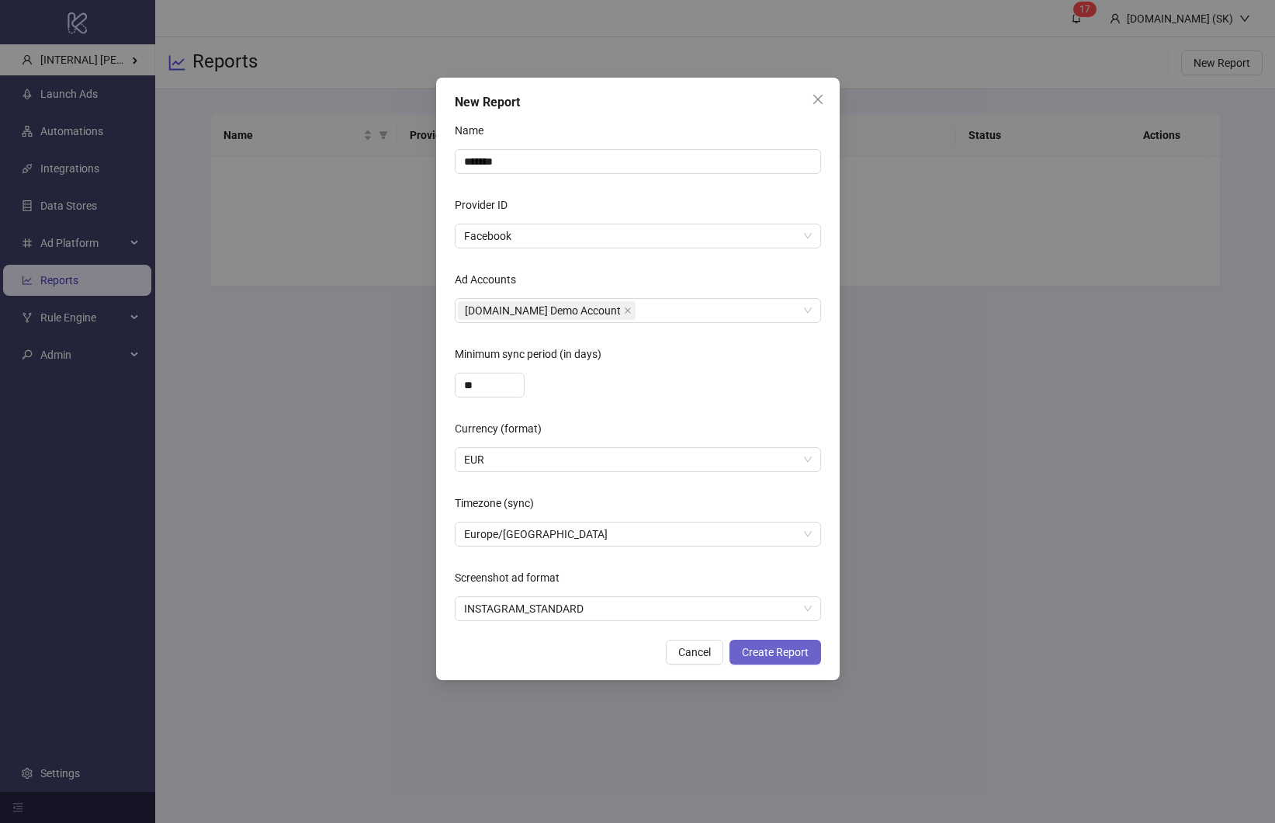
click at [802, 660] on button "Create Report" at bounding box center [775, 651] width 92 height 25
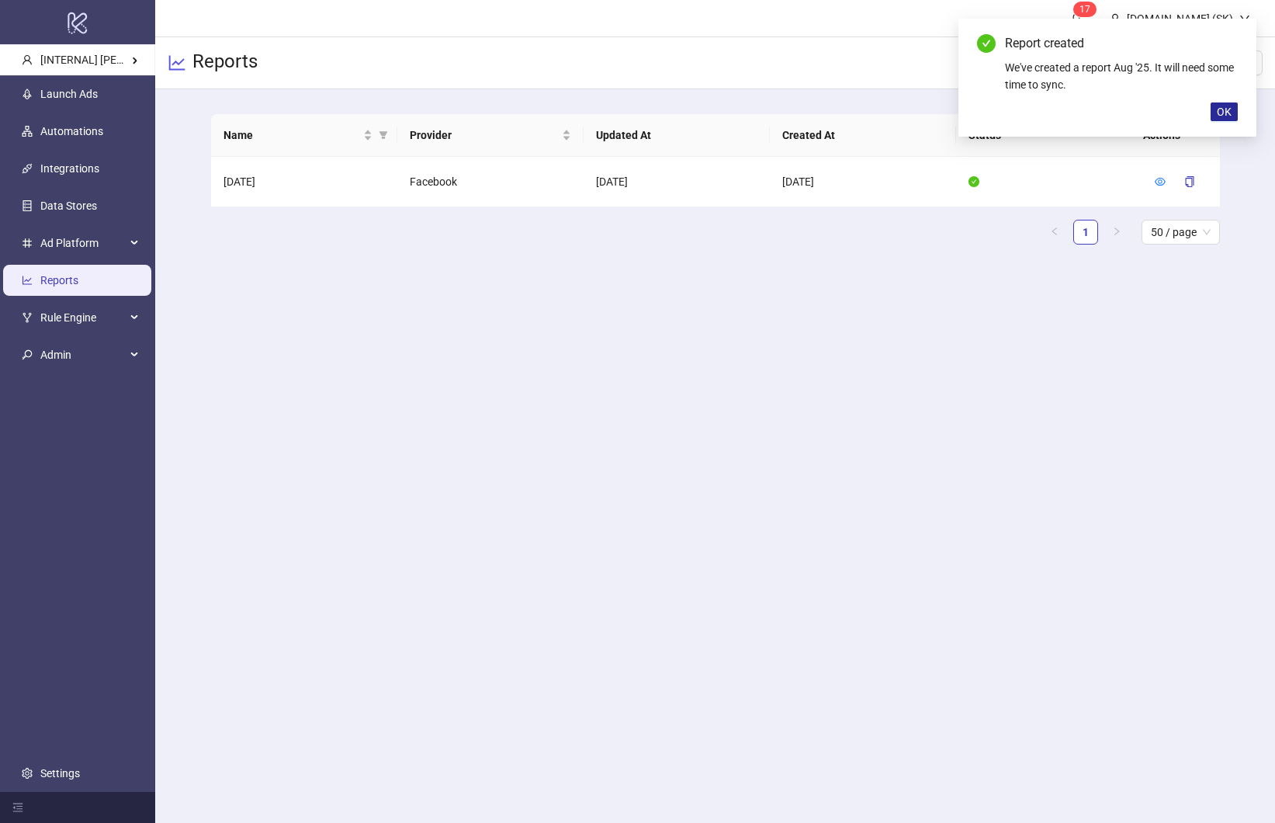
click at [1222, 117] on span "OK" at bounding box center [1224, 112] width 15 height 12
click at [561, 394] on main "1 7 Kitchn.io (SK) Reports New Report Name Provider Updated At Created At Statu…" at bounding box center [715, 411] width 1120 height 823
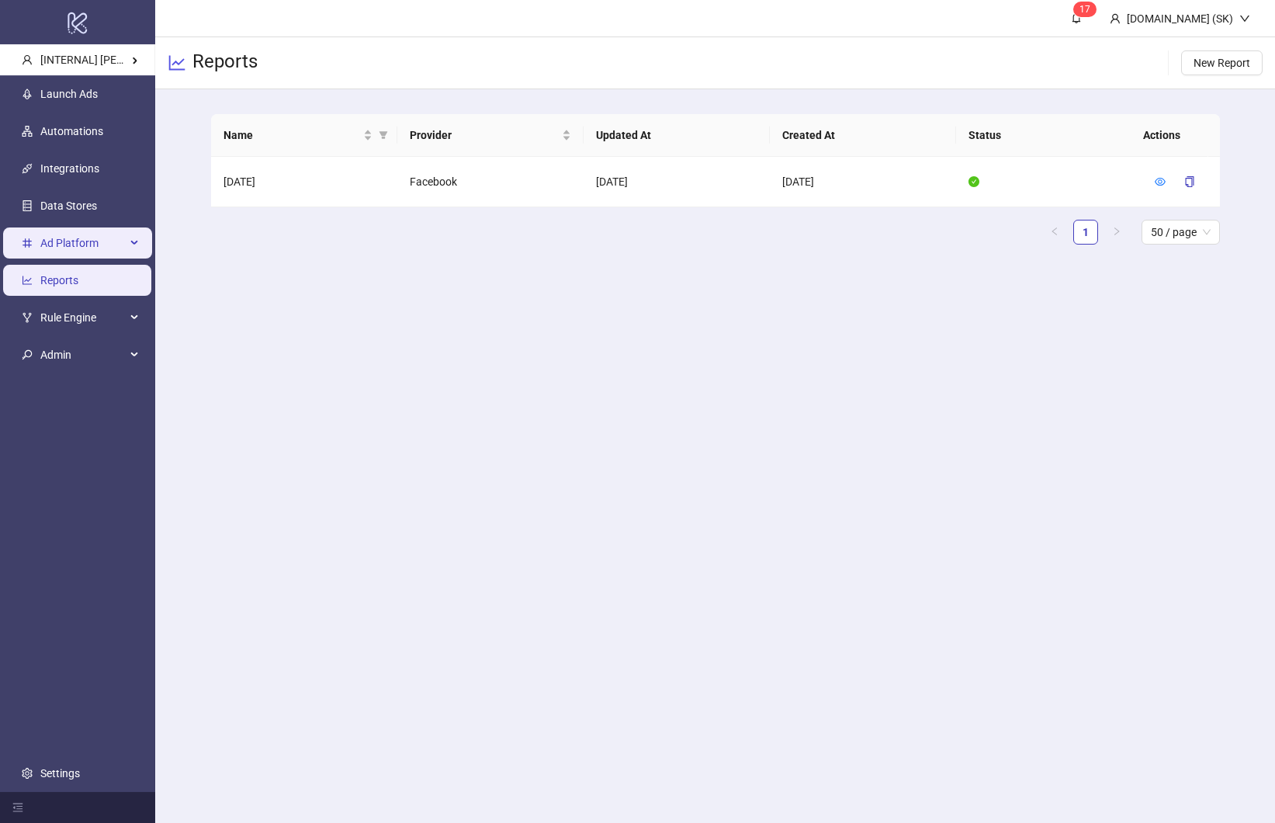
click at [61, 234] on span "Ad Platform" at bounding box center [82, 243] width 85 height 31
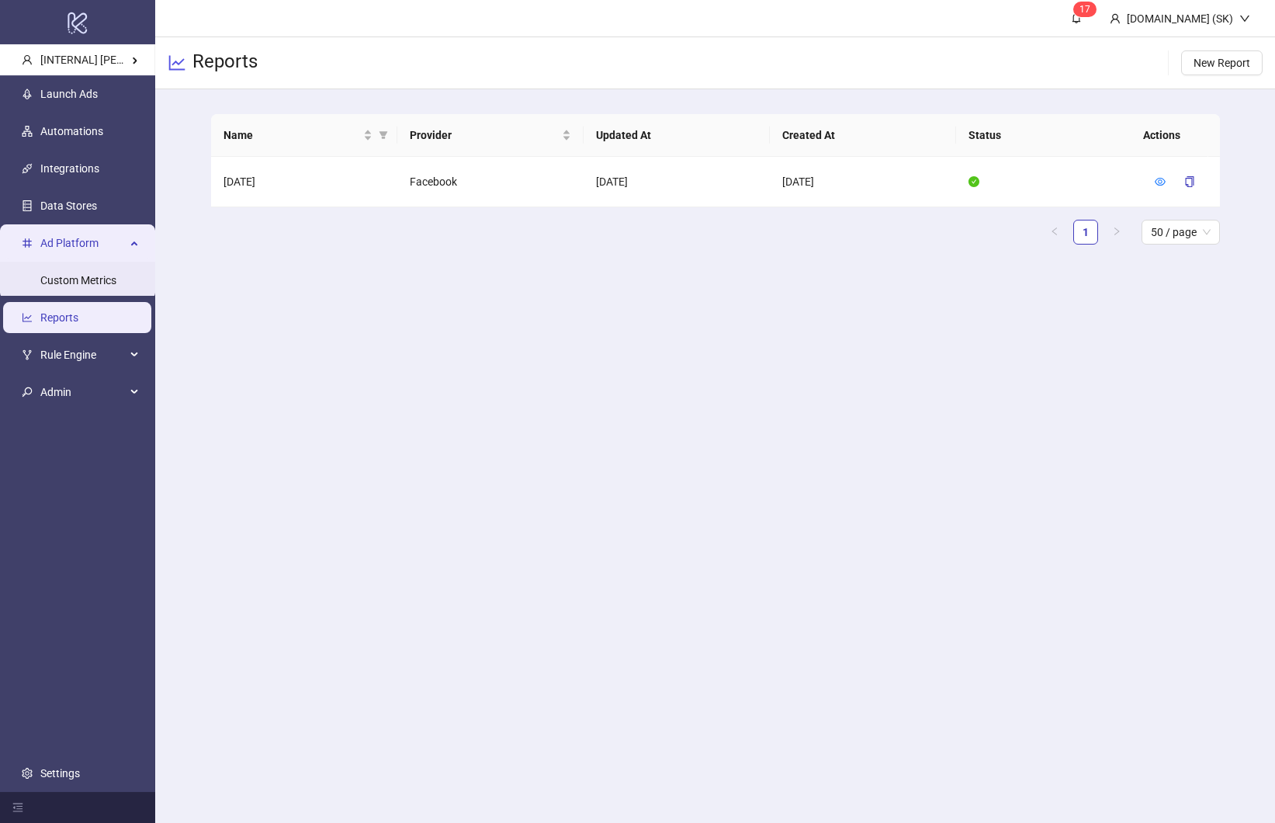
click at [68, 237] on span "Ad Platform" at bounding box center [82, 243] width 85 height 31
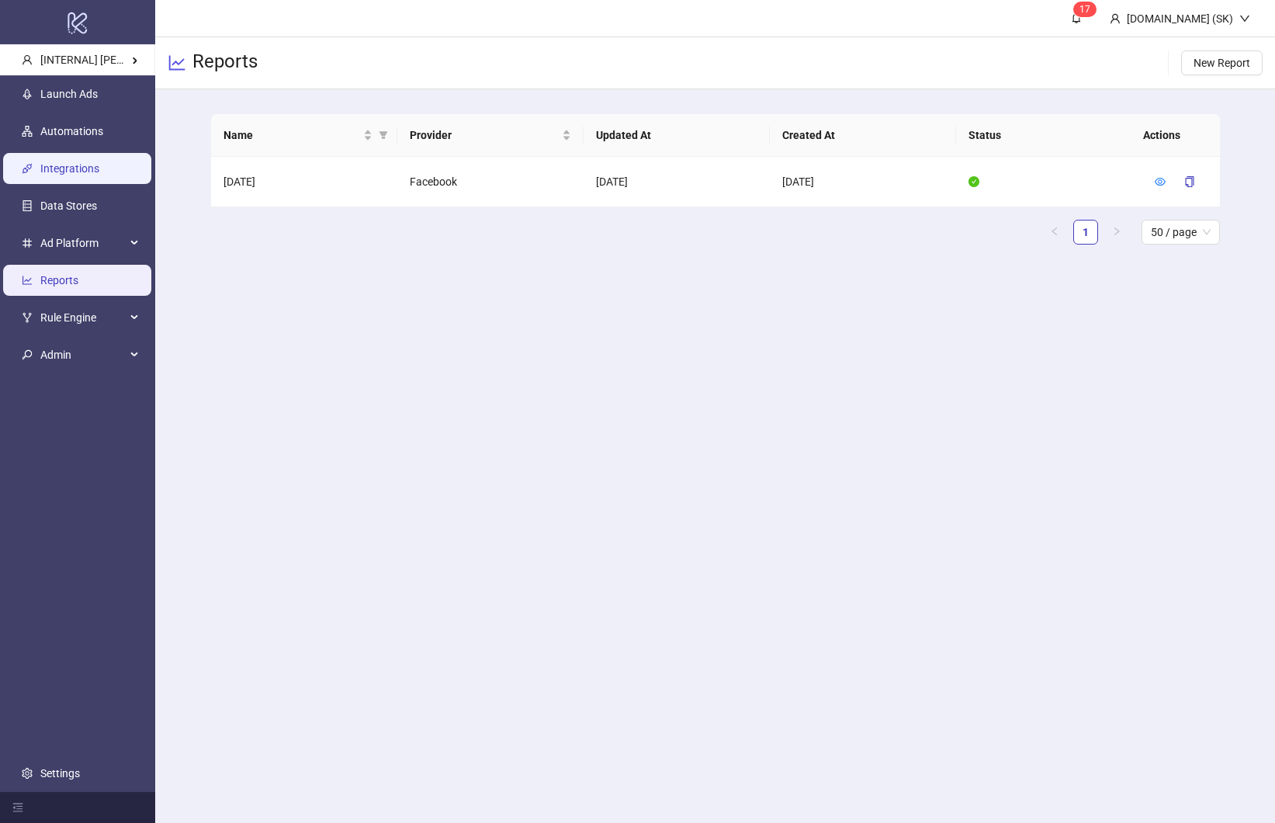
click at [99, 175] on link "Integrations" at bounding box center [69, 169] width 59 height 12
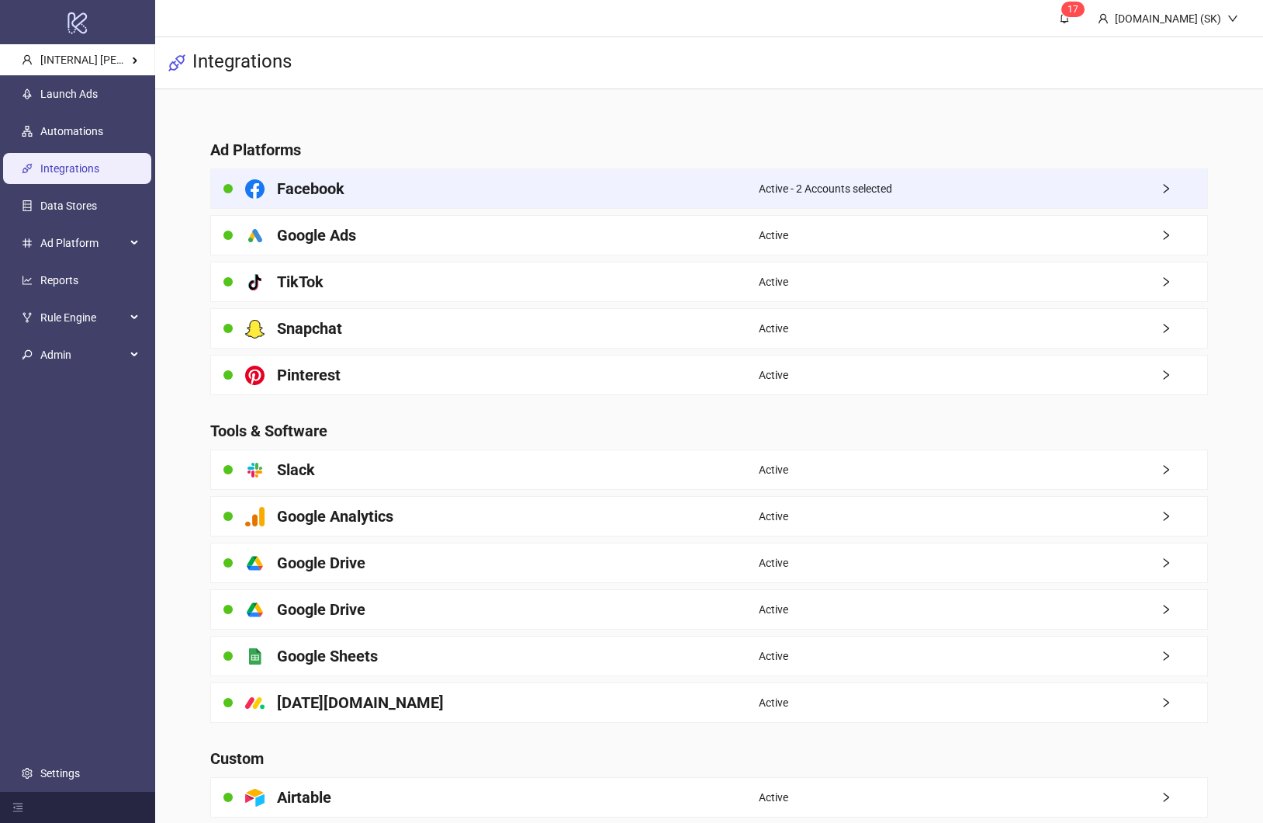
click at [468, 178] on div "Facebook" at bounding box center [485, 188] width 548 height 39
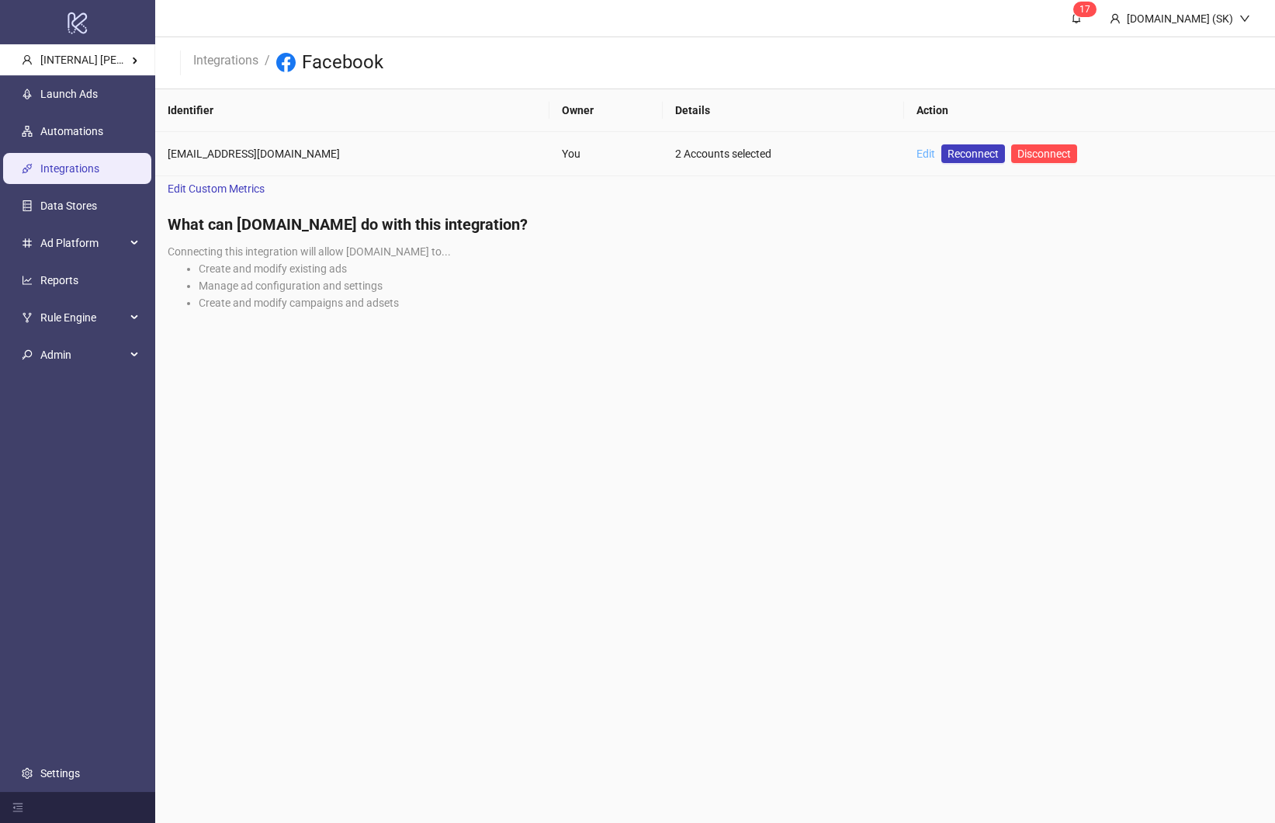
click at [916, 154] on link "Edit" at bounding box center [925, 153] width 19 height 12
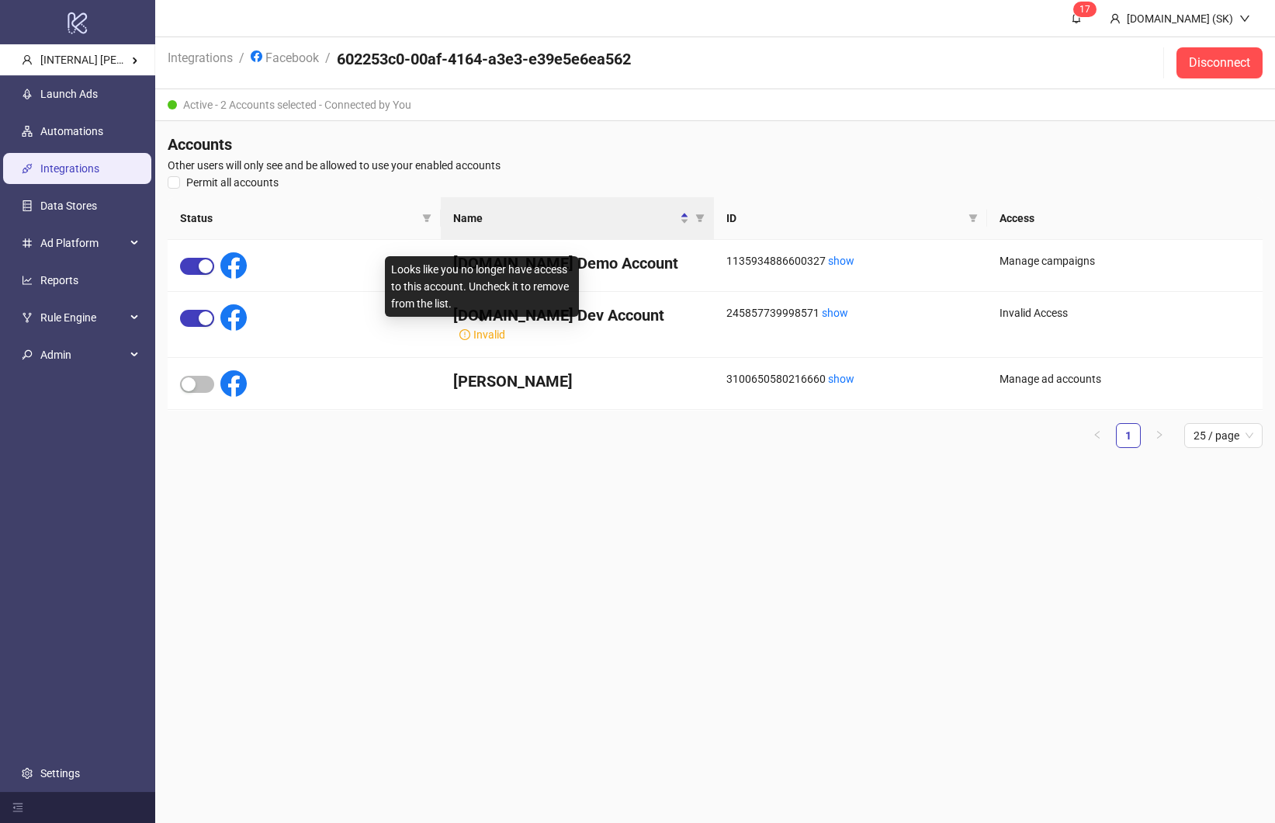
click at [478, 473] on main "1 7 Kitchn.io (SK) Integrations / Facebook / 602253c0-00af-4164-a3e3-e39e5e6ea5…" at bounding box center [715, 411] width 1120 height 823
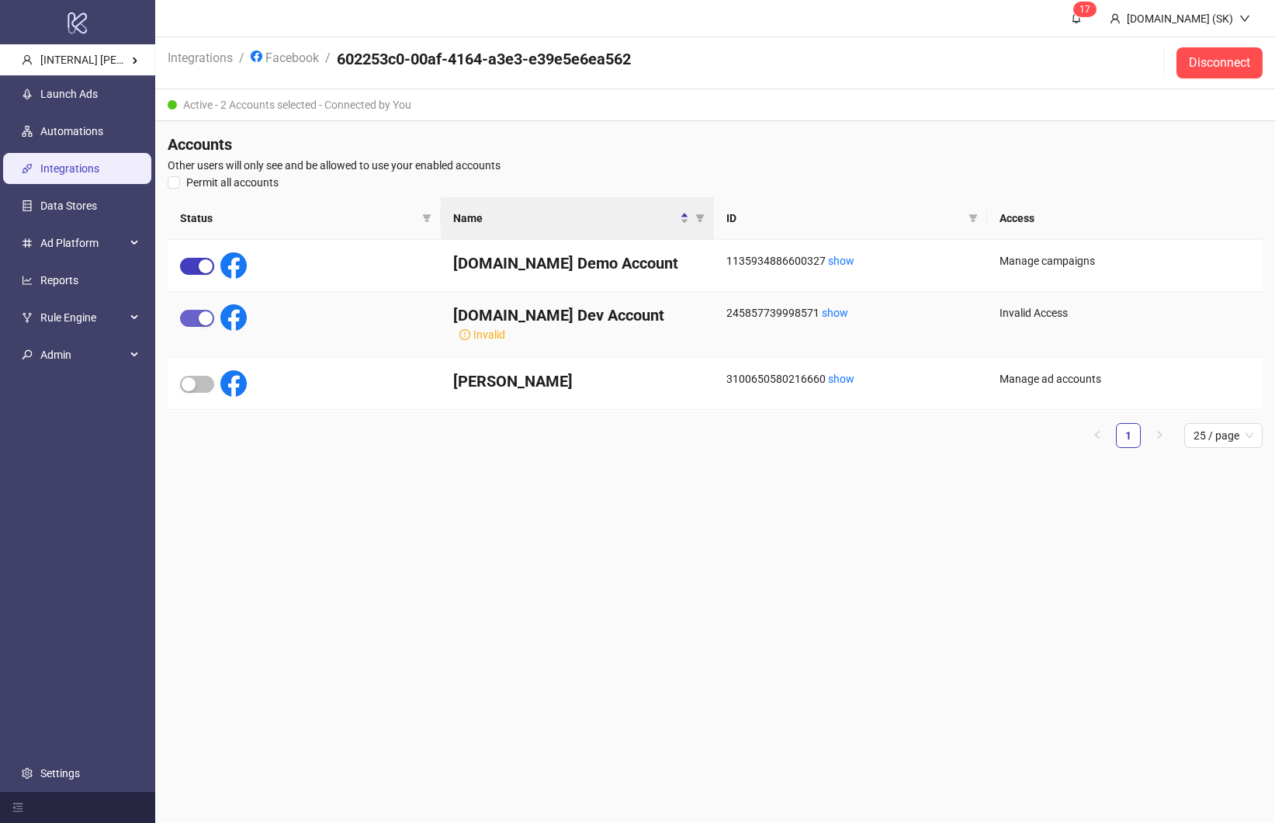
click at [199, 323] on div "button" at bounding box center [206, 318] width 14 height 14
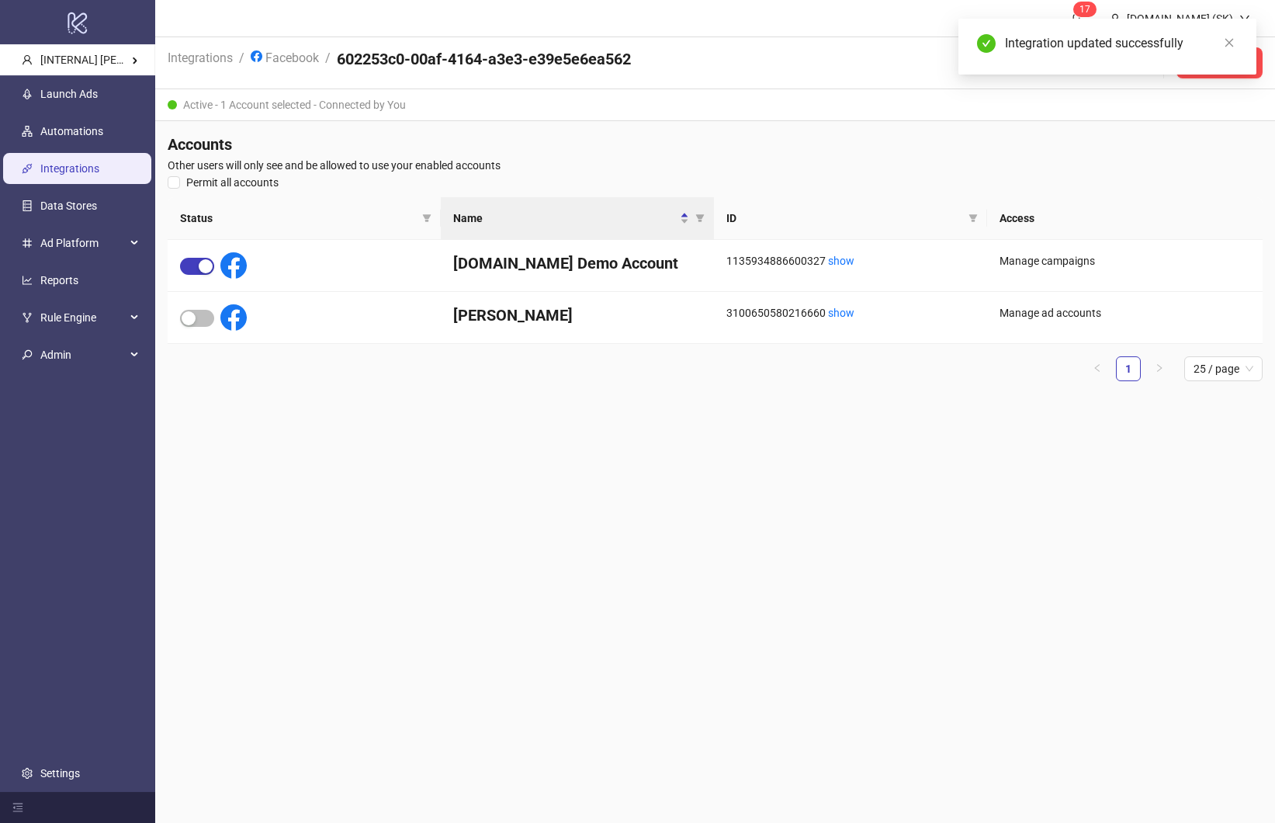
click at [469, 376] on ul "1 25 / page" at bounding box center [715, 368] width 1095 height 25
click at [95, 173] on link "Integrations" at bounding box center [69, 169] width 59 height 12
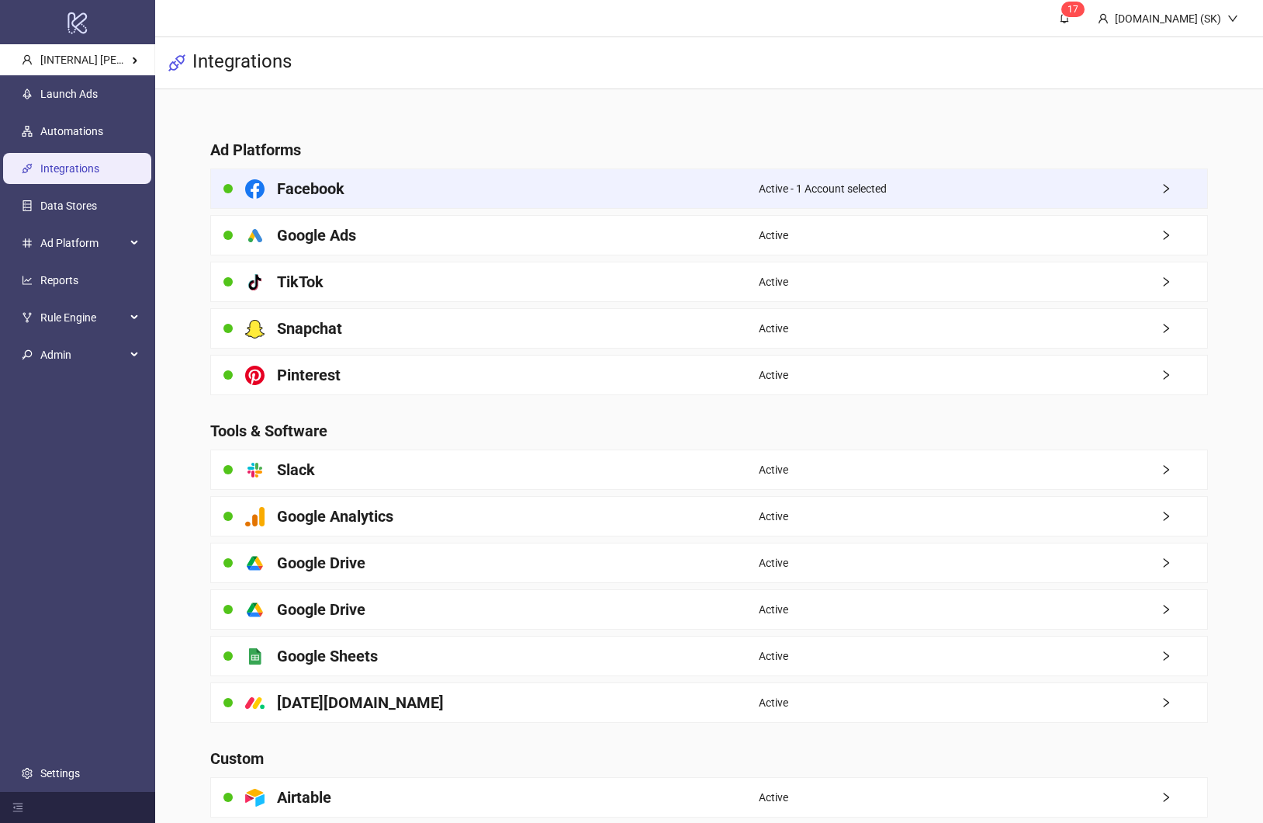
click at [681, 177] on div "Facebook" at bounding box center [485, 188] width 548 height 39
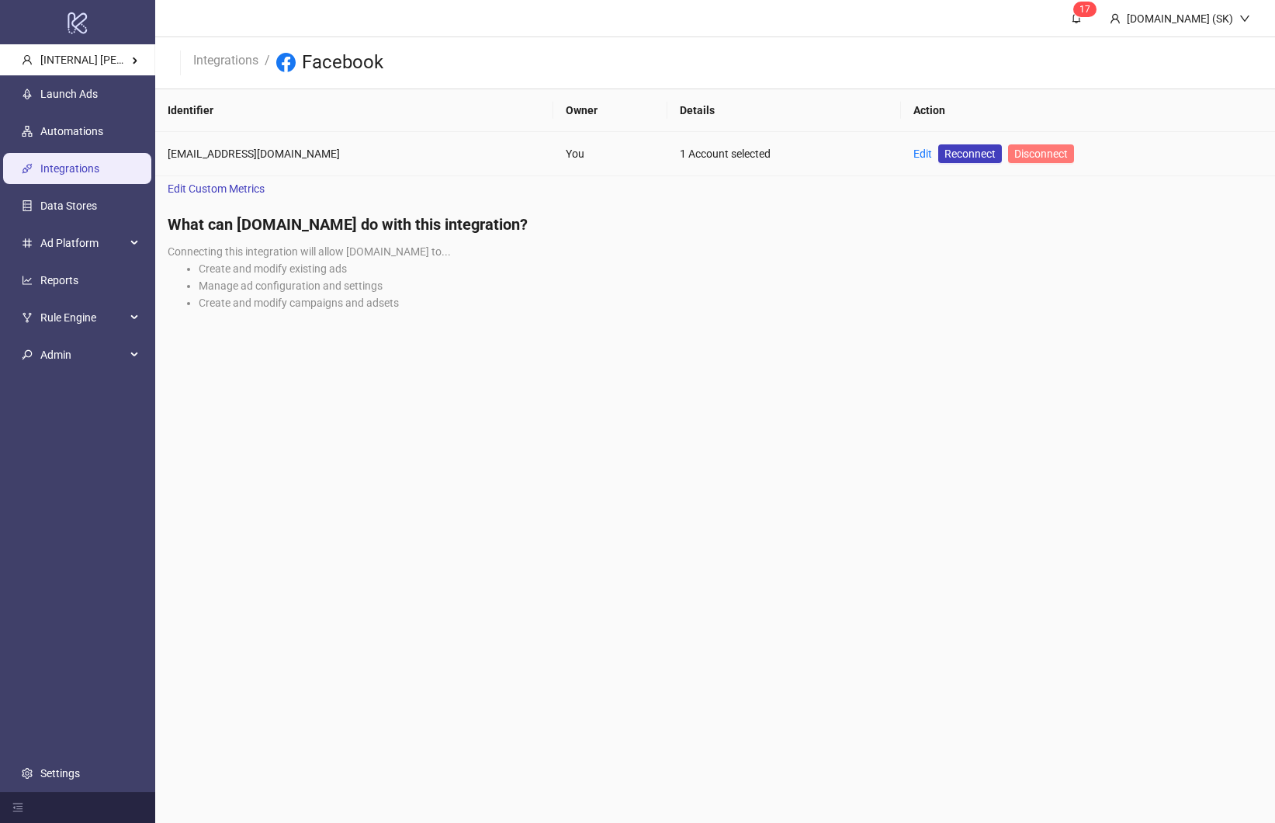
click at [1014, 151] on span "Disconnect" at bounding box center [1041, 153] width 54 height 12
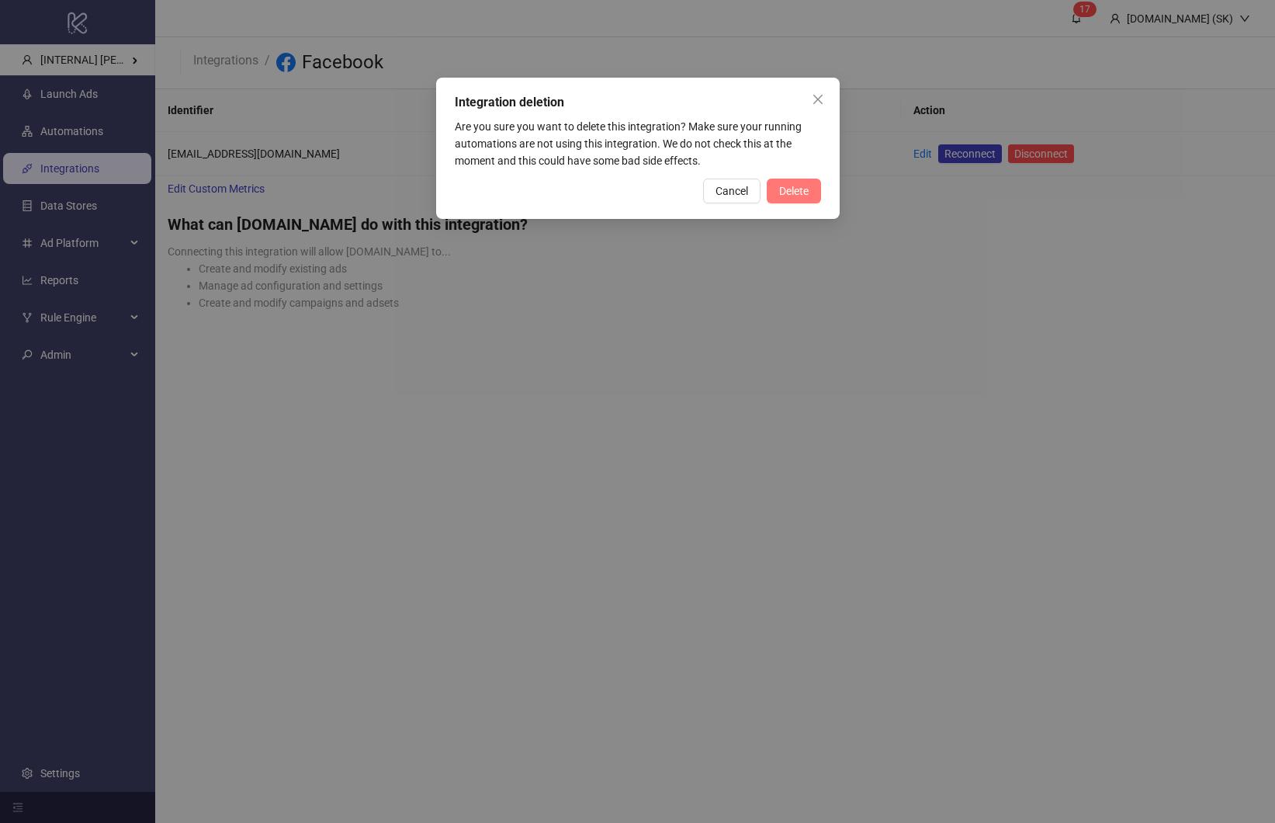
click at [786, 185] on span "Delete" at bounding box center [793, 191] width 29 height 12
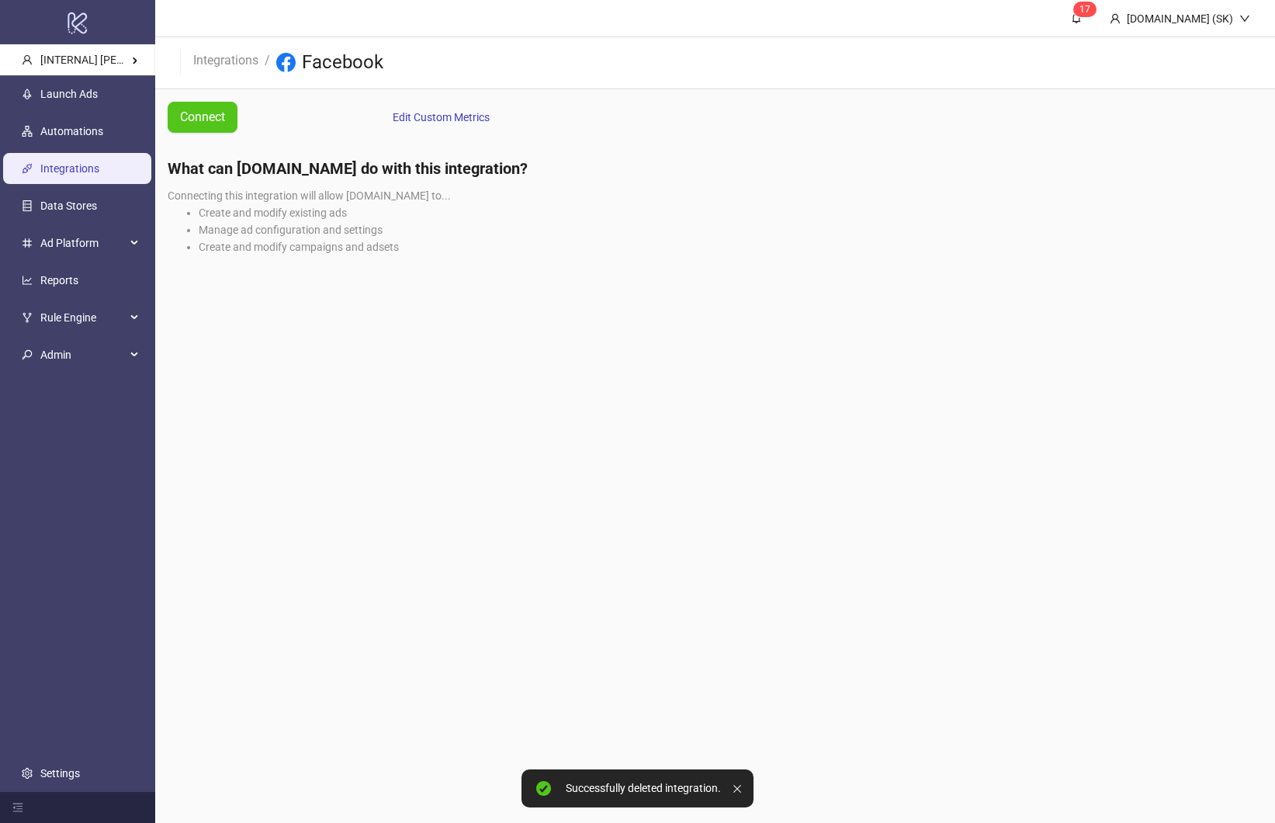
click at [238, 119] on div "Connect" at bounding box center [265, 117] width 194 height 31
click at [227, 120] on link "Connect" at bounding box center [203, 117] width 70 height 31
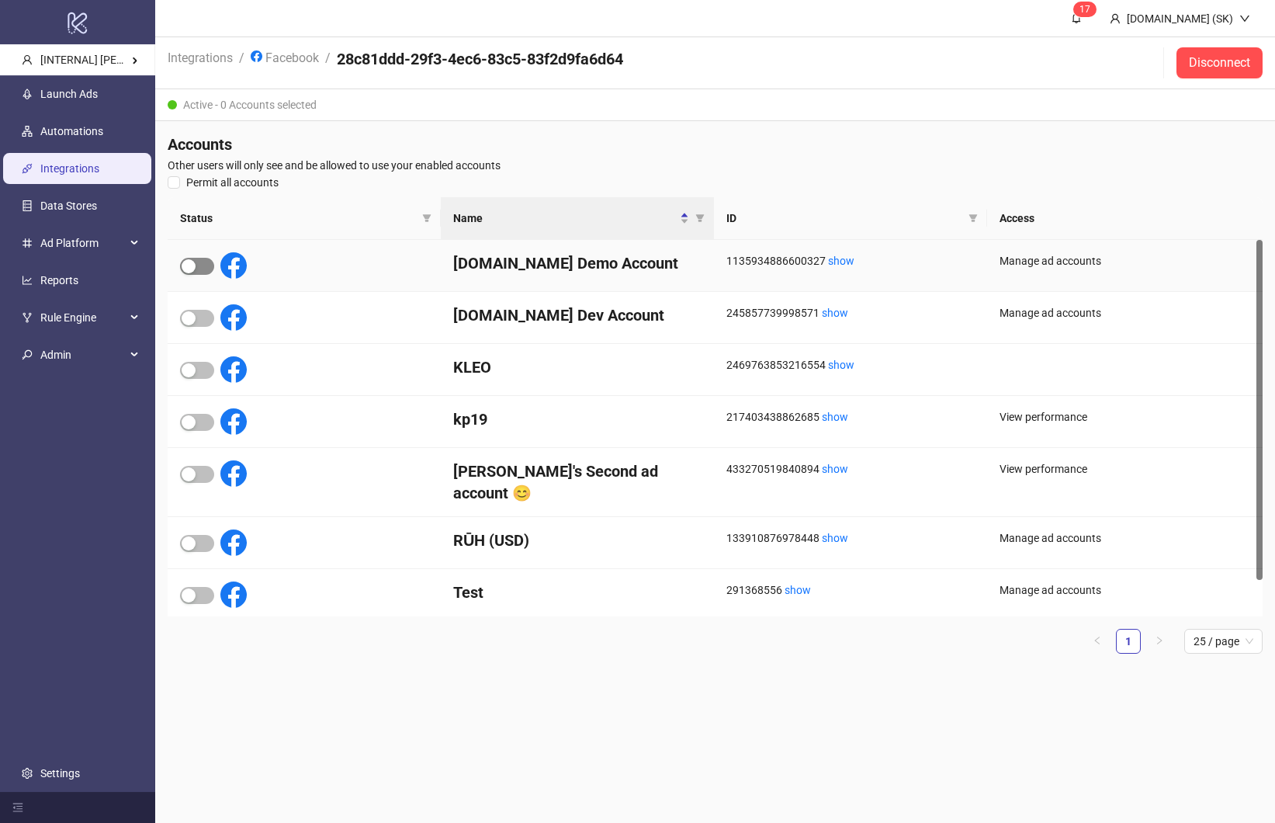
click at [195, 272] on div "button" at bounding box center [189, 266] width 14 height 14
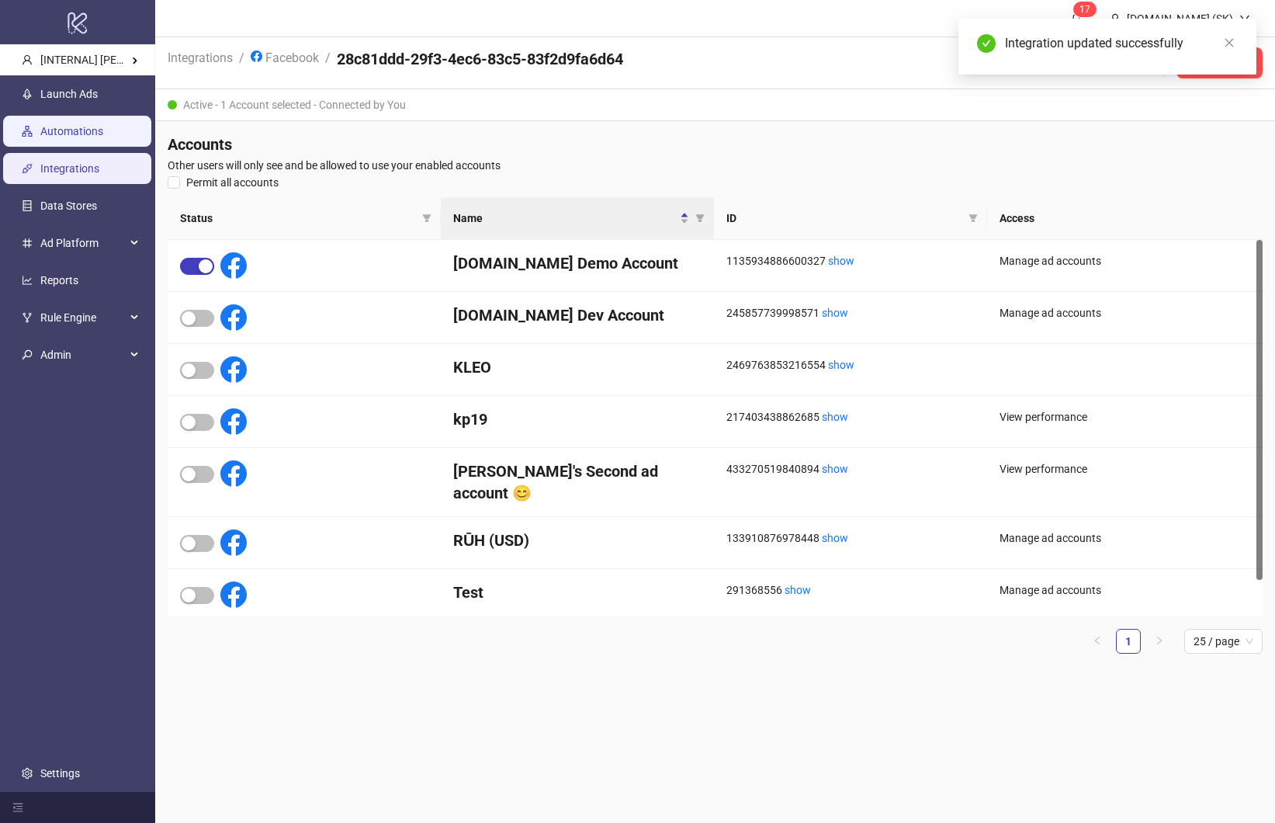
click at [100, 137] on link "Automations" at bounding box center [71, 132] width 63 height 12
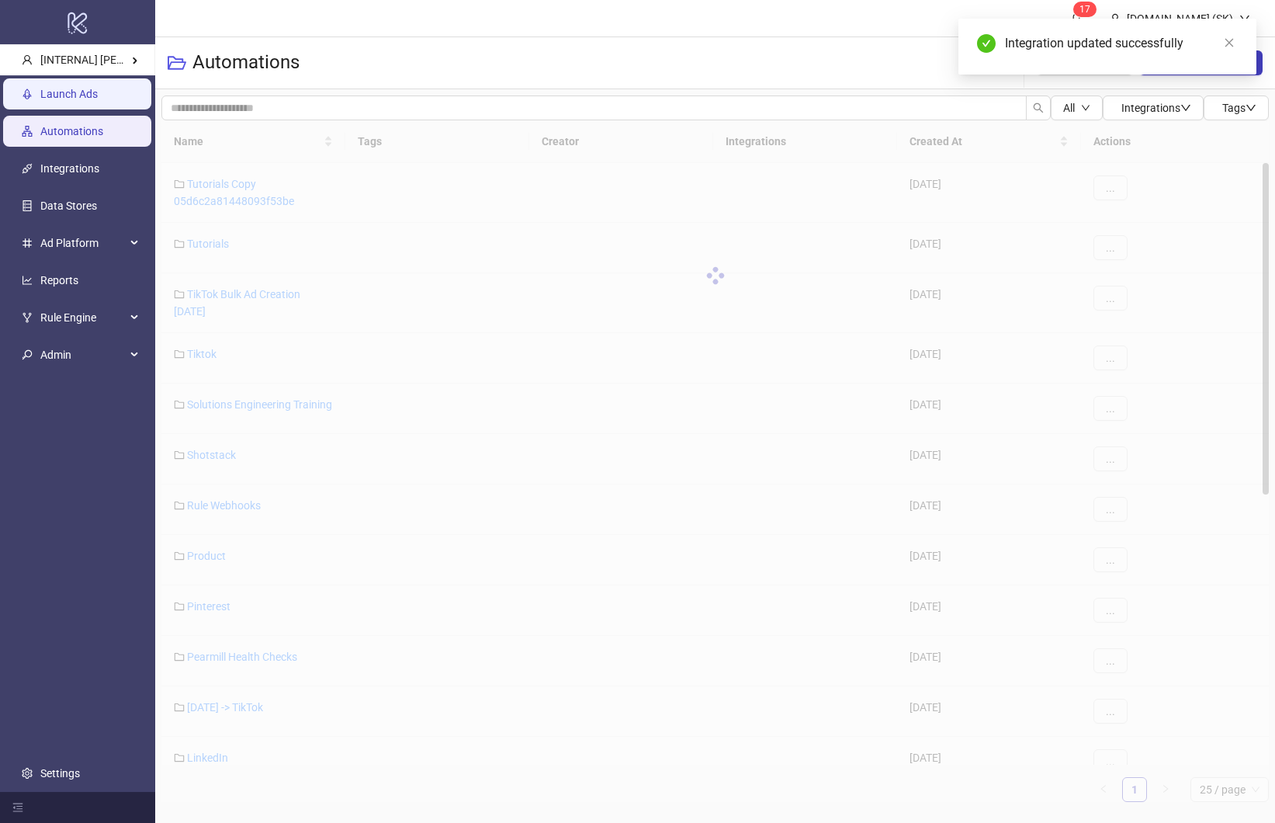
click at [91, 90] on link "Launch Ads" at bounding box center [68, 94] width 57 height 12
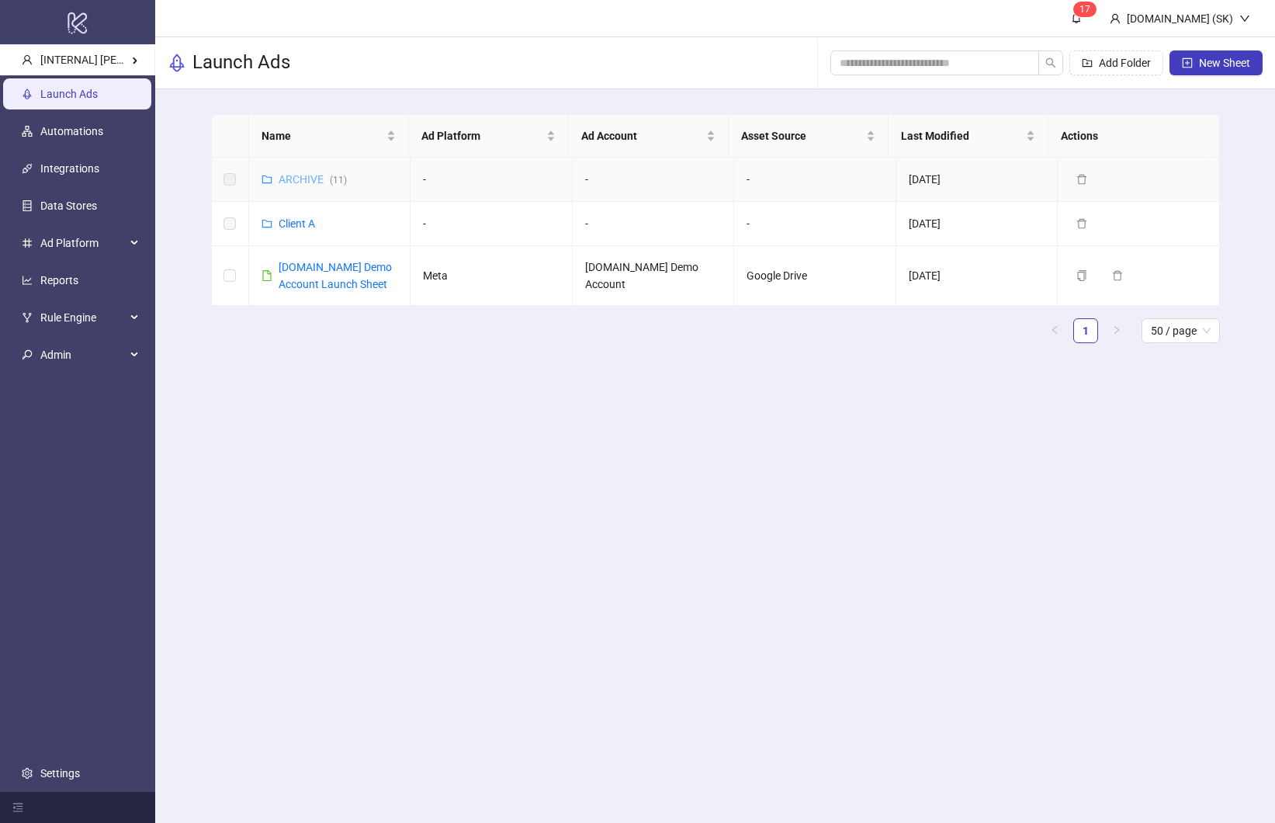
click at [312, 184] on link "ARCHIVE ( 11 )" at bounding box center [313, 179] width 68 height 12
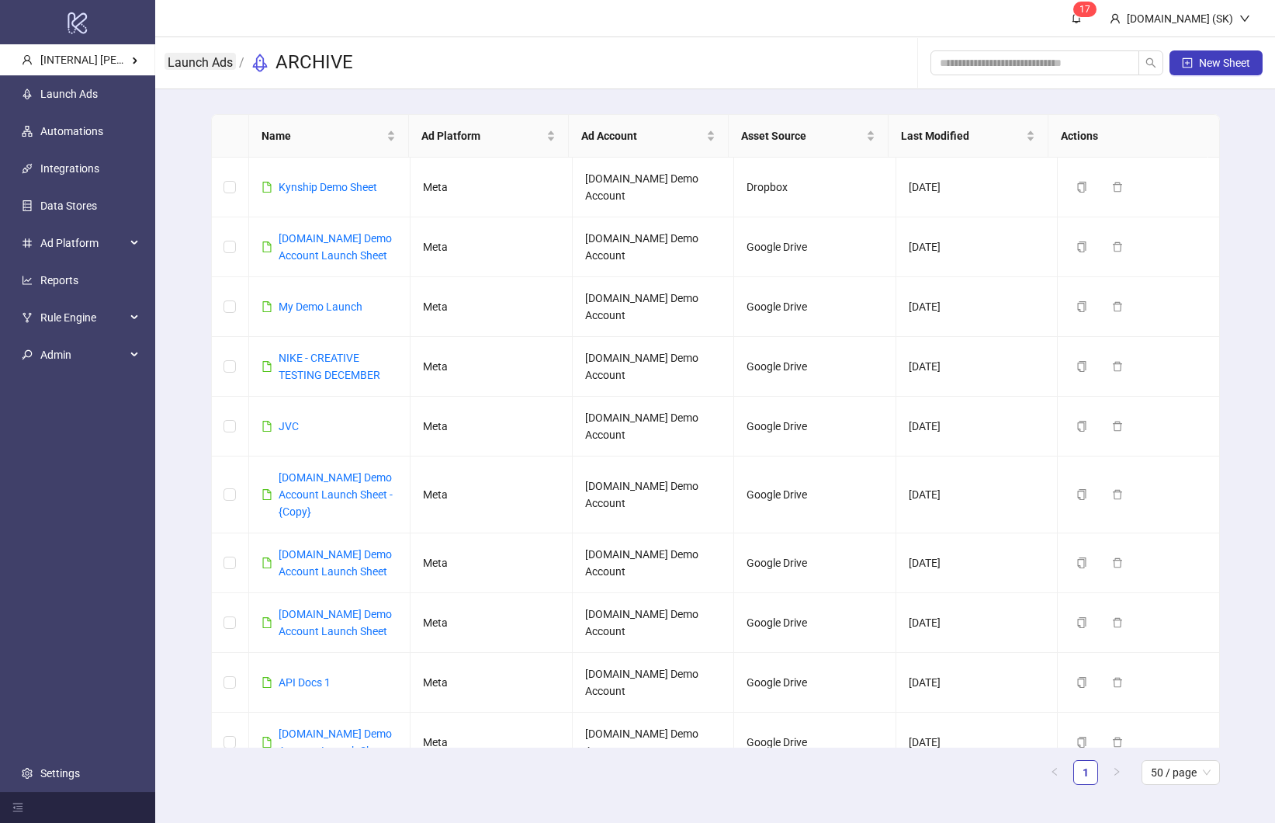
click at [222, 61] on link "Launch Ads" at bounding box center [200, 61] width 71 height 17
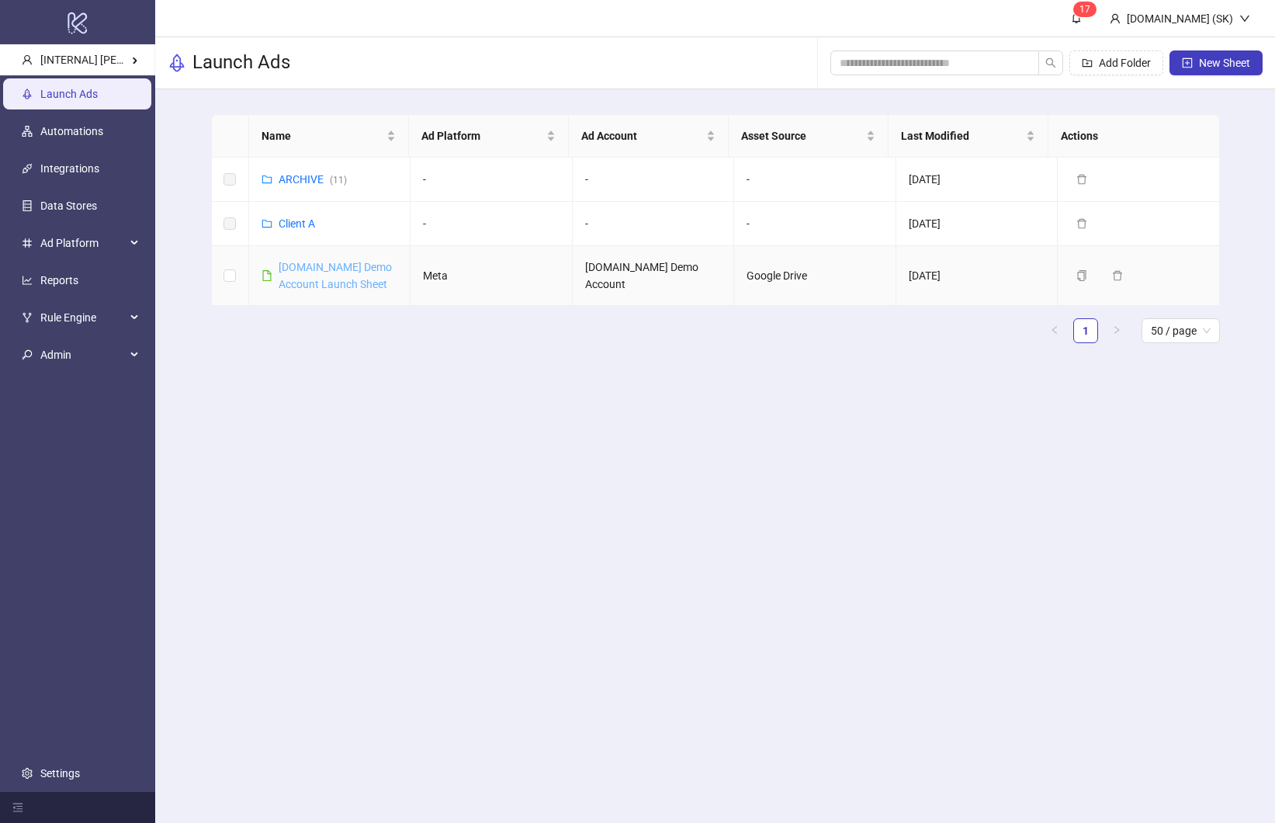
click at [348, 267] on link "[DOMAIN_NAME] Demo Account Launch Sheet" at bounding box center [335, 275] width 113 height 29
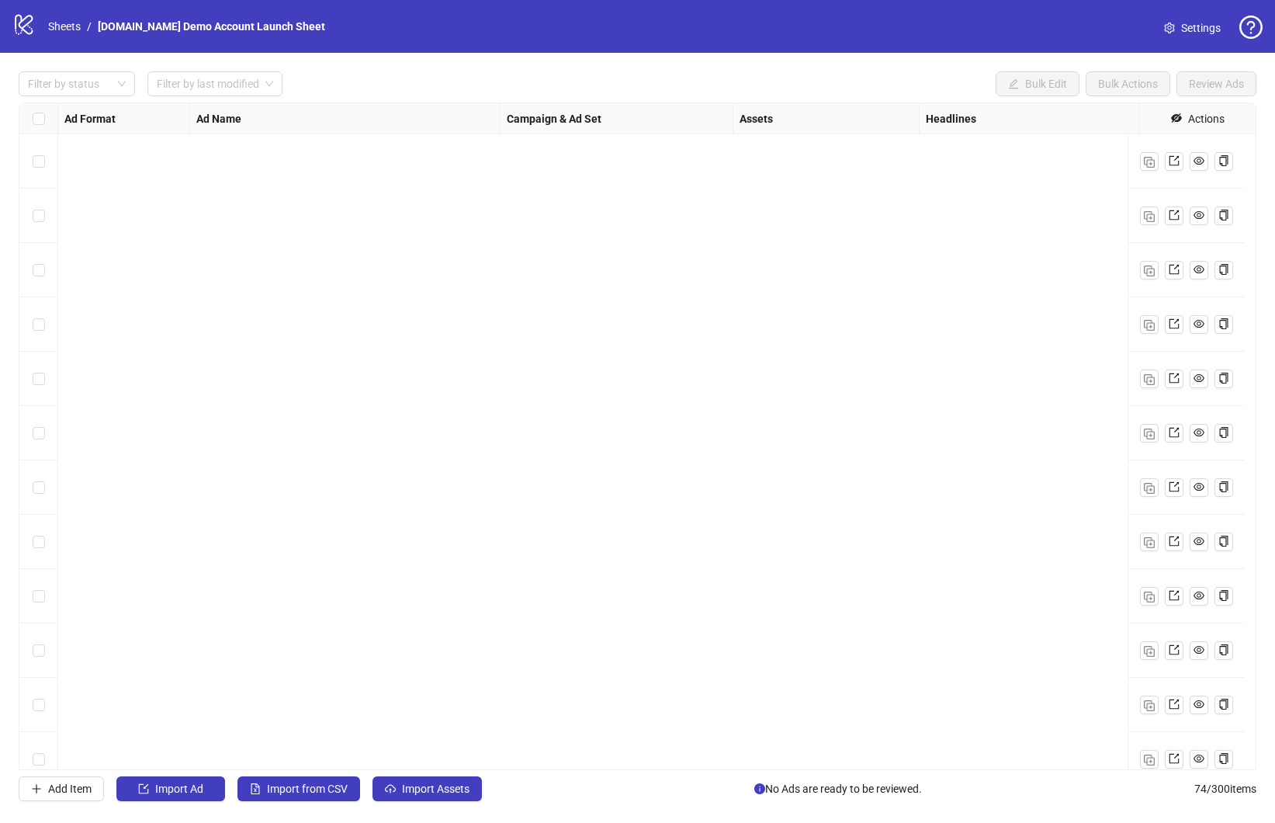
scroll to position [3396, 0]
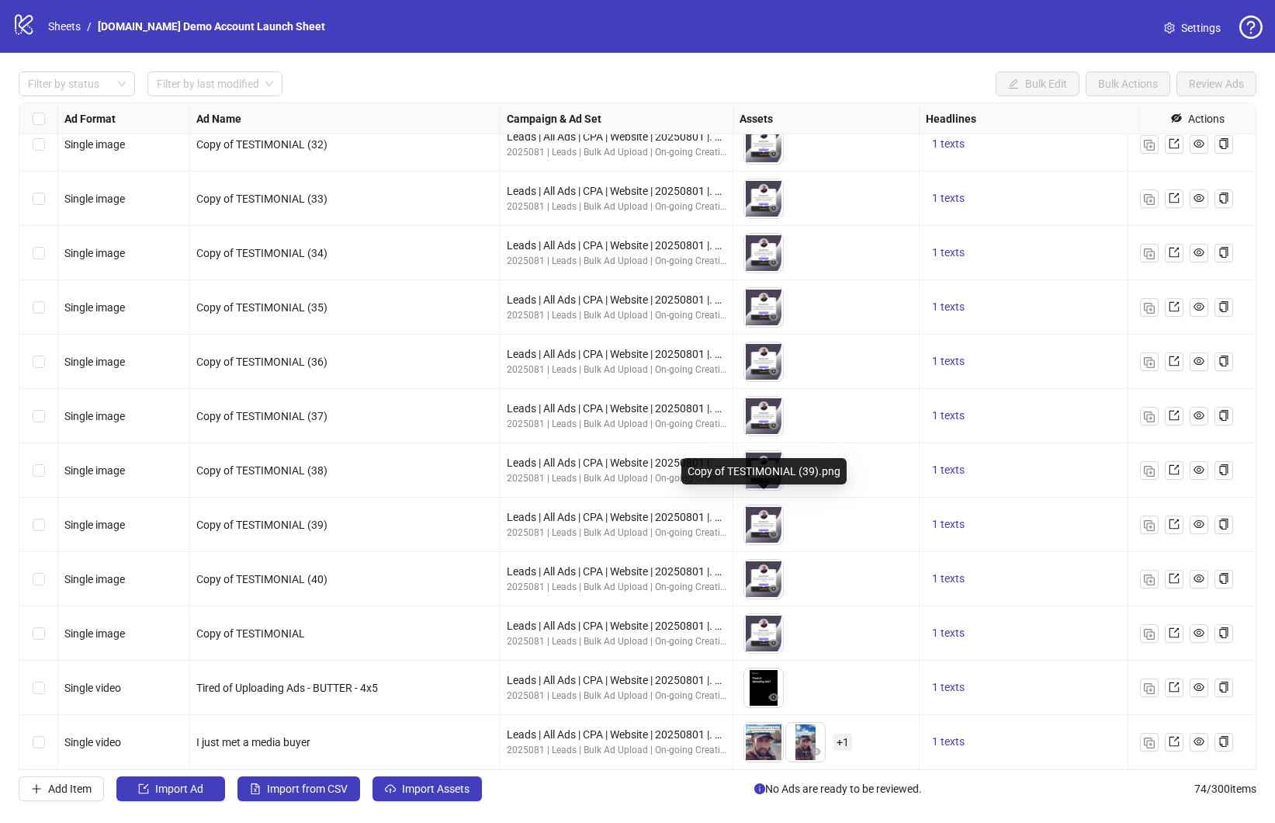
click at [759, 505] on img at bounding box center [763, 524] width 39 height 39
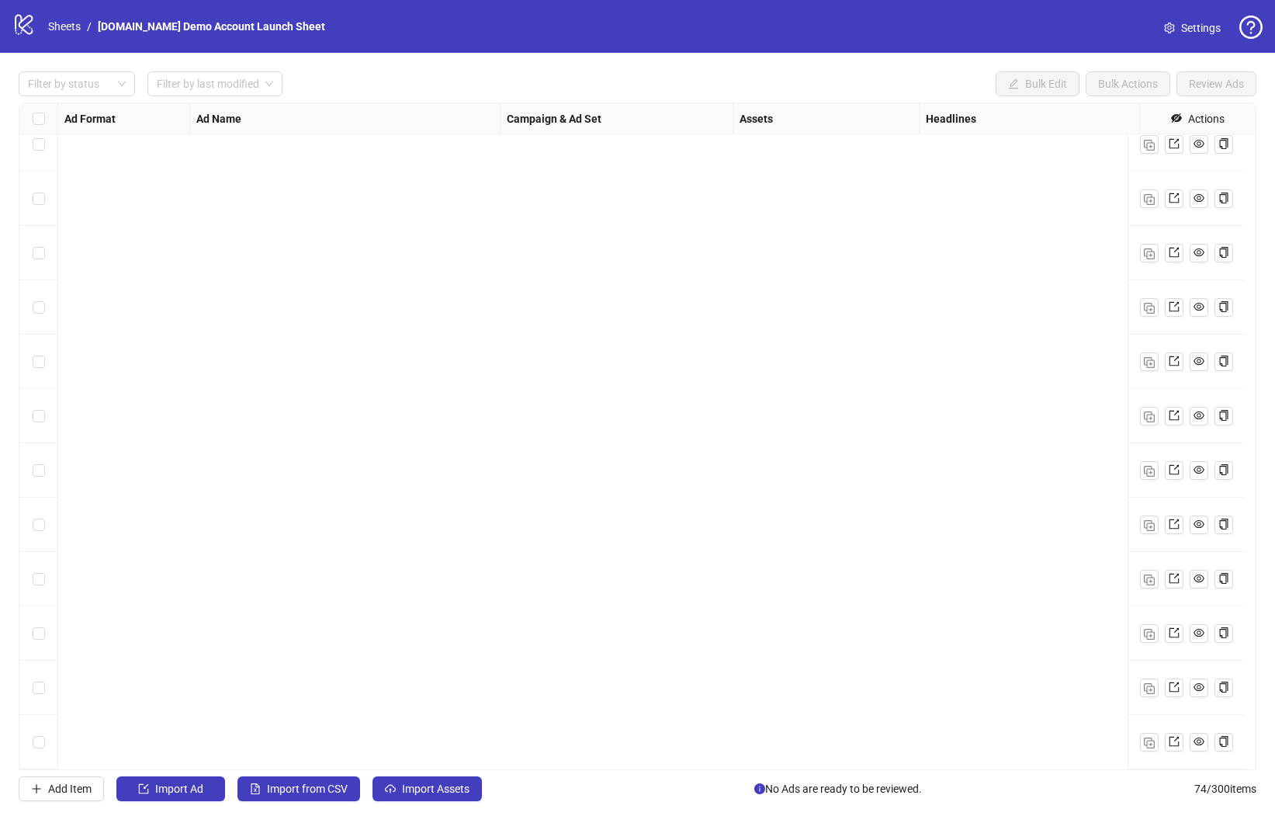
scroll to position [0, 0]
